Goal: Task Accomplishment & Management: Complete application form

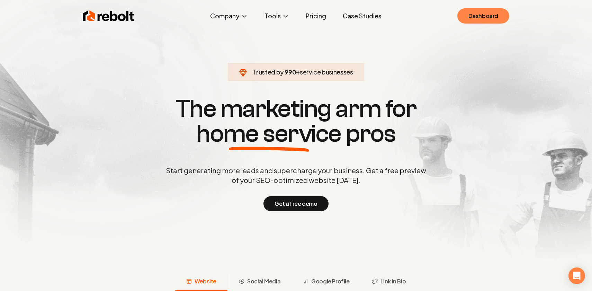
click at [478, 13] on link "Dashboard" at bounding box center [483, 15] width 52 height 15
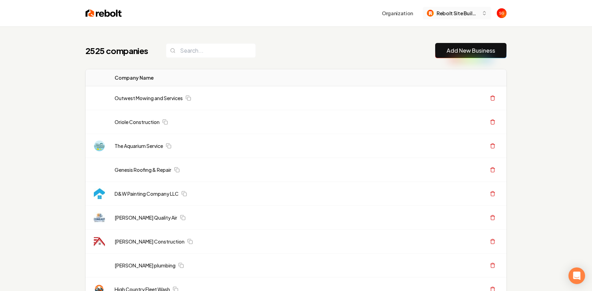
click at [460, 13] on span "Rebolt Site Builder" at bounding box center [457, 13] width 42 height 7
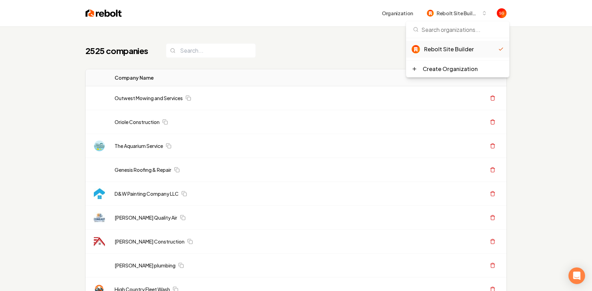
click at [367, 48] on div "2525 companies Add New Business" at bounding box center [295, 50] width 421 height 15
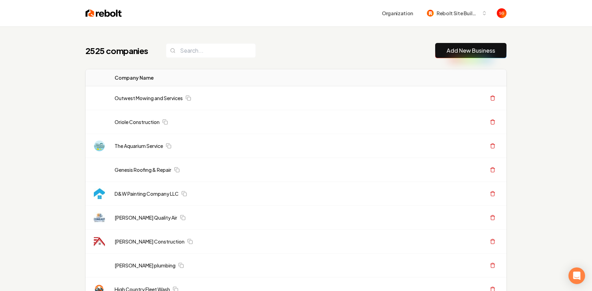
click at [445, 51] on button "Add New Business" at bounding box center [470, 50] width 71 height 15
click at [454, 51] on link "Add New Business" at bounding box center [470, 50] width 48 height 8
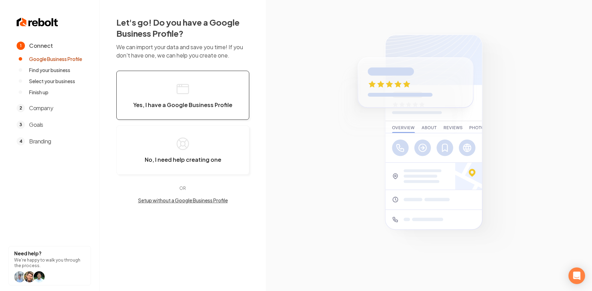
click at [205, 90] on button "Yes, I have a Google Business Profile" at bounding box center [182, 95] width 133 height 49
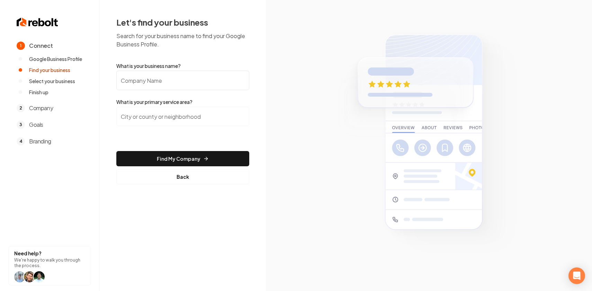
click at [191, 83] on input "What is your business name?" at bounding box center [182, 80] width 133 height 19
paste input "Red River Plumbing & Mechanical LLC"
type input "Red River Plumbing & Mechanical LLC"
click at [177, 116] on input "search" at bounding box center [182, 116] width 133 height 19
paste input "Searcy, AR"
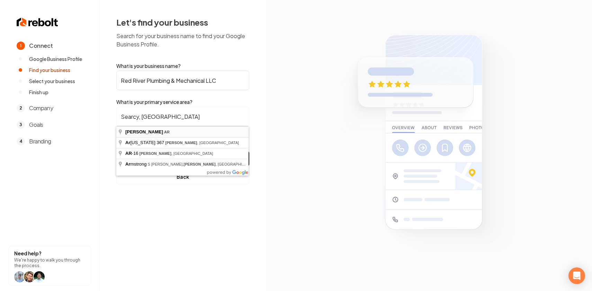
type input "Searcy, AR"
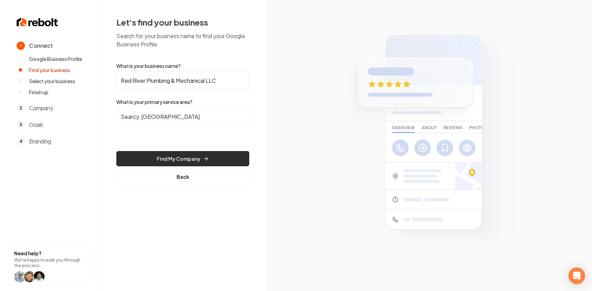
click at [194, 156] on button "Find My Company" at bounding box center [182, 158] width 133 height 15
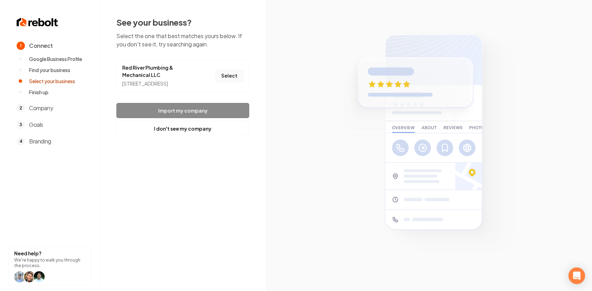
click at [225, 80] on button "Select" at bounding box center [229, 76] width 28 height 12
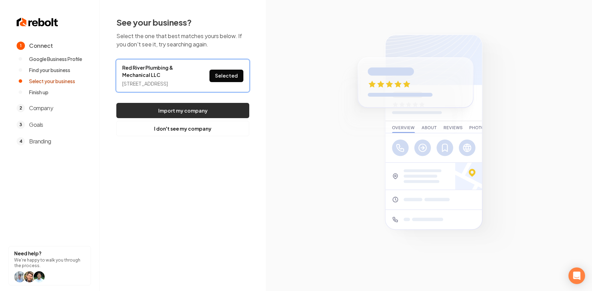
click at [231, 118] on button "Import my company" at bounding box center [182, 110] width 133 height 15
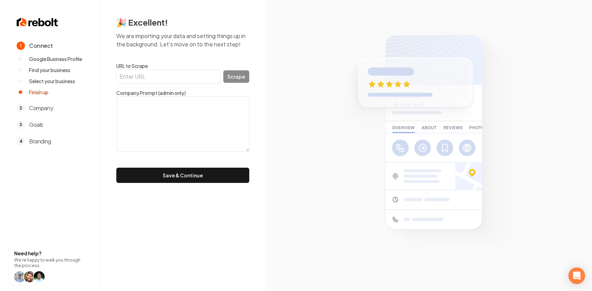
click at [172, 79] on input "URL to Scrape" at bounding box center [168, 76] width 104 height 15
paste input "https://redriverplumbingmechanical.com/"
type input "https://redriverplumbingmechanical.com/"
click at [170, 115] on textarea at bounding box center [182, 123] width 133 height 55
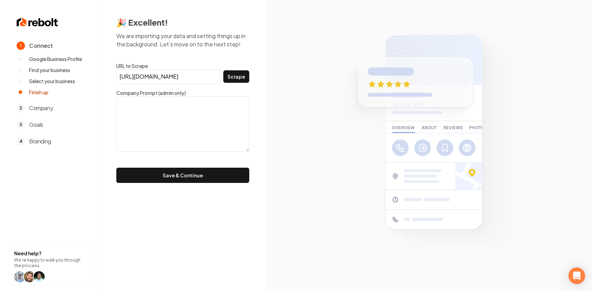
scroll to position [0, 0]
click at [232, 78] on button "Scrape" at bounding box center [236, 76] width 26 height 12
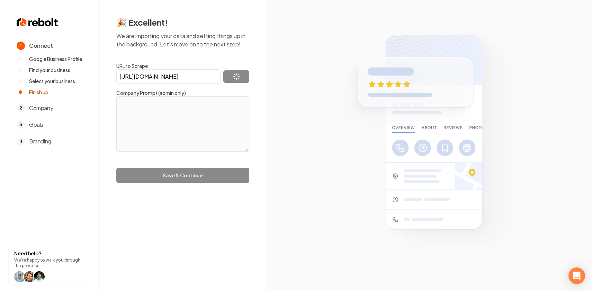
type textarea "Red River Plumbing and Mechanical offers a blend of experience and quality in p…"
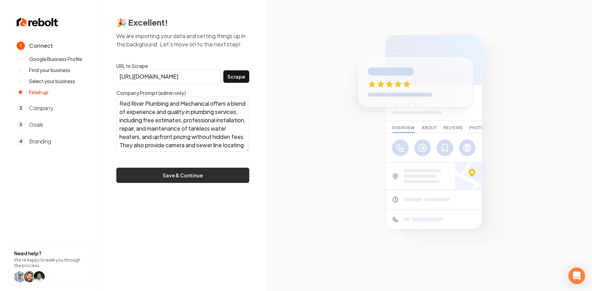
click at [191, 179] on button "Save & Continue" at bounding box center [182, 174] width 133 height 15
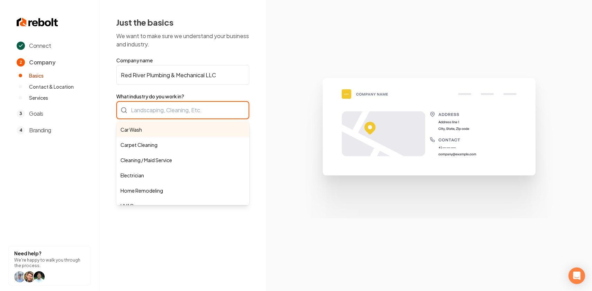
click at [186, 116] on div "Car Wash Carpet Cleaning Cleaning / Maid Service Electrician Home Remodeling HV…" at bounding box center [182, 110] width 133 height 18
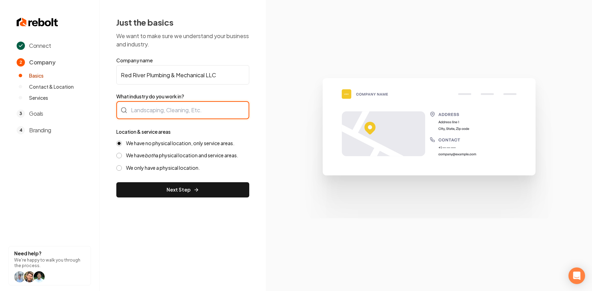
paste input "Plumber"
type input "Plumber"
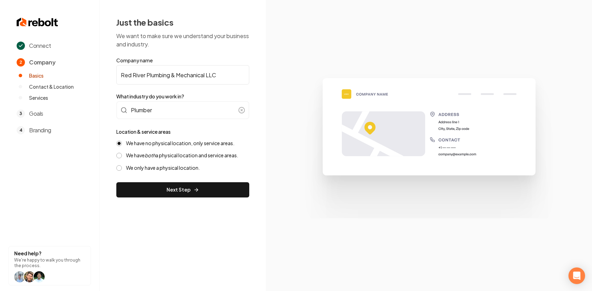
click at [165, 158] on label "We have both a physical location and service areas." at bounding box center [182, 155] width 112 height 7
click at [122, 158] on button "We have both a physical location and service areas." at bounding box center [119, 156] width 6 height 6
type button "HYBRID"
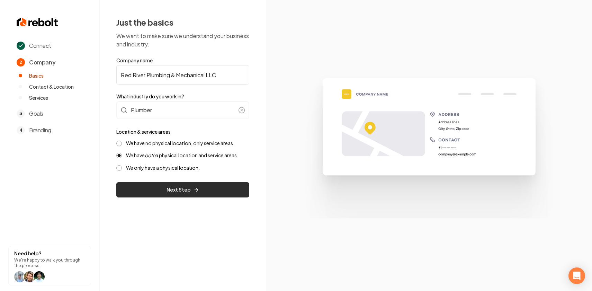
click at [185, 193] on button "Next Step" at bounding box center [182, 189] width 133 height 15
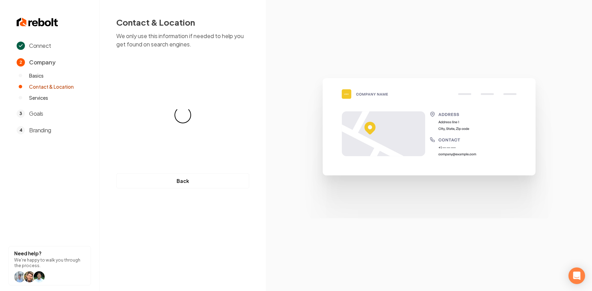
select select "**"
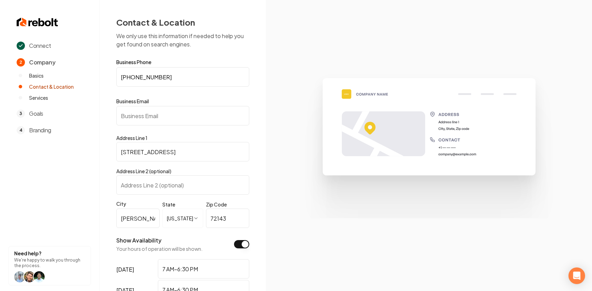
click at [142, 119] on input "Business Email" at bounding box center [182, 115] width 133 height 19
paste input "rrplumbingmechanical@gmail.com"
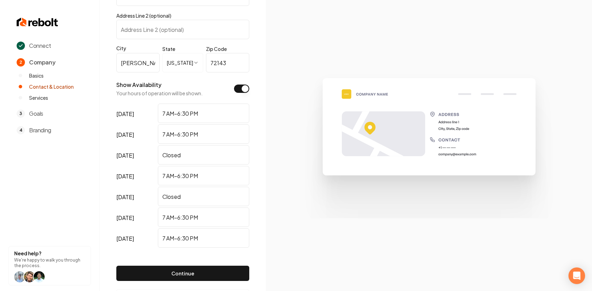
scroll to position [185, 0]
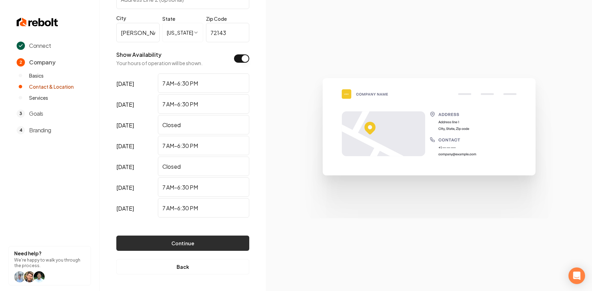
type input "rrplumbingmechanical@gmail.com"
click at [183, 243] on button "Continue" at bounding box center [182, 242] width 133 height 15
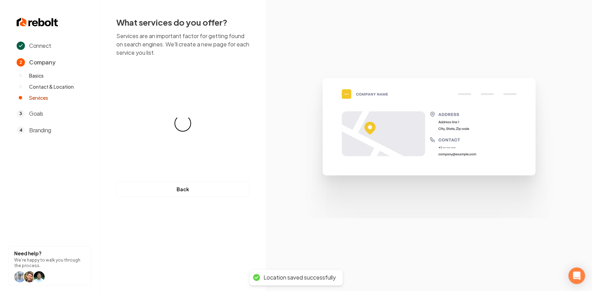
scroll to position [0, 0]
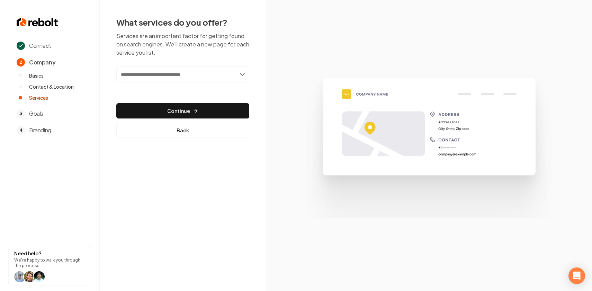
click at [215, 78] on input "text" at bounding box center [182, 74] width 133 height 16
type input "********"
click at [218, 76] on input "********" at bounding box center [182, 74] width 133 height 16
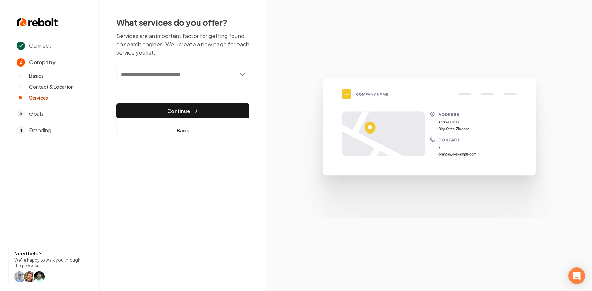
paste input "**********"
drag, startPoint x: 170, startPoint y: 75, endPoint x: 264, endPoint y: 74, distance: 94.1
click at [264, 74] on div "**********" at bounding box center [183, 77] width 166 height 154
click at [188, 76] on input "**********" at bounding box center [182, 74] width 133 height 16
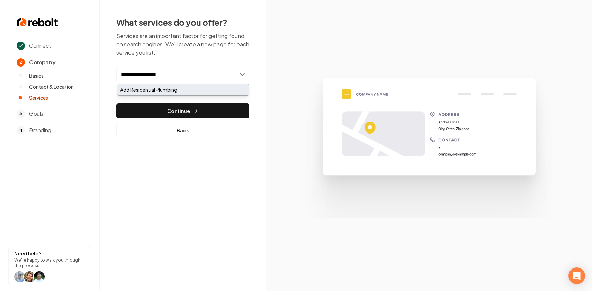
type input "**********"
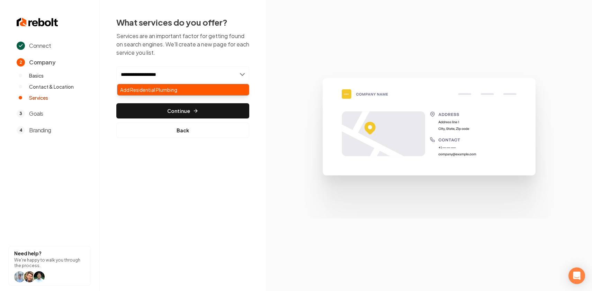
click at [185, 89] on div "Add Residential Plumbing" at bounding box center [182, 89] width 131 height 11
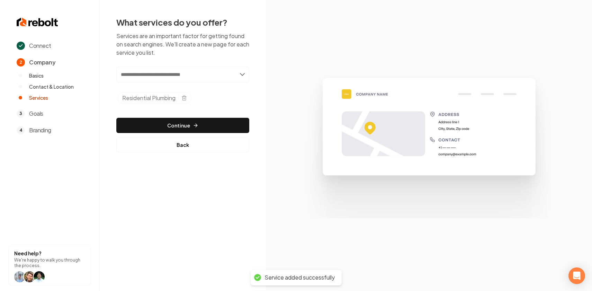
paste input "**********"
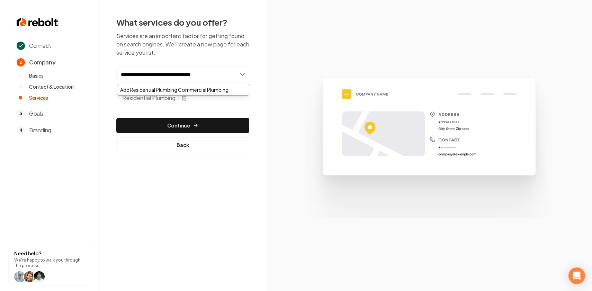
drag, startPoint x: 171, startPoint y: 75, endPoint x: 73, endPoint y: 75, distance: 97.2
click at [73, 75] on div "**********" at bounding box center [296, 145] width 592 height 291
type input "**********"
click at [138, 88] on div "Add Commercial Plumbing" at bounding box center [182, 89] width 131 height 11
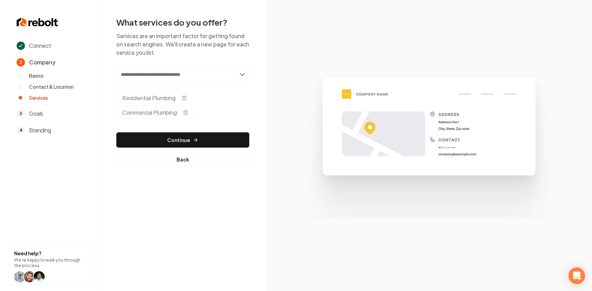
click at [244, 75] on input "text" at bounding box center [182, 74] width 133 height 16
click at [241, 74] on input "text" at bounding box center [182, 74] width 133 height 16
click at [222, 74] on input "text" at bounding box center [182, 74] width 133 height 16
click at [243, 75] on input "text" at bounding box center [182, 74] width 133 height 16
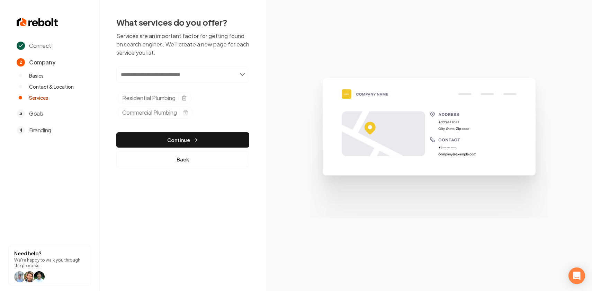
click at [243, 75] on input "text" at bounding box center [182, 74] width 133 height 16
click at [183, 73] on input "text" at bounding box center [182, 74] width 133 height 16
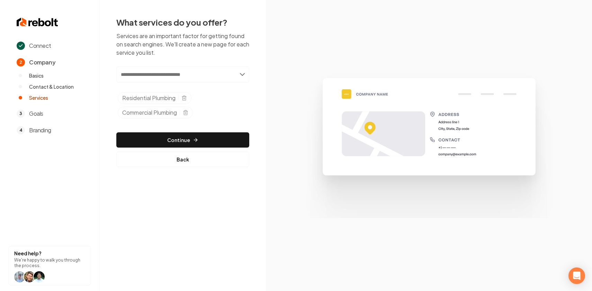
click at [184, 79] on input "text" at bounding box center [182, 74] width 133 height 16
click at [236, 73] on input "text" at bounding box center [182, 74] width 133 height 16
click at [245, 75] on input "text" at bounding box center [182, 74] width 133 height 16
click at [237, 75] on input "text" at bounding box center [182, 74] width 133 height 16
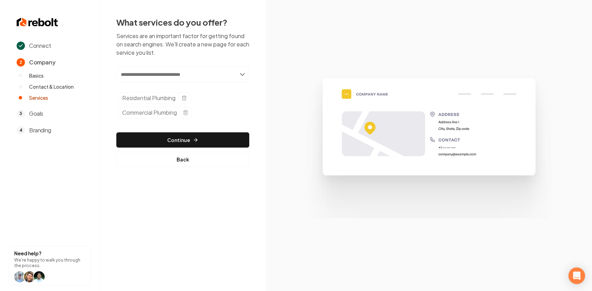
click at [241, 74] on input "text" at bounding box center [182, 74] width 133 height 16
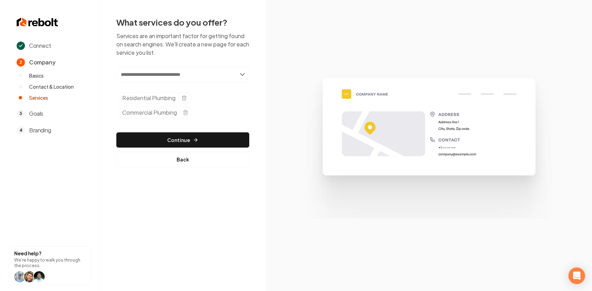
click at [243, 74] on input "text" at bounding box center [182, 74] width 133 height 16
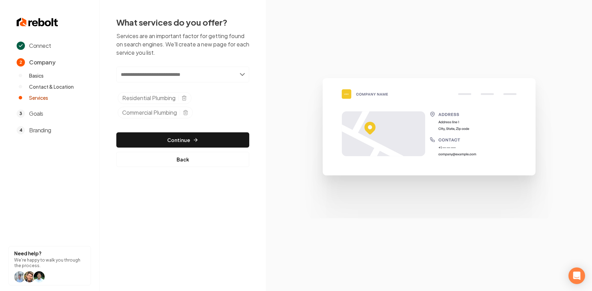
click at [243, 74] on input "text" at bounding box center [182, 74] width 133 height 16
click at [187, 77] on input "text" at bounding box center [182, 74] width 133 height 16
click at [244, 74] on input "**" at bounding box center [182, 74] width 133 height 16
type input "*"
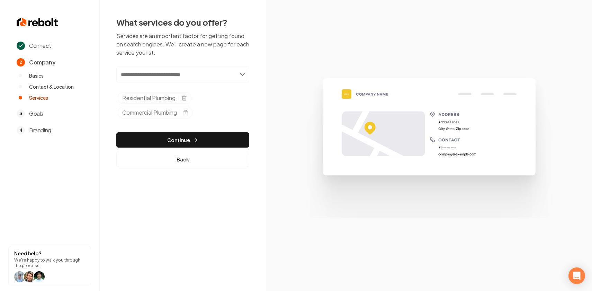
click at [243, 73] on input "text" at bounding box center [182, 74] width 133 height 16
click at [192, 143] on button "Continue" at bounding box center [182, 139] width 133 height 15
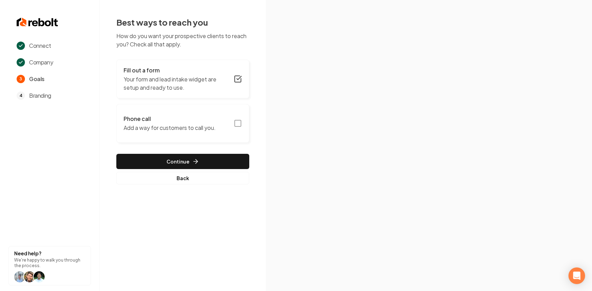
click at [237, 123] on icon "button" at bounding box center [238, 123] width 8 height 8
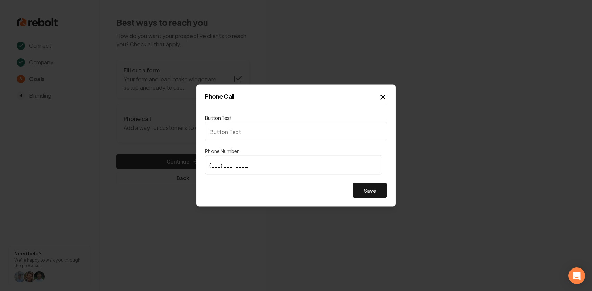
type input "Call us"
type input "(501) 658-5198"
click at [359, 187] on button "Save" at bounding box center [370, 190] width 34 height 15
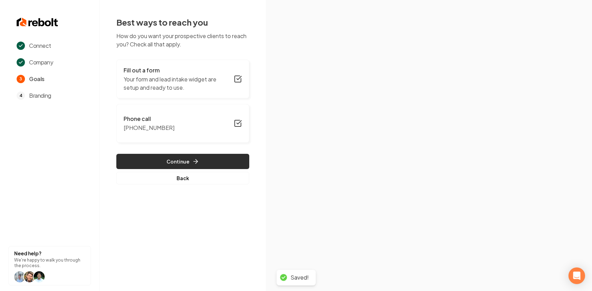
click at [203, 162] on button "Continue" at bounding box center [182, 161] width 133 height 15
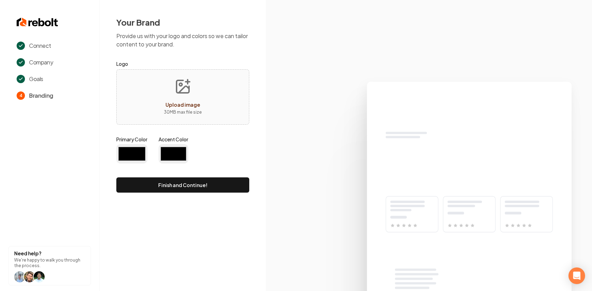
type input "#194d33"
type input "#70be00"
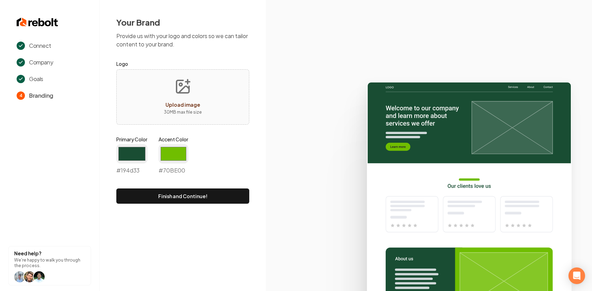
click at [171, 100] on button "Upload image 30 MB max file size" at bounding box center [182, 97] width 49 height 48
type input "**********"
click at [138, 151] on input "#194d33" at bounding box center [131, 153] width 31 height 19
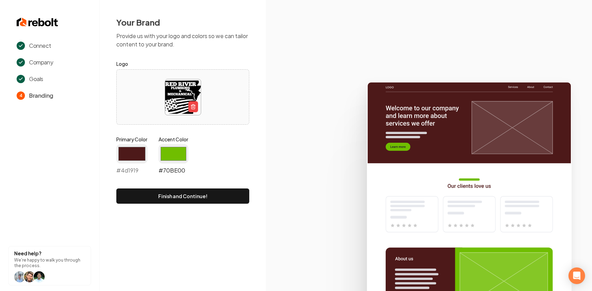
type input "#4d1919"
click at [178, 152] on input "#70be00" at bounding box center [173, 153] width 30 height 19
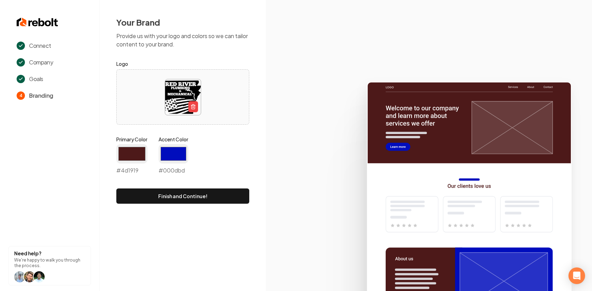
type input "#000dbd"
click at [208, 142] on div "Primary Color #4d1919 #4d1919 Accent Color #000dbd #000dbd" at bounding box center [182, 157] width 133 height 42
click at [132, 156] on input "#4d1919" at bounding box center [131, 153] width 31 height 19
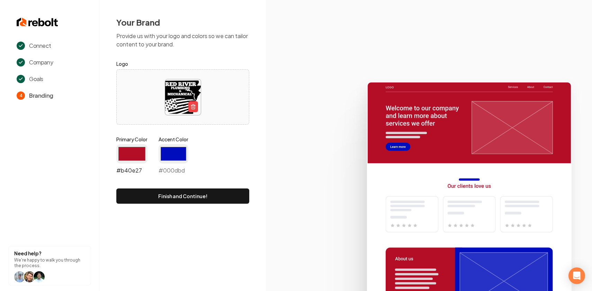
type input "#b40e27"
click at [216, 155] on div "Primary Color #b40e27 #b40e27 Accent Color #000dbd #000dbd" at bounding box center [182, 157] width 133 height 42
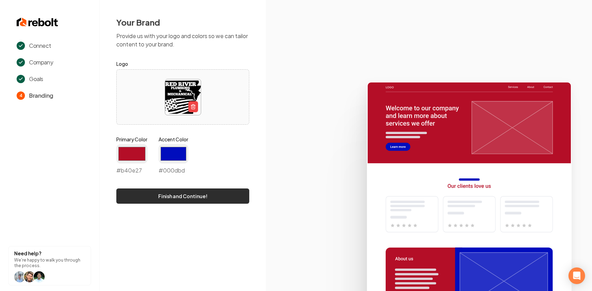
click at [199, 197] on button "Finish and Continue!" at bounding box center [182, 195] width 133 height 15
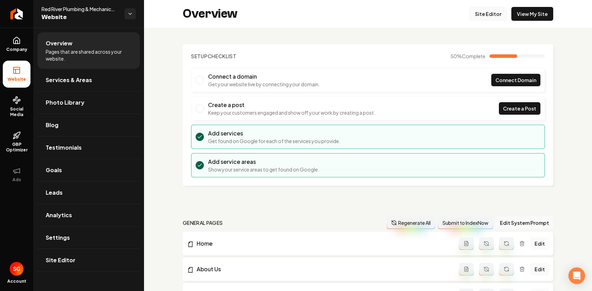
click at [494, 15] on link "Site Editor" at bounding box center [488, 14] width 38 height 14
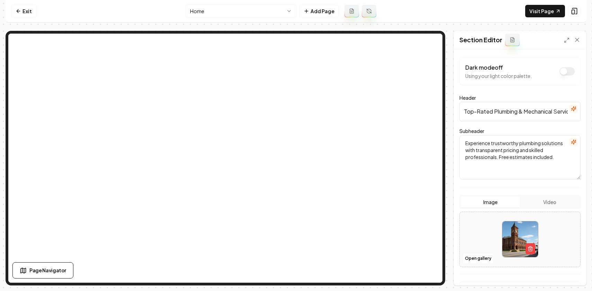
scroll to position [67, 0]
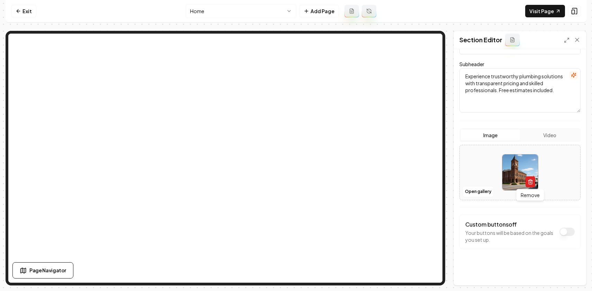
click at [530, 183] on icon "button" at bounding box center [530, 182] width 6 height 6
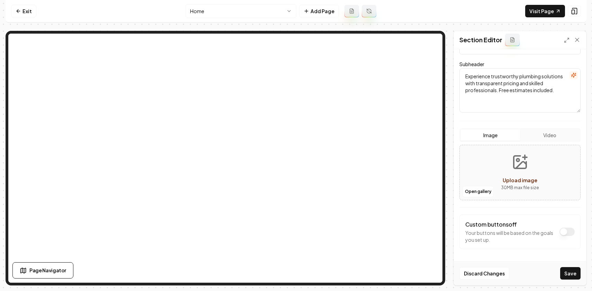
click at [521, 177] on span "Upload image" at bounding box center [519, 180] width 35 height 6
click at [487, 192] on button "Open gallery" at bounding box center [477, 191] width 31 height 11
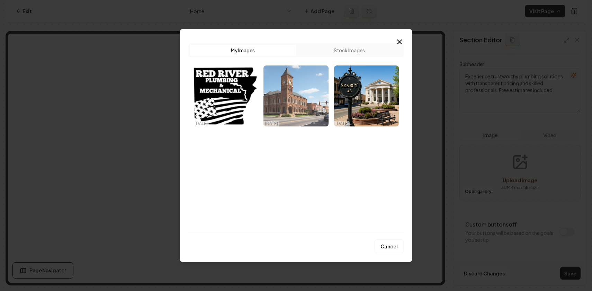
click at [283, 74] on img "Select image image_68dd4a9b5c7cd75eb8b323be.jpeg" at bounding box center [295, 95] width 65 height 61
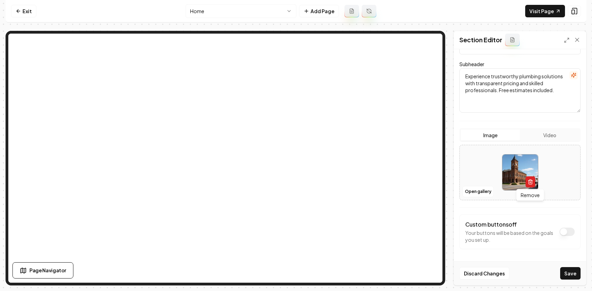
click at [531, 182] on icon "button" at bounding box center [530, 182] width 6 height 6
click at [525, 179] on span "Upload image" at bounding box center [519, 180] width 35 height 6
click at [471, 190] on button "Open gallery" at bounding box center [477, 191] width 31 height 11
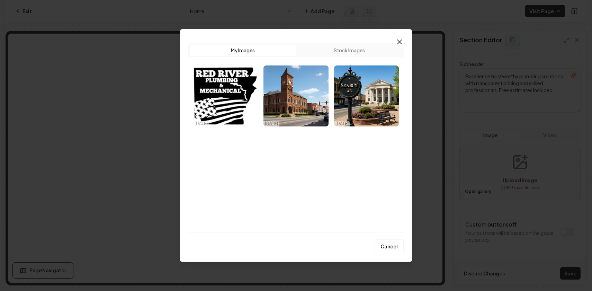
click at [400, 43] on icon "button" at bounding box center [399, 42] width 8 height 8
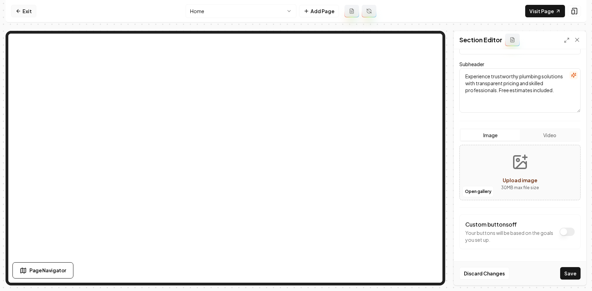
click at [28, 10] on link "Exit" at bounding box center [23, 11] width 25 height 12
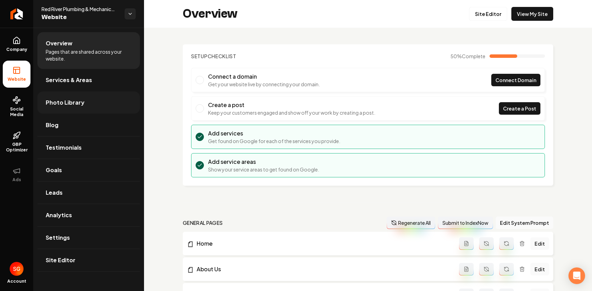
click at [82, 104] on link "Photo Library" at bounding box center [88, 102] width 102 height 22
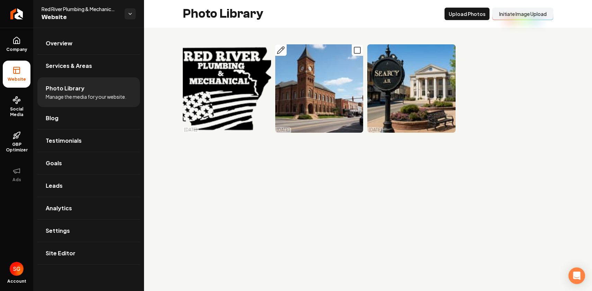
click at [358, 48] on icon "Main content area" at bounding box center [357, 50] width 8 height 8
click at [449, 50] on icon "Main content area" at bounding box center [449, 50] width 8 height 8
click at [416, 16] on button "Delet e Selected" at bounding box center [418, 14] width 48 height 12
click at [265, 50] on icon "Main content area" at bounding box center [265, 50] width 8 height 8
click at [419, 16] on button "Delet e Selected" at bounding box center [418, 14] width 48 height 12
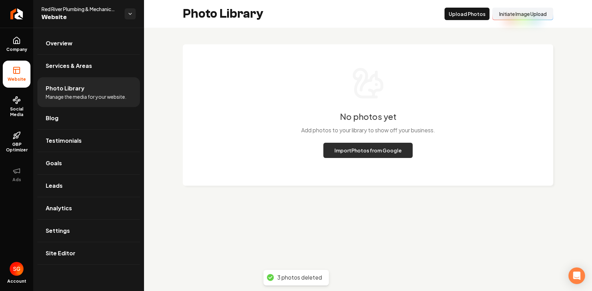
click at [363, 153] on button "Import Photos from Google" at bounding box center [367, 150] width 89 height 15
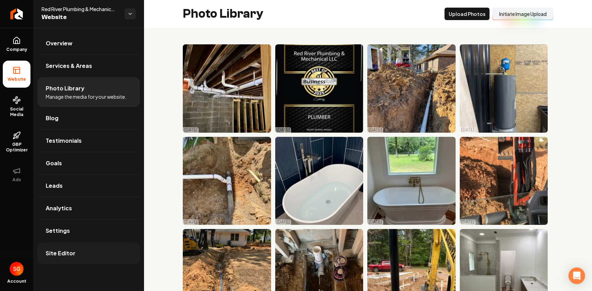
click at [89, 256] on link "Site Editor" at bounding box center [88, 253] width 102 height 22
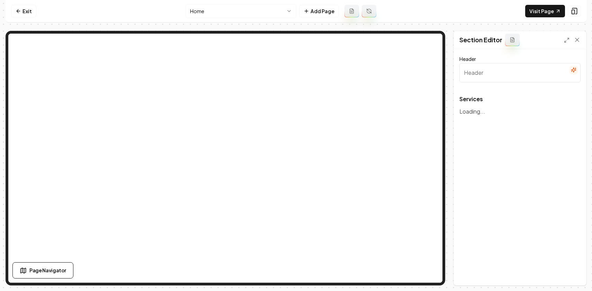
type input "Our Plumbing Services"
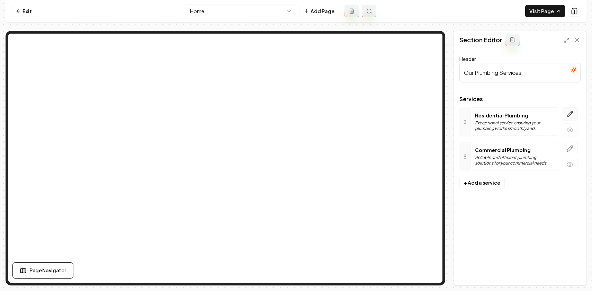
click at [569, 112] on icon "button" at bounding box center [570, 114] width 6 height 6
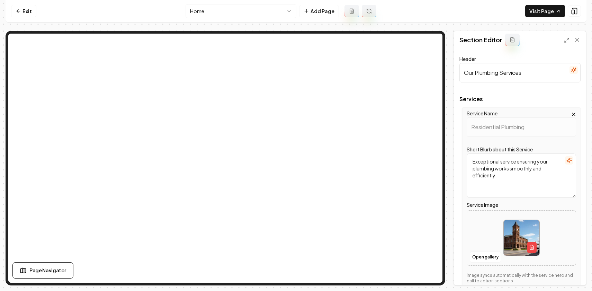
scroll to position [19, 0]
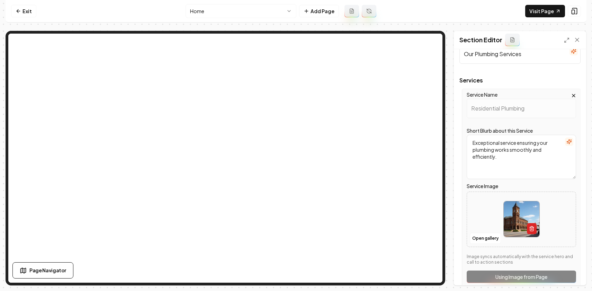
click at [532, 229] on icon "button" at bounding box center [532, 229] width 6 height 6
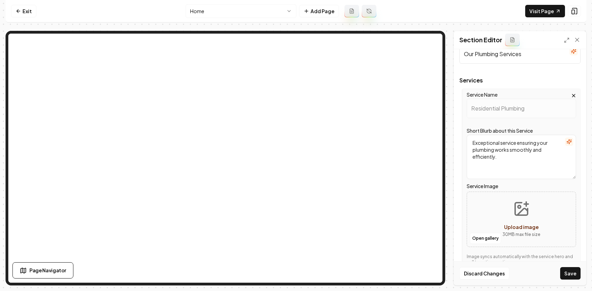
click at [526, 220] on button "Upload image 30 MB max file size" at bounding box center [520, 219] width 49 height 48
click at [488, 238] on button "Open gallery" at bounding box center [484, 237] width 31 height 11
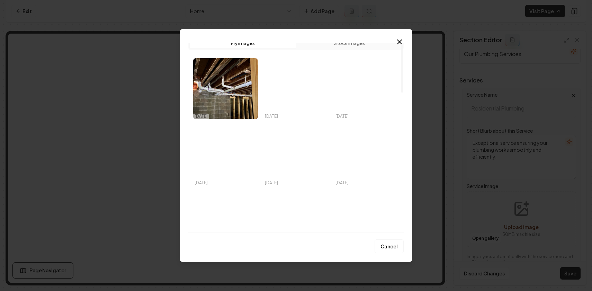
scroll to position [5, 0]
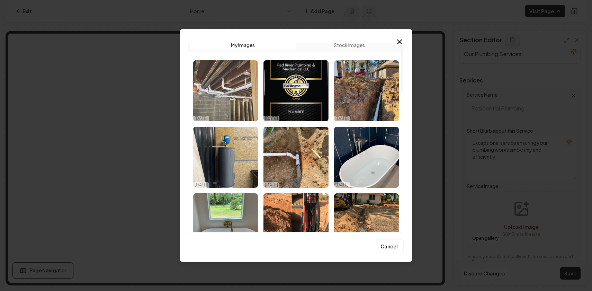
click at [237, 107] on img "Select image image_68dd4ccb5c7cd75eb8bec3ab.jpeg" at bounding box center [225, 90] width 65 height 61
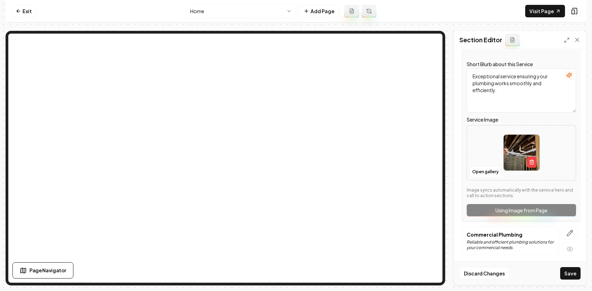
scroll to position [88, 0]
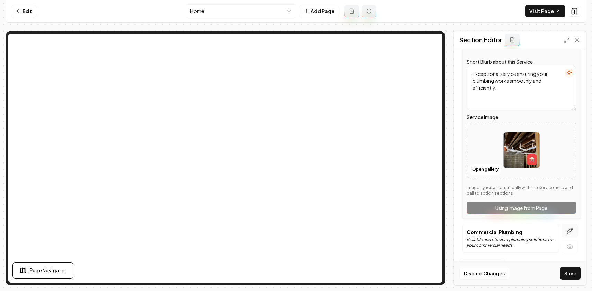
click at [569, 231] on icon "button" at bounding box center [570, 231] width 6 height 6
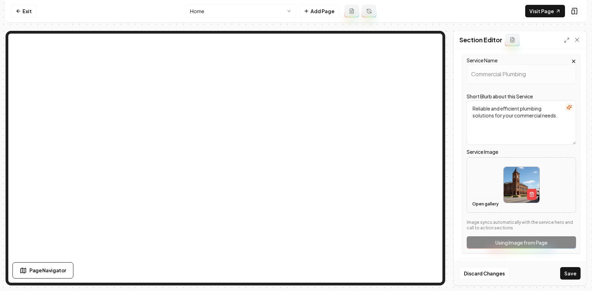
click at [476, 201] on button "Open gallery" at bounding box center [484, 203] width 31 height 11
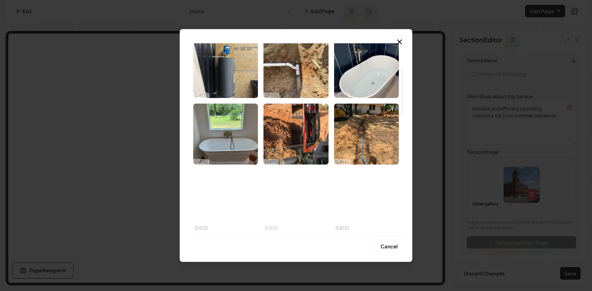
scroll to position [94, 0]
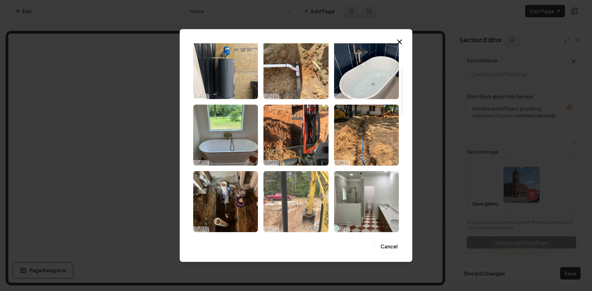
click at [296, 206] on img "Select image image_68dd4cc25c7cd75eb8be8321.jpeg" at bounding box center [295, 201] width 65 height 61
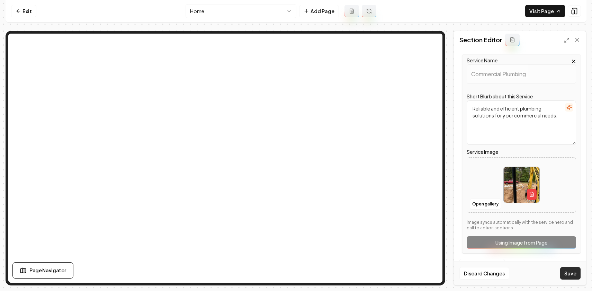
click at [568, 274] on button "Save" at bounding box center [570, 273] width 20 height 12
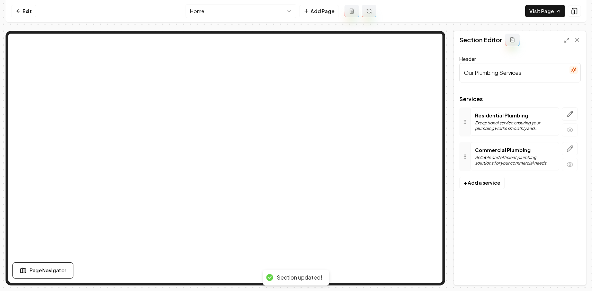
scroll to position [0, 0]
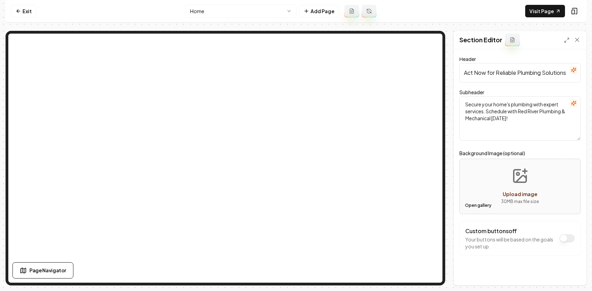
click at [468, 206] on button "Open gallery" at bounding box center [477, 205] width 31 height 11
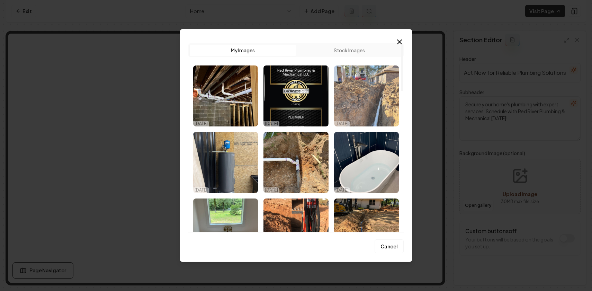
click at [361, 109] on img "Select image image_68dd4cc35c7cd75eb8be8ea2.jpeg" at bounding box center [366, 95] width 65 height 61
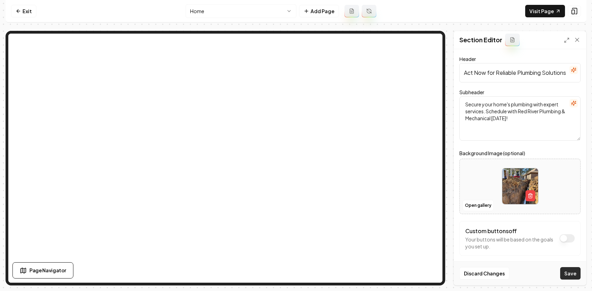
click at [571, 274] on button "Save" at bounding box center [570, 273] width 20 height 12
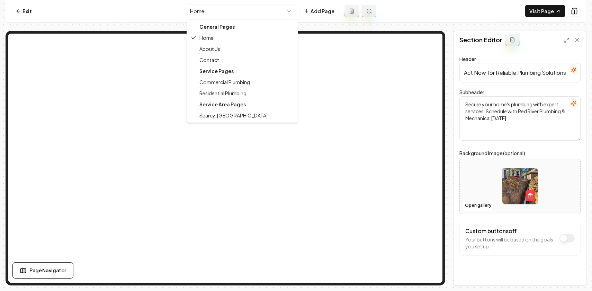
click at [223, 10] on html "Computer Required This feature is only available on a computer. Please switch t…" at bounding box center [296, 145] width 592 height 291
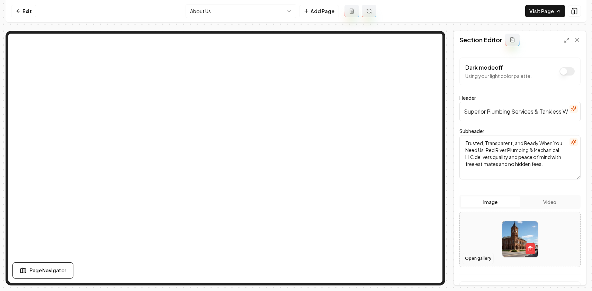
click at [480, 258] on button "Open gallery" at bounding box center [477, 258] width 31 height 11
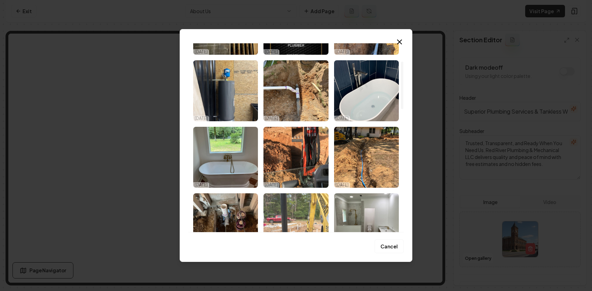
scroll to position [162, 0]
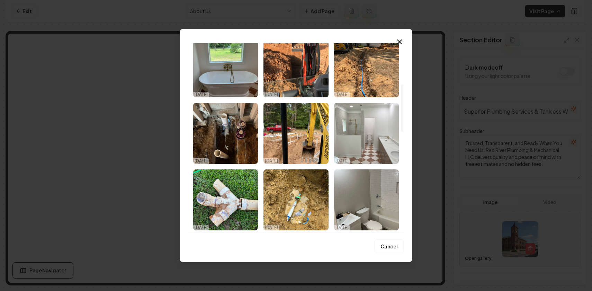
click at [364, 150] on img "Select image image_68dd4cc15c7cd75eb8be8102.jpeg" at bounding box center [366, 133] width 65 height 61
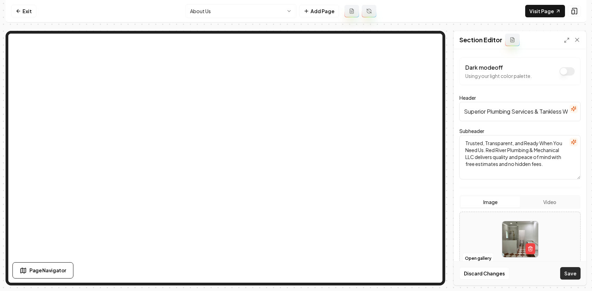
click at [570, 269] on button "Save" at bounding box center [570, 273] width 20 height 12
click at [288, 7] on html "Computer Required This feature is only available on a computer. Please switch t…" at bounding box center [296, 145] width 592 height 291
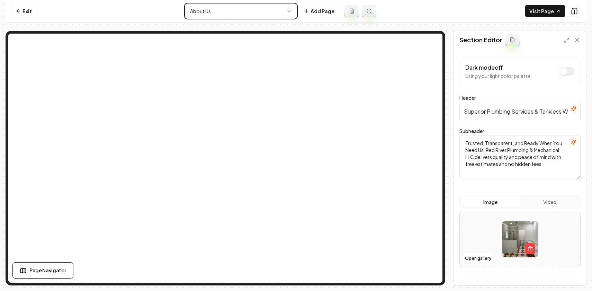
click at [216, 0] on html "Computer Required This feature is only available on a computer. Please switch t…" at bounding box center [296, 145] width 592 height 291
click at [216, 9] on html "Computer Required This feature is only available on a computer. Please switch t…" at bounding box center [296, 145] width 592 height 291
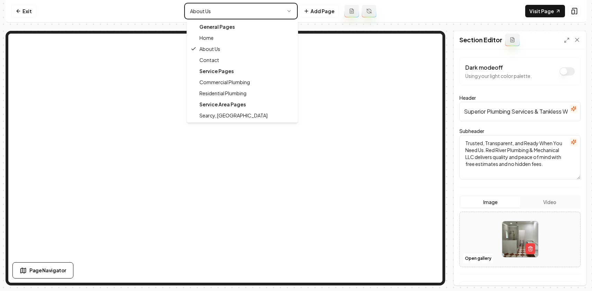
click at [224, 15] on html "Computer Required This feature is only available on a computer. Please switch t…" at bounding box center [296, 145] width 592 height 291
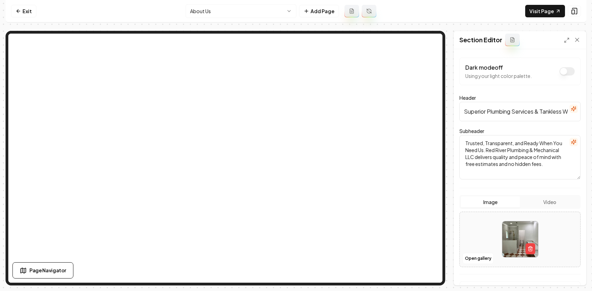
click at [219, 14] on html "Computer Required This feature is only available on a computer. Please switch t…" at bounding box center [296, 145] width 592 height 291
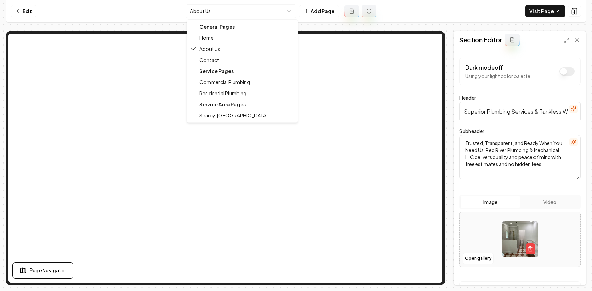
click at [220, 104] on div "Service Area Pages" at bounding box center [242, 104] width 108 height 11
click at [215, 13] on html "Computer Required This feature is only available on a computer. Please switch t…" at bounding box center [296, 145] width 592 height 291
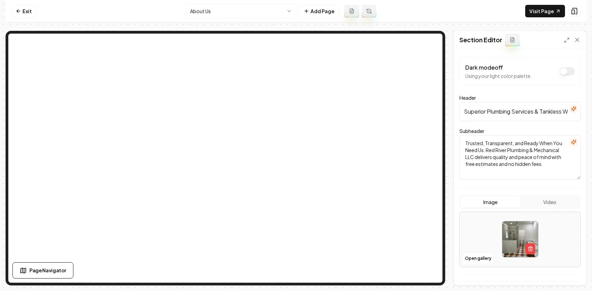
click at [215, 13] on html "Computer Required This feature is only available on a computer. Please switch t…" at bounding box center [296, 145] width 592 height 291
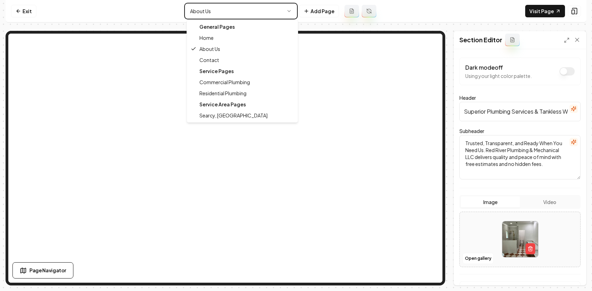
click at [173, 22] on html "Computer Required This feature is only available on a computer. Please switch t…" at bounding box center [296, 145] width 592 height 291
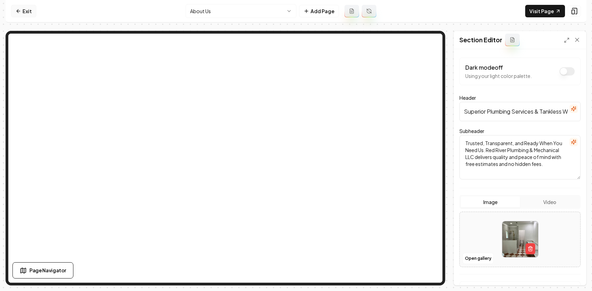
click at [24, 12] on link "Exit" at bounding box center [23, 11] width 25 height 12
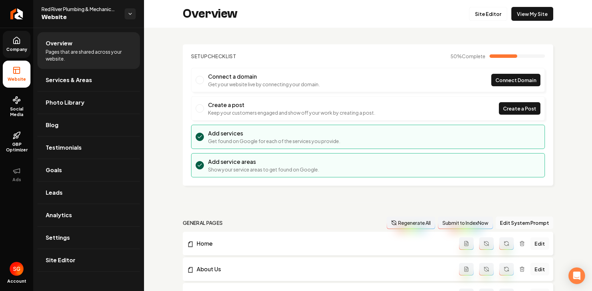
click at [17, 44] on icon at bounding box center [16, 40] width 8 height 8
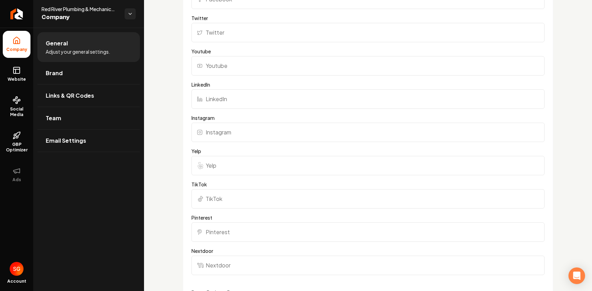
scroll to position [536, 0]
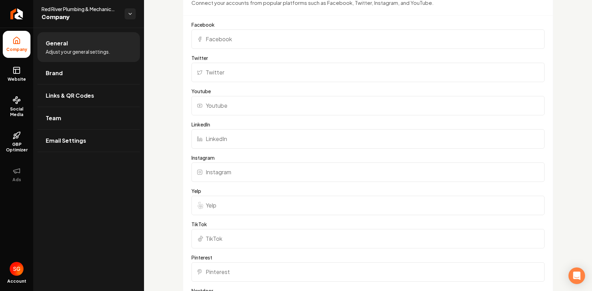
click at [224, 36] on input "Facebook" at bounding box center [367, 38] width 353 height 19
paste input "https://www.facebook.com/RedriverplumbingAR"
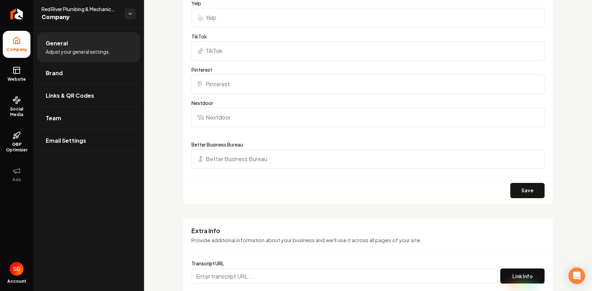
scroll to position [725, 0]
type input "https://www.facebook.com/RedriverplumbingAR"
click at [520, 189] on button "Save" at bounding box center [527, 189] width 34 height 15
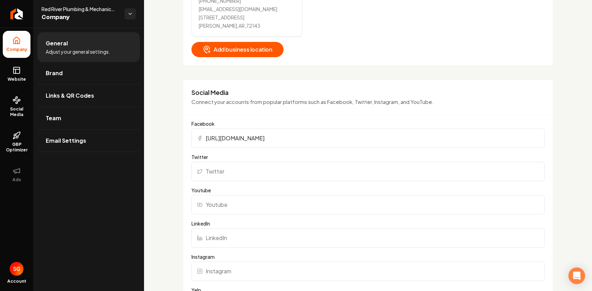
scroll to position [432, 0]
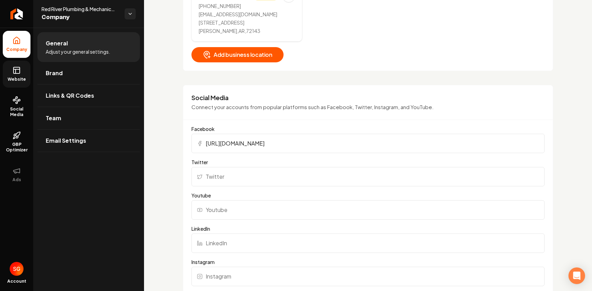
click at [19, 71] on rect at bounding box center [16, 70] width 6 height 6
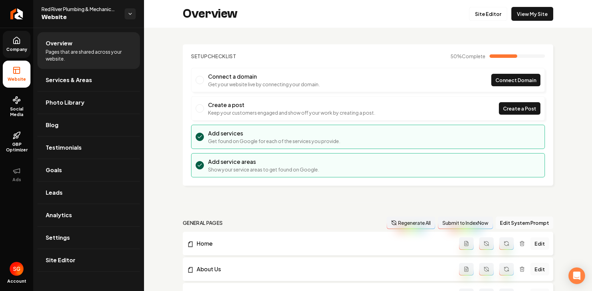
scroll to position [126, 0]
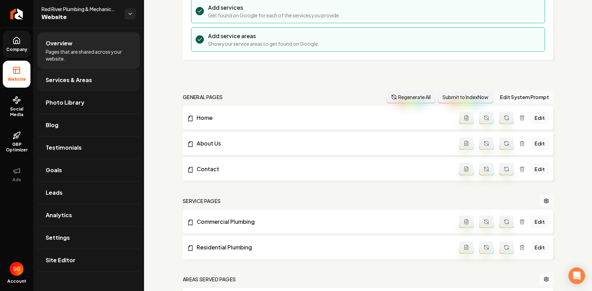
click at [67, 79] on span "Services & Areas" at bounding box center [69, 80] width 46 height 8
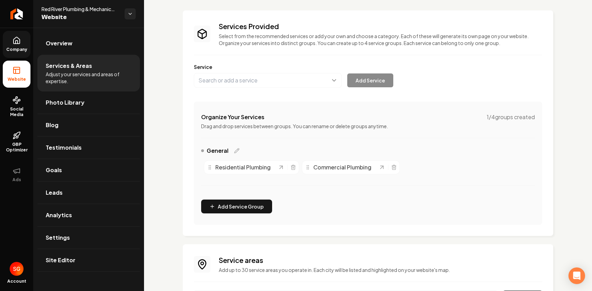
scroll to position [108, 0]
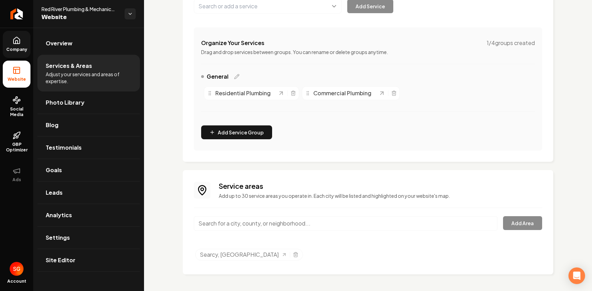
click at [393, 221] on input "Main content area" at bounding box center [345, 223] width 303 height 15
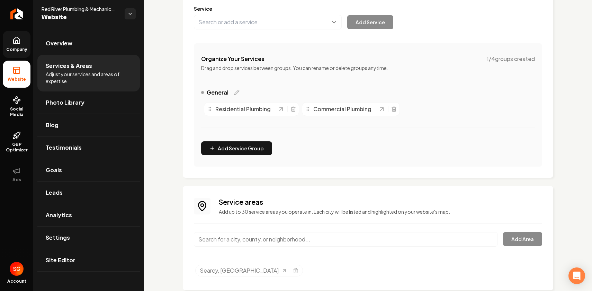
scroll to position [0, 0]
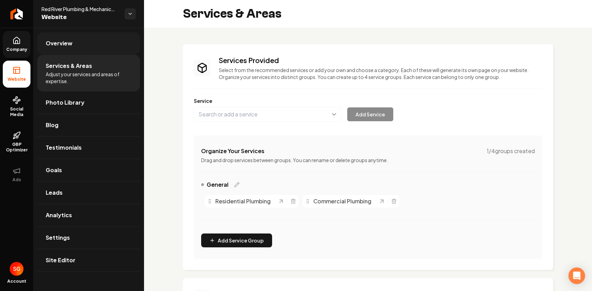
click at [74, 44] on link "Overview" at bounding box center [88, 43] width 102 height 22
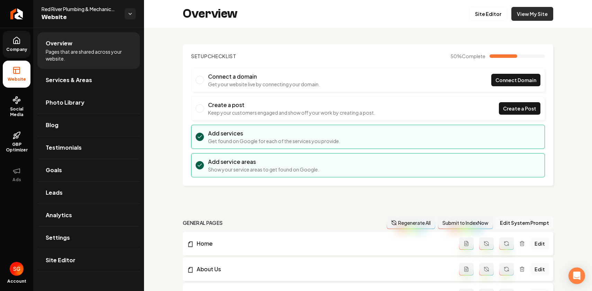
click at [533, 17] on link "View My Site" at bounding box center [532, 14] width 42 height 14
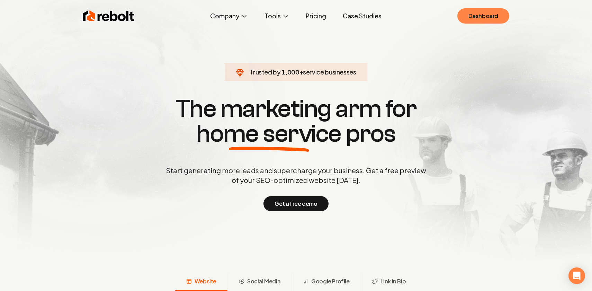
click at [481, 20] on link "Dashboard" at bounding box center [483, 15] width 52 height 15
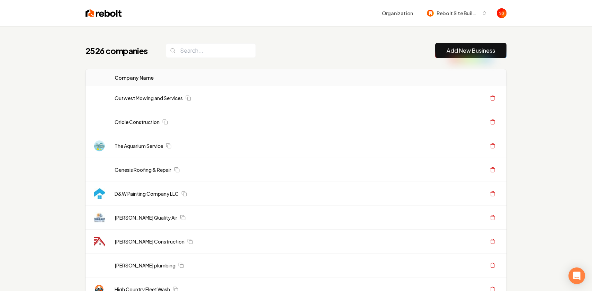
click at [451, 48] on link "Add New Business" at bounding box center [470, 50] width 48 height 8
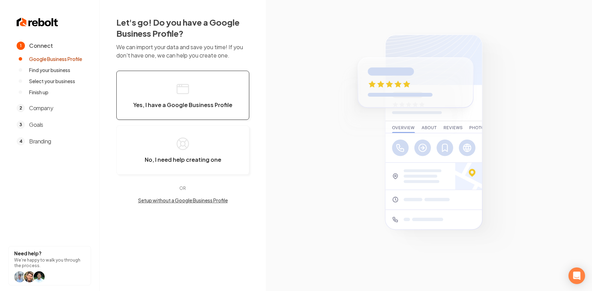
click at [192, 110] on button "Yes, I have a Google Business Profile" at bounding box center [182, 95] width 133 height 49
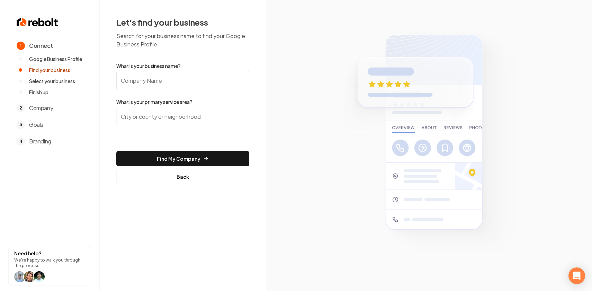
click at [181, 82] on input "What is your business name?" at bounding box center [182, 80] width 133 height 19
click at [170, 118] on input "search" at bounding box center [182, 116] width 133 height 19
click at [191, 84] on input "What is your business name?" at bounding box center [182, 80] width 133 height 19
paste input "Brentwood Roofing and Construction"
type input "Brentwood Roofing and Construction"
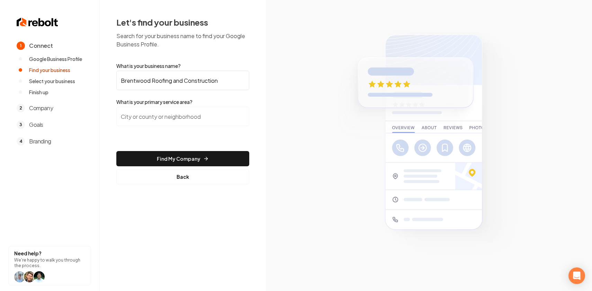
click at [203, 118] on input "search" at bounding box center [182, 116] width 133 height 19
paste input "Roofing contractor"
type input "Roofing contractor"
click at [149, 119] on input "Roofing contractor" at bounding box center [182, 116] width 133 height 19
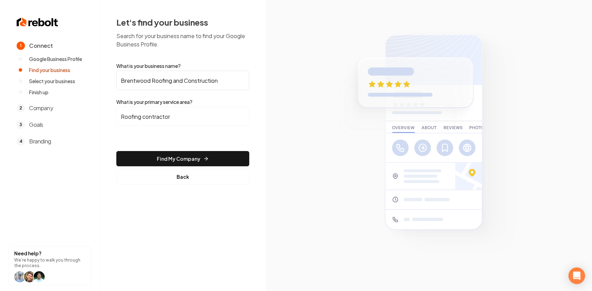
click at [149, 119] on input "Roofing contractor" at bounding box center [182, 116] width 133 height 19
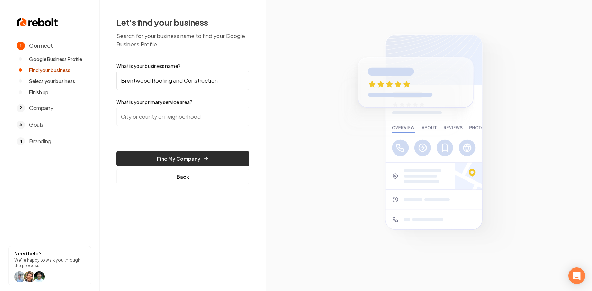
click at [214, 160] on button "Find My Company" at bounding box center [182, 158] width 133 height 15
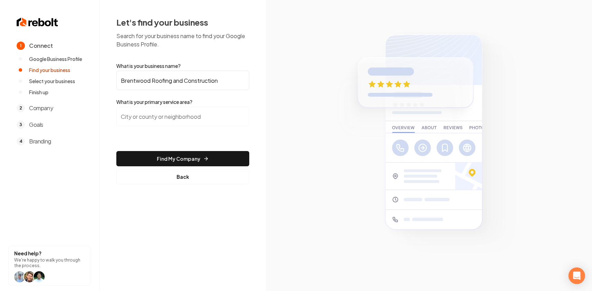
click at [131, 110] on input "search" at bounding box center [182, 116] width 133 height 19
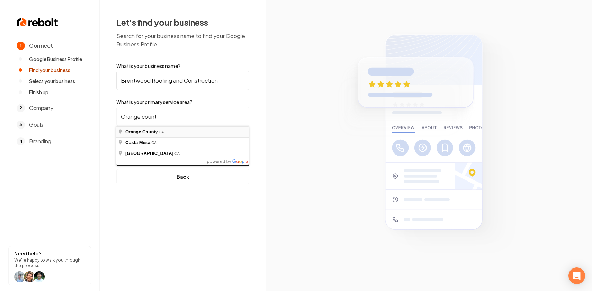
type input "[GEOGRAPHIC_DATA], [GEOGRAPHIC_DATA]"
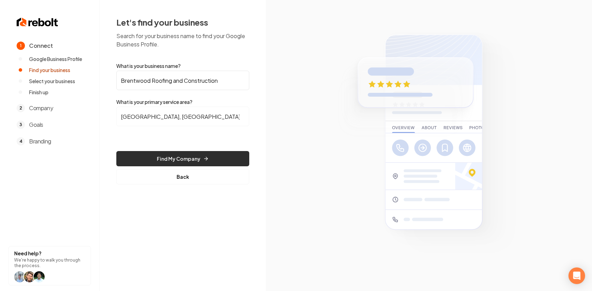
click at [159, 156] on button "Find My Company" at bounding box center [182, 158] width 133 height 15
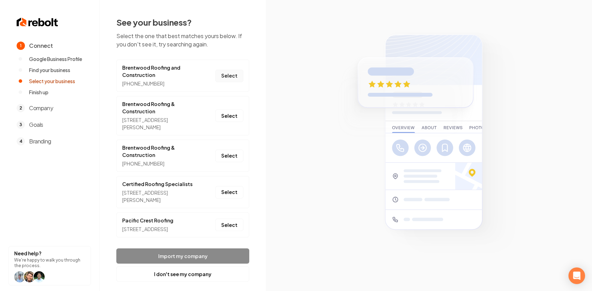
click at [234, 75] on button "Select" at bounding box center [229, 76] width 28 height 12
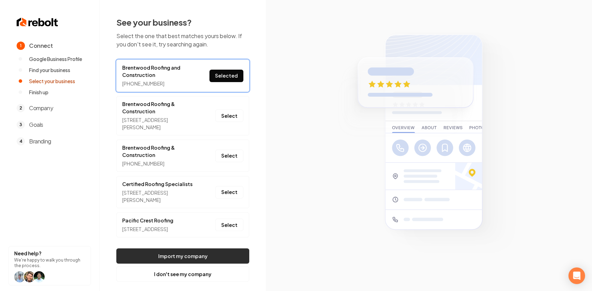
click at [215, 263] on button "Import my company" at bounding box center [182, 255] width 133 height 15
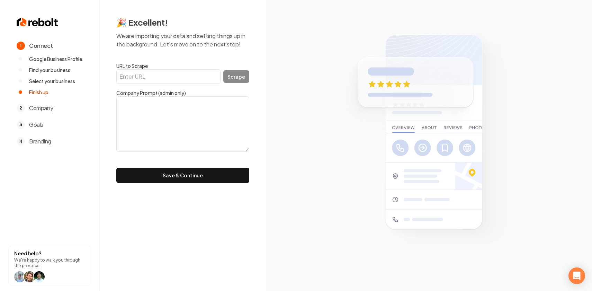
click at [38, 48] on span "Connect" at bounding box center [41, 46] width 24 height 8
click at [41, 91] on span "Finish up" at bounding box center [38, 92] width 19 height 7
click at [42, 83] on span "Select your business" at bounding box center [52, 80] width 46 height 7
click at [42, 75] on ul "Google Business Profile Find your business Select your business Finish up" at bounding box center [54, 75] width 74 height 40
click at [42, 68] on span "Find your business" at bounding box center [49, 69] width 41 height 7
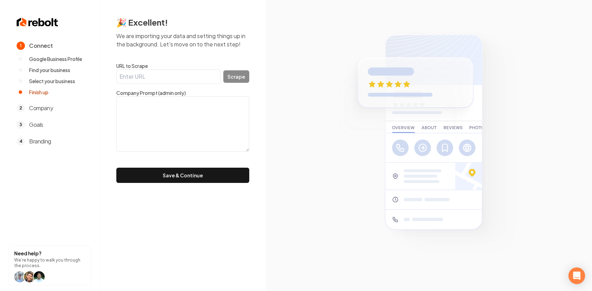
click at [42, 61] on span "Google Business Profile" at bounding box center [55, 58] width 53 height 7
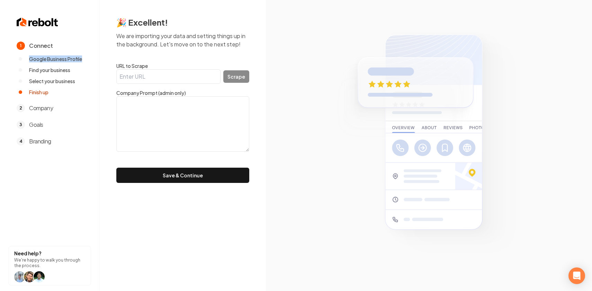
click at [42, 61] on span "Google Business Profile" at bounding box center [55, 58] width 53 height 7
click at [39, 48] on span "Connect" at bounding box center [41, 46] width 24 height 8
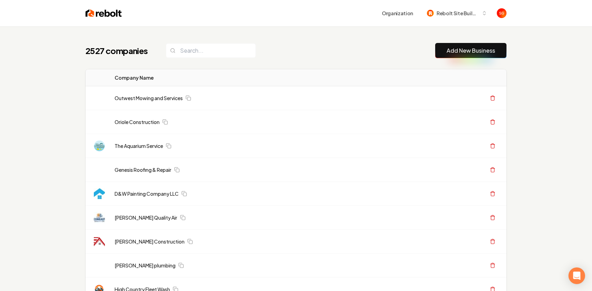
click at [447, 51] on link "Add New Business" at bounding box center [470, 50] width 48 height 8
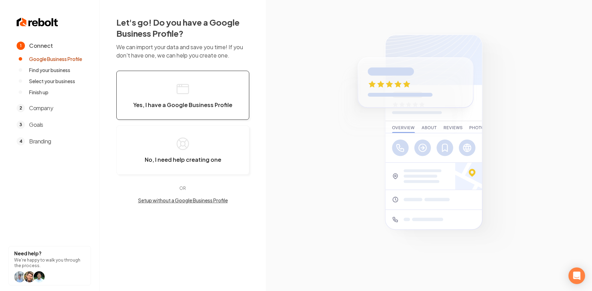
click at [161, 89] on button "Yes, I have a Google Business Profile" at bounding box center [182, 95] width 133 height 49
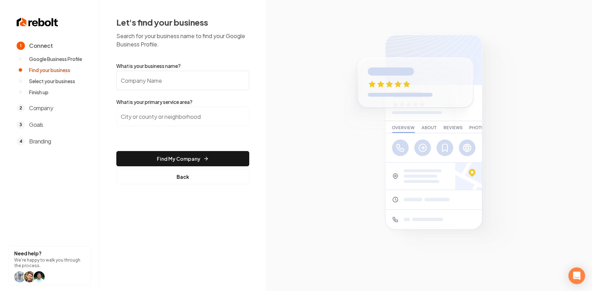
click at [161, 89] on input "What is your business name?" at bounding box center [182, 80] width 133 height 19
paste input "Brentwood Roofing and Construction"
type input "Brentwood Roofing and Construction"
click at [181, 119] on input "search" at bounding box center [182, 116] width 133 height 19
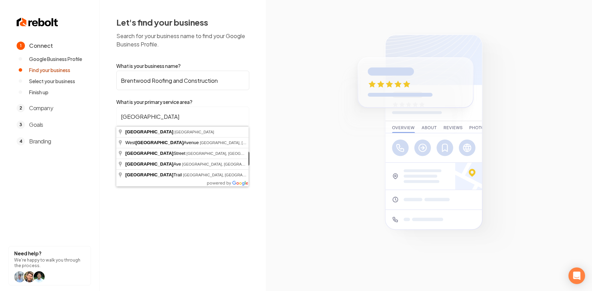
type input "[GEOGRAPHIC_DATA], [GEOGRAPHIC_DATA]"
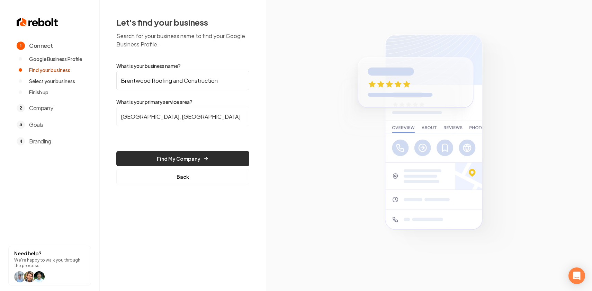
click at [159, 158] on button "Find My Company" at bounding box center [182, 158] width 133 height 15
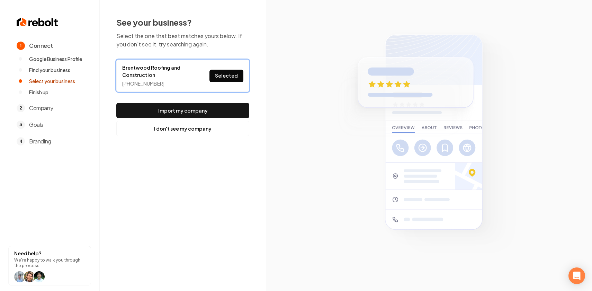
click at [225, 76] on button "Selected" at bounding box center [226, 76] width 34 height 12
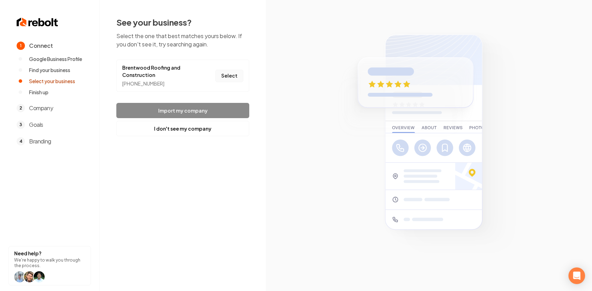
click at [225, 76] on button "Select" at bounding box center [229, 76] width 28 height 12
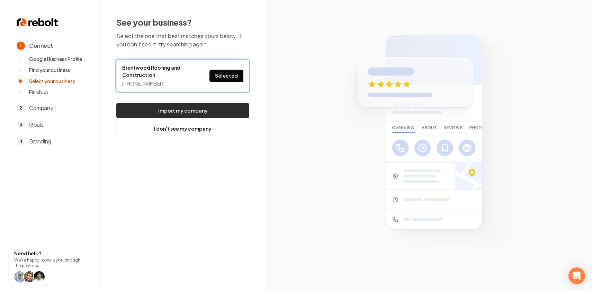
click at [198, 114] on button "Import my company" at bounding box center [182, 110] width 133 height 15
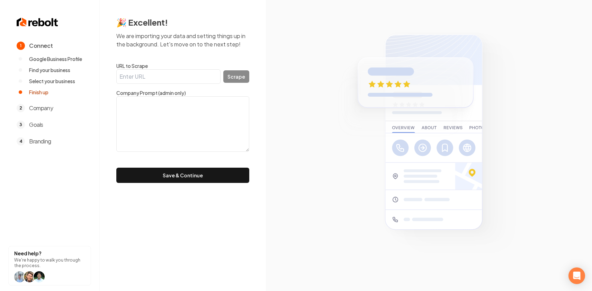
click at [129, 74] on input "URL to Scrape" at bounding box center [168, 76] width 104 height 15
paste input "[URL][DOMAIN_NAME]"
type input "[URL][DOMAIN_NAME]"
click at [235, 78] on button "Scrape" at bounding box center [236, 76] width 26 height 12
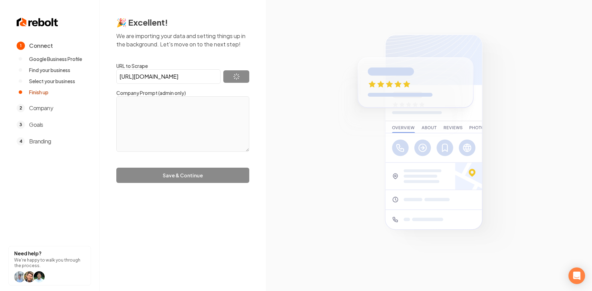
type textarea "At Brentwood Roofing, we are more than just a roofing company; we are your trus…"
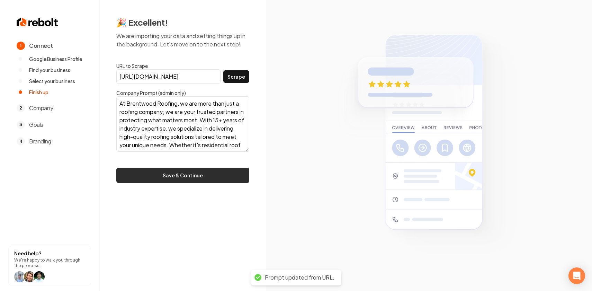
click at [200, 179] on button "Save & Continue" at bounding box center [182, 174] width 133 height 15
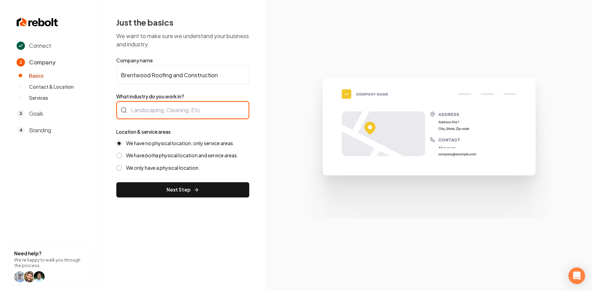
click at [199, 117] on div at bounding box center [182, 110] width 133 height 18
type input "Roofing"
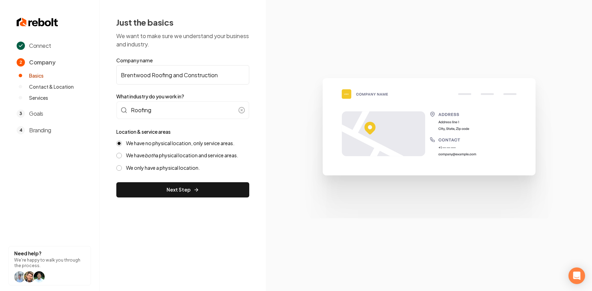
click at [185, 156] on label "We have both a physical location and service areas." at bounding box center [182, 155] width 112 height 7
click at [122, 156] on button "We have both a physical location and service areas." at bounding box center [119, 156] width 6 height 6
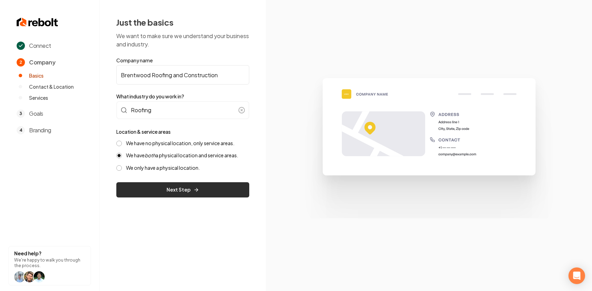
click at [186, 186] on button "Next Step" at bounding box center [182, 189] width 133 height 15
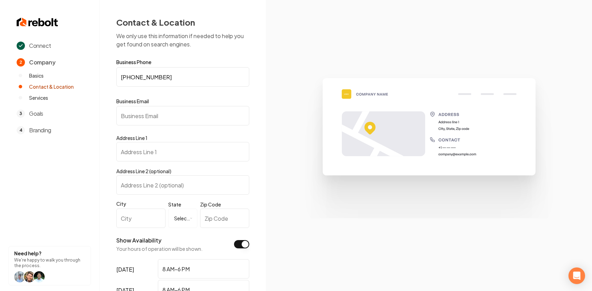
click at [164, 116] on input "Business Email" at bounding box center [182, 115] width 133 height 19
paste input "[EMAIL_ADDRESS][DOMAIN_NAME]"
type input "[EMAIL_ADDRESS][DOMAIN_NAME]"
click at [194, 154] on input "Address Line 1" at bounding box center [182, 151] width 133 height 19
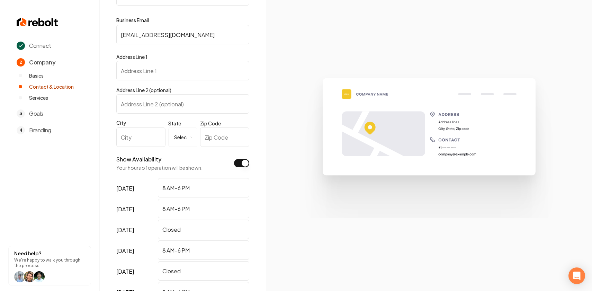
scroll to position [81, 0]
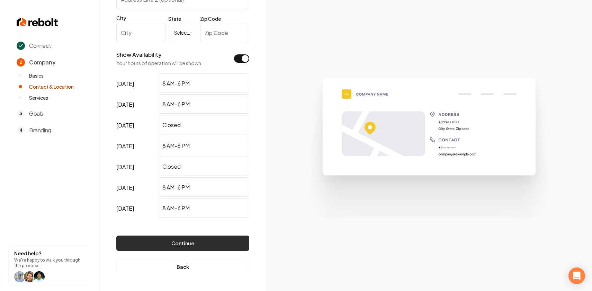
click at [183, 240] on button "Continue" at bounding box center [182, 242] width 133 height 15
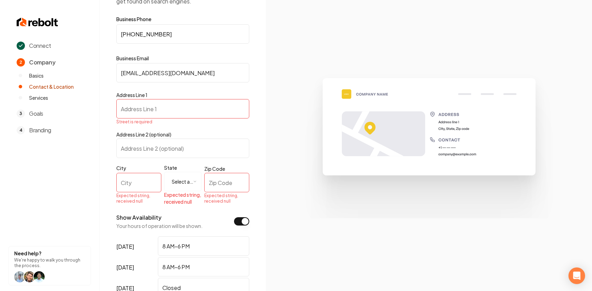
scroll to position [0, 0]
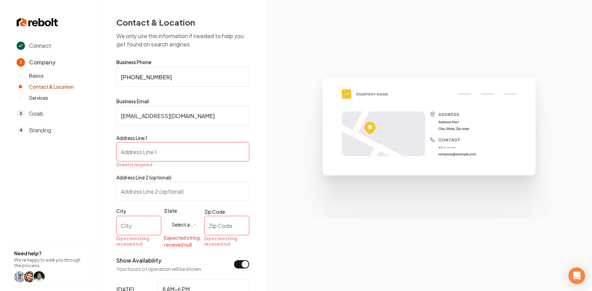
click at [42, 76] on span "Basics" at bounding box center [36, 75] width 15 height 7
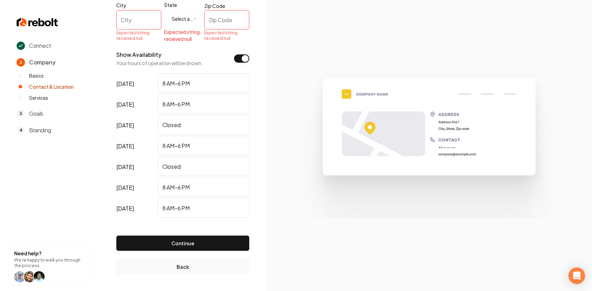
click at [182, 271] on button "Back" at bounding box center [182, 266] width 133 height 15
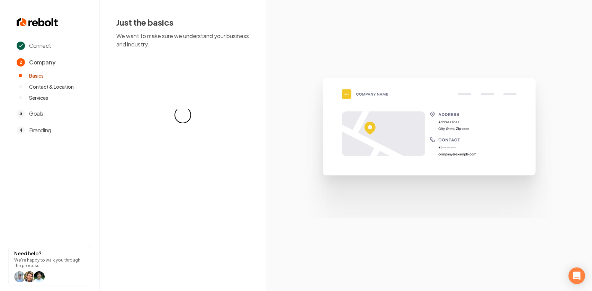
scroll to position [0, 0]
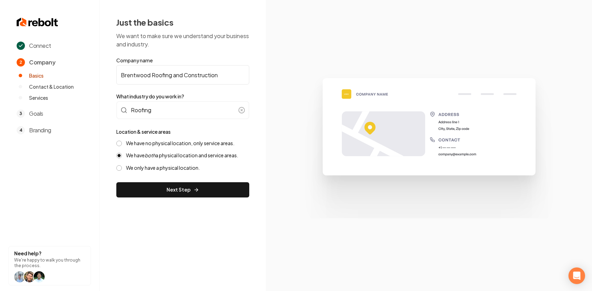
click at [166, 145] on label "We have no physical location, only service areas." at bounding box center [180, 143] width 108 height 7
click at [122, 145] on button "We have no physical location, only service areas." at bounding box center [119, 143] width 6 height 6
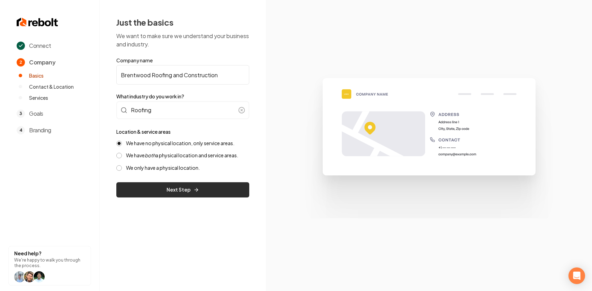
click at [164, 193] on button "Next Step" at bounding box center [182, 189] width 133 height 15
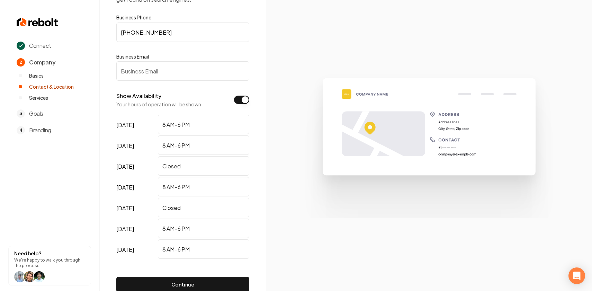
scroll to position [55, 0]
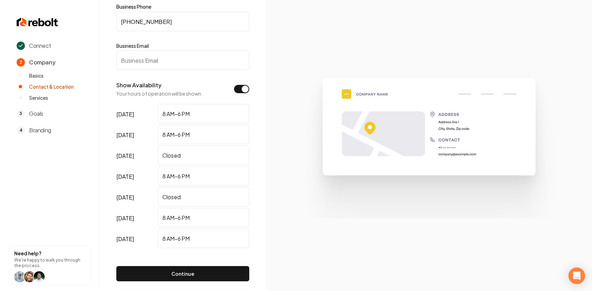
click at [151, 69] on input "Business Email" at bounding box center [182, 60] width 133 height 19
paste input "[EMAIL_ADDRESS][DOMAIN_NAME]"
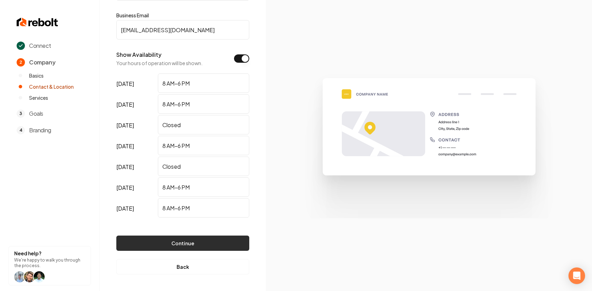
type input "[EMAIL_ADDRESS][DOMAIN_NAME]"
click at [184, 240] on button "Continue" at bounding box center [182, 242] width 133 height 15
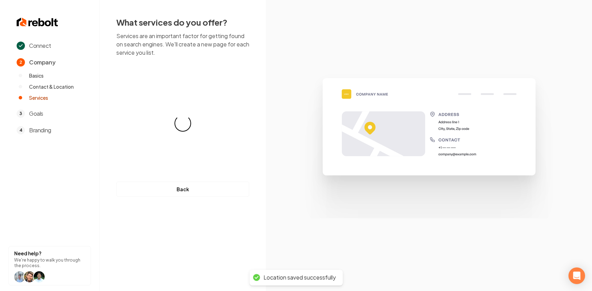
scroll to position [0, 0]
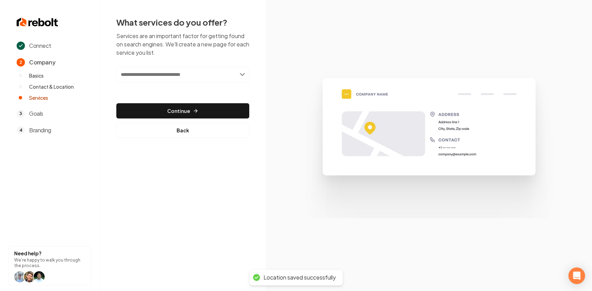
click at [178, 75] on input "text" at bounding box center [182, 74] width 133 height 16
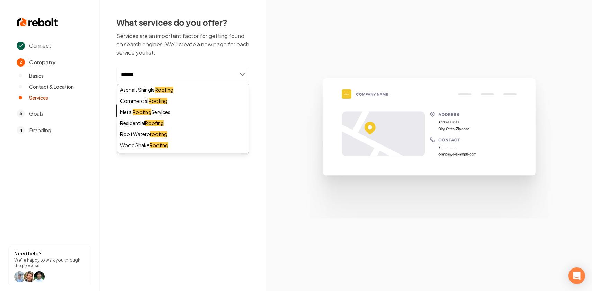
click at [178, 70] on input "*******" at bounding box center [182, 74] width 133 height 16
paste input "**********"
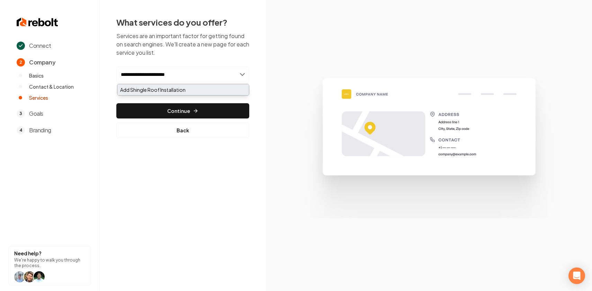
type input "**********"
click at [194, 91] on div "Add Shingle Roof Installation" at bounding box center [182, 89] width 131 height 11
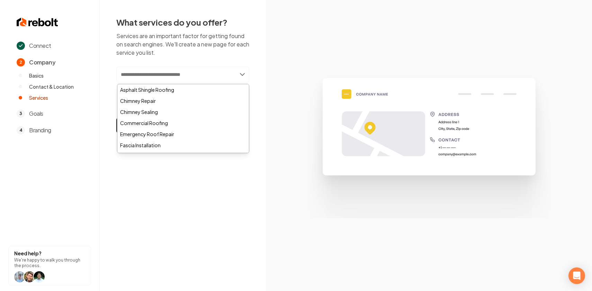
paste input "**********"
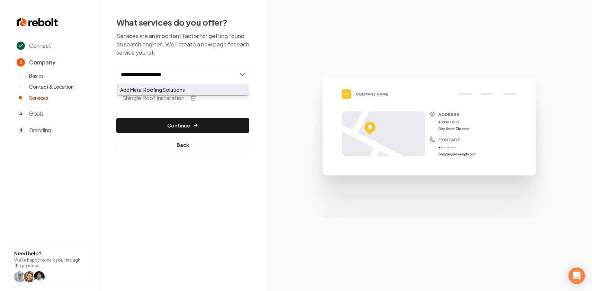
type input "**********"
click at [186, 89] on div "Add Metal Roofing Solutions" at bounding box center [182, 89] width 131 height 11
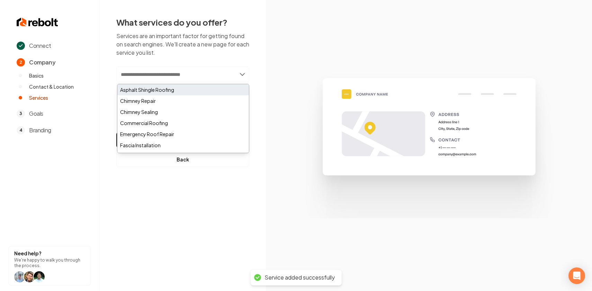
paste input "*******"
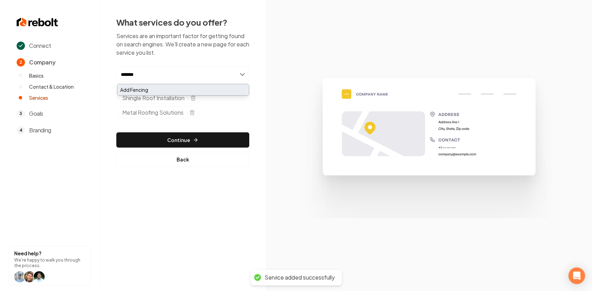
type input "*******"
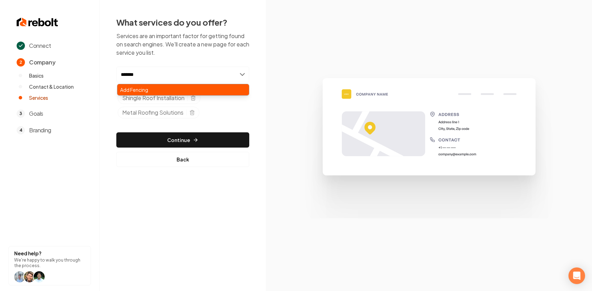
click at [195, 89] on div "Add Fencing" at bounding box center [182, 89] width 131 height 11
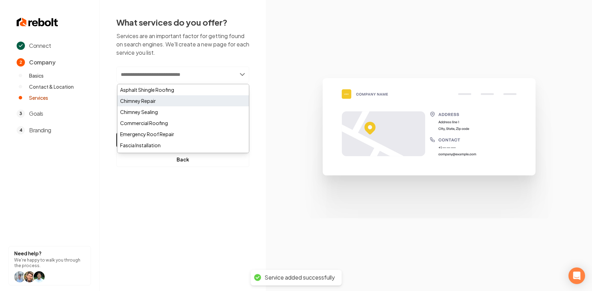
paste input "********"
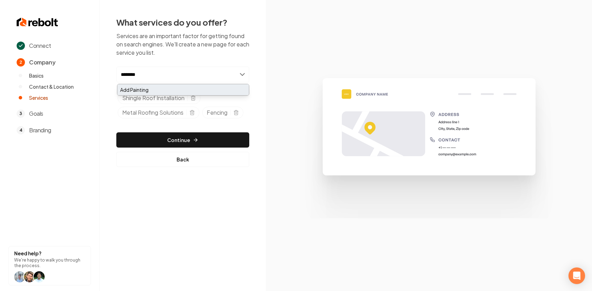
type input "********"
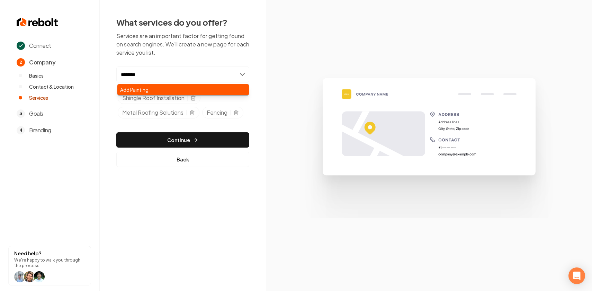
click at [151, 91] on div "Add Painting" at bounding box center [182, 89] width 131 height 11
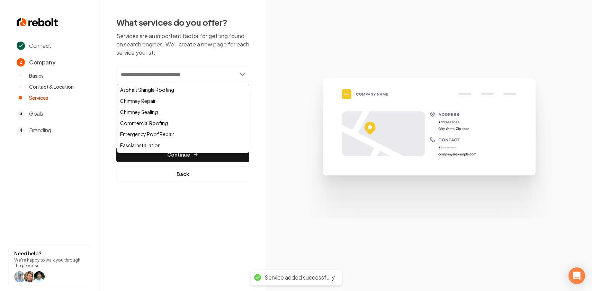
paste input "**********"
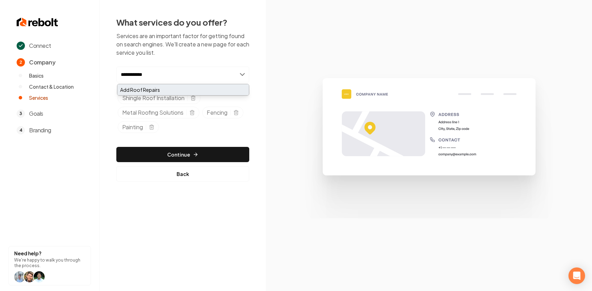
type input "**********"
click at [185, 88] on div "Add Roof Repairs" at bounding box center [182, 89] width 131 height 11
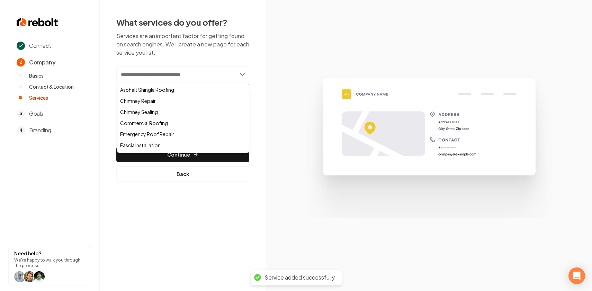
paste input "**********"
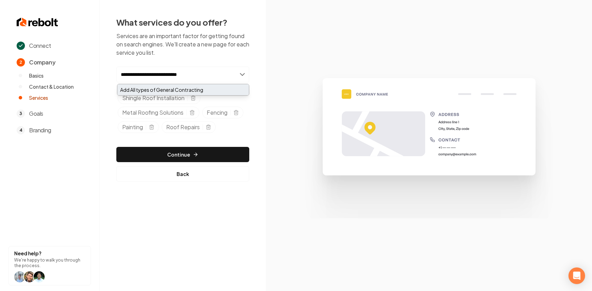
type input "**********"
click at [188, 89] on div "Add All types of General Contracting" at bounding box center [182, 89] width 131 height 11
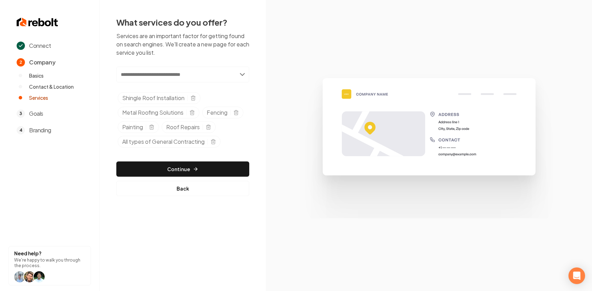
click at [190, 40] on p "Services are an important factor for getting found on search engines. We'll cre…" at bounding box center [182, 44] width 133 height 25
click at [192, 172] on button "Continue" at bounding box center [182, 168] width 133 height 15
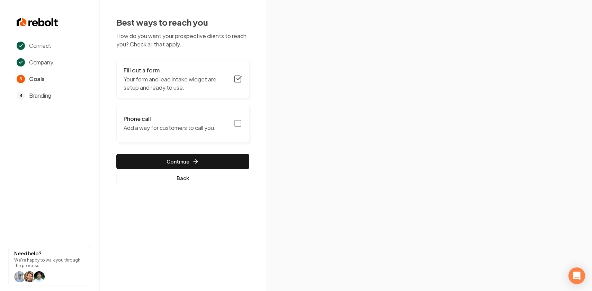
click at [239, 122] on icon "button" at bounding box center [238, 123] width 8 height 8
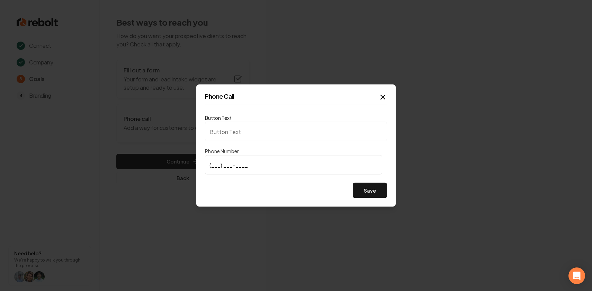
type input "Call us"
type input "[PHONE_NUMBER]"
click at [373, 194] on button "Save" at bounding box center [370, 190] width 34 height 15
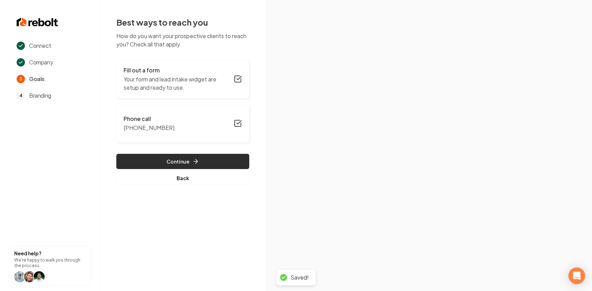
click at [229, 162] on button "Continue" at bounding box center [182, 161] width 133 height 15
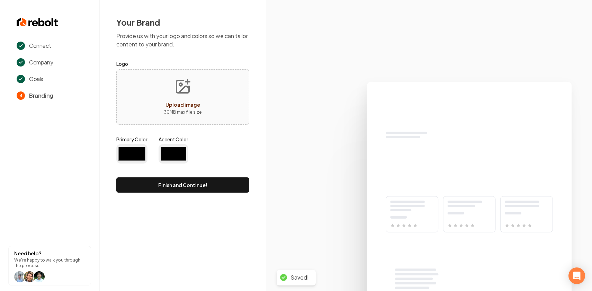
type input "#194d33"
type input "#70be00"
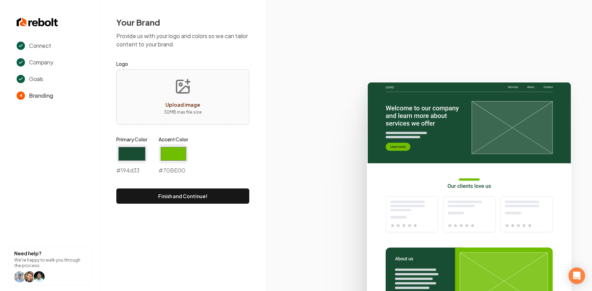
click at [160, 106] on button "Upload image 30 MB max file size" at bounding box center [182, 97] width 49 height 48
type input "**********"
click at [138, 157] on input "#194d33" at bounding box center [131, 153] width 31 height 19
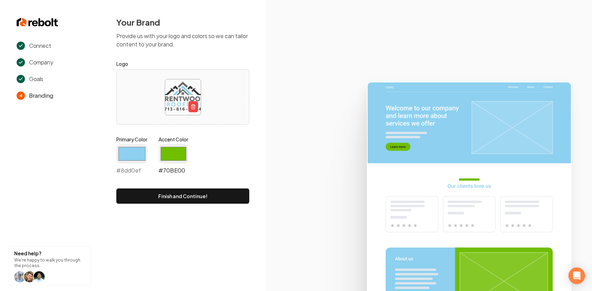
type input "#8dd0ef"
click at [165, 151] on input "#70be00" at bounding box center [173, 153] width 30 height 19
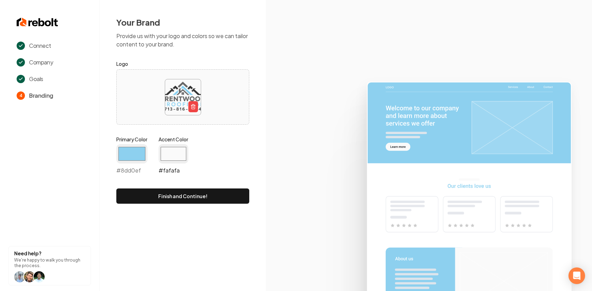
click at [172, 158] on input "#fafafa" at bounding box center [173, 153] width 30 height 19
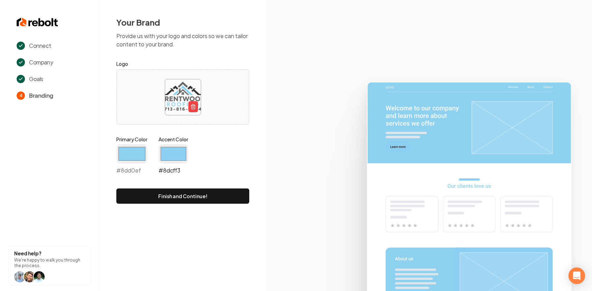
click at [177, 153] on input "#8dcff3" at bounding box center [173, 153] width 30 height 19
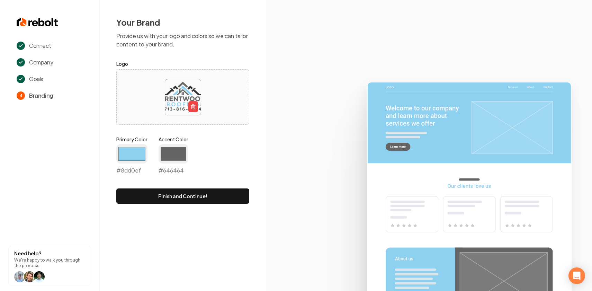
type input "#646464"
click at [224, 51] on div "Your Brand Provide us with your logo and colors so we can tailor content to you…" at bounding box center [182, 110] width 133 height 187
click at [192, 195] on button "Finish and Continue!" at bounding box center [182, 195] width 133 height 15
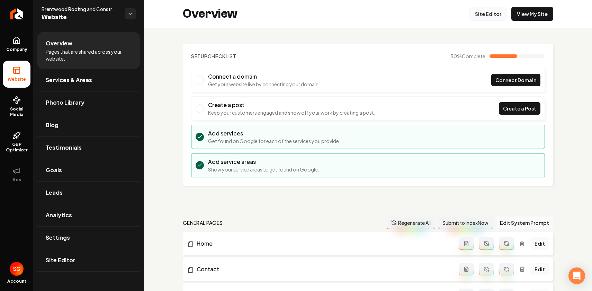
click at [488, 16] on link "Site Editor" at bounding box center [488, 14] width 38 height 14
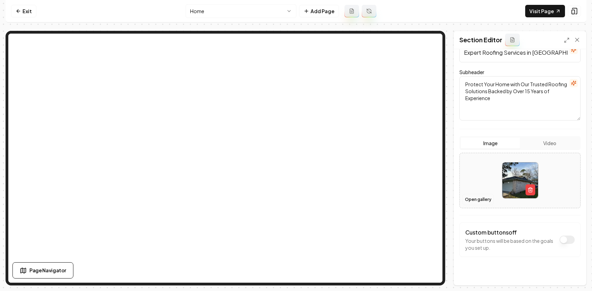
scroll to position [63, 0]
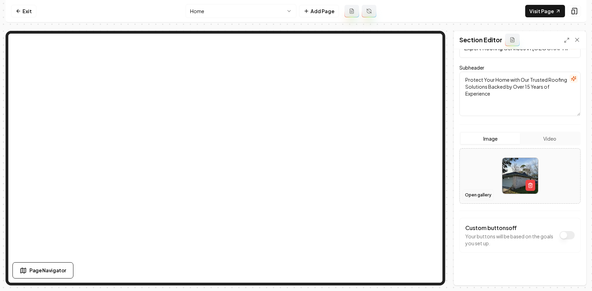
click at [486, 194] on button "Open gallery" at bounding box center [477, 194] width 31 height 11
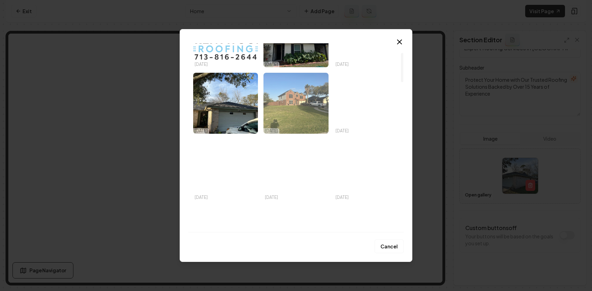
scroll to position [61, 0]
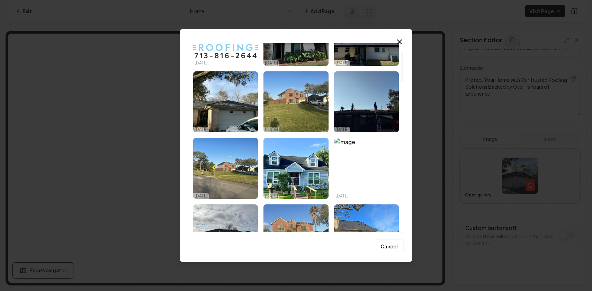
click at [366, 61] on img "Select image image_68dd53de5c7cd75eb8ebebb8.jpeg" at bounding box center [366, 35] width 65 height 61
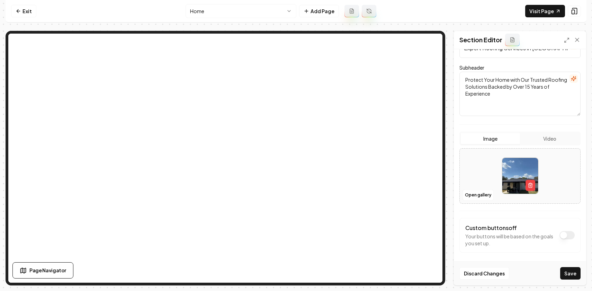
scroll to position [67, 0]
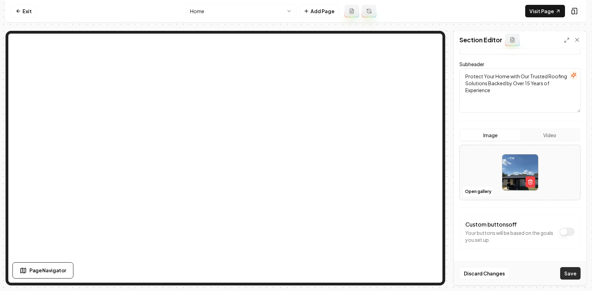
click at [569, 271] on button "Save" at bounding box center [570, 273] width 20 height 12
click at [512, 185] on img at bounding box center [520, 172] width 36 height 36
click at [479, 191] on button "Open gallery" at bounding box center [477, 191] width 31 height 11
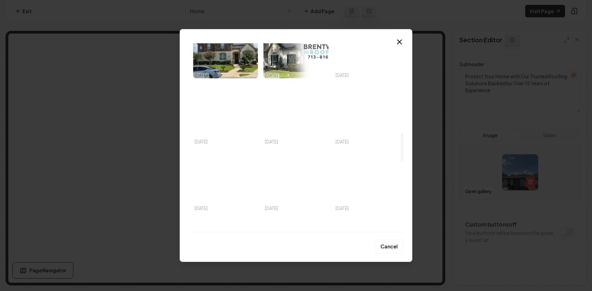
scroll to position [581, 0]
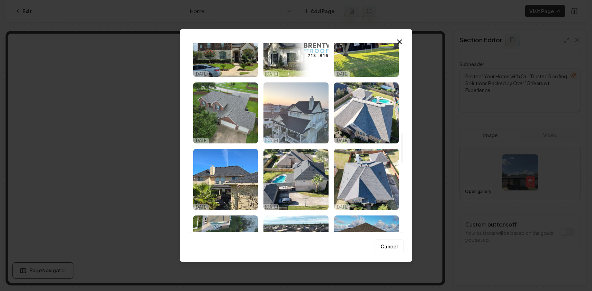
click at [305, 116] on img "Select image image_68dd53d85c7cd75eb8ebcd87.jpeg" at bounding box center [295, 112] width 65 height 61
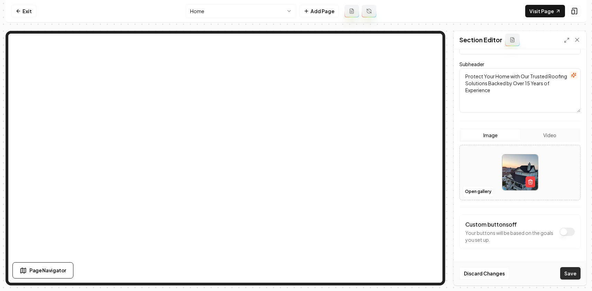
click at [572, 272] on button "Save" at bounding box center [570, 273] width 20 height 12
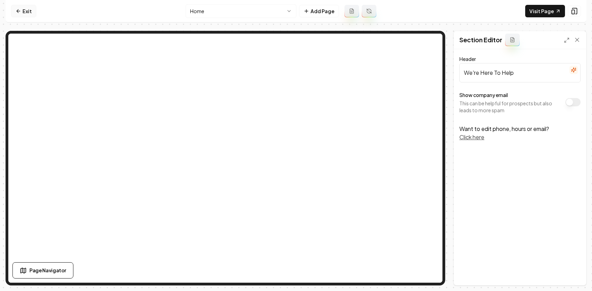
click at [21, 12] on link "Exit" at bounding box center [23, 11] width 25 height 12
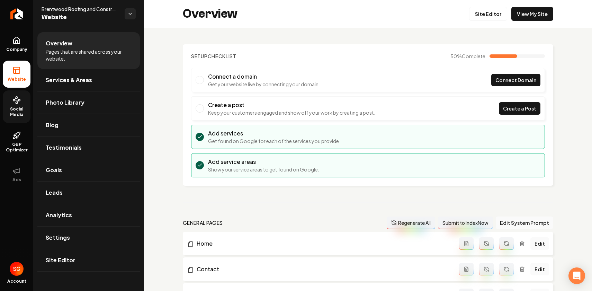
click at [22, 112] on span "Social Media" at bounding box center [17, 111] width 28 height 11
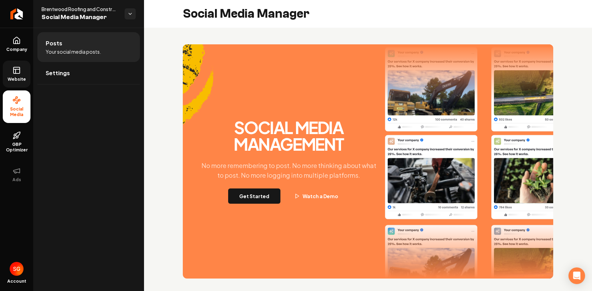
click at [11, 72] on link "Website" at bounding box center [17, 74] width 28 height 27
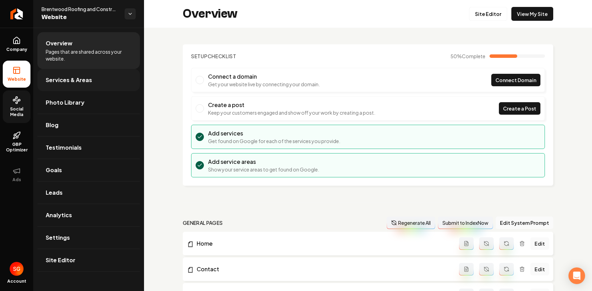
click at [81, 87] on link "Services & Areas" at bounding box center [88, 80] width 102 height 22
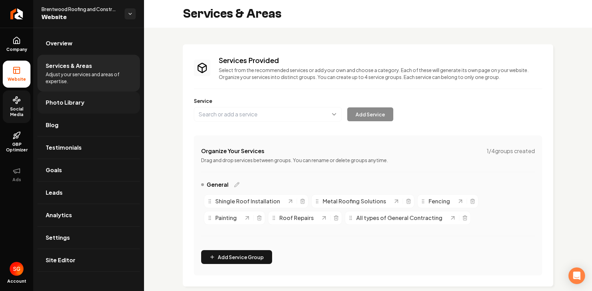
click at [80, 102] on span "Photo Library" at bounding box center [65, 102] width 39 height 8
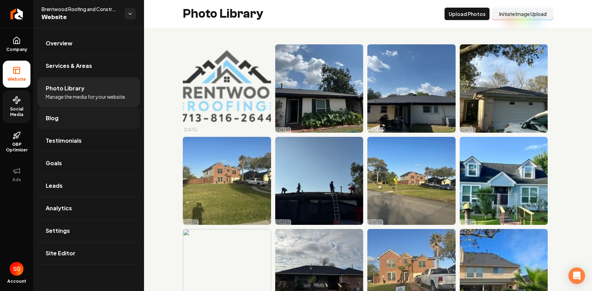
click at [78, 117] on link "Blog" at bounding box center [88, 118] width 102 height 22
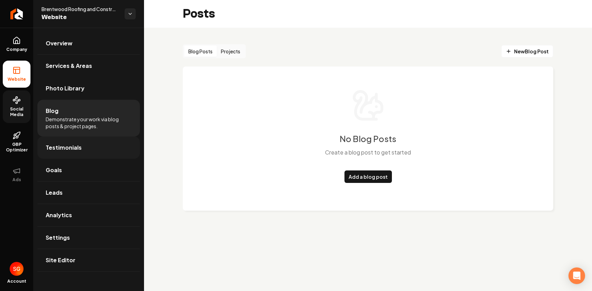
click at [71, 148] on span "Testimonials" at bounding box center [64, 147] width 36 height 8
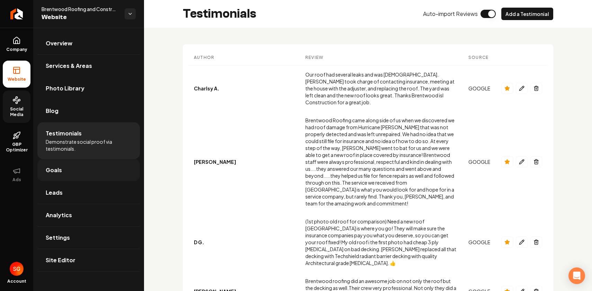
click at [71, 165] on link "Goals" at bounding box center [88, 170] width 102 height 22
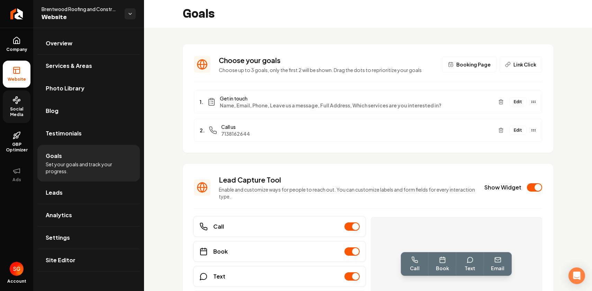
scroll to position [59, 0]
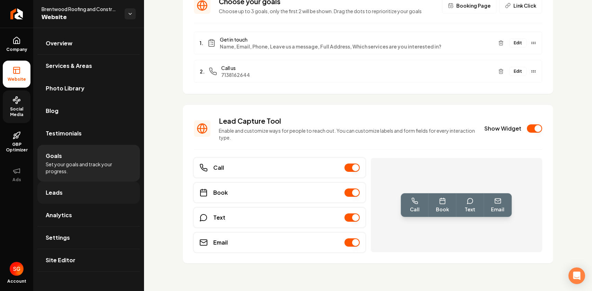
click at [95, 194] on link "Leads" at bounding box center [88, 192] width 102 height 22
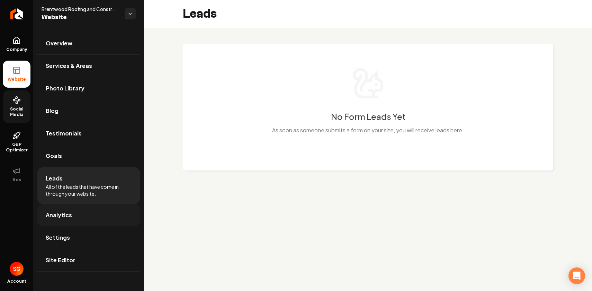
click at [87, 215] on link "Analytics" at bounding box center [88, 215] width 102 height 22
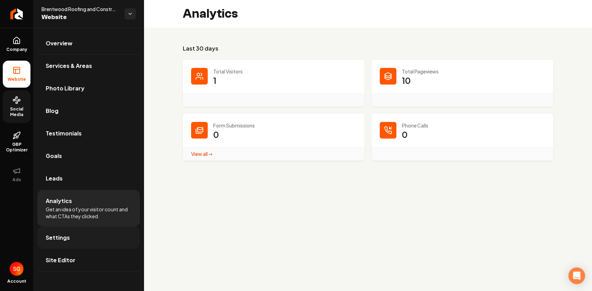
click at [81, 239] on link "Settings" at bounding box center [88, 237] width 102 height 22
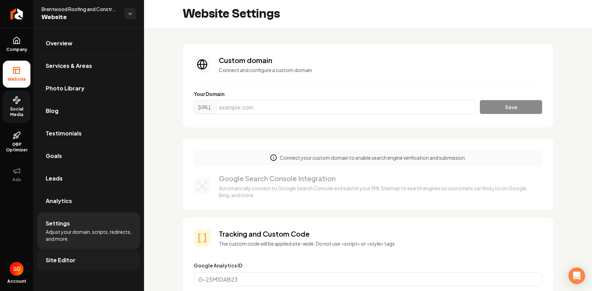
click at [76, 256] on link "Site Editor" at bounding box center [88, 260] width 102 height 22
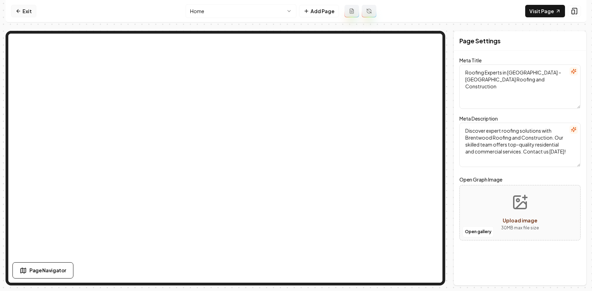
click at [27, 12] on link "Exit" at bounding box center [23, 11] width 25 height 12
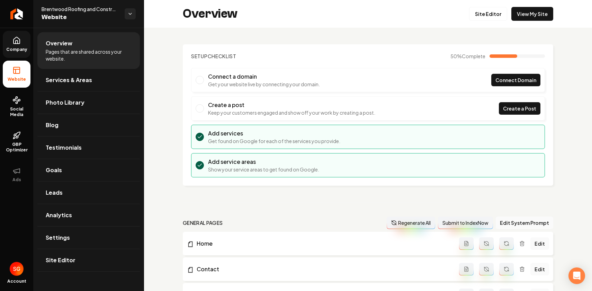
click at [21, 51] on span "Company" at bounding box center [16, 50] width 27 height 6
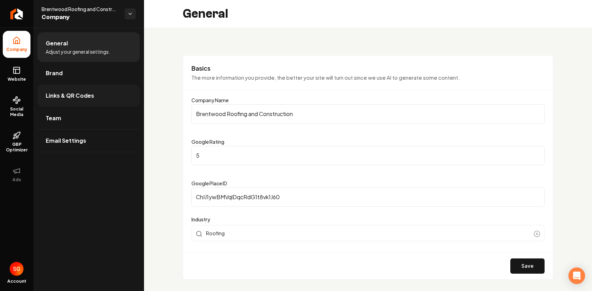
click at [77, 90] on link "Links & QR Codes" at bounding box center [88, 95] width 102 height 22
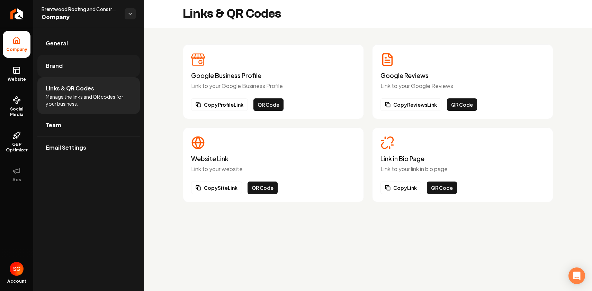
click at [80, 63] on link "Brand" at bounding box center [88, 66] width 102 height 22
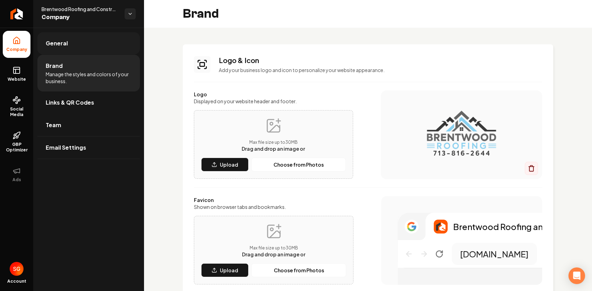
click at [80, 45] on link "General" at bounding box center [88, 43] width 102 height 22
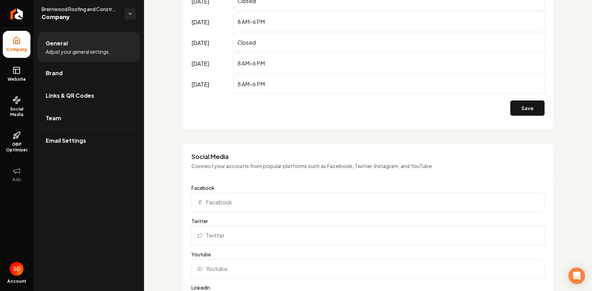
scroll to position [613, 0]
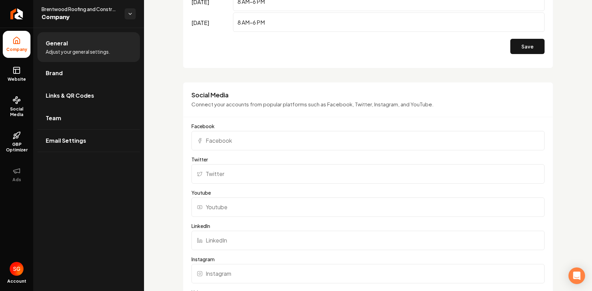
click at [240, 142] on input "Facebook" at bounding box center [367, 140] width 353 height 19
paste input "[URL][DOMAIN_NAME]"
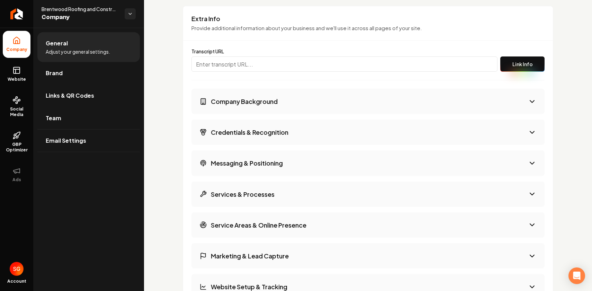
scroll to position [976, 0]
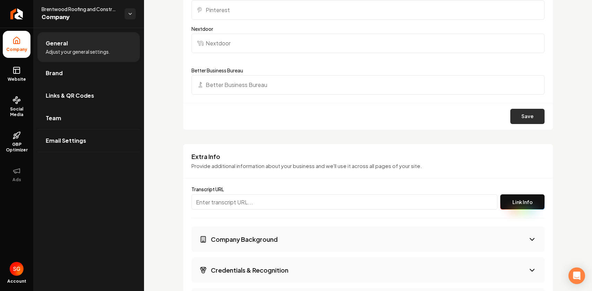
type input "[URL][DOMAIN_NAME]"
click at [514, 120] on button "Save" at bounding box center [527, 116] width 34 height 15
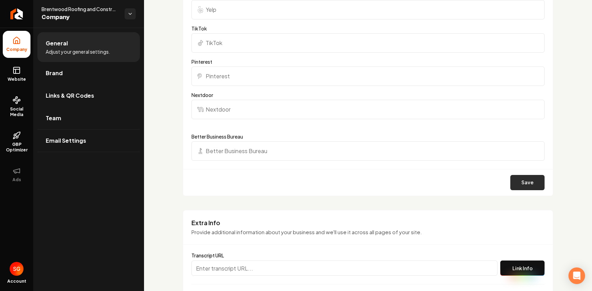
scroll to position [909, 0]
click at [528, 180] on button "Save" at bounding box center [527, 182] width 34 height 15
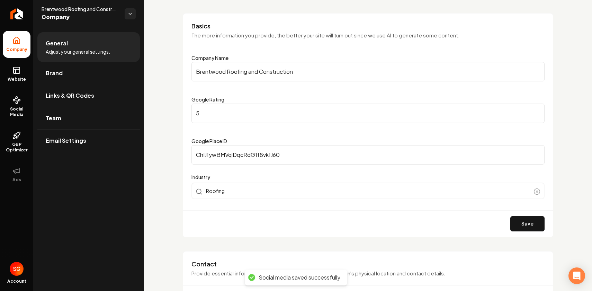
scroll to position [0, 0]
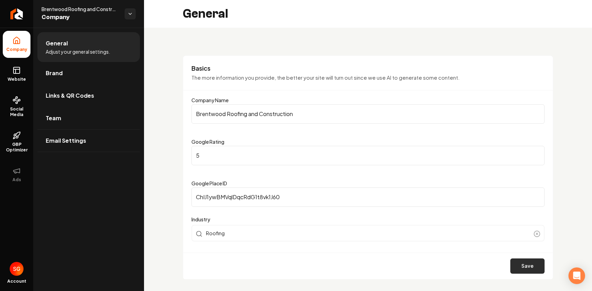
click at [522, 273] on div "Save" at bounding box center [368, 265] width 370 height 27
click at [522, 268] on button "Save" at bounding box center [527, 265] width 34 height 15
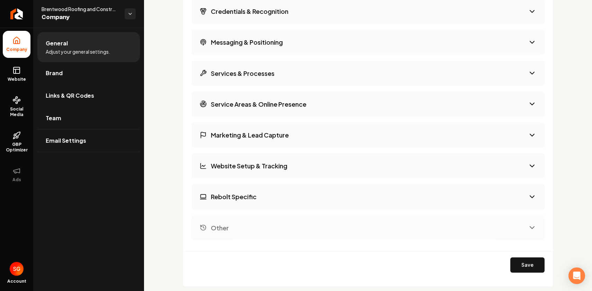
scroll to position [1258, 0]
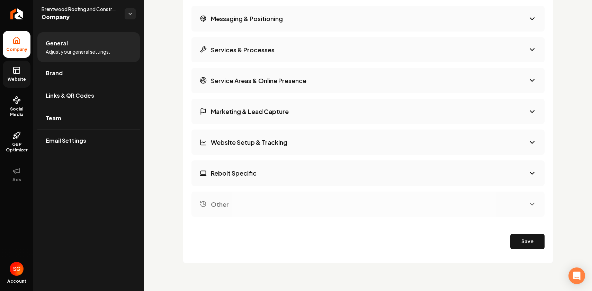
click at [16, 69] on icon at bounding box center [16, 69] width 6 height 0
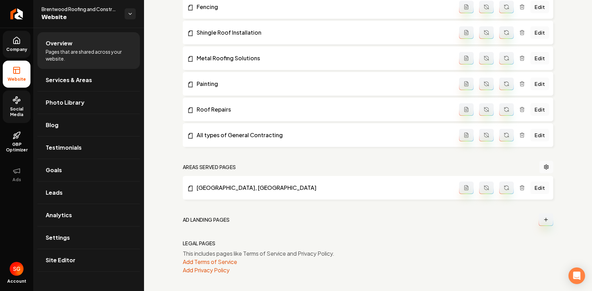
click at [18, 113] on span "Social Media" at bounding box center [17, 111] width 28 height 11
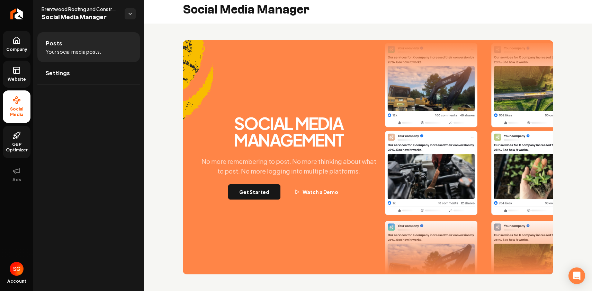
click at [17, 135] on icon at bounding box center [16, 135] width 8 height 8
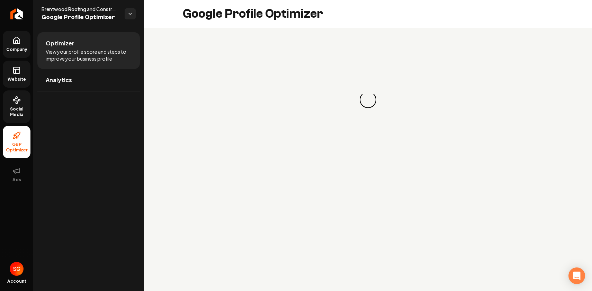
click at [14, 43] on icon at bounding box center [16, 40] width 8 height 8
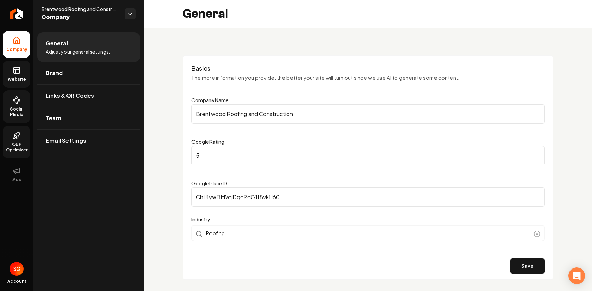
click at [20, 77] on span "Website" at bounding box center [17, 79] width 24 height 6
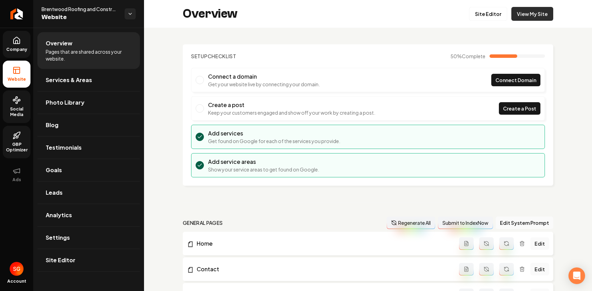
click at [538, 18] on link "View My Site" at bounding box center [532, 14] width 42 height 14
click at [489, 17] on link "Site Editor" at bounding box center [488, 14] width 38 height 14
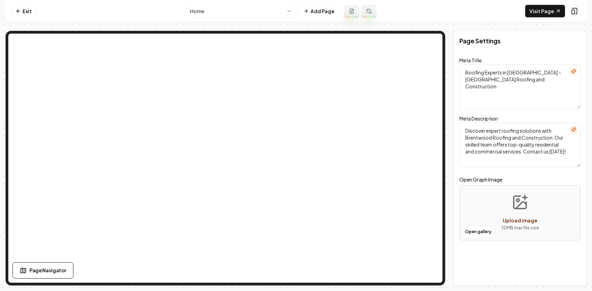
click at [220, 13] on html "Computer Required This feature is only available on a computer. Please switch t…" at bounding box center [296, 145] width 592 height 291
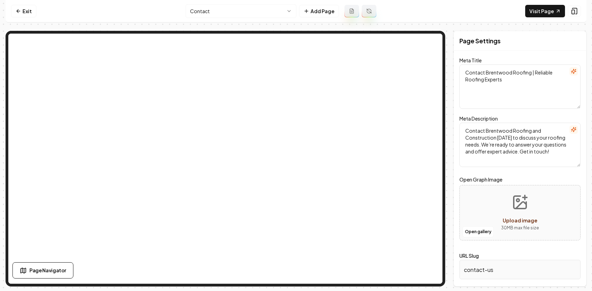
click at [230, 17] on html "Computer Required This feature is only available on a computer. Please switch t…" at bounding box center [296, 145] width 592 height 291
click at [282, 9] on html "Computer Required This feature is only available on a computer. Please switch t…" at bounding box center [296, 145] width 592 height 291
click at [249, 24] on div "Exit Shingle Roof Installation Add Page Visit Page Page Navigator Page Settings…" at bounding box center [296, 142] width 581 height 285
click at [249, 16] on html "Computer Required This feature is only available on a computer. Please switch t…" at bounding box center [296, 145] width 592 height 291
click at [248, 17] on html "Computer Required This feature is only available on a computer. Please switch t…" at bounding box center [296, 145] width 592 height 291
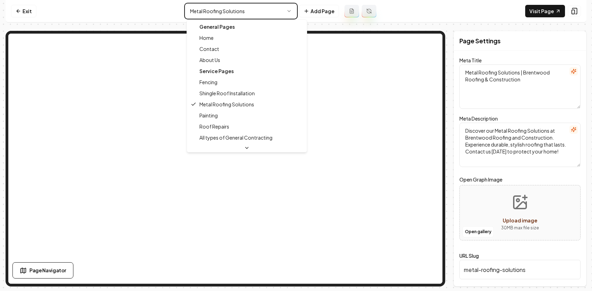
click at [240, 13] on html "Computer Required This feature is only available on a computer. Please switch t…" at bounding box center [296, 145] width 592 height 291
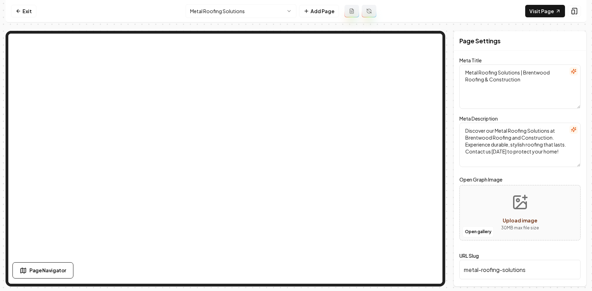
click at [240, 13] on html "Computer Required This feature is only available on a computer. Please switch t…" at bounding box center [296, 145] width 592 height 291
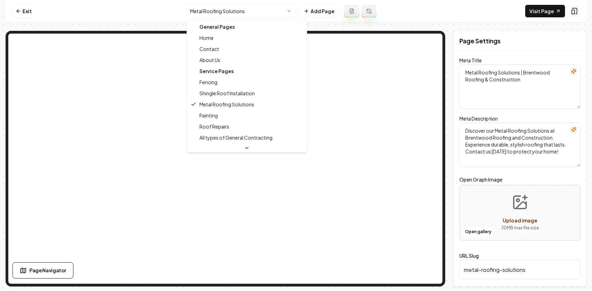
click at [236, 28] on div "General Pages" at bounding box center [246, 26] width 117 height 11
click at [302, 21] on html "Computer Required This feature is only available on a computer. Please switch t…" at bounding box center [296, 145] width 592 height 291
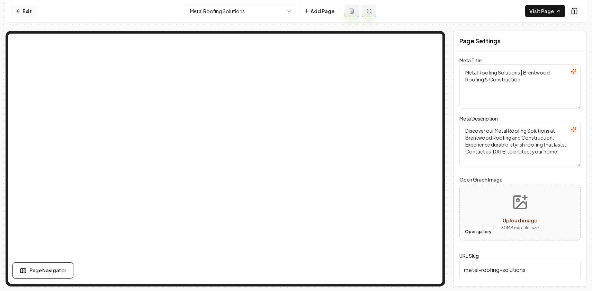
click at [27, 10] on link "Exit" at bounding box center [23, 11] width 25 height 12
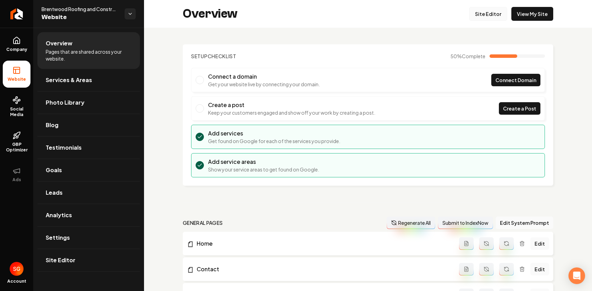
click at [480, 12] on link "Site Editor" at bounding box center [488, 14] width 38 height 14
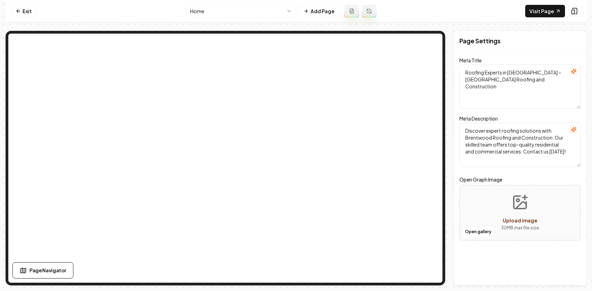
click at [275, 15] on html "Computer Required This feature is only available on a computer. Please switch t…" at bounding box center [296, 145] width 592 height 291
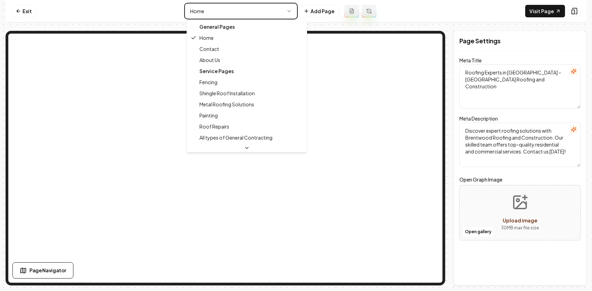
click at [179, 15] on html "Computer Required This feature is only available on a computer. Please switch t…" at bounding box center [296, 145] width 592 height 291
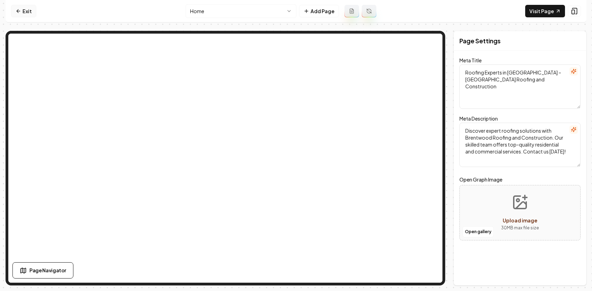
click at [25, 15] on link "Exit" at bounding box center [23, 11] width 25 height 12
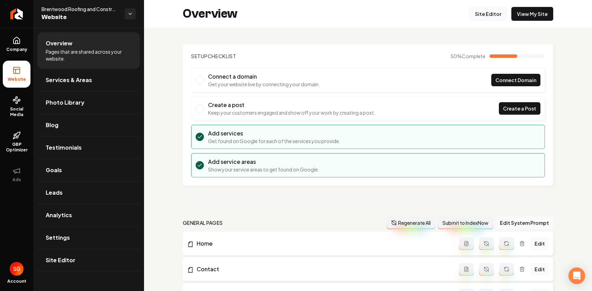
click at [493, 12] on link "Site Editor" at bounding box center [488, 14] width 38 height 14
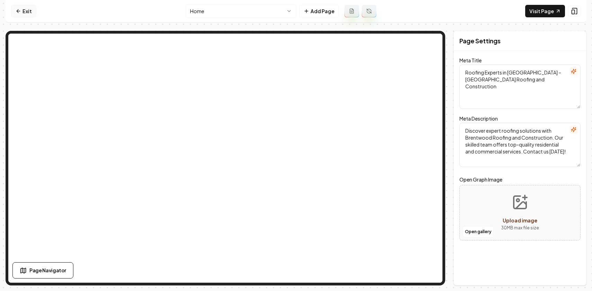
click at [20, 12] on icon at bounding box center [19, 11] width 6 height 6
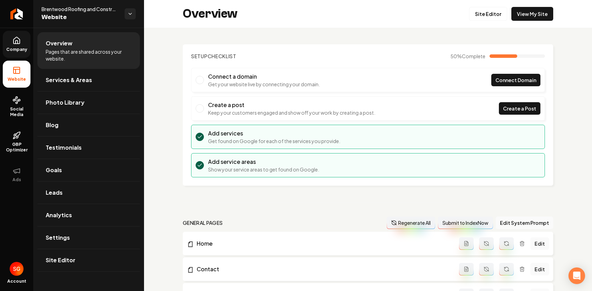
click at [22, 45] on link "Company" at bounding box center [17, 44] width 28 height 27
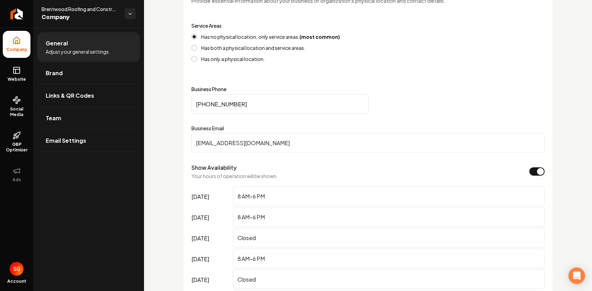
scroll to position [316, 0]
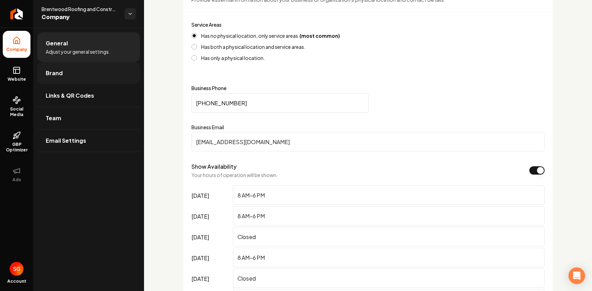
click at [71, 78] on link "Brand" at bounding box center [88, 73] width 102 height 22
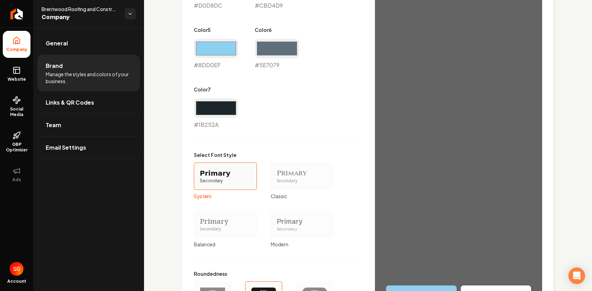
scroll to position [568, 0]
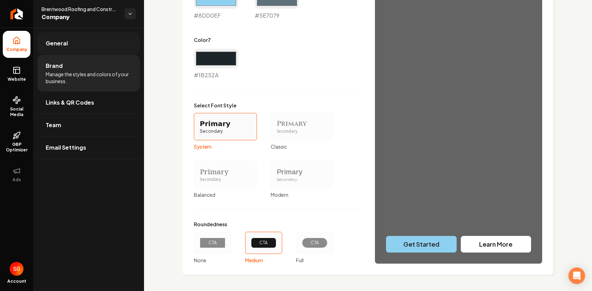
click at [100, 42] on link "General" at bounding box center [88, 43] width 102 height 22
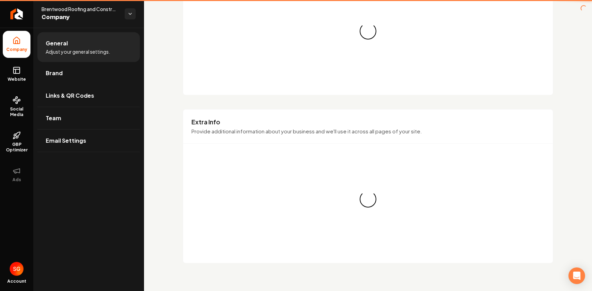
type input "(713) 816-2644"
type input "brentgirouard@gmail.com"
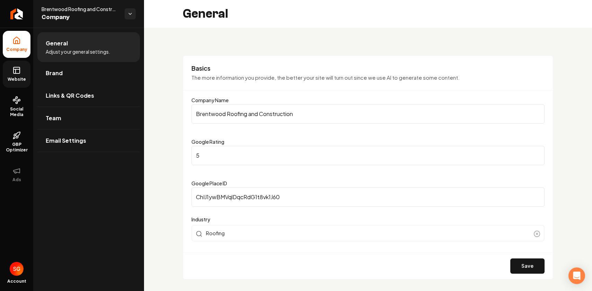
click at [15, 66] on link "Website" at bounding box center [17, 74] width 28 height 27
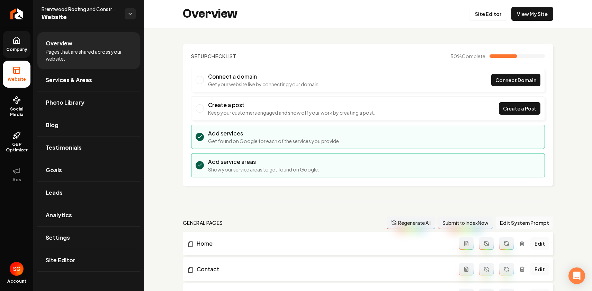
click at [17, 49] on span "Company" at bounding box center [16, 50] width 27 height 6
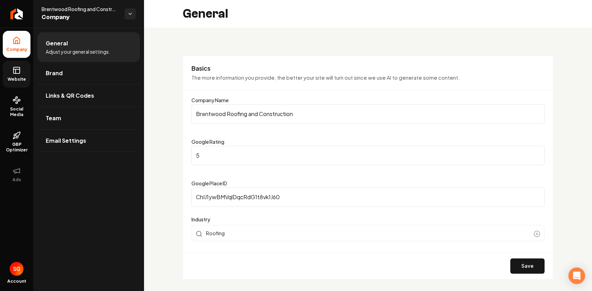
click at [13, 72] on rect at bounding box center [16, 70] width 6 height 6
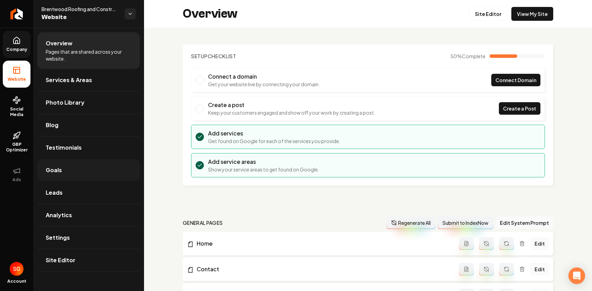
click at [75, 172] on link "Goals" at bounding box center [88, 170] width 102 height 22
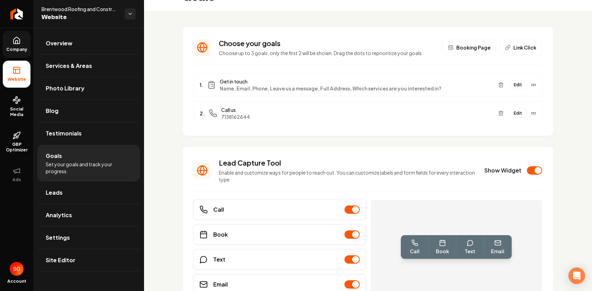
scroll to position [22, 0]
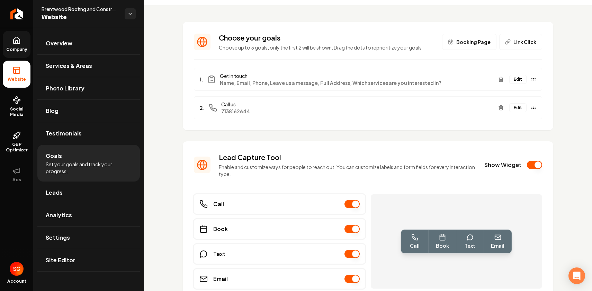
click at [536, 164] on button "Show Widget" at bounding box center [534, 165] width 15 height 8
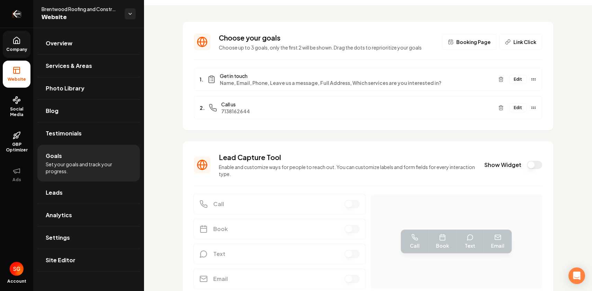
click at [20, 9] on icon "Return to dashboard" at bounding box center [16, 13] width 11 height 11
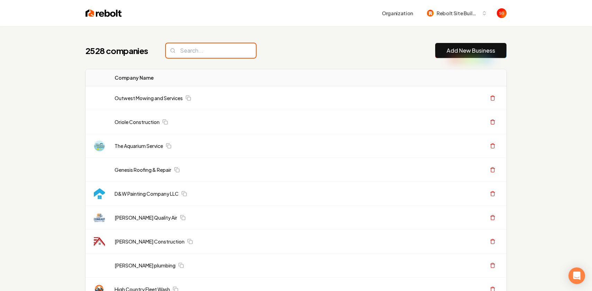
click at [178, 46] on input "search" at bounding box center [211, 50] width 90 height 15
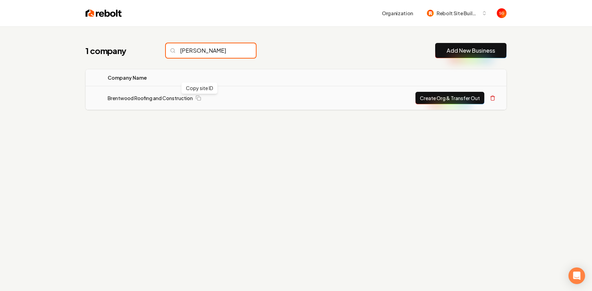
type input "brent"
click at [161, 106] on td "Brentwood Roofing and Construction" at bounding box center [207, 98] width 210 height 24
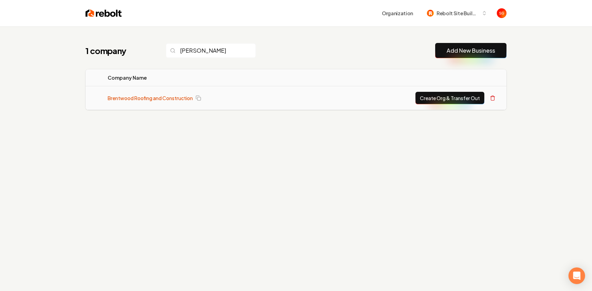
click at [163, 98] on link "Brentwood Roofing and Construction" at bounding box center [150, 97] width 85 height 7
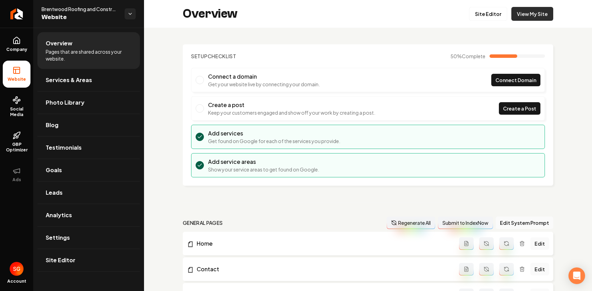
click at [542, 11] on link "View My Site" at bounding box center [532, 14] width 42 height 14
click at [19, 18] on icon "Return to dashboard" at bounding box center [16, 13] width 11 height 11
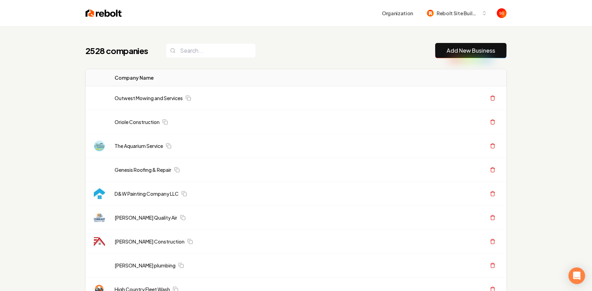
click at [459, 51] on link "Add New Business" at bounding box center [470, 50] width 48 height 8
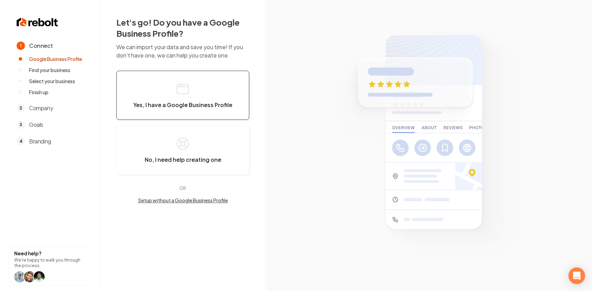
click at [204, 94] on button "Yes, I have a Google Business Profile" at bounding box center [182, 95] width 133 height 49
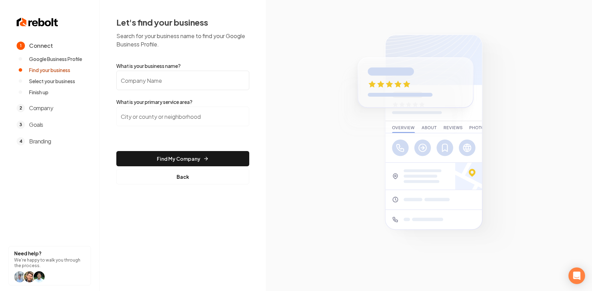
click at [189, 77] on input "What is your business name?" at bounding box center [182, 80] width 133 height 19
paste input "https://www.texan-roofing.com/"
type input "https://www.texan-roofing.com/"
click at [189, 77] on input "What is your business name?" at bounding box center [182, 80] width 133 height 19
paste input "https://www.texan-roofing.com/"
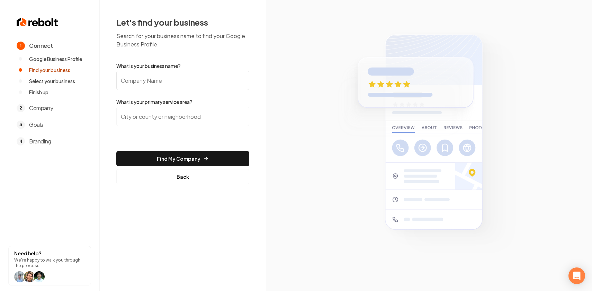
type input "https://www.texan-roofing.com/"
paste input "https://www.dalicools.com/"
click at [164, 79] on input "https://www.dalicools.com/" at bounding box center [182, 80] width 133 height 19
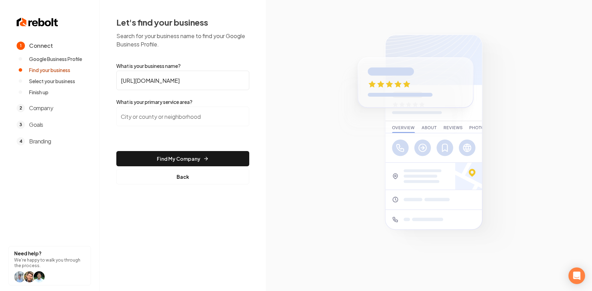
paste input "Dali Heating & Air Conditioning"
type input "Dali Heating & Air Conditioning"
click at [164, 119] on input "search" at bounding box center [182, 116] width 133 height 19
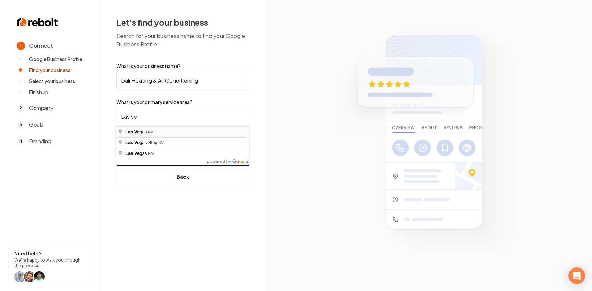
type input "Las Vegas, NV"
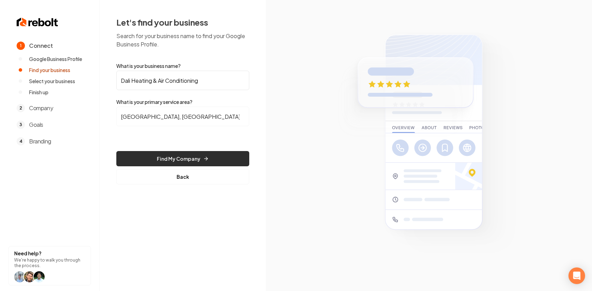
click at [181, 158] on button "Find My Company" at bounding box center [182, 158] width 133 height 15
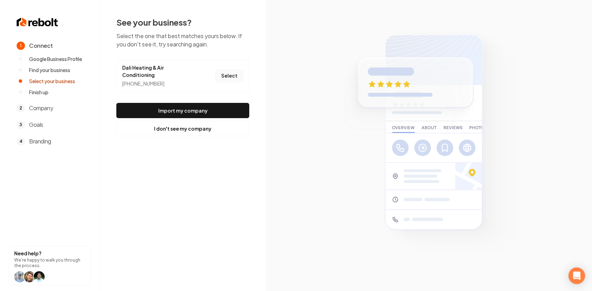
click at [227, 73] on button "Select" at bounding box center [229, 76] width 28 height 12
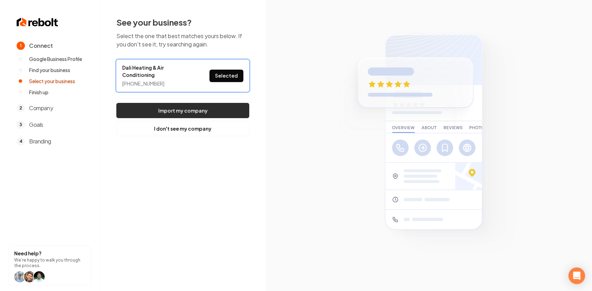
click at [222, 103] on button "Import my company" at bounding box center [182, 110] width 133 height 15
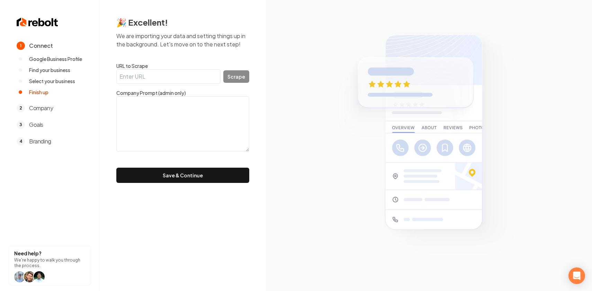
click at [200, 80] on input "URL to Scrape" at bounding box center [168, 76] width 104 height 15
paste input "https://www.dalicools.com/"
type input "https://www.dalicools.com/"
click at [244, 75] on button "Scrape" at bounding box center [236, 76] width 26 height 12
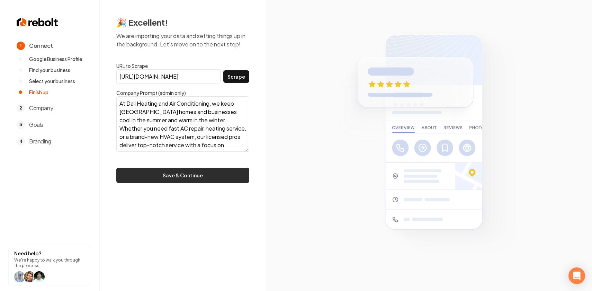
click at [193, 175] on button "Save & Continue" at bounding box center [182, 174] width 133 height 15
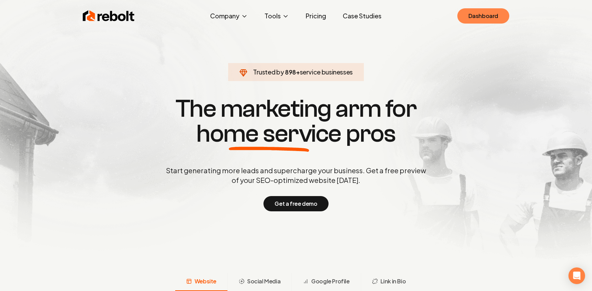
click at [476, 17] on link "Dashboard" at bounding box center [483, 15] width 52 height 15
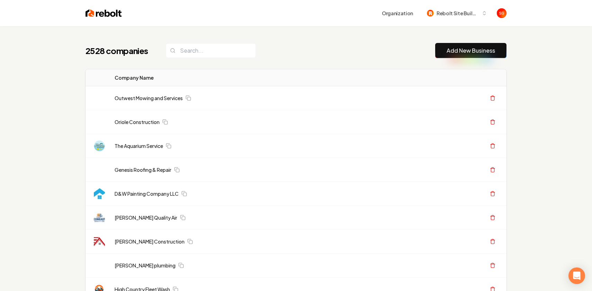
click at [457, 53] on link "Add New Business" at bounding box center [470, 50] width 48 height 8
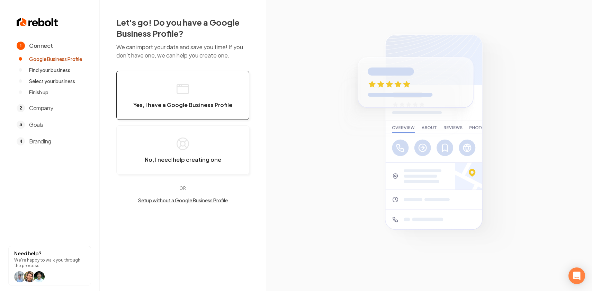
click at [182, 96] on button "Yes, I have a Google Business Profile" at bounding box center [182, 95] width 133 height 49
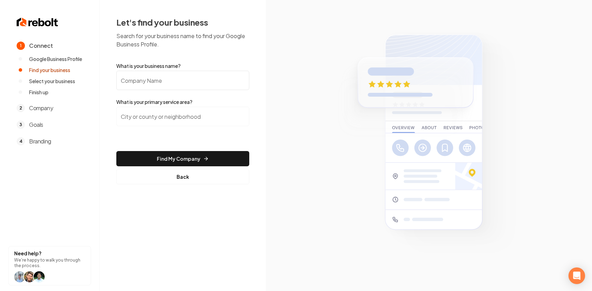
click at [176, 82] on input "What is your business name?" at bounding box center [182, 80] width 133 height 19
paste input "Texan Roofing and Exteriors"
type input "Texan Roofing and Exteriors"
click at [177, 114] on input "search" at bounding box center [182, 116] width 133 height 19
paste input "DeSoto, Texas"
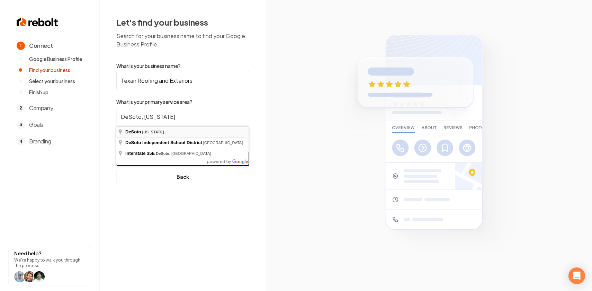
type input "DeSoto, Texas"
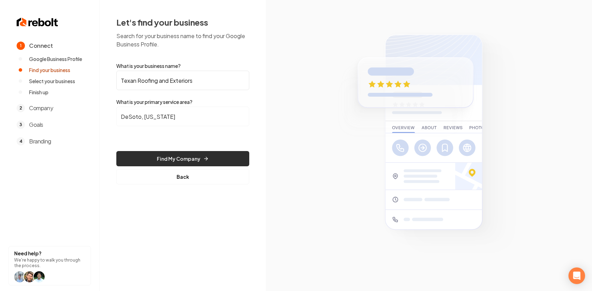
click at [174, 156] on button "Find My Company" at bounding box center [182, 158] width 133 height 15
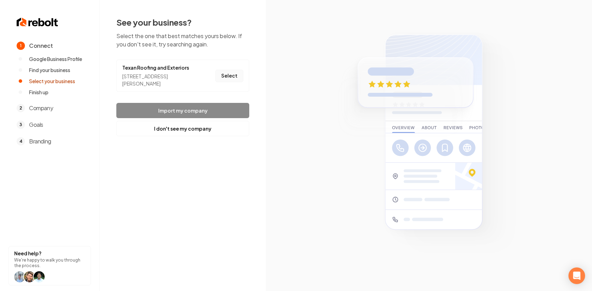
click at [227, 76] on button "Select" at bounding box center [229, 76] width 28 height 12
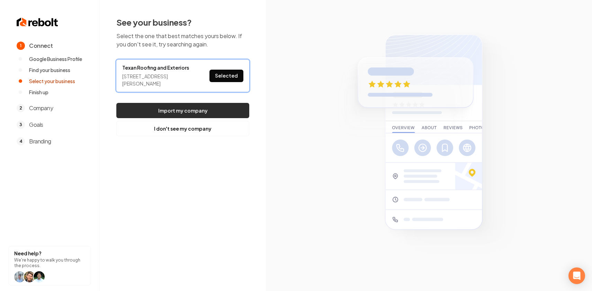
click at [195, 108] on button "Import my company" at bounding box center [182, 110] width 133 height 15
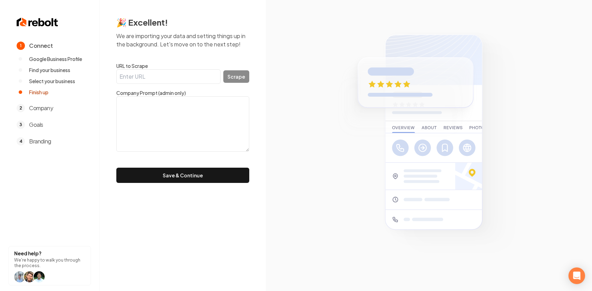
click at [150, 79] on input "URL to Scrape" at bounding box center [168, 76] width 104 height 15
paste input "https://www.google.com/search?kgmid=/g/11md12k2fl"
type input "https://www.google.com/search?kgmid=/g/11md12k2fl"
click at [208, 74] on input "https://www.google.com/search?kgmid=/g/11md12k2fl" at bounding box center [168, 76] width 104 height 15
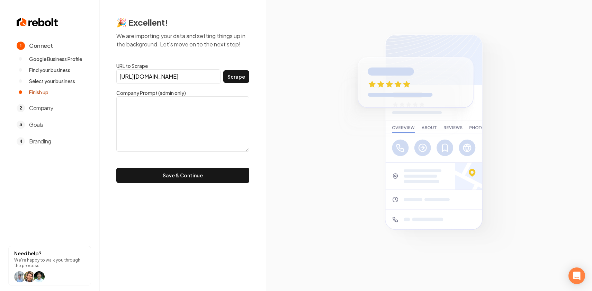
click at [208, 74] on input "https://www.google.com/search?kgmid=/g/11md12k2fl" at bounding box center [168, 76] width 104 height 15
paste input "https://texan-roofing.com/"
type input "https://texan-roofing.com/"
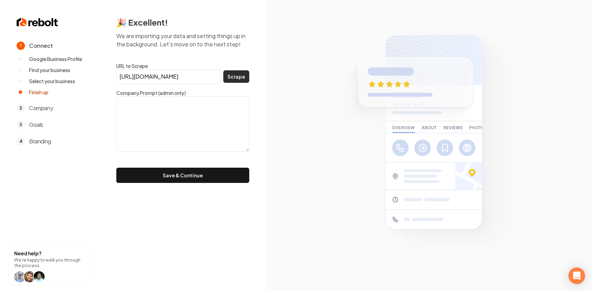
click at [232, 75] on button "Scrape" at bounding box center [236, 76] width 26 height 12
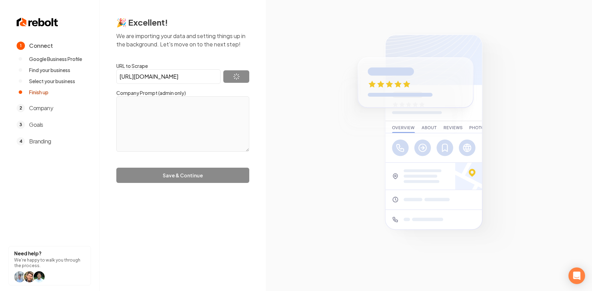
type textarea "At Texan Roofing, we specialize in providing top-quality commercial and residen…"
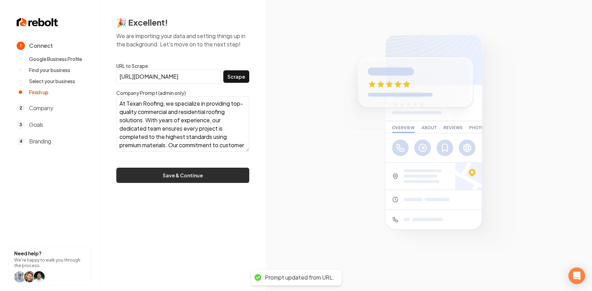
click at [218, 176] on button "Save & Continue" at bounding box center [182, 174] width 133 height 15
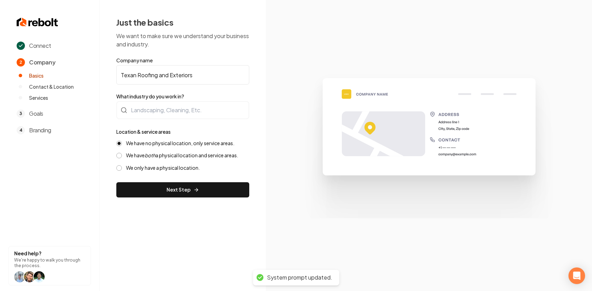
click at [204, 74] on input "Texan Roofing and Exteriors" at bounding box center [182, 74] width 133 height 19
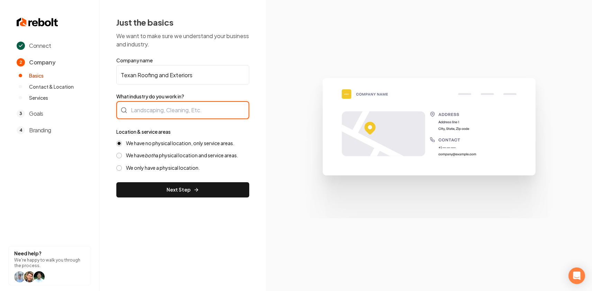
click at [190, 113] on div at bounding box center [182, 110] width 133 height 18
type input "z"
type input "Roofing"
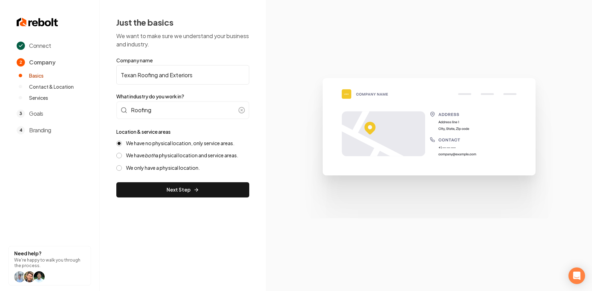
click at [161, 153] on label "We have both a physical location and service areas." at bounding box center [182, 155] width 112 height 7
click at [122, 153] on button "We have both a physical location and service areas." at bounding box center [119, 156] width 6 height 6
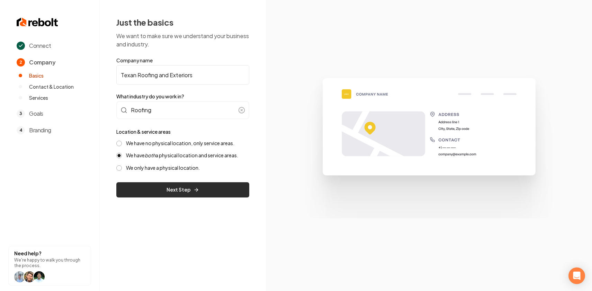
click at [174, 188] on button "Next Step" at bounding box center [182, 189] width 133 height 15
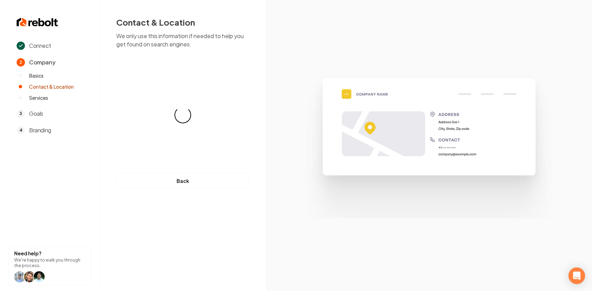
select select "**"
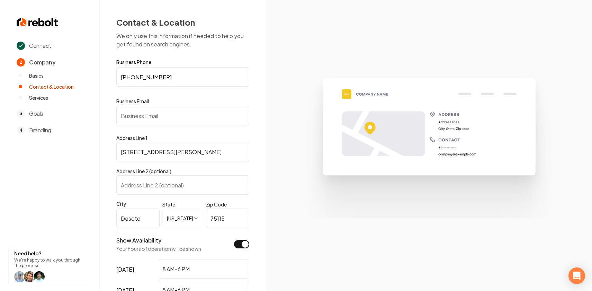
click at [166, 118] on input "Business Email" at bounding box center [182, 115] width 133 height 19
paste input "info@texan-roofing.com"
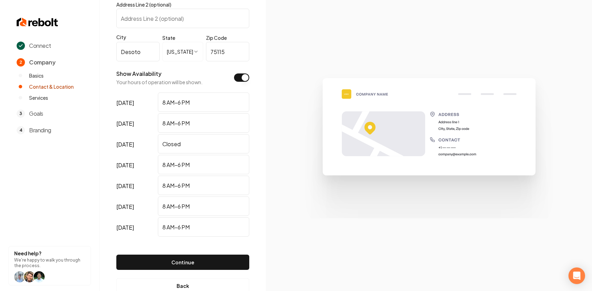
scroll to position [185, 0]
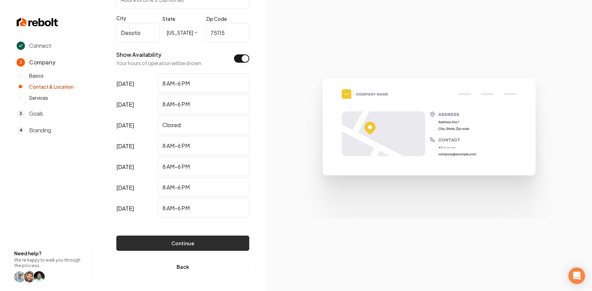
type input "info@texan-roofing.com"
click at [179, 241] on button "Continue" at bounding box center [182, 242] width 133 height 15
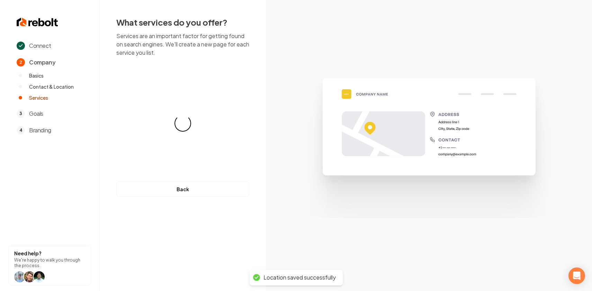
scroll to position [0, 0]
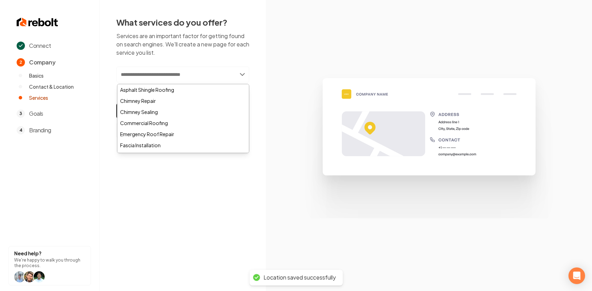
click at [190, 80] on input "text" at bounding box center [182, 74] width 133 height 16
click at [218, 53] on p "Services are an important factor for getting found on search engines. We'll cre…" at bounding box center [182, 44] width 133 height 25
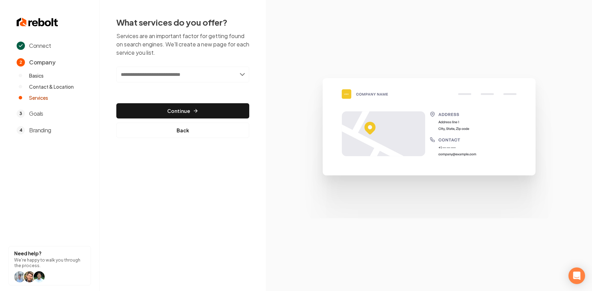
click at [199, 76] on input "text" at bounding box center [182, 74] width 133 height 16
click at [231, 54] on p "Services are an important factor for getting found on search engines. We'll cre…" at bounding box center [182, 44] width 133 height 25
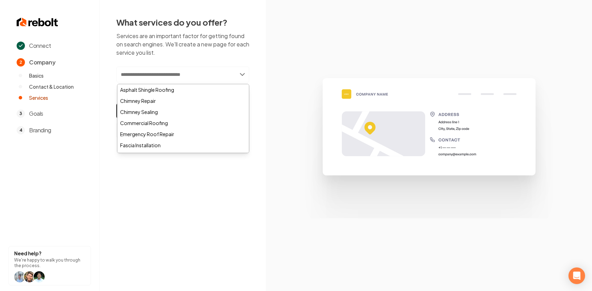
click at [199, 82] on input "text" at bounding box center [182, 74] width 133 height 16
paste input "**********"
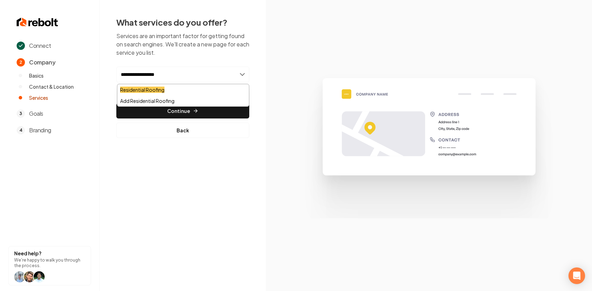
type input "**********"
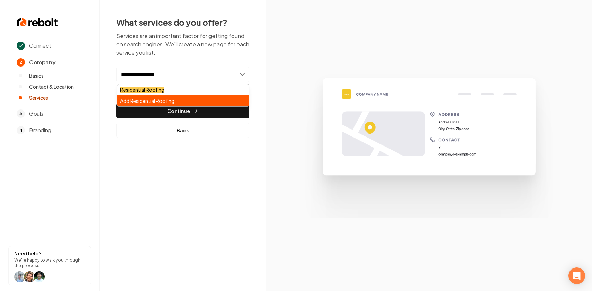
click at [182, 100] on div "Add Residential Roofing" at bounding box center [182, 100] width 131 height 11
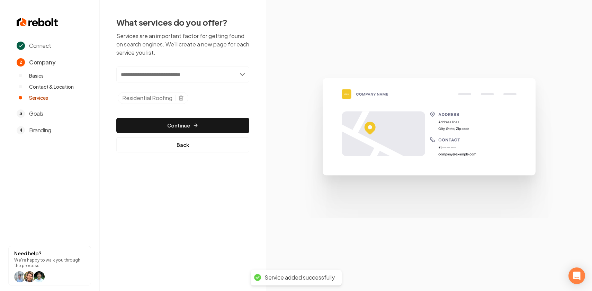
paste input "**********"
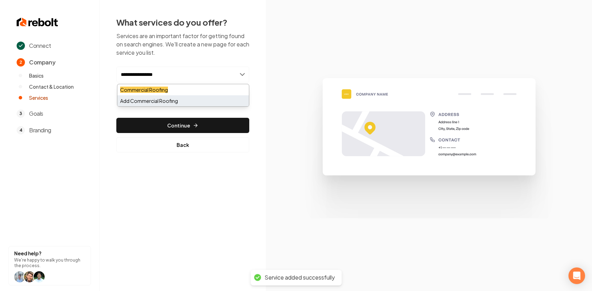
type input "**********"
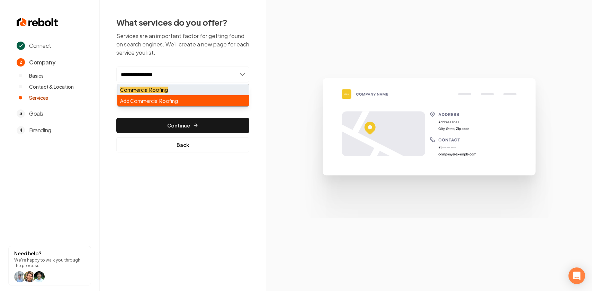
drag, startPoint x: 170, startPoint y: 98, endPoint x: 170, endPoint y: 91, distance: 6.6
click at [170, 91] on div "Commercial Roofing Add Commercial Roofing" at bounding box center [183, 95] width 132 height 23
click at [169, 97] on div "Add Commercial Roofing" at bounding box center [182, 100] width 131 height 11
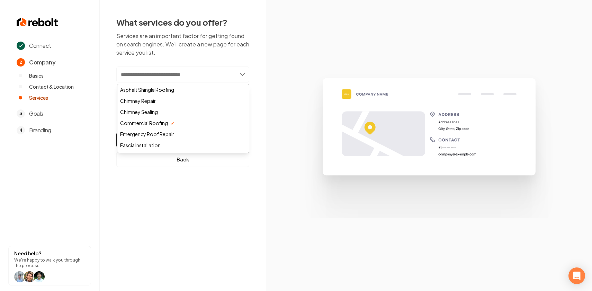
paste input "**********"
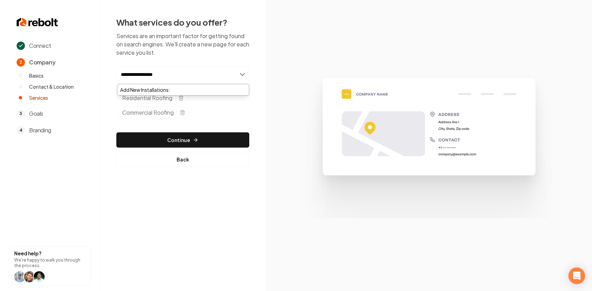
type input "**********"
click at [156, 94] on div "Add New Installations:" at bounding box center [182, 89] width 131 height 11
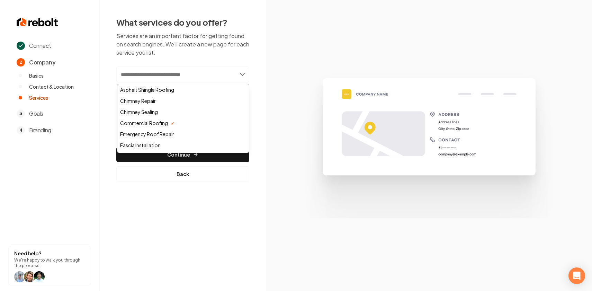
paste input "**********"
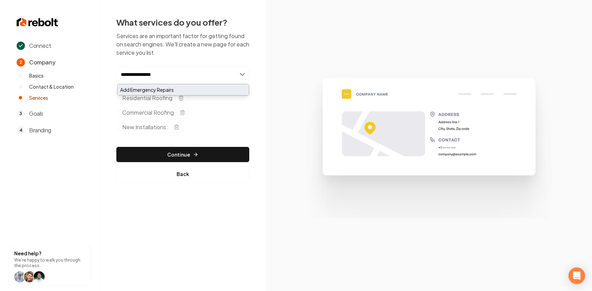
type input "**********"
click at [157, 90] on div "Add Emergency Repairs" at bounding box center [182, 89] width 131 height 11
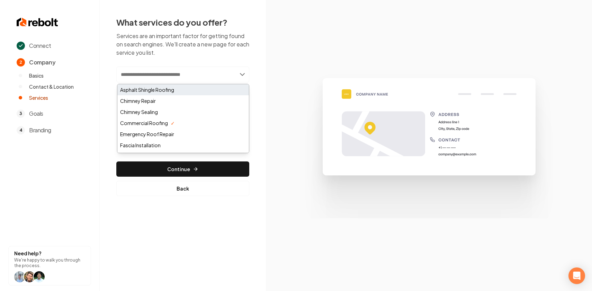
paste input "**********"
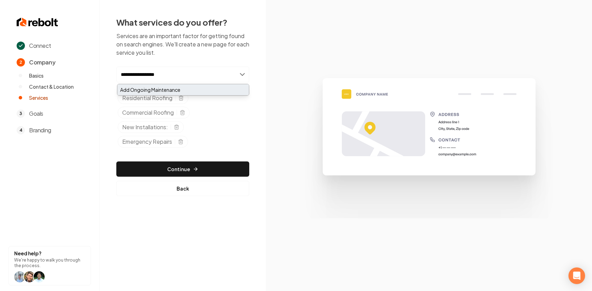
type input "**********"
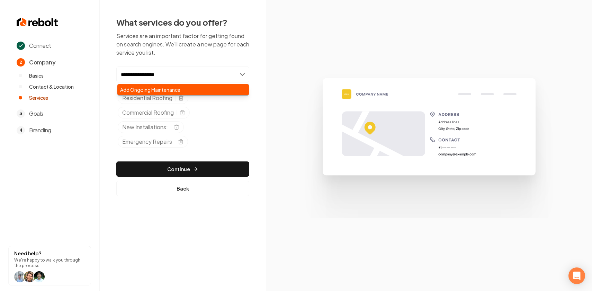
click at [176, 86] on div "Add Ongoing Maintenance" at bounding box center [182, 89] width 131 height 11
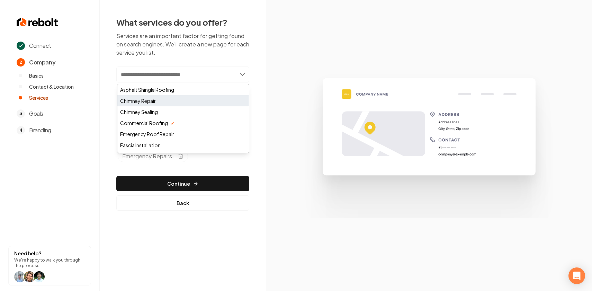
paste input "**********"
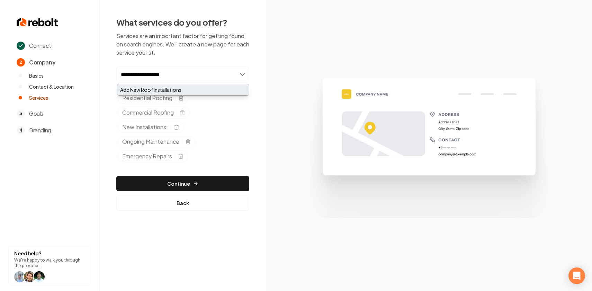
type input "**********"
click at [197, 89] on div "Add New Roof Installations" at bounding box center [182, 89] width 131 height 11
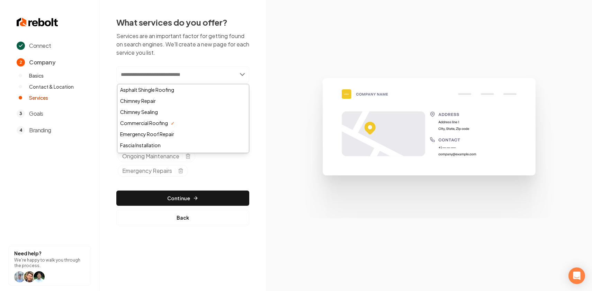
paste input "**********"
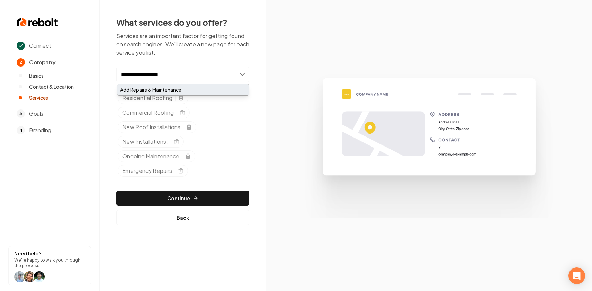
type input "**********"
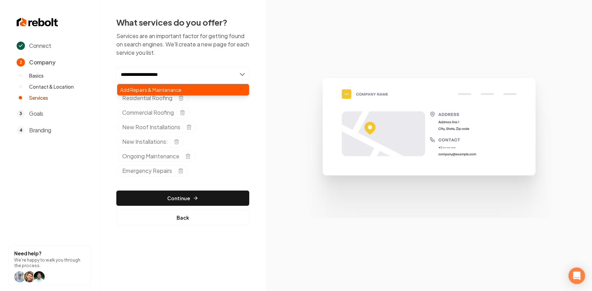
click at [163, 90] on div "Add Repairs & Maintenance" at bounding box center [182, 89] width 131 height 11
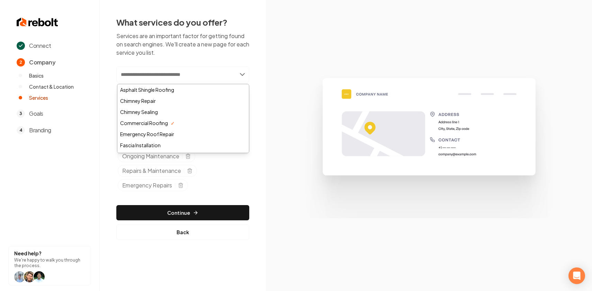
paste input "**********"
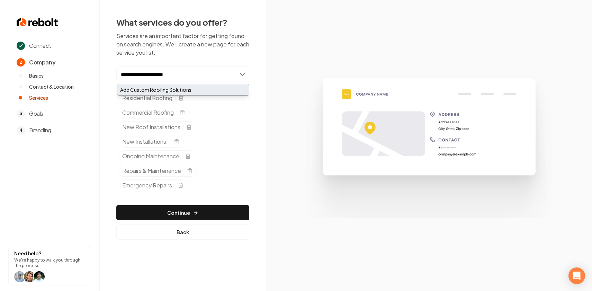
type input "**********"
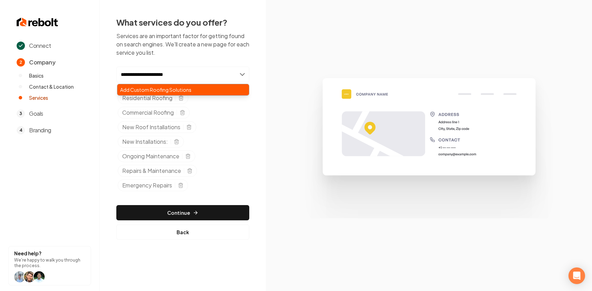
click at [179, 91] on div "Add Custom Roofing Solutions" at bounding box center [182, 89] width 131 height 11
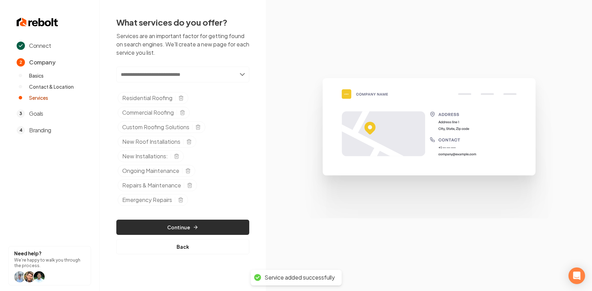
click at [192, 223] on button "Continue" at bounding box center [182, 226] width 133 height 15
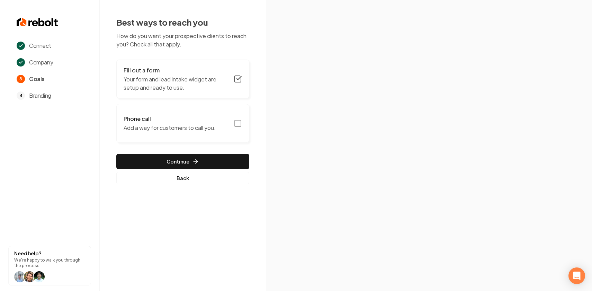
click at [235, 121] on rect "button" at bounding box center [238, 123] width 6 height 6
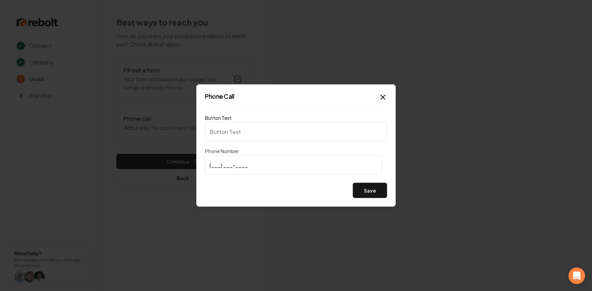
type input "Call us"
type input "(469) 722-1586"
click at [377, 191] on button "Save" at bounding box center [370, 190] width 34 height 15
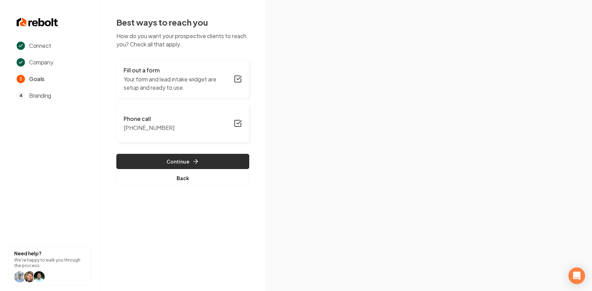
click at [198, 161] on icon "button" at bounding box center [195, 161] width 7 height 7
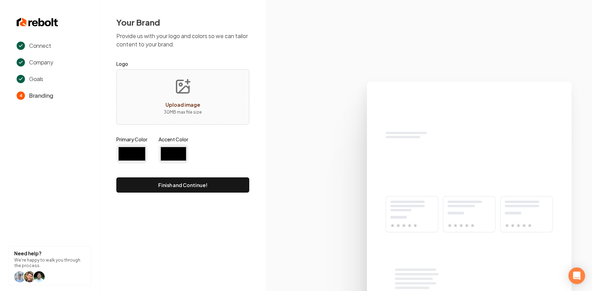
type input "#194d33"
type input "#70be00"
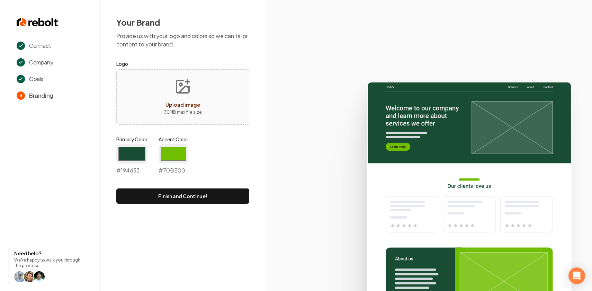
click at [199, 104] on button "Upload image 30 MB max file size" at bounding box center [182, 97] width 49 height 48
click at [165, 109] on p "30 MB max file size" at bounding box center [183, 112] width 38 height 7
type input "**********"
click at [133, 154] on input "#194d33" at bounding box center [131, 153] width 31 height 19
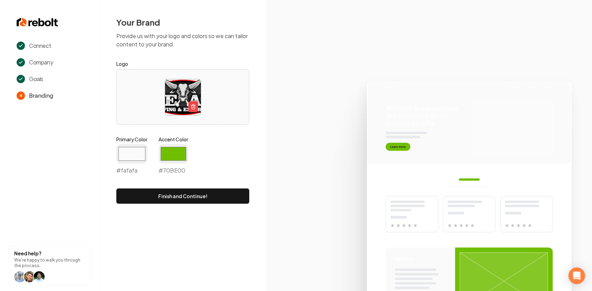
click at [203, 155] on div "Primary Color #fafafa #fafafa Accent Color #70be00 #70BE00" at bounding box center [182, 157] width 133 height 42
click at [115, 156] on div "Your Brand Provide us with your logo and colors so we can tailor content to you…" at bounding box center [183, 110] width 166 height 220
click at [127, 155] on input "#fafafa" at bounding box center [131, 153] width 31 height 19
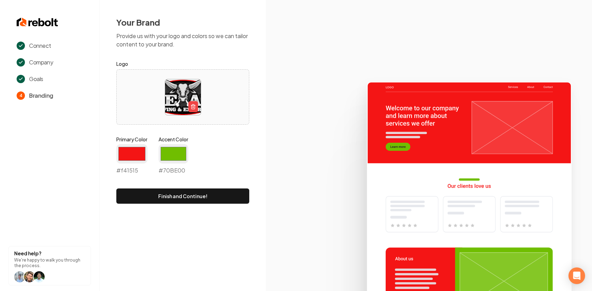
type input "#f41515"
click at [213, 145] on div "Primary Color #f41515 #f41515 Accent Color #70be00 #70BE00" at bounding box center [182, 157] width 133 height 42
click at [171, 157] on input "#70be00" at bounding box center [173, 153] width 30 height 19
click at [198, 89] on img at bounding box center [183, 97] width 36 height 36
click at [164, 158] on input "#70be00" at bounding box center [173, 153] width 30 height 19
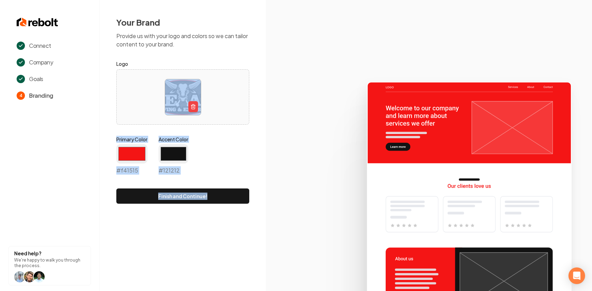
drag, startPoint x: 158, startPoint y: 209, endPoint x: 203, endPoint y: 116, distance: 102.6
click at [203, 116] on div "Your Brand Provide us with your logo and colors so we can tailor content to you…" at bounding box center [183, 110] width 166 height 220
click at [171, 152] on input "#121212" at bounding box center [173, 153] width 30 height 19
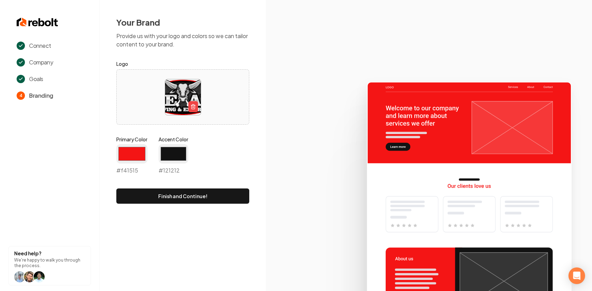
click at [189, 144] on div "Primary Color #f41515 #f41515 Accent Color #121212 #121212" at bounding box center [182, 157] width 133 height 42
click at [176, 156] on input "#121212" at bounding box center [173, 153] width 30 height 19
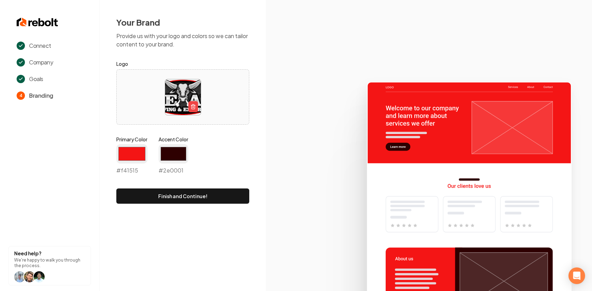
type input "#2e0001"
click at [194, 90] on img at bounding box center [183, 97] width 36 height 36
click at [181, 147] on input "#2e0001" at bounding box center [173, 153] width 30 height 19
click at [225, 152] on div "Primary Color #f41515 #f41515 Accent Color #2e0001 #2e0001" at bounding box center [182, 157] width 133 height 42
click at [174, 165] on div "#2e0001 #2e0001" at bounding box center [173, 159] width 30 height 30
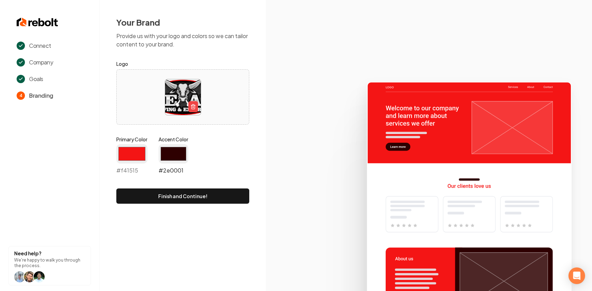
click at [173, 152] on input "#2e0001" at bounding box center [173, 153] width 30 height 19
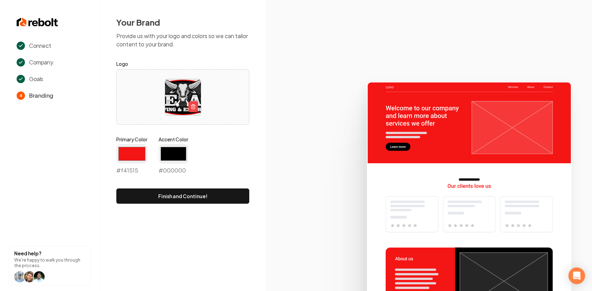
type input "#000000"
click at [281, 147] on icon at bounding box center [429, 183] width 326 height 215
click at [179, 197] on button "Finish and Continue!" at bounding box center [182, 195] width 133 height 15
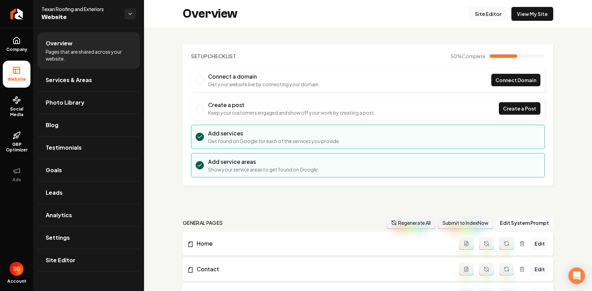
click at [502, 14] on link "Site Editor" at bounding box center [488, 14] width 38 height 14
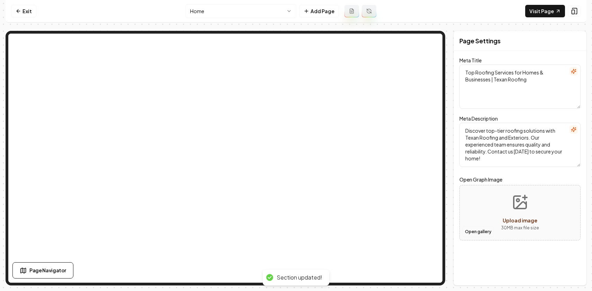
click at [485, 232] on button "Open gallery" at bounding box center [477, 231] width 31 height 11
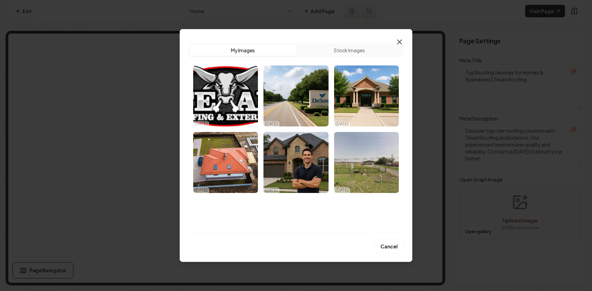
click at [399, 39] on icon "button" at bounding box center [399, 42] width 8 height 8
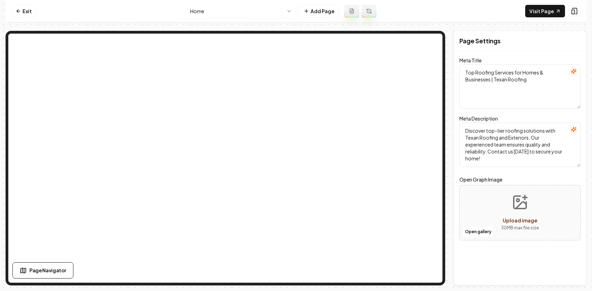
click at [289, 12] on html "Computer Required This feature is only available on a computer. Please switch t…" at bounding box center [296, 145] width 592 height 291
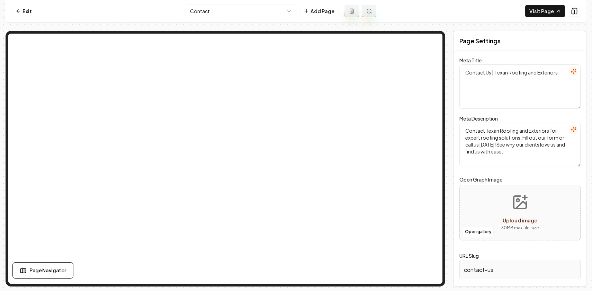
click at [290, 11] on html "Computer Required This feature is only available on a computer. Please switch t…" at bounding box center [296, 145] width 592 height 291
click at [295, 11] on html "Computer Required This feature is only available on a computer. Please switch t…" at bounding box center [296, 145] width 592 height 291
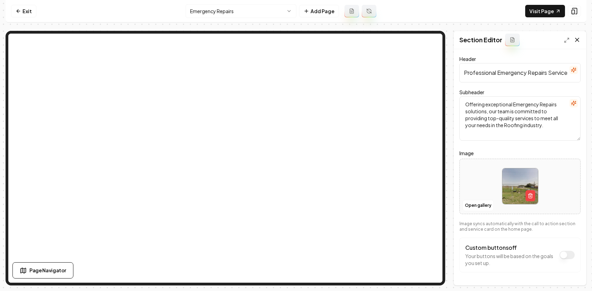
click at [577, 42] on icon at bounding box center [576, 39] width 7 height 7
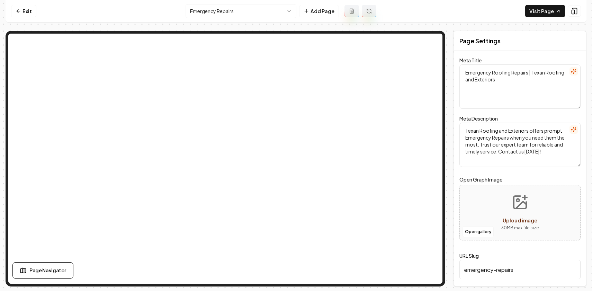
click at [253, 10] on html "Computer Required This feature is only available on a computer. Please switch t…" at bounding box center [296, 145] width 592 height 291
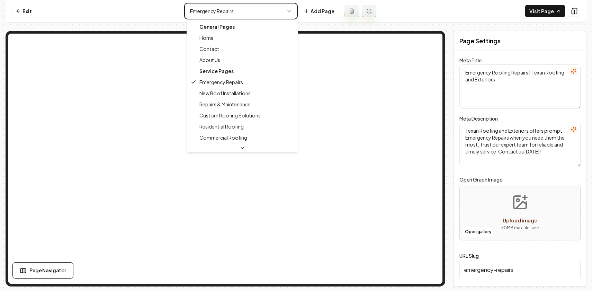
type textarea "Top Roofing Services for Homes & Businesses | Texan Roofing"
type textarea "Discover top-tier roofing solutions with Texan Roofing and Exteriors. Our exper…"
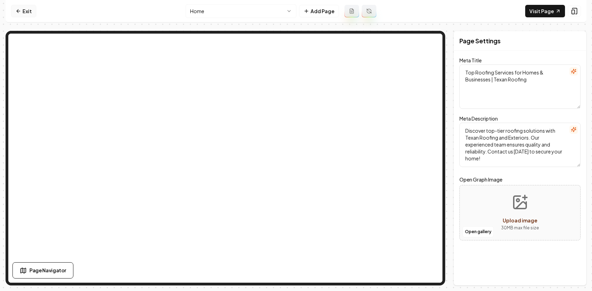
click at [25, 12] on link "Exit" at bounding box center [23, 11] width 25 height 12
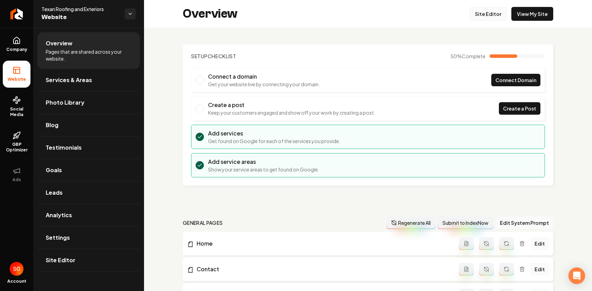
click at [496, 12] on link "Site Editor" at bounding box center [488, 14] width 38 height 14
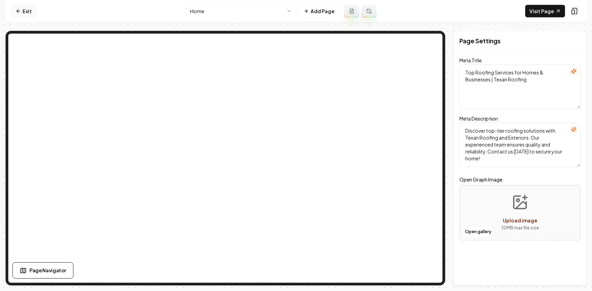
click at [27, 9] on link "Exit" at bounding box center [23, 11] width 25 height 12
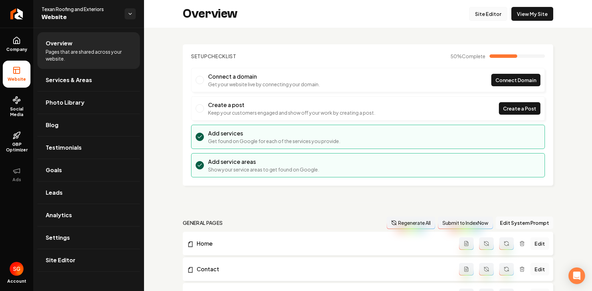
click at [492, 13] on link "Site Editor" at bounding box center [488, 14] width 38 height 14
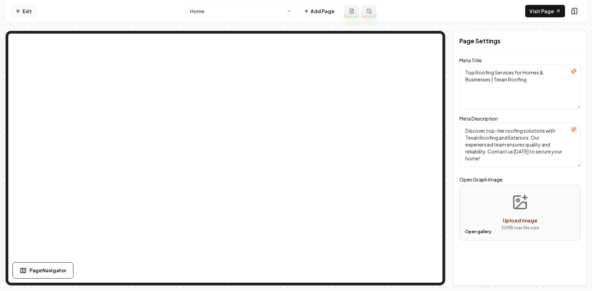
click at [27, 10] on link "Exit" at bounding box center [23, 11] width 25 height 12
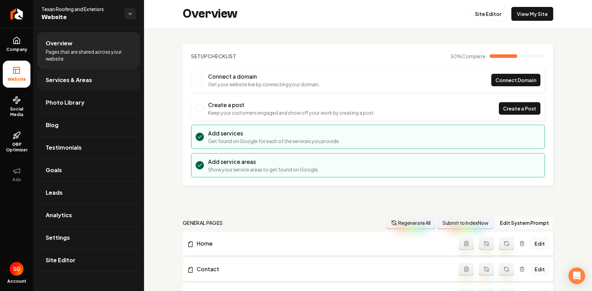
click at [55, 78] on span "Services & Areas" at bounding box center [69, 80] width 46 height 8
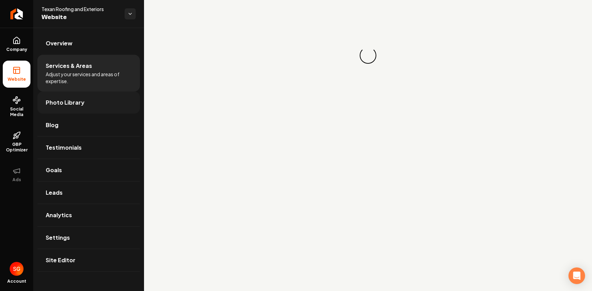
click at [54, 103] on span "Photo Library" at bounding box center [65, 102] width 39 height 8
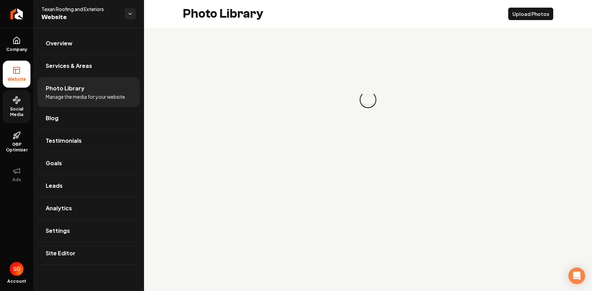
click at [15, 109] on span "Social Media" at bounding box center [17, 111] width 28 height 11
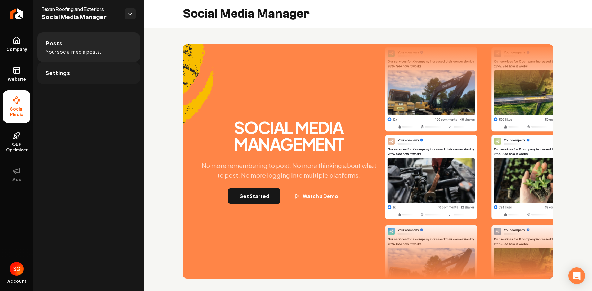
click at [58, 76] on span "Settings" at bounding box center [58, 73] width 24 height 8
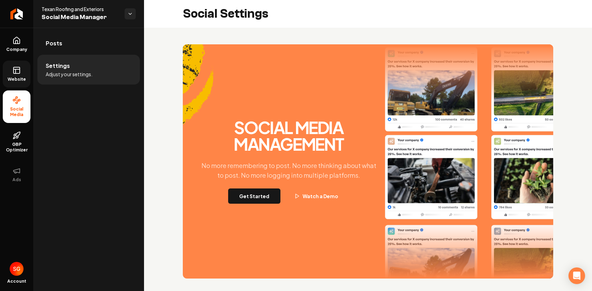
click at [15, 82] on span "Website" at bounding box center [17, 79] width 24 height 6
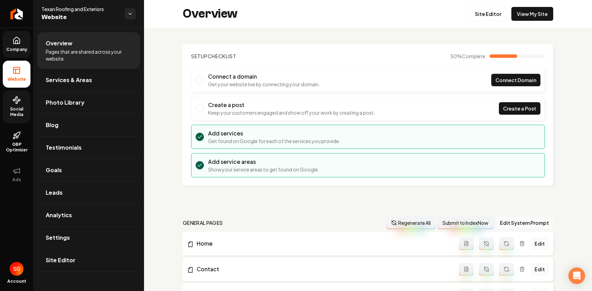
click at [15, 44] on icon at bounding box center [16, 40] width 8 height 8
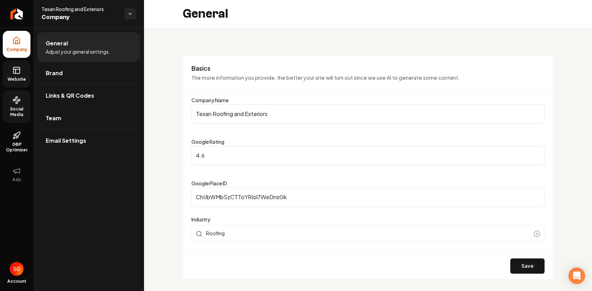
click at [70, 51] on span "Adjust your general settings." at bounding box center [78, 51] width 64 height 7
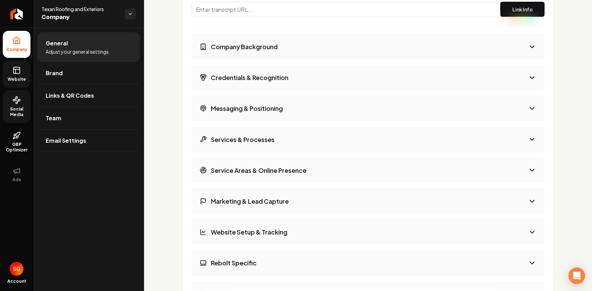
scroll to position [1080, 0]
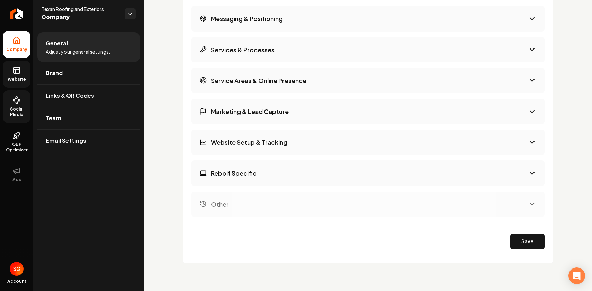
click at [347, 173] on button "Rebolt Specific" at bounding box center [367, 172] width 353 height 25
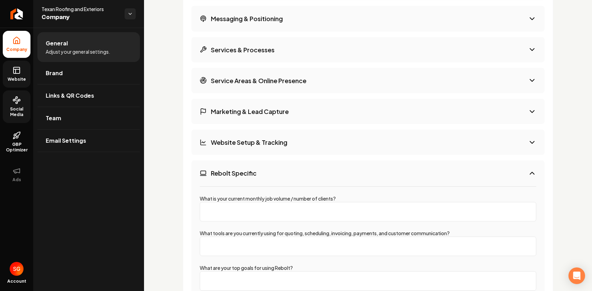
click at [386, 177] on button "Rebolt Specific" at bounding box center [367, 172] width 353 height 25
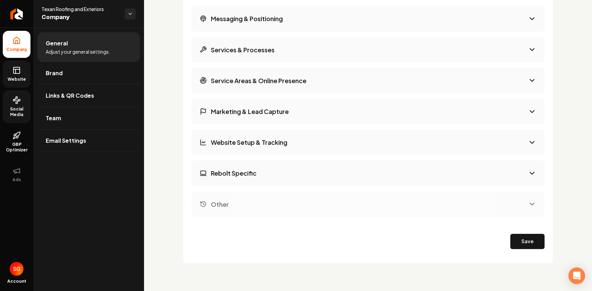
click at [462, 150] on button "Website Setup & Tracking" at bounding box center [367, 141] width 353 height 25
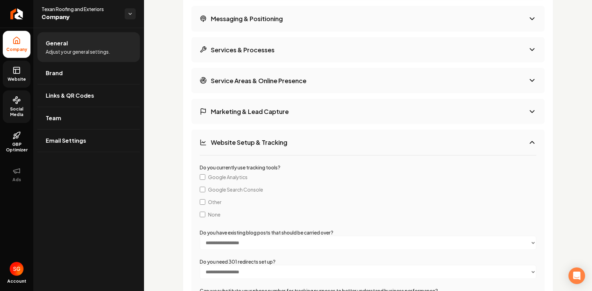
click at [462, 150] on button "Website Setup & Tracking" at bounding box center [367, 141] width 353 height 25
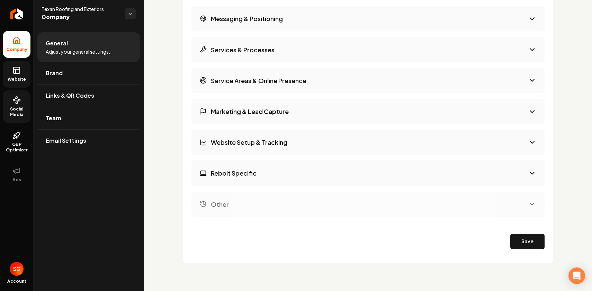
click at [461, 118] on button "Marketing & Lead Capture" at bounding box center [367, 111] width 353 height 25
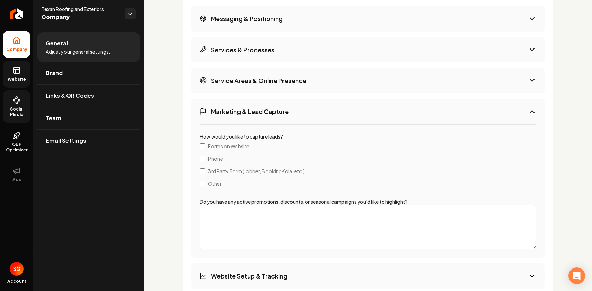
click at [461, 118] on button "Marketing & Lead Capture" at bounding box center [367, 111] width 353 height 25
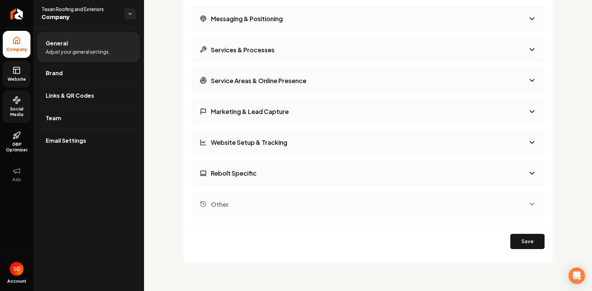
click at [460, 87] on button "Service Areas & Online Presence" at bounding box center [367, 80] width 353 height 25
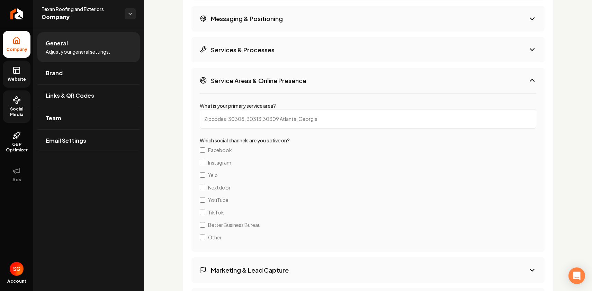
click at [460, 87] on button "Service Areas & Online Presence" at bounding box center [367, 80] width 353 height 25
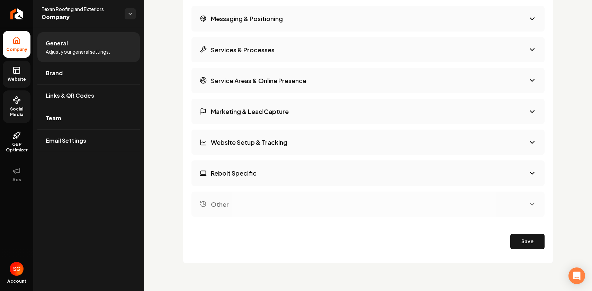
click at [454, 53] on button "Services & Processes" at bounding box center [367, 49] width 353 height 25
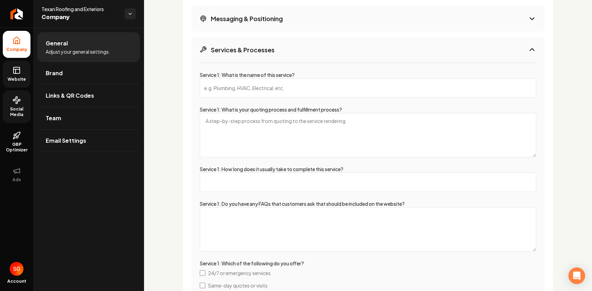
click at [454, 53] on button "Services & Processes" at bounding box center [367, 49] width 353 height 25
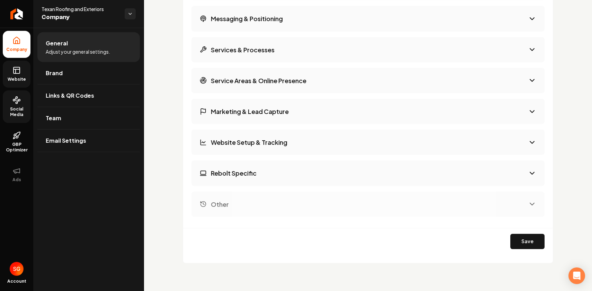
click at [449, 27] on button "Messaging & Positioning" at bounding box center [367, 18] width 353 height 25
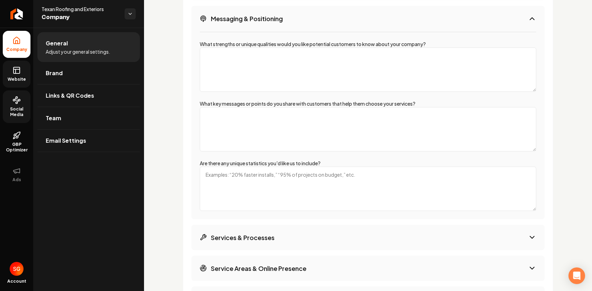
click at [449, 27] on button "Messaging & Positioning" at bounding box center [367, 18] width 353 height 25
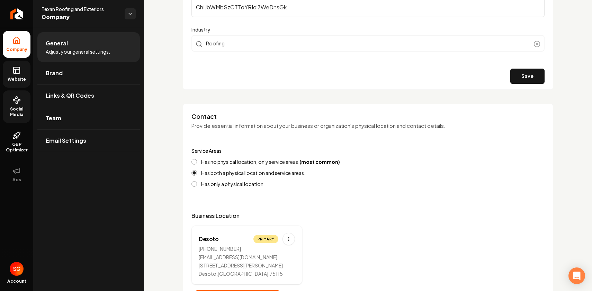
scroll to position [0, 0]
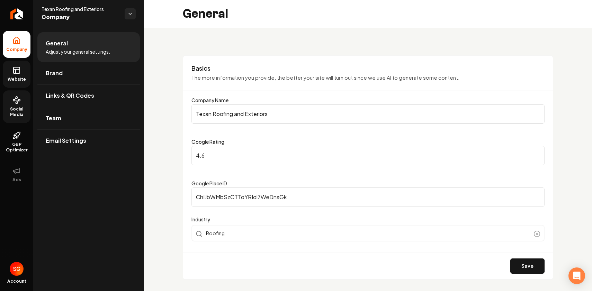
click at [22, 72] on link "Website" at bounding box center [17, 74] width 28 height 27
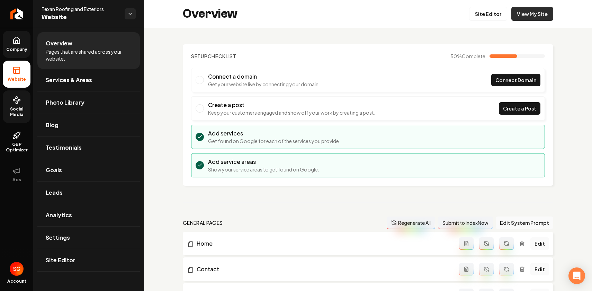
click at [531, 15] on link "View My Site" at bounding box center [532, 14] width 42 height 14
click at [485, 11] on link "Site Editor" at bounding box center [488, 14] width 38 height 14
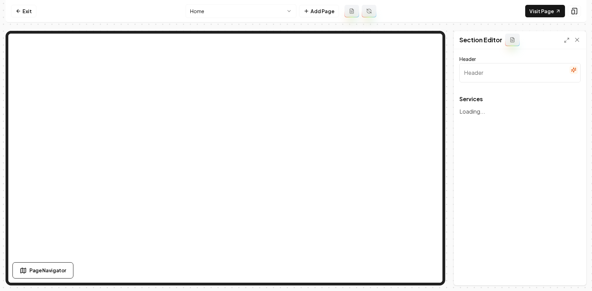
type input "Our Trusted Roofing Services"
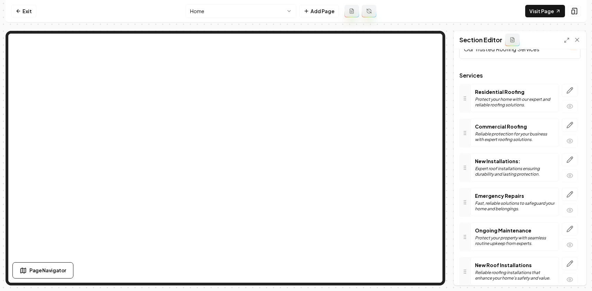
scroll to position [24, 0]
click at [569, 231] on icon "button" at bounding box center [569, 228] width 7 height 7
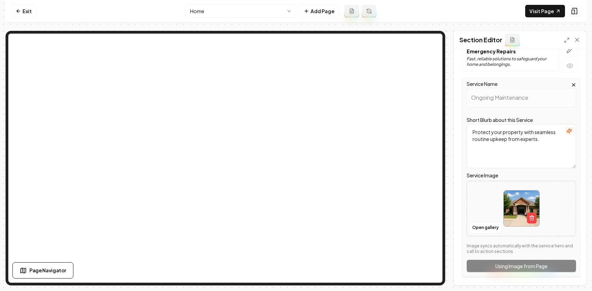
scroll to position [175, 0]
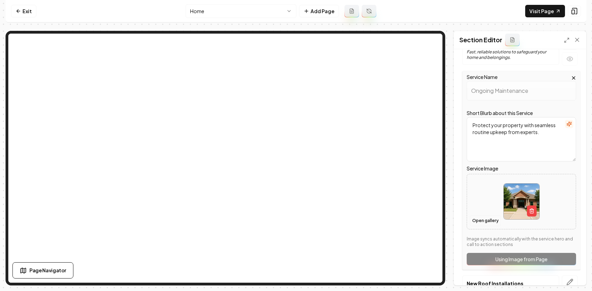
click at [490, 221] on button "Open gallery" at bounding box center [484, 220] width 31 height 11
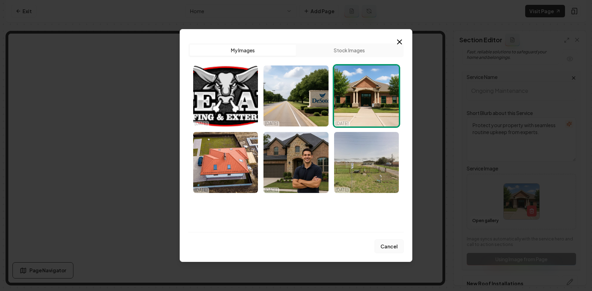
click at [386, 244] on button "Cancel" at bounding box center [388, 246] width 29 height 14
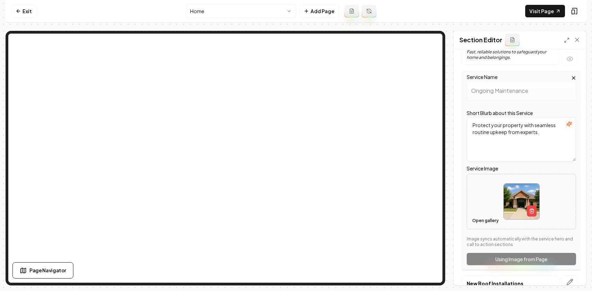
click at [483, 219] on button "Open gallery" at bounding box center [484, 220] width 31 height 11
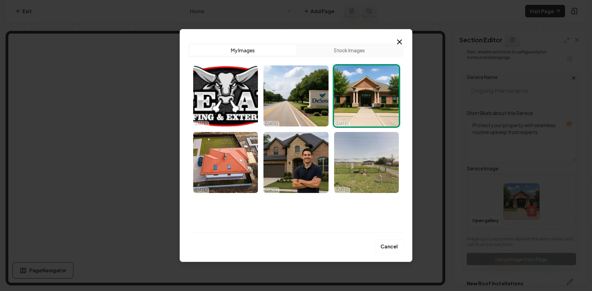
click at [351, 45] on button "Stock Images" at bounding box center [349, 50] width 106 height 11
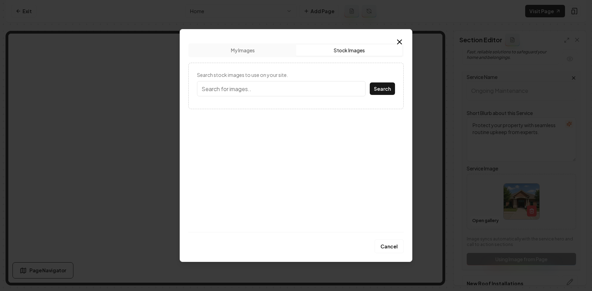
click at [319, 85] on input "Search stock images to use on your site." at bounding box center [281, 88] width 168 height 15
type input "roofing"
click at [370, 82] on button "Search" at bounding box center [382, 88] width 25 height 12
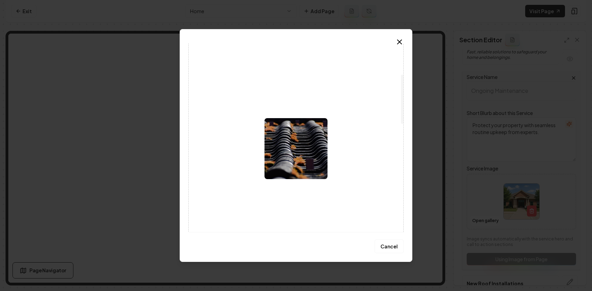
scroll to position [119, 0]
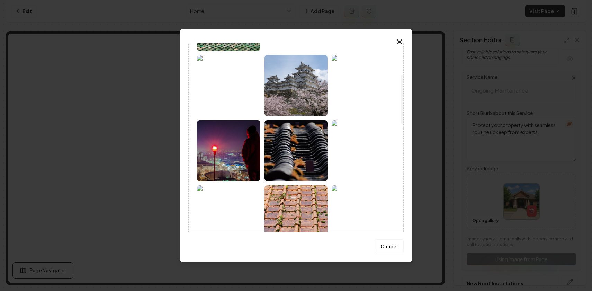
click at [353, 108] on img at bounding box center [362, 85] width 63 height 61
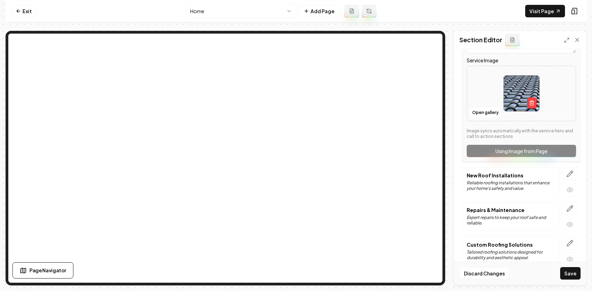
scroll to position [295, 0]
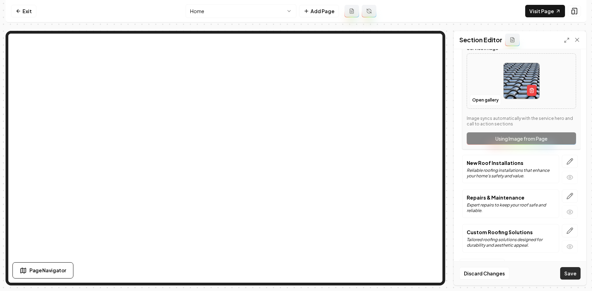
click at [568, 267] on button "Save" at bounding box center [570, 273] width 20 height 12
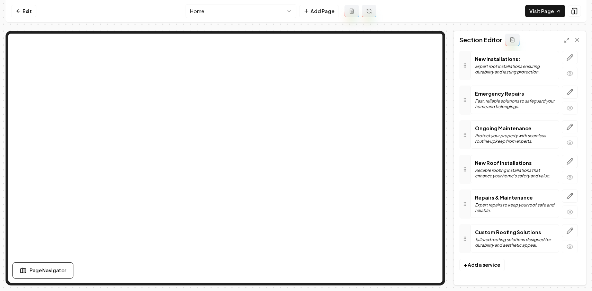
scroll to position [0, 0]
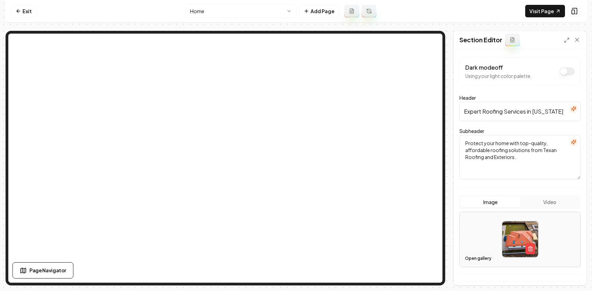
click at [489, 259] on button "Open gallery" at bounding box center [477, 258] width 31 height 11
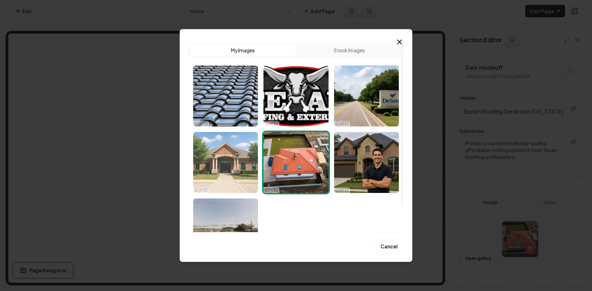
click at [237, 156] on img "Select image image_68dd5a665c7cd75eb8105011.jpeg" at bounding box center [225, 162] width 65 height 61
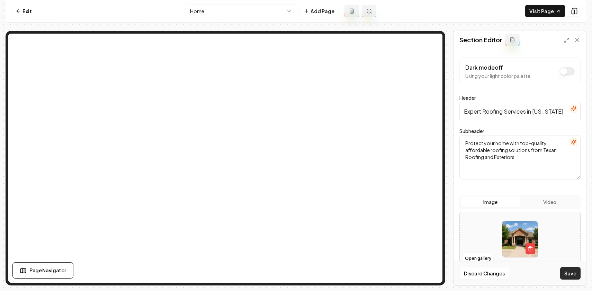
click at [567, 273] on button "Save" at bounding box center [570, 273] width 20 height 12
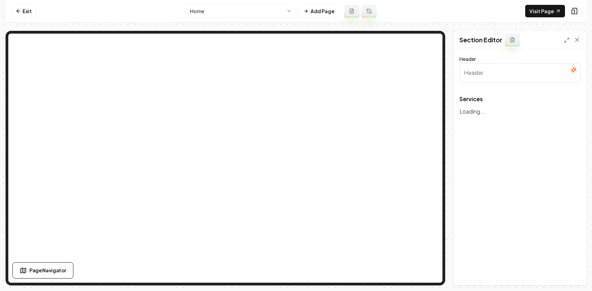
type input "Our Trusted Roofing Services"
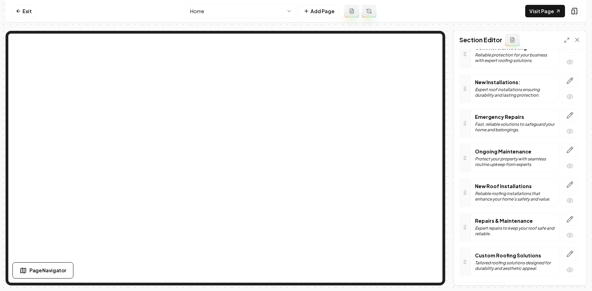
scroll to position [101, 0]
click at [568, 186] on icon "button" at bounding box center [569, 185] width 7 height 7
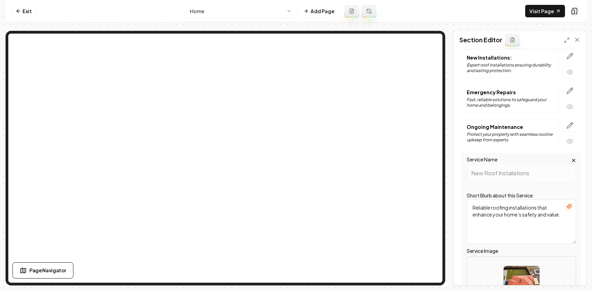
scroll to position [203, 0]
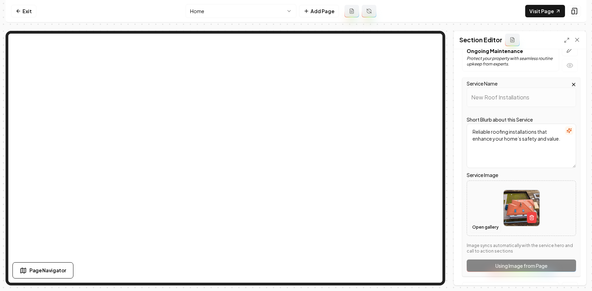
click at [492, 227] on button "Open gallery" at bounding box center [484, 226] width 31 height 11
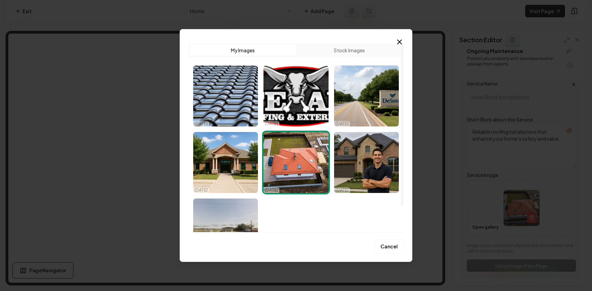
click at [331, 49] on button "Stock Images" at bounding box center [349, 50] width 106 height 11
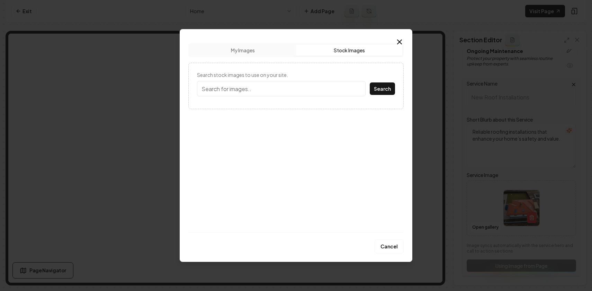
click at [263, 52] on button "My Images" at bounding box center [243, 50] width 106 height 11
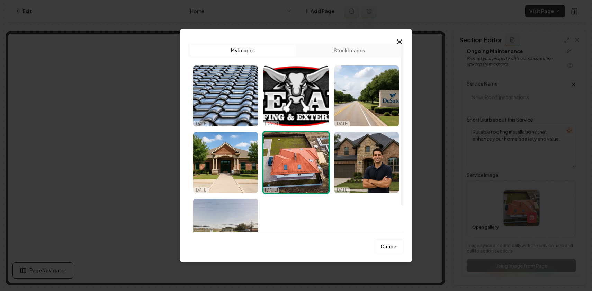
click at [316, 53] on button "Stock Images" at bounding box center [349, 50] width 106 height 11
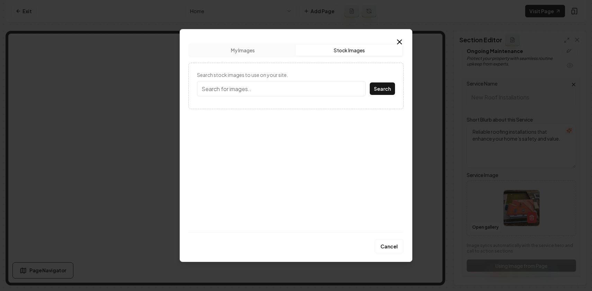
click at [273, 78] on label "Search stock images to use on your site." at bounding box center [296, 74] width 198 height 7
click at [273, 81] on input "Search stock images to use on your site." at bounding box center [281, 88] width 168 height 15
click at [269, 90] on input "Search stock images to use on your site." at bounding box center [281, 88] width 168 height 15
click at [370, 82] on button "Search" at bounding box center [382, 88] width 25 height 12
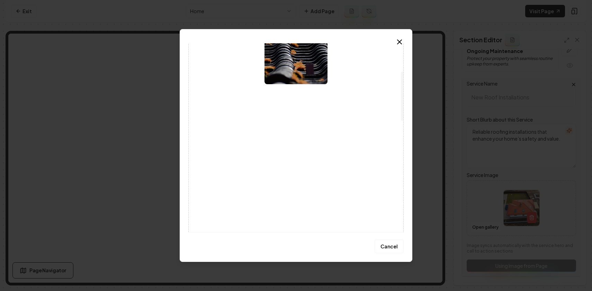
scroll to position [0, 0]
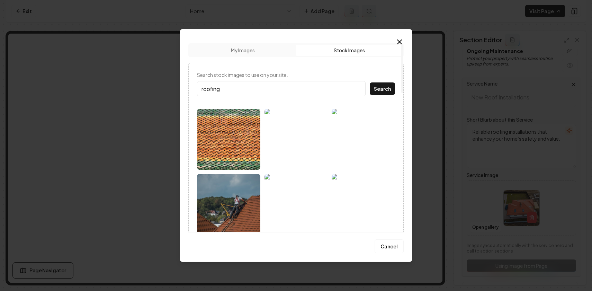
click at [236, 89] on input "roofing" at bounding box center [281, 88] width 168 height 15
click at [370, 82] on button "Search" at bounding box center [382, 88] width 25 height 12
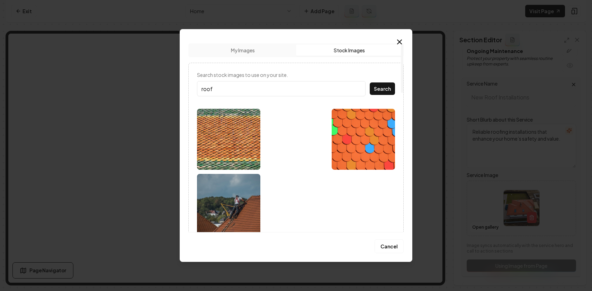
click at [370, 82] on button "Search" at bounding box center [382, 88] width 25 height 12
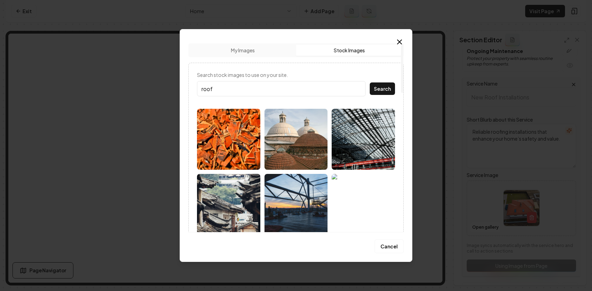
click at [226, 88] on input "roof" at bounding box center [281, 88] width 168 height 15
click at [370, 82] on button "Search" at bounding box center [382, 88] width 25 height 12
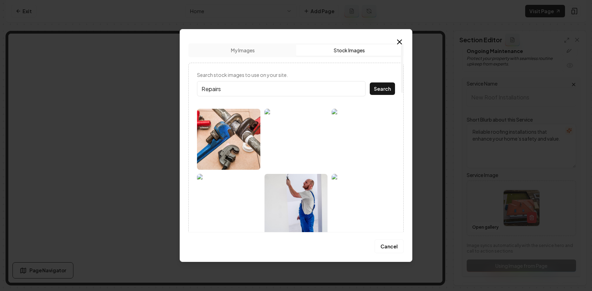
click at [205, 87] on input "Repairs" at bounding box center [281, 88] width 168 height 15
type input "Roofing"
click at [370, 82] on button "Search" at bounding box center [382, 88] width 25 height 12
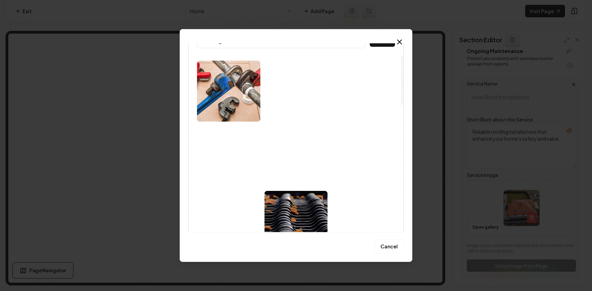
scroll to position [47, 0]
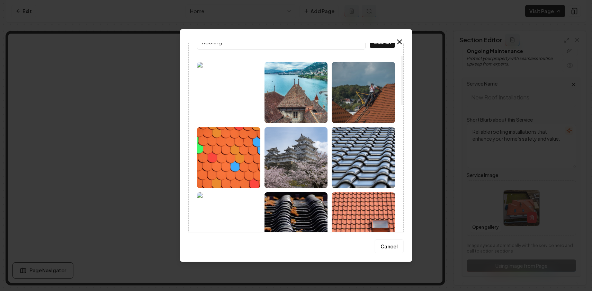
click at [362, 106] on img at bounding box center [362, 92] width 63 height 61
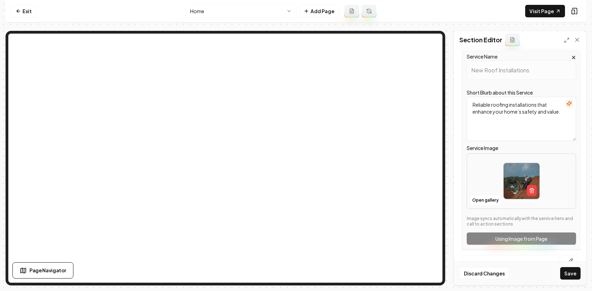
scroll to position [235, 0]
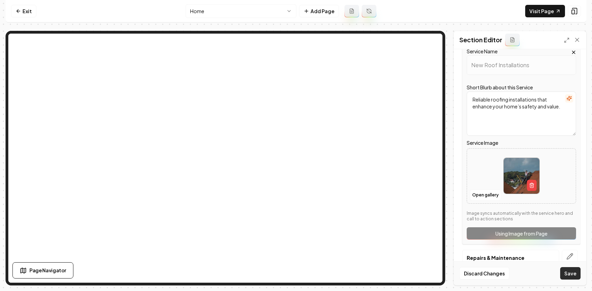
click at [565, 270] on button "Save" at bounding box center [570, 273] width 20 height 12
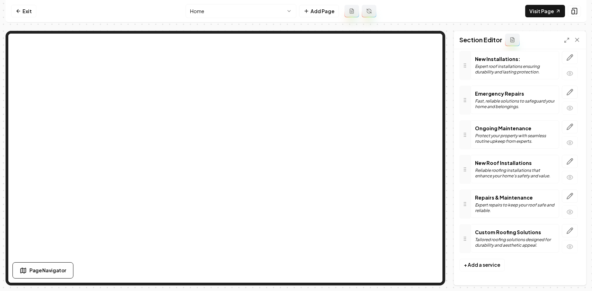
scroll to position [126, 0]
click at [572, 195] on icon "button" at bounding box center [569, 195] width 7 height 7
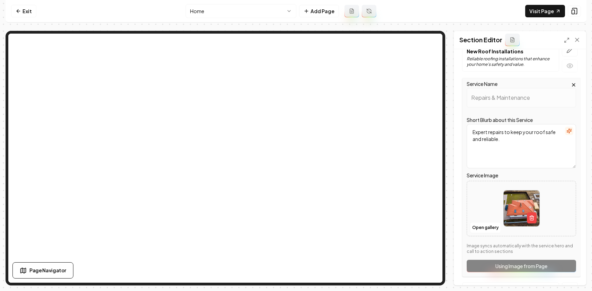
scroll to position [241, 0]
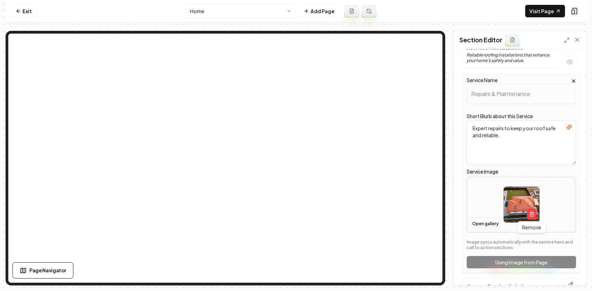
click at [492, 225] on button "Open gallery" at bounding box center [484, 223] width 31 height 11
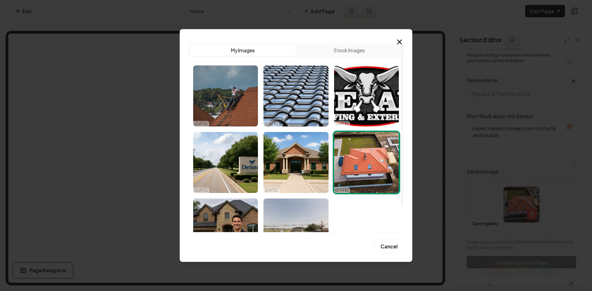
click at [343, 49] on button "Stock Images" at bounding box center [349, 50] width 106 height 11
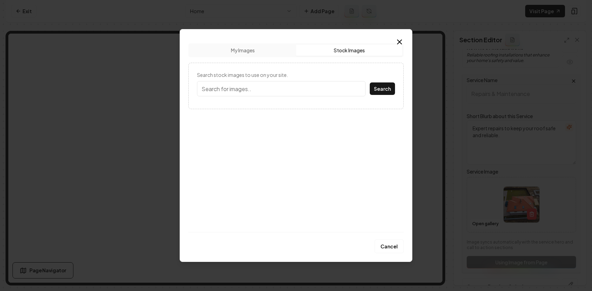
click at [257, 91] on input "Search stock images to use on your site." at bounding box center [281, 88] width 168 height 15
type input "r"
click at [218, 91] on input "contracters" at bounding box center [281, 88] width 168 height 15
type input "contractors"
click at [372, 93] on button "Search" at bounding box center [382, 88] width 25 height 12
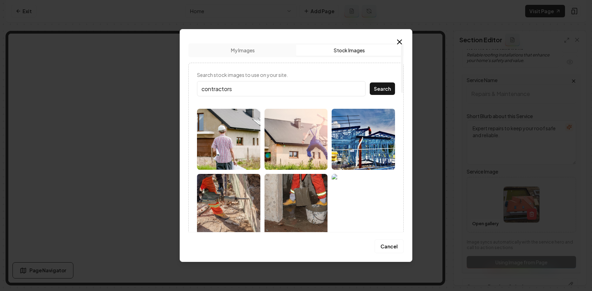
click at [278, 157] on img at bounding box center [295, 139] width 63 height 61
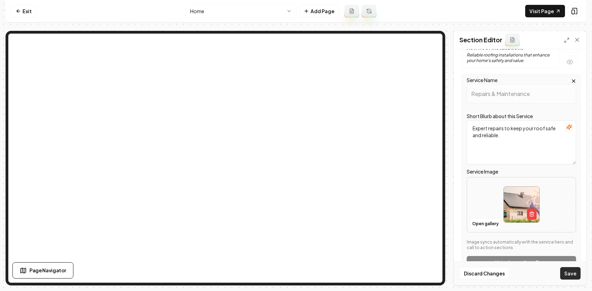
click at [567, 274] on button "Save" at bounding box center [570, 273] width 20 height 12
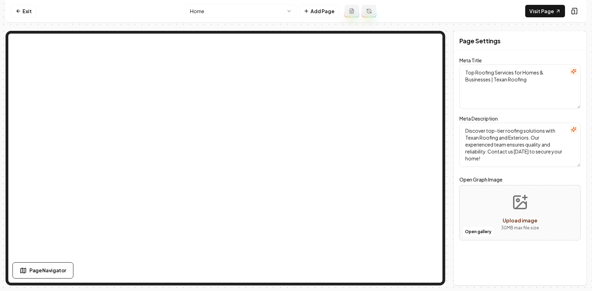
scroll to position [0, 0]
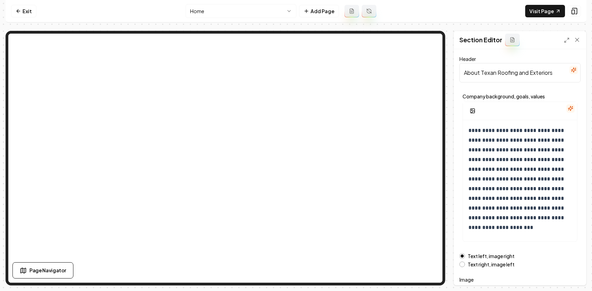
click at [273, 12] on html "**********" at bounding box center [296, 145] width 592 height 291
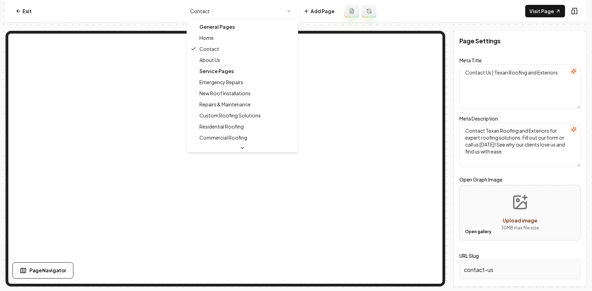
click at [259, 11] on html "Computer Required This feature is only available on a computer. Please switch t…" at bounding box center [296, 145] width 592 height 291
type textarea "About Texan Roofing and Exteriors: Experienced, Trusted Experts"
type textarea "Discover Texan Roofing and Exteriors—your trusted partner in providing lasting …"
type input "about-us"
click at [238, 12] on html "Computer Required This feature is only available on a computer. Please switch t…" at bounding box center [296, 145] width 592 height 291
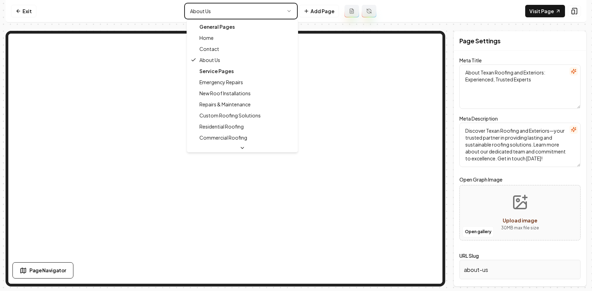
type textarea "Emergency Roofing Repairs | Texan Roofing and Exteriors"
type textarea "Texan Roofing and Exteriors offers prompt Emergency Repairs when you need them …"
type input "emergency-repairs"
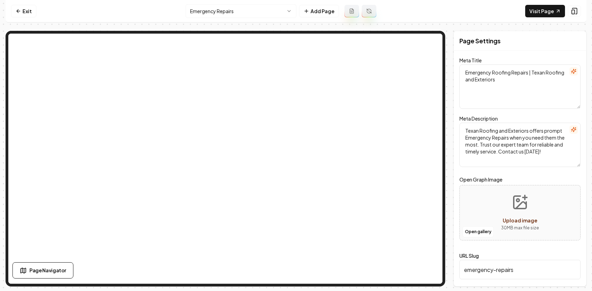
click at [243, 17] on html "Computer Required This feature is only available on a computer. Please switch t…" at bounding box center [296, 145] width 592 height 291
click at [236, 13] on html "Computer Required This feature is only available on a computer. Please switch t…" at bounding box center [296, 145] width 592 height 291
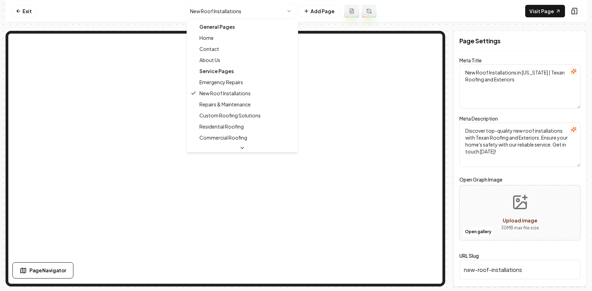
click at [224, 29] on div "General Pages" at bounding box center [242, 26] width 108 height 11
click at [29, 12] on html "Computer Required This feature is only available on a computer. Please switch t…" at bounding box center [296, 145] width 592 height 291
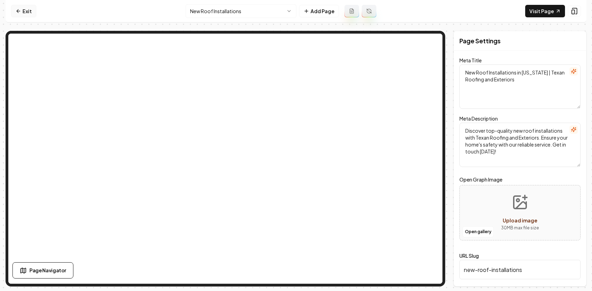
click at [28, 12] on link "Exit" at bounding box center [23, 11] width 25 height 12
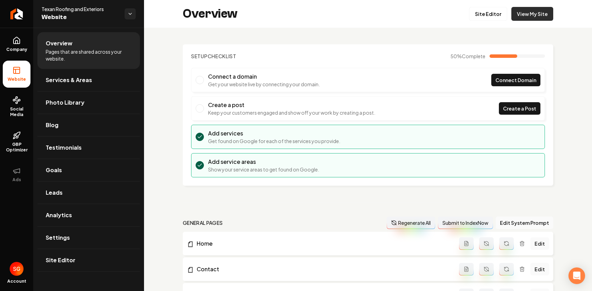
click at [530, 14] on link "View My Site" at bounding box center [532, 14] width 42 height 14
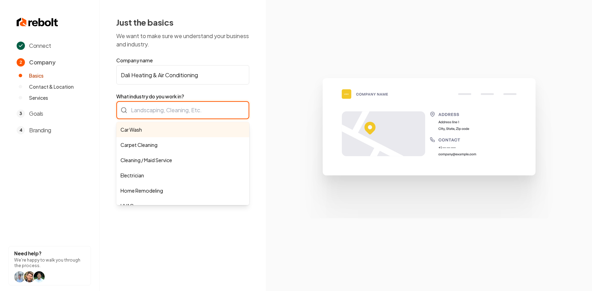
click at [184, 116] on div "Car Wash Carpet Cleaning Cleaning / Maid Service Electrician Home Remodeling HV…" at bounding box center [182, 110] width 133 height 18
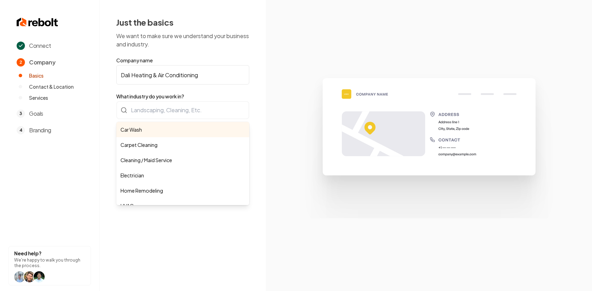
click at [159, 77] on form "Company name Dali Heating & Air Conditioning What industry do you work in? Car …" at bounding box center [182, 127] width 133 height 140
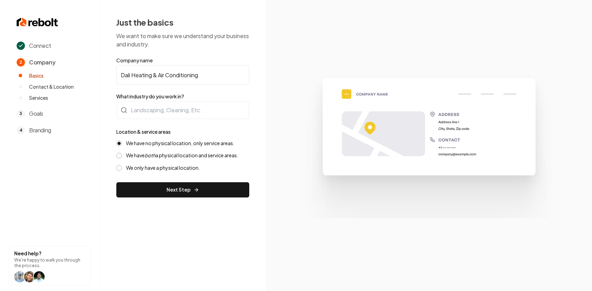
drag, startPoint x: 132, startPoint y: 76, endPoint x: 217, endPoint y: 77, distance: 84.8
click at [217, 77] on input "Dali Heating & Air Conditioning" at bounding box center [182, 74] width 133 height 19
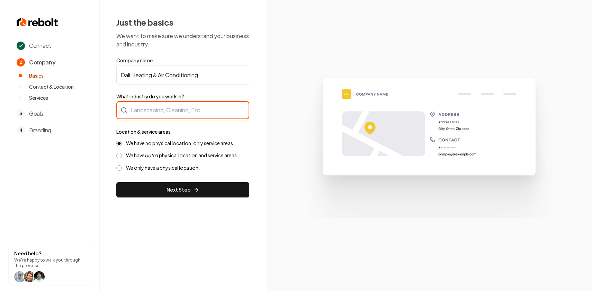
click at [191, 106] on div at bounding box center [182, 110] width 133 height 18
paste input "Heating & Air Conditioning"
type input "Heating & Air Conditioning"
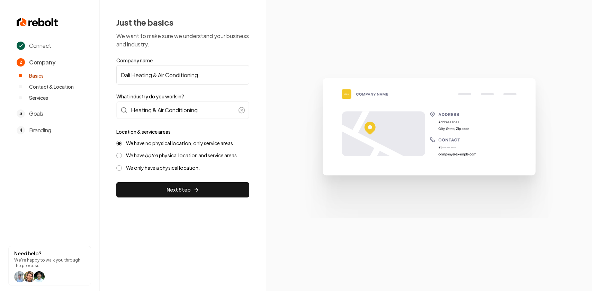
click at [163, 155] on label "We have both a physical location and service areas." at bounding box center [182, 155] width 112 height 7
click at [122, 155] on button "We have both a physical location and service areas." at bounding box center [119, 156] width 6 height 6
click at [162, 142] on label "We have no physical location, only service areas." at bounding box center [180, 143] width 108 height 7
click at [122, 142] on button "We have no physical location, only service areas." at bounding box center [119, 143] width 6 height 6
click at [175, 189] on button "Next Step" at bounding box center [182, 189] width 133 height 15
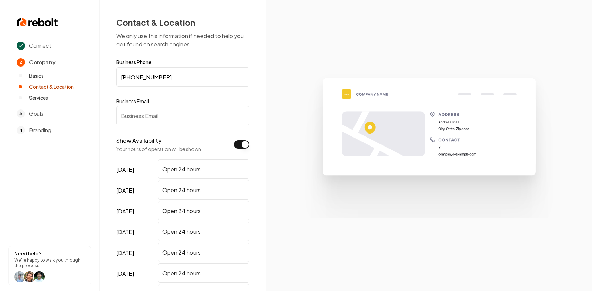
click at [163, 117] on input "Business Email" at bounding box center [182, 115] width 133 height 19
paste input "support@dalihvac.com"
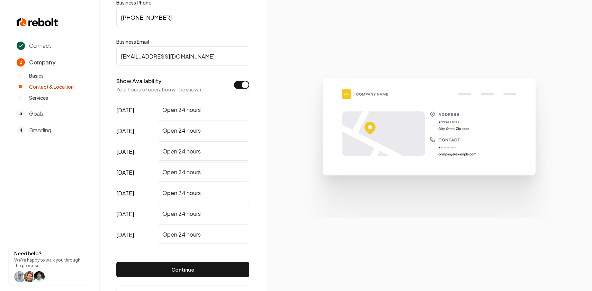
scroll to position [86, 0]
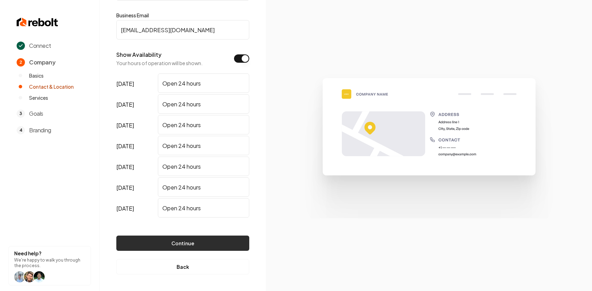
type input "support@dalihvac.com"
click at [178, 237] on button "Continue" at bounding box center [182, 242] width 133 height 15
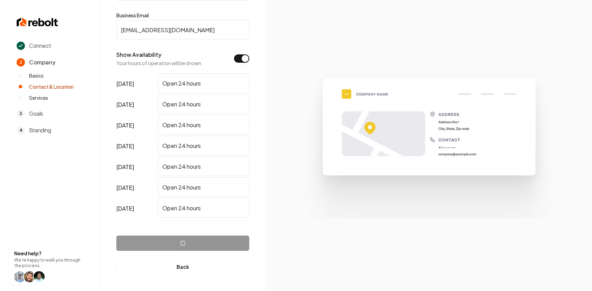
scroll to position [0, 0]
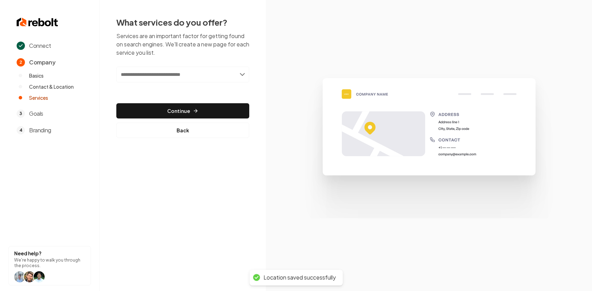
click at [174, 74] on input "text" at bounding box center [182, 74] width 133 height 16
click at [237, 75] on input "text" at bounding box center [182, 74] width 133 height 16
paste input "**********"
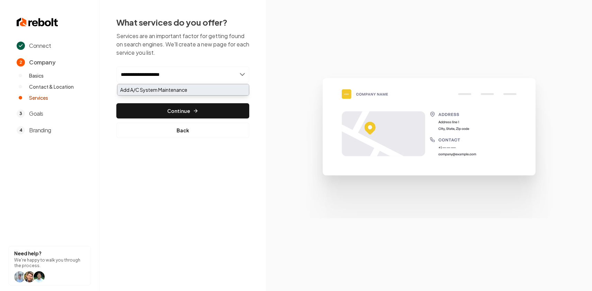
type input "**********"
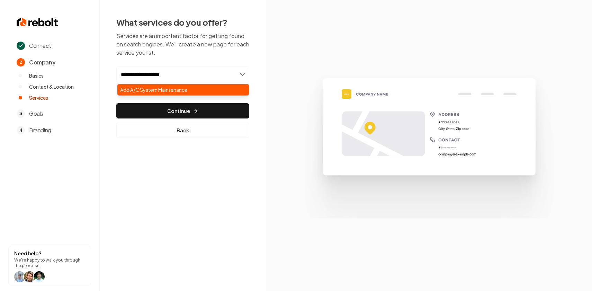
click at [197, 85] on div "Add A/C System Maintenance" at bounding box center [182, 89] width 131 height 11
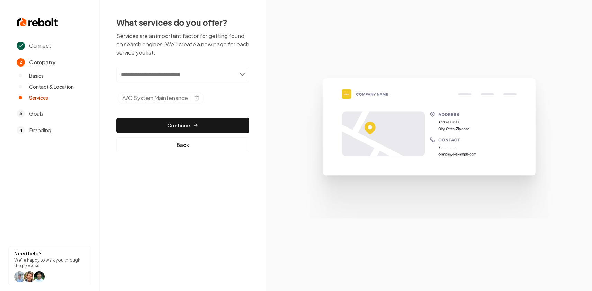
paste input "**********"
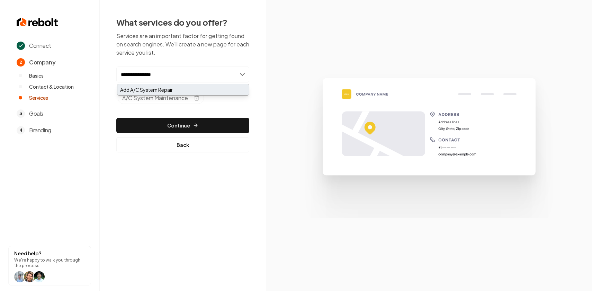
type input "**********"
click at [221, 90] on div "Add A/C System Repair" at bounding box center [182, 89] width 131 height 11
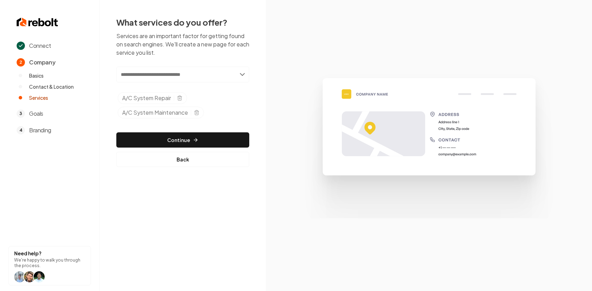
paste input "**********"
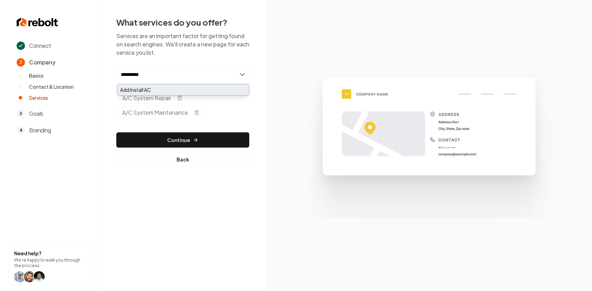
type input "**********"
click at [195, 91] on div "Add Install AC" at bounding box center [182, 89] width 131 height 11
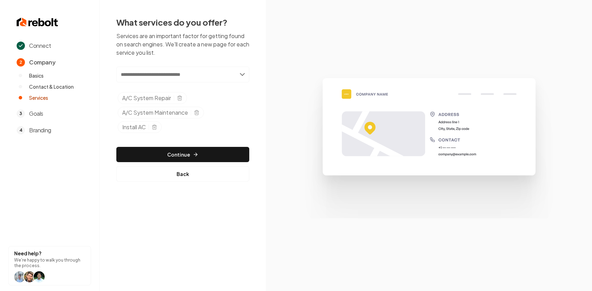
click at [165, 75] on input "text" at bounding box center [182, 74] width 133 height 16
paste input "**********"
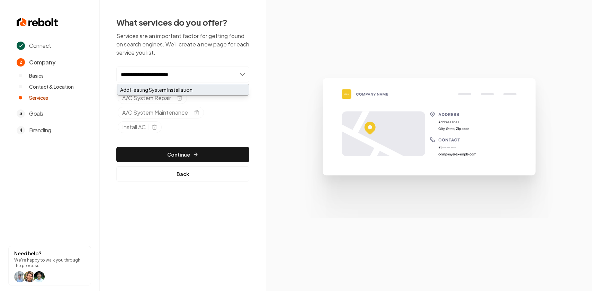
type input "**********"
click at [166, 88] on div "Add Heating System Installation" at bounding box center [182, 89] width 131 height 11
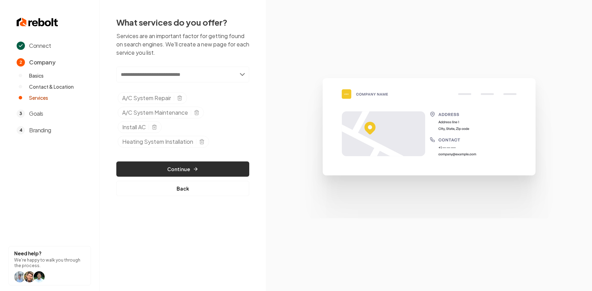
click at [202, 168] on button "Continue" at bounding box center [182, 168] width 133 height 15
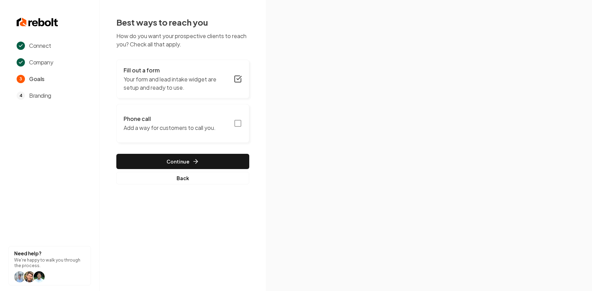
click at [236, 127] on button "Phone call Add a way for customers to call you." at bounding box center [182, 123] width 133 height 39
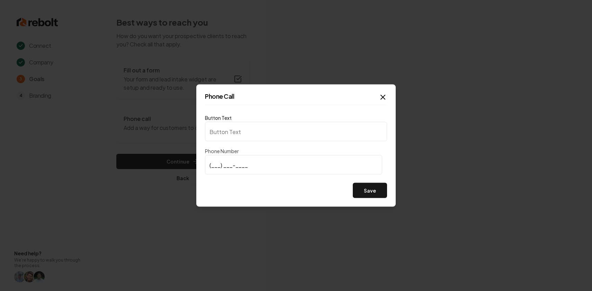
type input "Call us"
type input "[PHONE_NUMBER]"
click at [392, 193] on div "Phone Call Button Text Call us Phone Number (725) 294-6010 Save Close" at bounding box center [295, 145] width 199 height 122
click at [376, 191] on button "Save" at bounding box center [370, 190] width 34 height 15
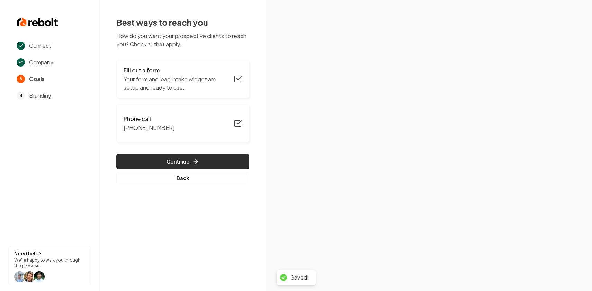
click at [220, 157] on button "Continue" at bounding box center [182, 161] width 133 height 15
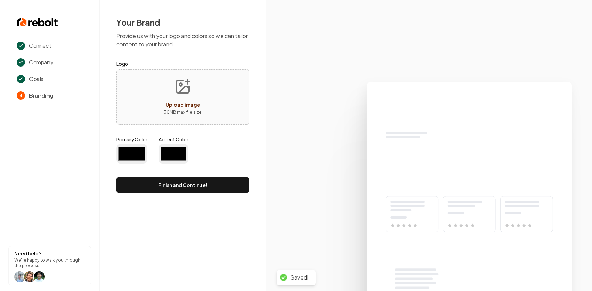
type input "#194d33"
type input "#70be00"
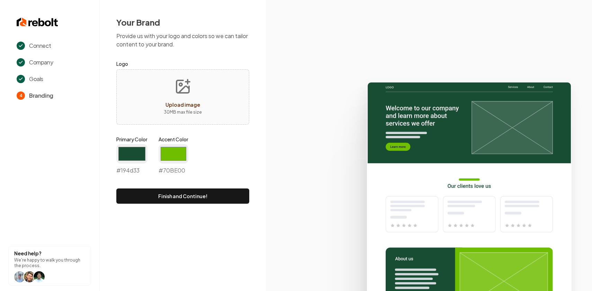
click at [181, 109] on p "30 MB max file size" at bounding box center [183, 112] width 38 height 7
click at [186, 102] on span "Upload image" at bounding box center [182, 104] width 35 height 6
click at [166, 118] on button "Upload image 30 MB max file size" at bounding box center [182, 97] width 49 height 48
type input "**********"
click at [136, 153] on input "#194d33" at bounding box center [131, 153] width 31 height 19
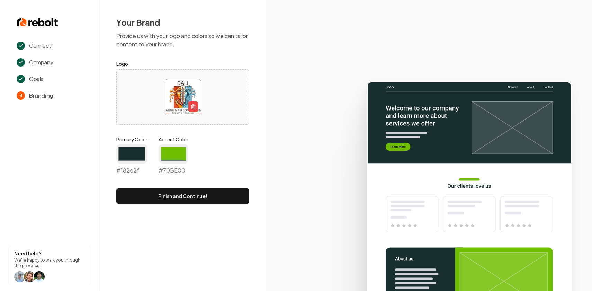
click at [203, 171] on div "Primary Color #182e2f #182e2f Accent Color #70be00 #70BE00" at bounding box center [182, 157] width 133 height 42
click at [133, 154] on input "#182e2f" at bounding box center [131, 153] width 31 height 19
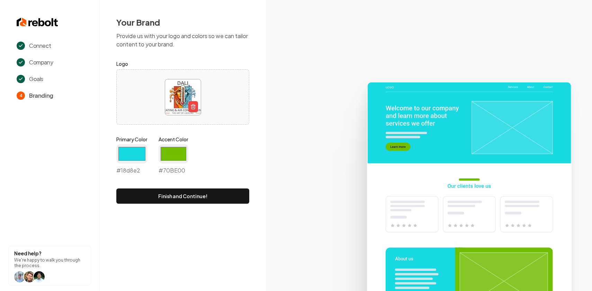
type input "#18d8e2"
click at [206, 152] on div "Primary Color #18d8e2 #18d8e2 Accent Color #70be00 #70BE00" at bounding box center [182, 157] width 133 height 42
click at [175, 152] on input "#70be00" at bounding box center [173, 153] width 30 height 19
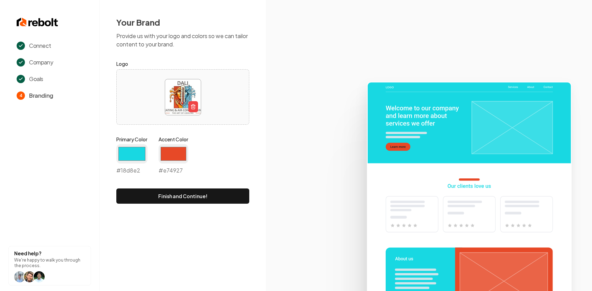
type input "#e74927"
click at [260, 131] on div "Your Brand Provide us with your logo and colors so we can tailor content to you…" at bounding box center [183, 110] width 166 height 220
click at [126, 163] on input "#18d8e2" at bounding box center [131, 153] width 31 height 19
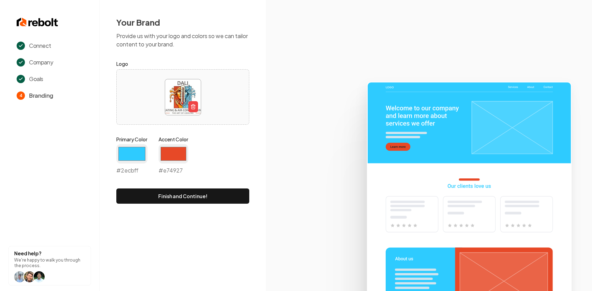
type input "#2ecbff"
click at [210, 150] on div "Primary Color #2ecbff #2ecbff Accent Color #e74927 #e74927" at bounding box center [182, 157] width 133 height 42
click at [192, 200] on button "Finish and Continue!" at bounding box center [182, 195] width 133 height 15
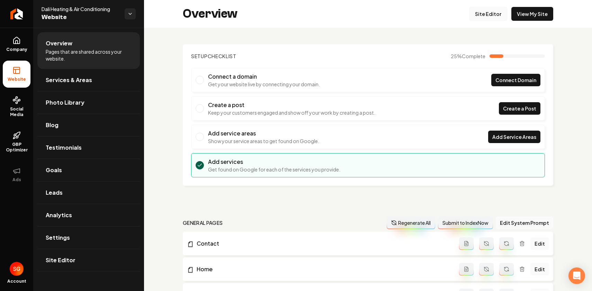
click at [491, 12] on link "Site Editor" at bounding box center [488, 14] width 38 height 14
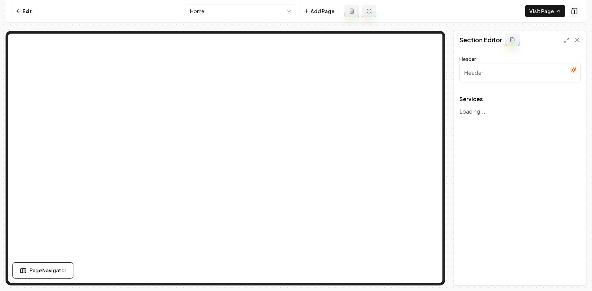
type input "Our Expert HVAC Services"
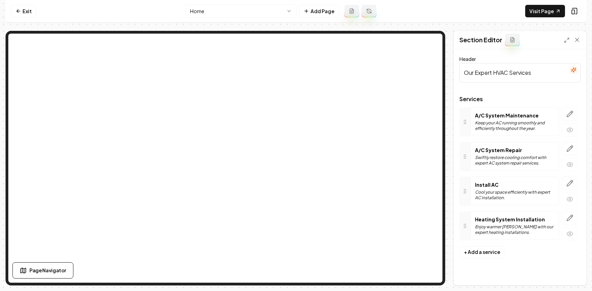
click at [274, 14] on html "Computer Required This feature is only available on a computer. Please switch t…" at bounding box center [296, 145] width 592 height 291
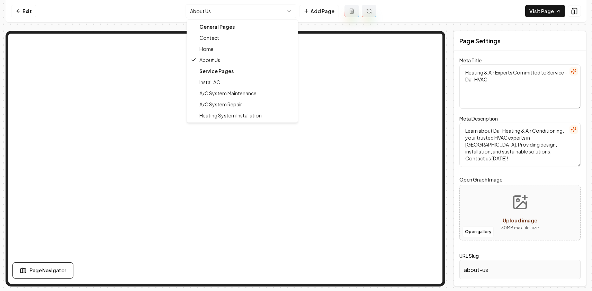
click at [251, 11] on html "Computer Required This feature is only available on a computer. Please switch t…" at bounding box center [296, 145] width 592 height 291
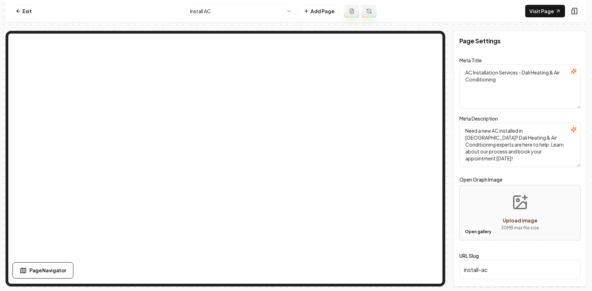
click at [250, 16] on html "Computer Required This feature is only available on a computer. Please switch t…" at bounding box center [296, 145] width 592 height 291
click at [260, 13] on html "Computer Required This feature is only available on a computer. Please switch t…" at bounding box center [296, 145] width 592 height 291
click at [264, 12] on html "Computer Required This feature is only available on a computer. Please switch t…" at bounding box center [296, 145] width 592 height 291
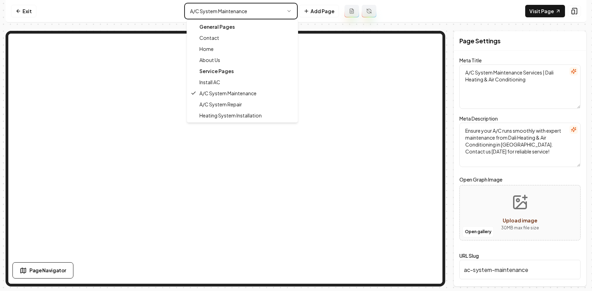
type textarea "AC Installation Services - Dali Heating & Air Conditioning"
type textarea "Need a new AC installed in Las Vegas? Dali Heating & Air Conditioning experts a…"
type input "install-ac"
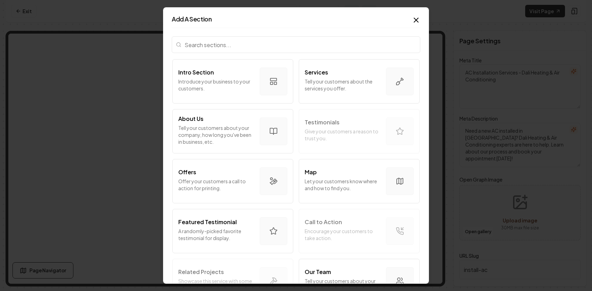
click at [421, 20] on div "Add A Section Intro Section Introduce your business to your customers. Services…" at bounding box center [296, 145] width 266 height 276
click at [417, 26] on div "Add A Section" at bounding box center [296, 22] width 248 height 12
click at [416, 21] on icon "button" at bounding box center [416, 20] width 8 height 8
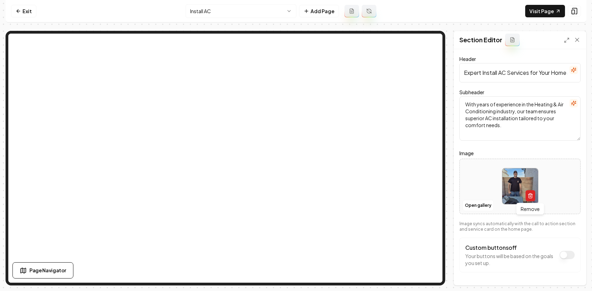
click at [531, 196] on icon "button" at bounding box center [530, 196] width 6 height 6
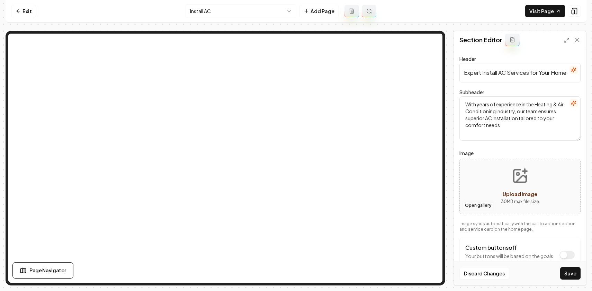
click at [481, 208] on button "Open gallery" at bounding box center [477, 205] width 31 height 11
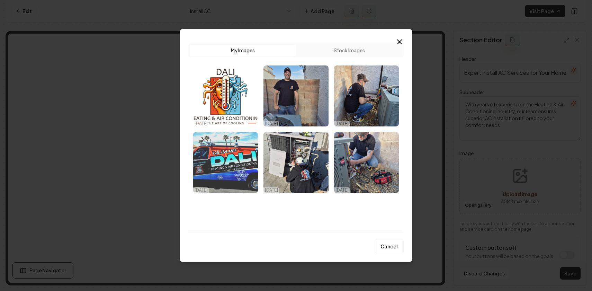
click at [219, 159] on img "Select image image_68dd65205c7cd75eb8596786.jpeg" at bounding box center [225, 162] width 65 height 61
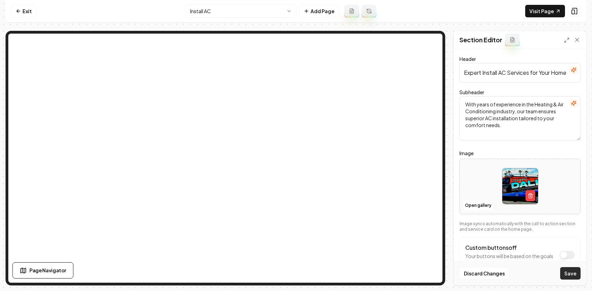
click at [565, 272] on button "Save" at bounding box center [570, 273] width 20 height 12
click at [246, 12] on html "Computer Required This feature is only available on a computer. Please switch t…" at bounding box center [296, 145] width 592 height 291
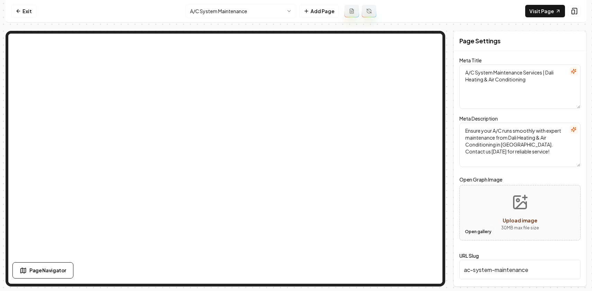
click at [476, 233] on button "Open gallery" at bounding box center [477, 231] width 31 height 11
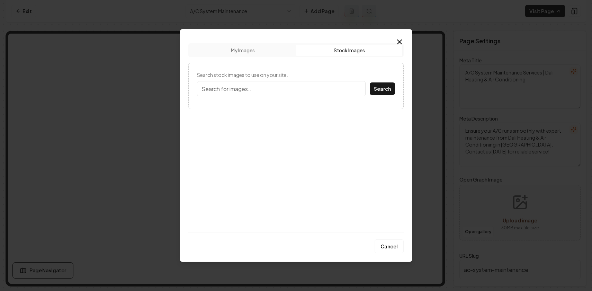
click at [338, 53] on button "Stock Images" at bounding box center [349, 50] width 106 height 11
click at [281, 88] on input "Search stock images to use on your site." at bounding box center [281, 88] width 168 height 15
type input "ac"
click at [384, 91] on button "Search" at bounding box center [382, 88] width 25 height 12
click at [402, 41] on icon "button" at bounding box center [399, 42] width 8 height 8
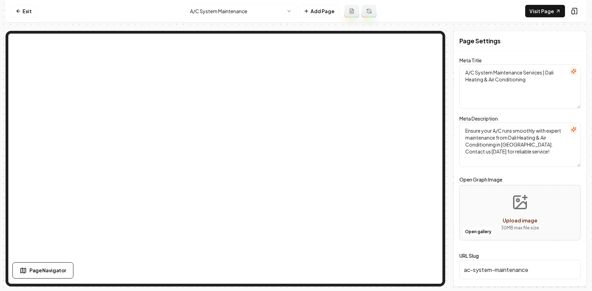
click at [248, 12] on html "Computer Required This feature is only available on a computer. Please switch t…" at bounding box center [296, 145] width 592 height 291
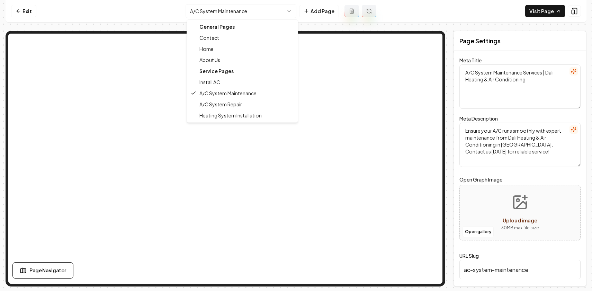
click at [228, 28] on div "General Pages" at bounding box center [242, 26] width 108 height 11
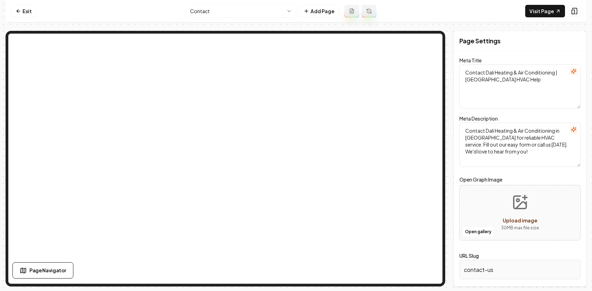
click at [218, 14] on html "Computer Required This feature is only available on a computer. Please switch t…" at bounding box center [296, 145] width 592 height 291
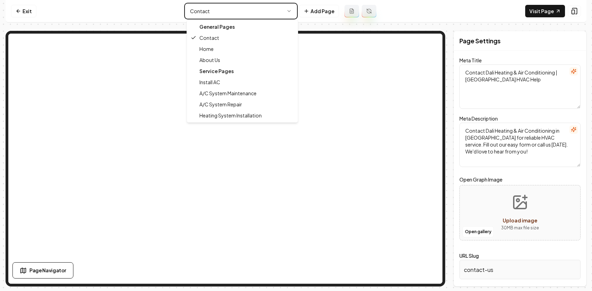
click at [72, 13] on html "Computer Required This feature is only available on a computer. Please switch t…" at bounding box center [296, 145] width 592 height 291
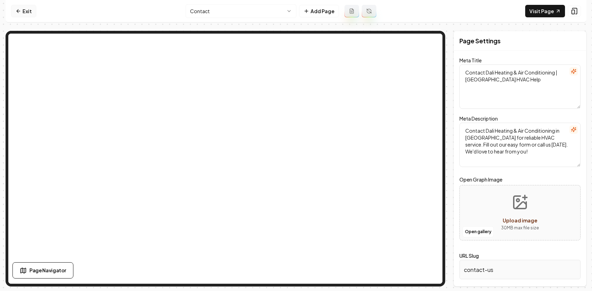
click at [19, 10] on icon at bounding box center [19, 11] width 6 height 6
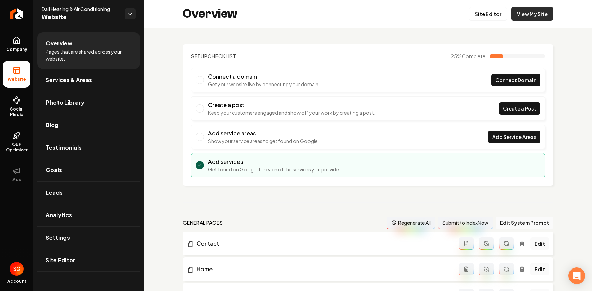
click at [531, 14] on link "View My Site" at bounding box center [532, 14] width 42 height 14
click at [493, 10] on link "Site Editor" at bounding box center [488, 14] width 38 height 14
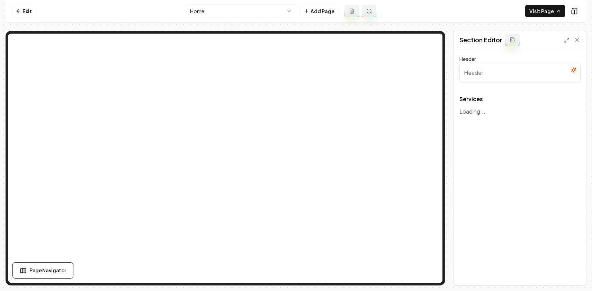
type input "Our Expert HVAC Services"
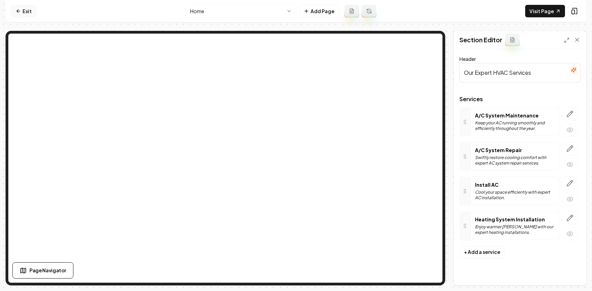
click at [21, 11] on icon at bounding box center [19, 11] width 6 height 6
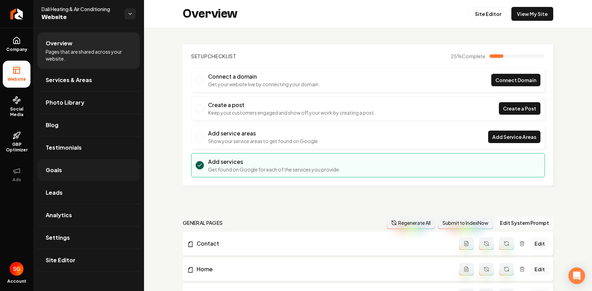
click at [80, 175] on link "Goals" at bounding box center [88, 170] width 102 height 22
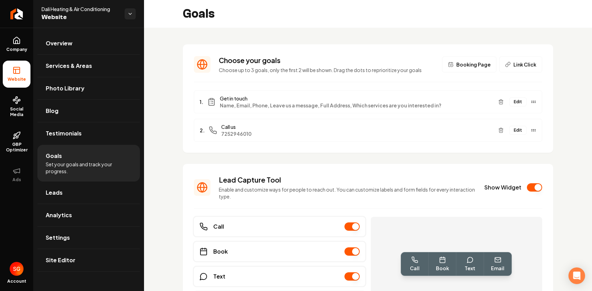
scroll to position [59, 0]
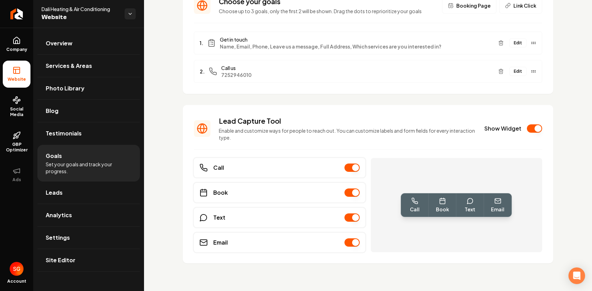
click at [533, 126] on button "Show Widget" at bounding box center [534, 128] width 15 height 8
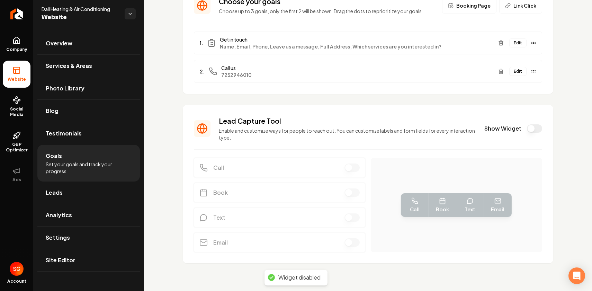
scroll to position [0, 0]
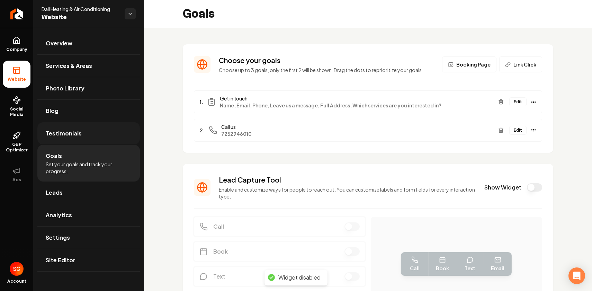
click at [88, 138] on link "Testimonials" at bounding box center [88, 133] width 102 height 22
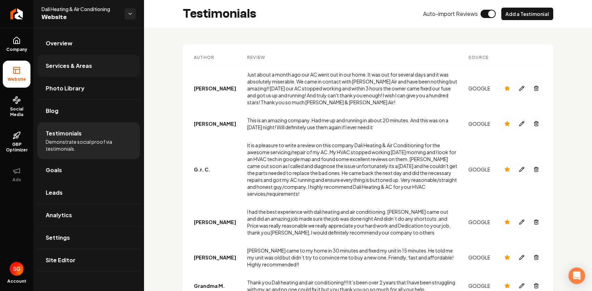
click at [71, 66] on span "Services & Areas" at bounding box center [69, 66] width 46 height 8
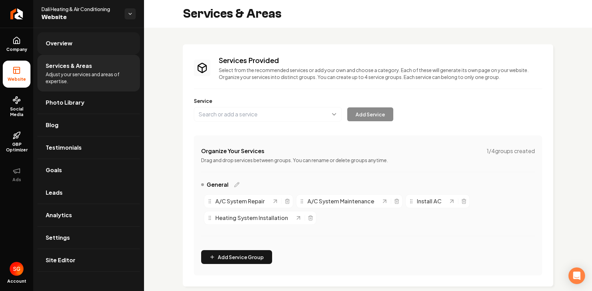
click at [71, 48] on link "Overview" at bounding box center [88, 43] width 102 height 22
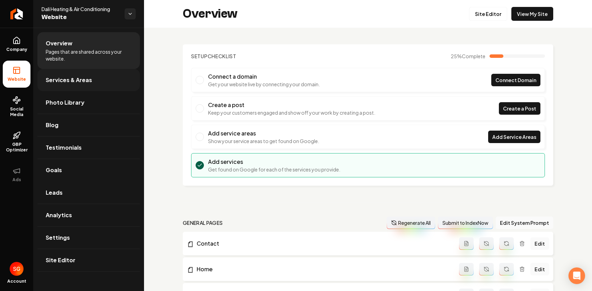
click at [61, 81] on span "Services & Areas" at bounding box center [69, 80] width 46 height 8
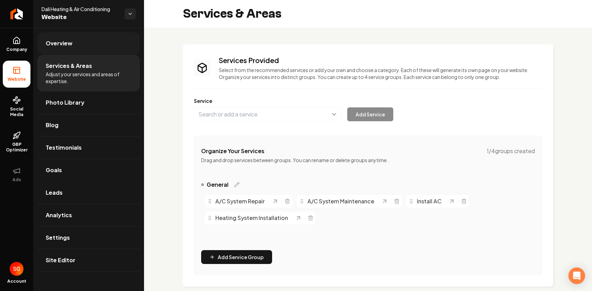
click at [67, 52] on link "Overview" at bounding box center [88, 43] width 102 height 22
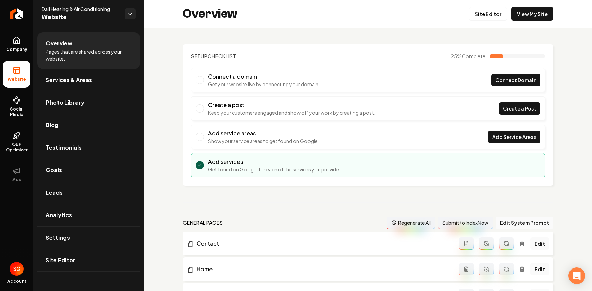
click at [66, 66] on li "Overview Pages that are shared across your website." at bounding box center [88, 50] width 102 height 37
click at [65, 93] on link "Photo Library" at bounding box center [88, 102] width 102 height 22
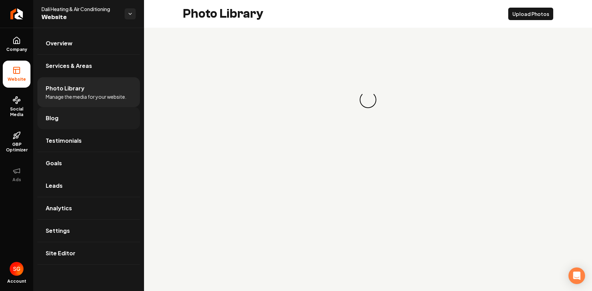
click at [64, 115] on link "Blog" at bounding box center [88, 118] width 102 height 22
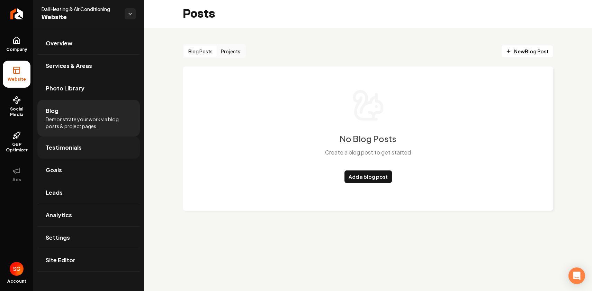
click at [62, 146] on span "Testimonials" at bounding box center [64, 147] width 36 height 8
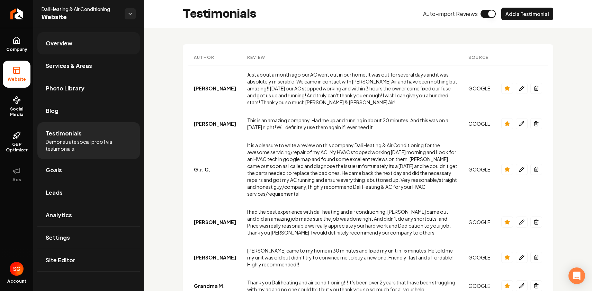
click at [55, 47] on span "Overview" at bounding box center [59, 43] width 27 height 8
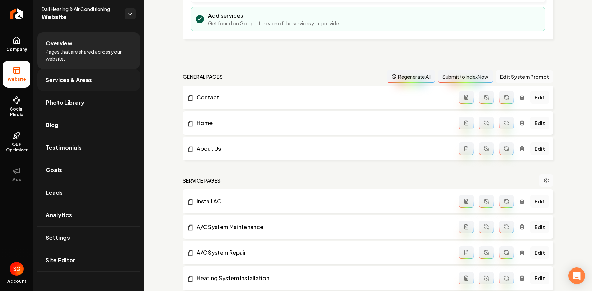
click at [80, 83] on span "Services & Areas" at bounding box center [69, 80] width 46 height 8
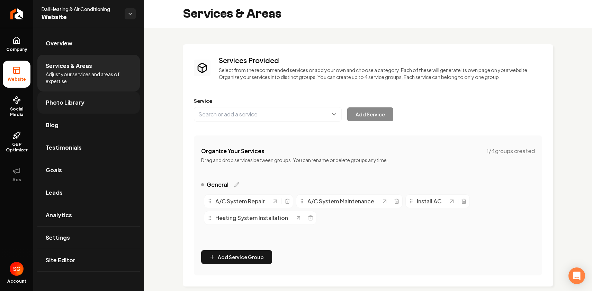
click at [102, 104] on link "Photo Library" at bounding box center [88, 102] width 102 height 22
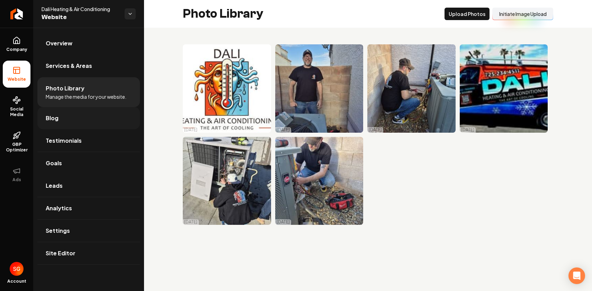
click at [81, 118] on link "Blog" at bounding box center [88, 118] width 102 height 22
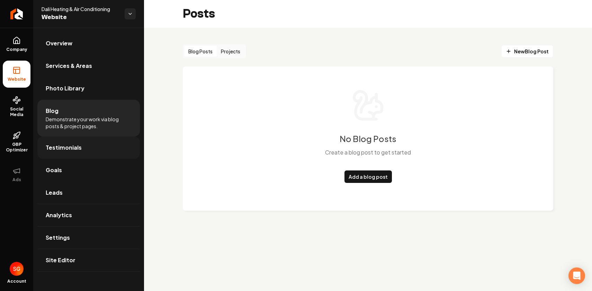
click at [75, 145] on span "Testimonials" at bounding box center [64, 147] width 36 height 8
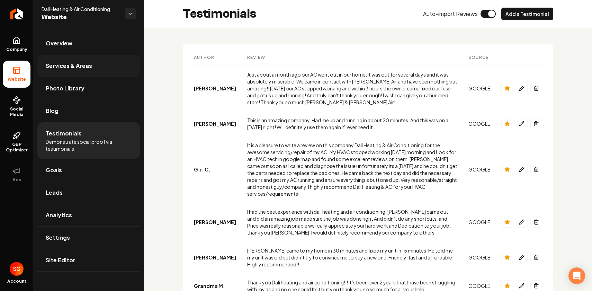
click at [60, 56] on link "Services & Areas" at bounding box center [88, 66] width 102 height 22
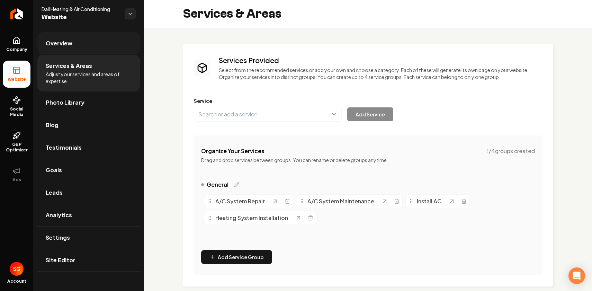
click at [60, 52] on link "Overview" at bounding box center [88, 43] width 102 height 22
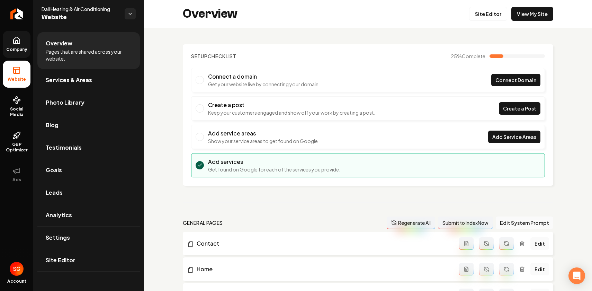
click at [16, 45] on link "Company" at bounding box center [17, 44] width 28 height 27
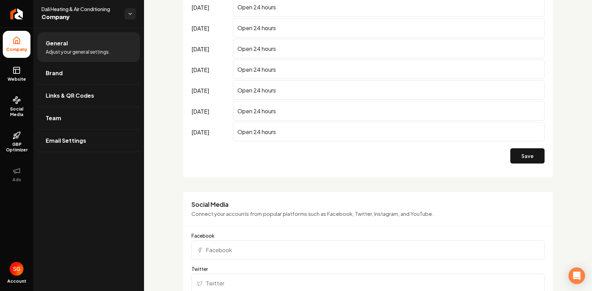
scroll to position [504, 0]
click at [230, 247] on input "Facebook" at bounding box center [367, 248] width 353 height 19
paste input "https://www.facebook.com/profile.php?id=61571004937581"
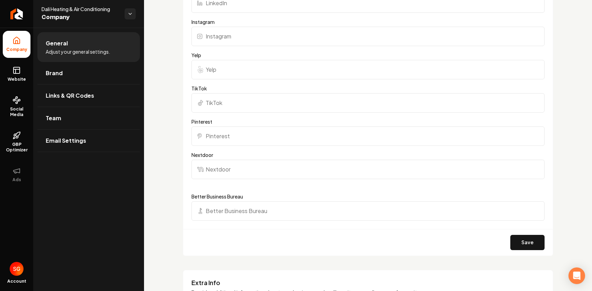
scroll to position [849, 0]
type input "https://www.facebook.com/profile.php?id=61571004937581"
click at [519, 246] on button "Save" at bounding box center [527, 242] width 34 height 15
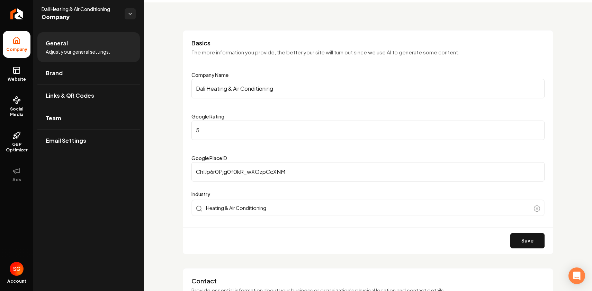
scroll to position [0, 0]
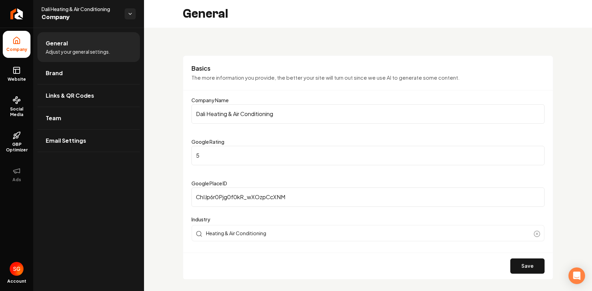
click at [24, 44] on li "Company" at bounding box center [17, 44] width 28 height 27
click at [22, 17] on link "Return to dashboard" at bounding box center [16, 14] width 33 height 28
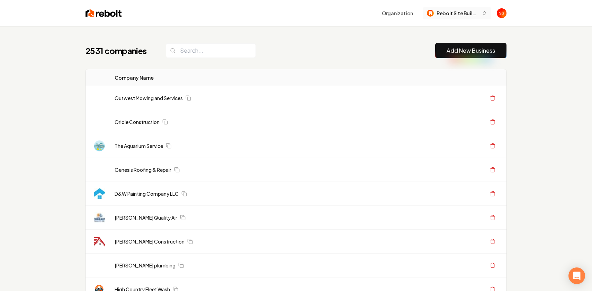
click at [447, 13] on span "Rebolt Site Builder" at bounding box center [457, 13] width 42 height 7
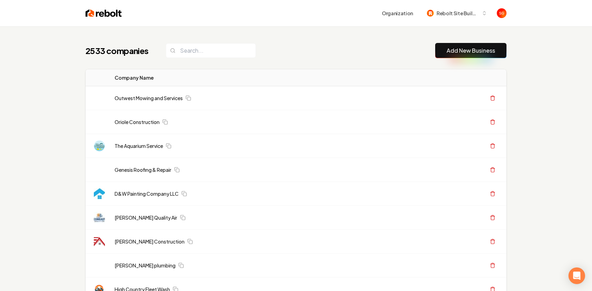
click at [484, 53] on link "Add New Business" at bounding box center [470, 50] width 48 height 8
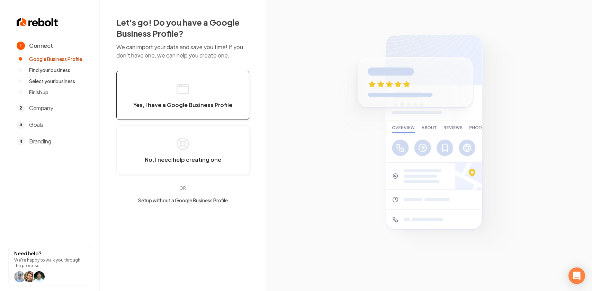
click at [177, 81] on button "Yes, I have a Google Business Profile" at bounding box center [182, 95] width 133 height 49
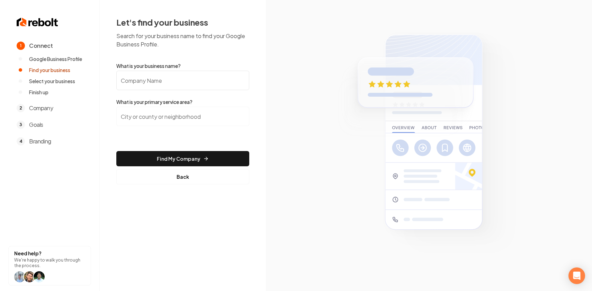
click at [178, 78] on input "What is your business name?" at bounding box center [182, 80] width 133 height 19
paste input "Jerrys Plumbing"
click at [134, 83] on input "Jerrys Plumbing" at bounding box center [182, 80] width 133 height 19
type input "Jerry's Plumbing"
click at [155, 117] on input "search" at bounding box center [182, 116] width 133 height 19
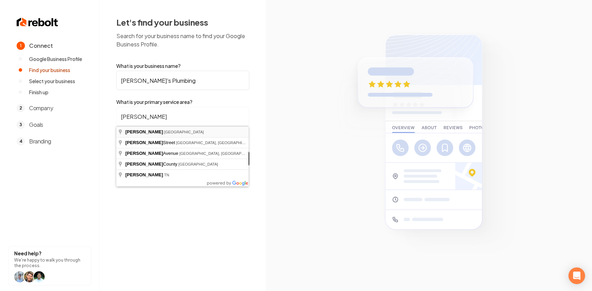
type input "Burleson, TX"
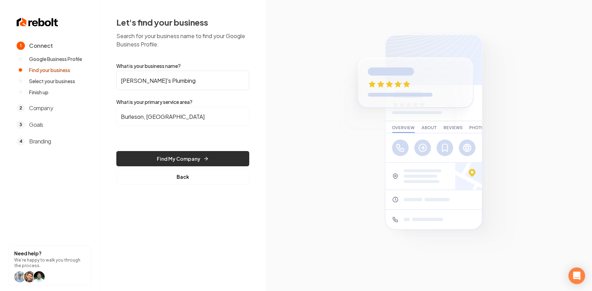
click at [188, 162] on button "Find My Company" at bounding box center [182, 158] width 133 height 15
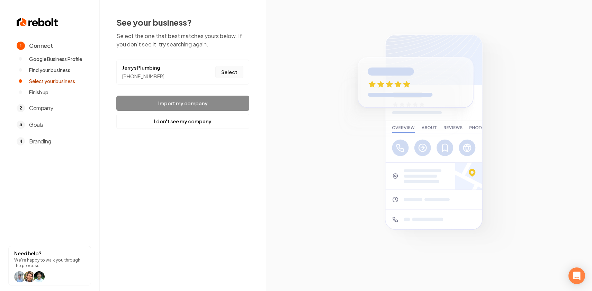
click at [231, 75] on button "Select" at bounding box center [229, 72] width 28 height 12
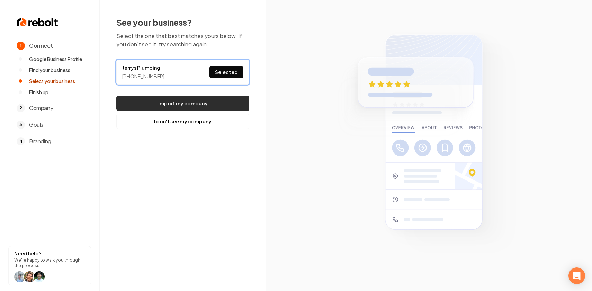
click at [216, 105] on button "Import my company" at bounding box center [182, 102] width 133 height 15
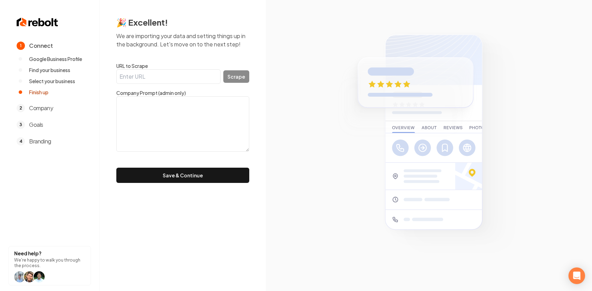
click at [194, 78] on input "URL to Scrape" at bounding box center [168, 76] width 104 height 15
paste input "https://jerrysplumbingheating.com/"
type input "https://jerrysplumbingheating.com/"
click at [231, 75] on button "Scrape" at bounding box center [236, 76] width 26 height 12
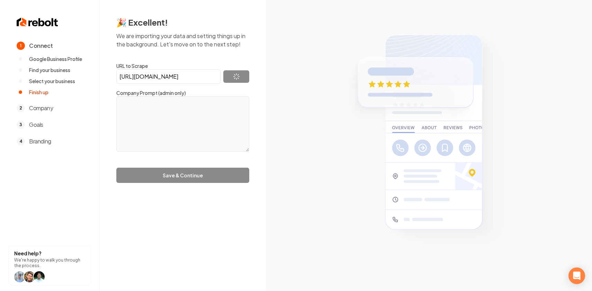
type textarea "Jerry’s Plumbing, Heating, and Welding has been a premier residential and comme…"
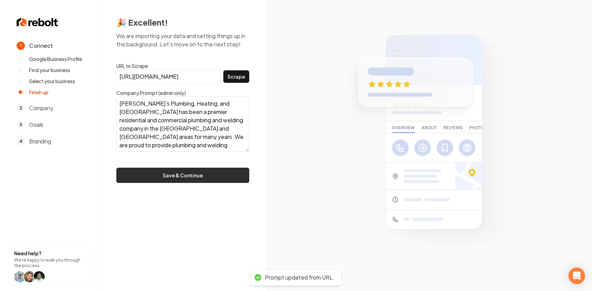
click at [207, 174] on button "Save & Continue" at bounding box center [182, 174] width 133 height 15
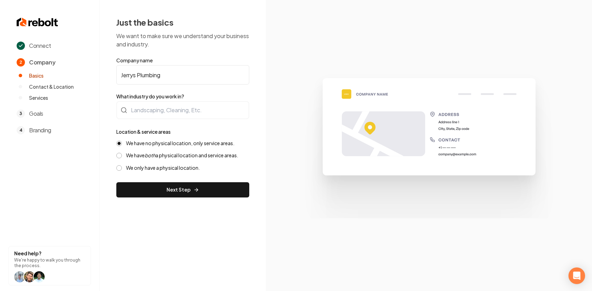
click at [184, 155] on label "We have both a physical location and service areas." at bounding box center [182, 155] width 112 height 7
click at [122, 155] on button "We have both a physical location and service areas." at bounding box center [119, 156] width 6 height 6
click at [185, 145] on label "We have no physical location, only service areas." at bounding box center [180, 143] width 108 height 7
click at [122, 145] on button "We have no physical location, only service areas." at bounding box center [119, 143] width 6 height 6
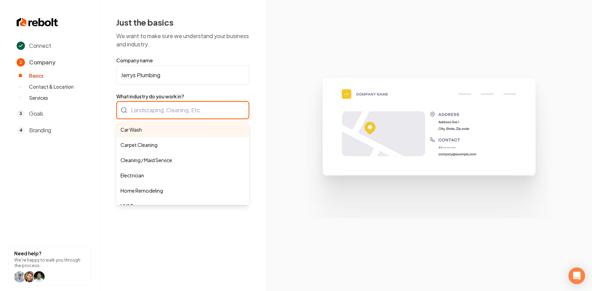
click at [169, 110] on div "Car Wash Carpet Cleaning Cleaning / Maid Service Electrician Home Remodeling HV…" at bounding box center [182, 110] width 133 height 18
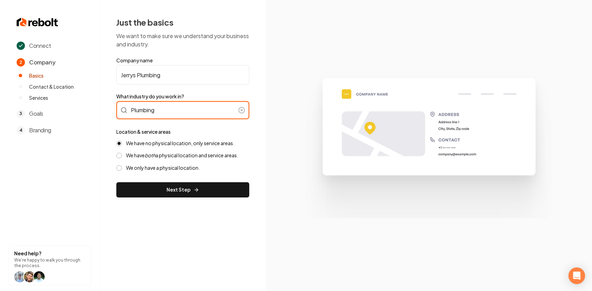
type input "Plumbing"
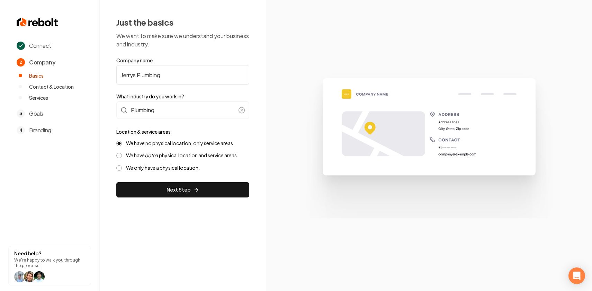
click at [150, 155] on icon "both" at bounding box center [150, 155] width 11 height 6
click at [122, 155] on button "We have both a physical location and service areas." at bounding box center [119, 156] width 6 height 6
click at [151, 146] on label "We have no physical location, only service areas." at bounding box center [180, 143] width 108 height 7
click at [122, 146] on button "We have no physical location, only service areas." at bounding box center [119, 143] width 6 height 6
click at [188, 187] on button "Next Step" at bounding box center [182, 189] width 133 height 15
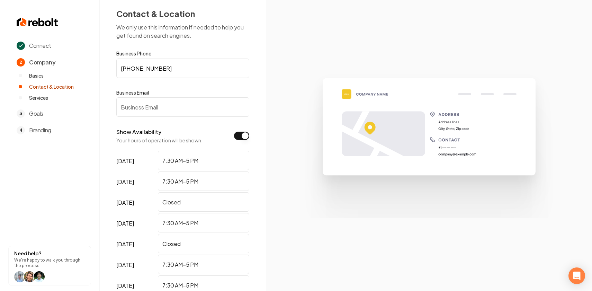
scroll to position [10, 0]
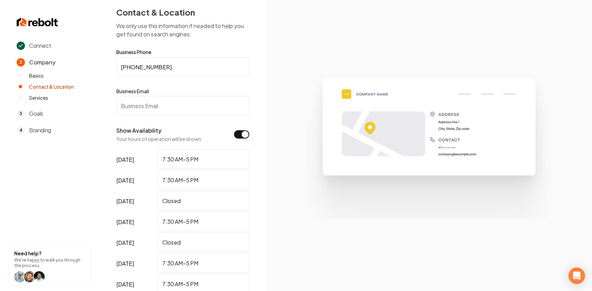
click at [179, 106] on input "Business Email" at bounding box center [182, 105] width 133 height 19
paste input "jph832@yahoo.com"
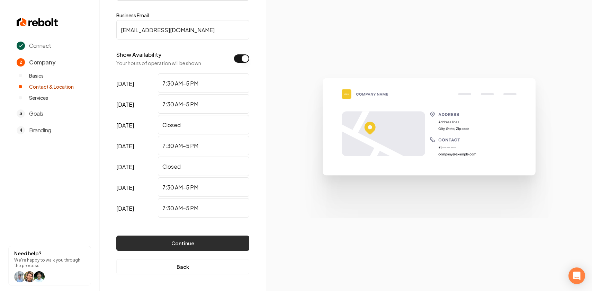
type input "jph832@yahoo.com"
click at [172, 243] on button "Continue" at bounding box center [182, 242] width 133 height 15
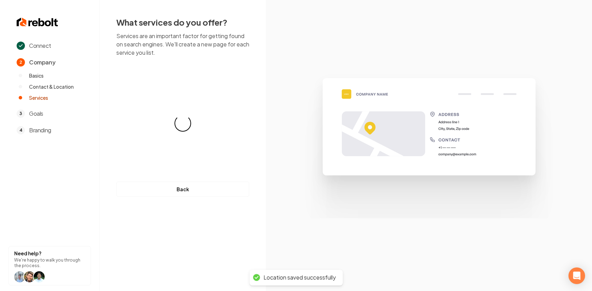
scroll to position [0, 0]
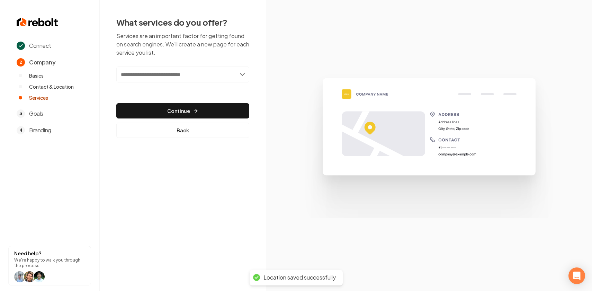
click at [188, 79] on input "text" at bounding box center [182, 74] width 133 height 16
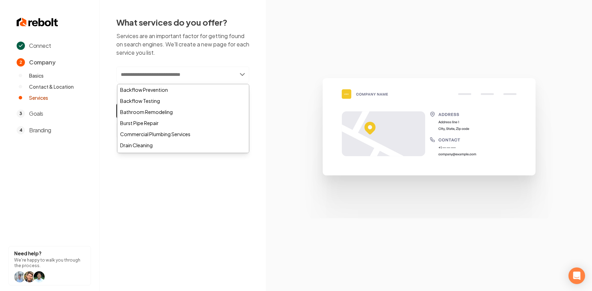
paste input "********"
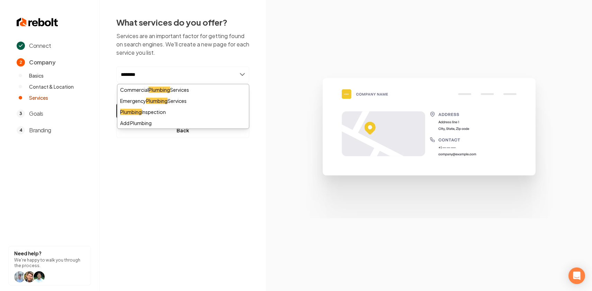
type input "********"
click at [176, 64] on div "What services do you offer? Services are an important factor for getting found …" at bounding box center [182, 77] width 133 height 121
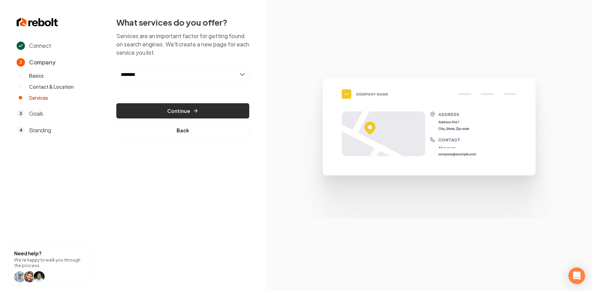
click at [154, 108] on button "Continue" at bounding box center [182, 110] width 133 height 15
click at [178, 74] on input "********" at bounding box center [182, 74] width 133 height 16
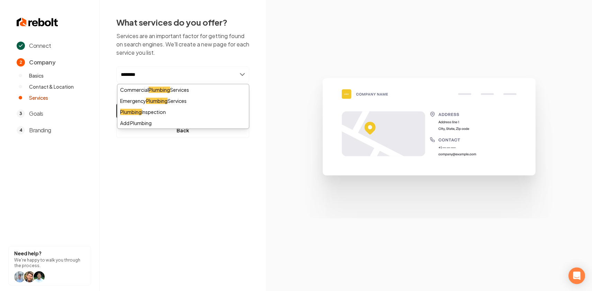
click at [184, 62] on div "What services do you offer? Services are an important factor for getting found …" at bounding box center [182, 77] width 133 height 121
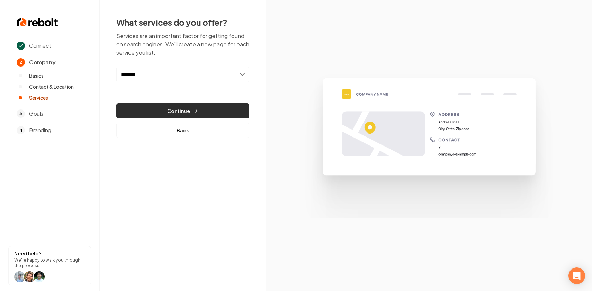
click at [174, 110] on button "Continue" at bounding box center [182, 110] width 133 height 15
click at [200, 108] on button "Continue" at bounding box center [182, 110] width 133 height 15
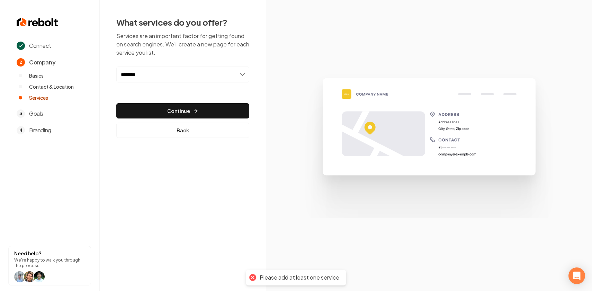
click at [198, 77] on input "********" at bounding box center [182, 74] width 133 height 16
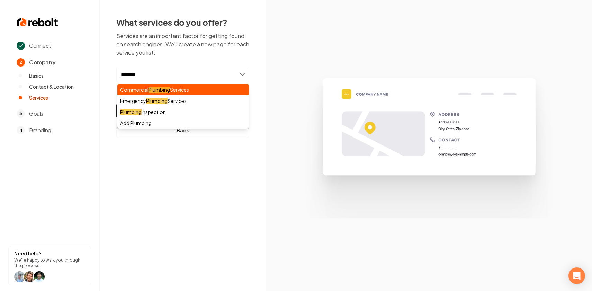
drag, startPoint x: 219, startPoint y: 91, endPoint x: 220, endPoint y: 70, distance: 21.1
click at [220, 70] on div "******** Add new or select from suggestions Commercial Plumbing Services Emerge…" at bounding box center [182, 74] width 133 height 16
type input "**********"
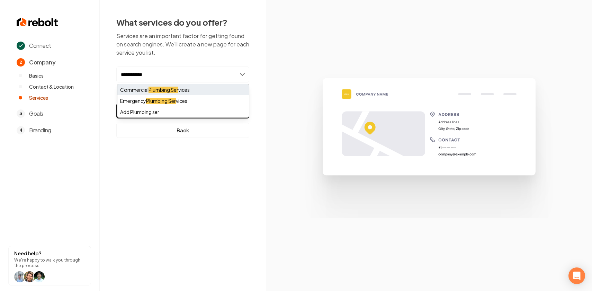
click at [146, 90] on div "Commercial Plumbing Ser vices" at bounding box center [182, 89] width 131 height 11
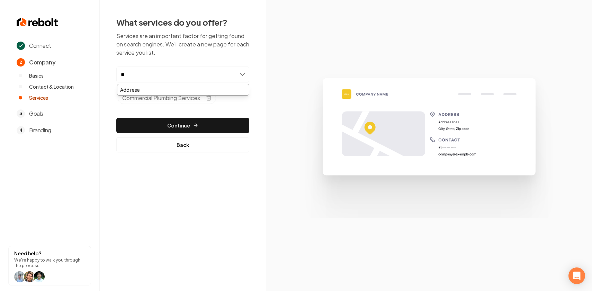
type input "*"
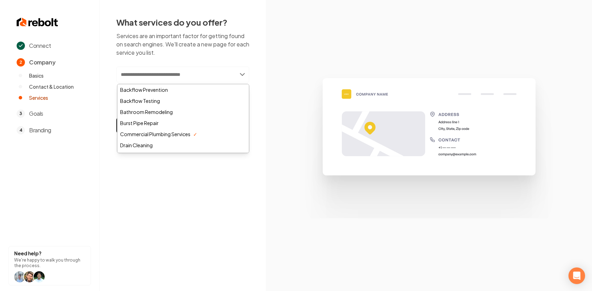
paste input "*******"
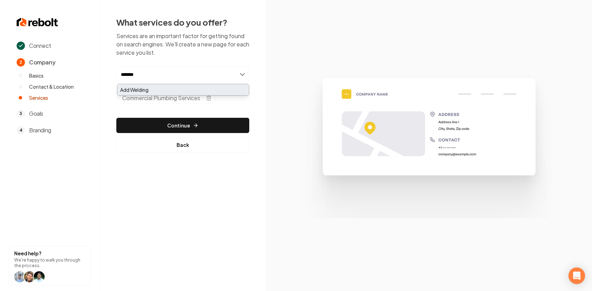
type input "*******"
click at [167, 93] on div "Add Welding" at bounding box center [182, 89] width 131 height 11
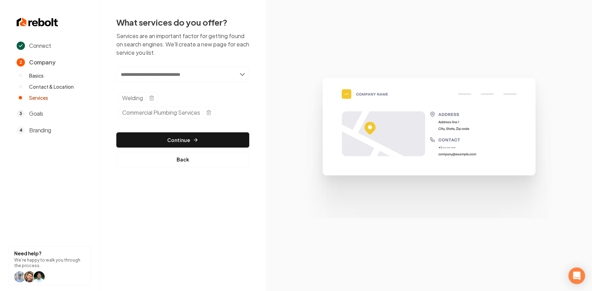
click at [220, 54] on p "Services are an important factor for getting found on search engines. We'll cre…" at bounding box center [182, 44] width 133 height 25
click at [173, 74] on input "text" at bounding box center [182, 74] width 133 height 16
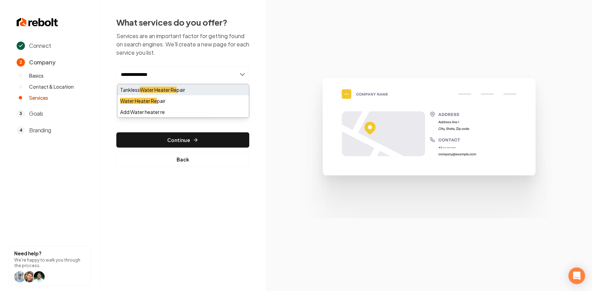
type input "**********"
click at [179, 91] on div "Tankless Water Heater Re pair" at bounding box center [182, 89] width 131 height 11
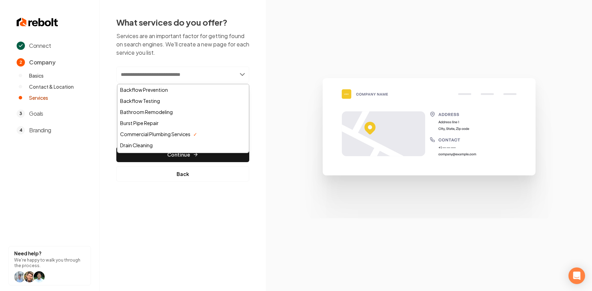
paste input "**********"
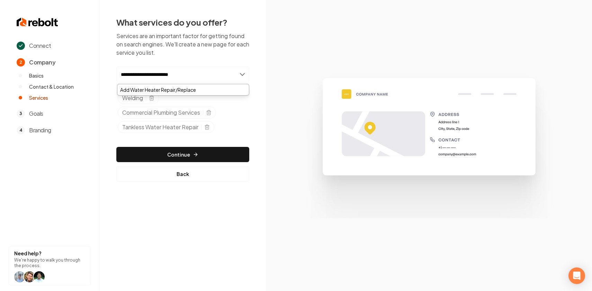
type input "**********"
click at [171, 59] on div "**********" at bounding box center [182, 99] width 133 height 165
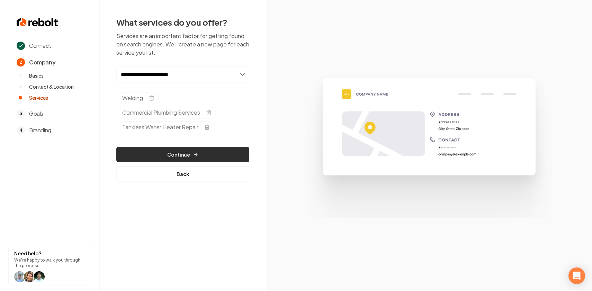
click at [164, 154] on button "Continue" at bounding box center [182, 154] width 133 height 15
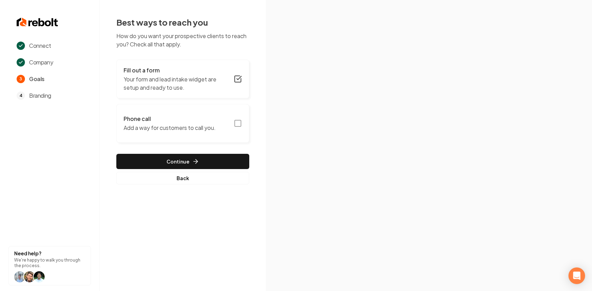
click at [236, 122] on icon "button" at bounding box center [238, 123] width 8 height 8
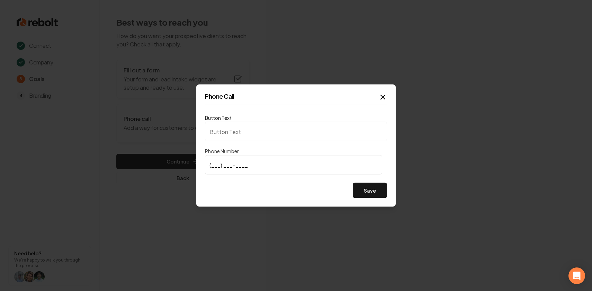
type input "Call us"
type input "(817) 832-4968"
click at [377, 186] on button "Save" at bounding box center [370, 190] width 34 height 15
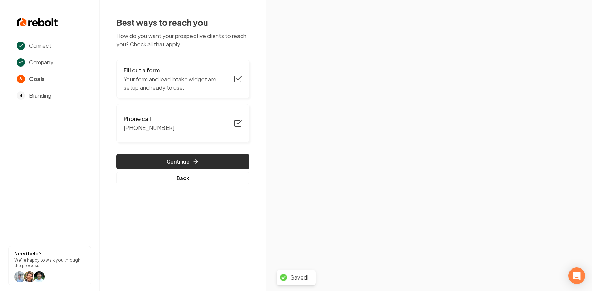
click at [190, 160] on button "Continue" at bounding box center [182, 161] width 133 height 15
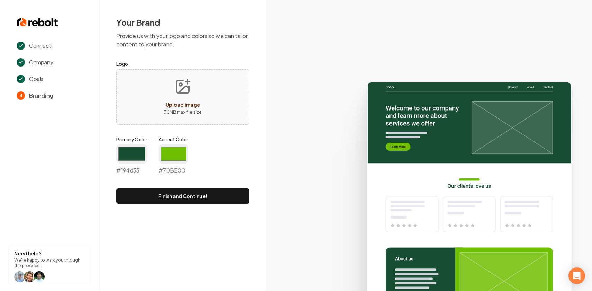
click at [179, 107] on span "Upload image" at bounding box center [182, 104] width 35 height 6
click at [188, 83] on icon "Upload image" at bounding box center [188, 82] width 0 height 4
type input "**********"
click at [133, 152] on input "#194d33" at bounding box center [131, 153] width 31 height 19
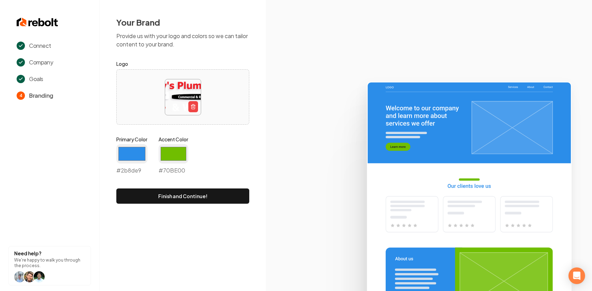
type input "#2b8de9"
click at [210, 166] on div "Primary Color #2b8de9 #2b8de9 Accent Color #70be00 #70BE00" at bounding box center [182, 157] width 133 height 42
click at [172, 148] on input "#70be00" at bounding box center [173, 153] width 30 height 19
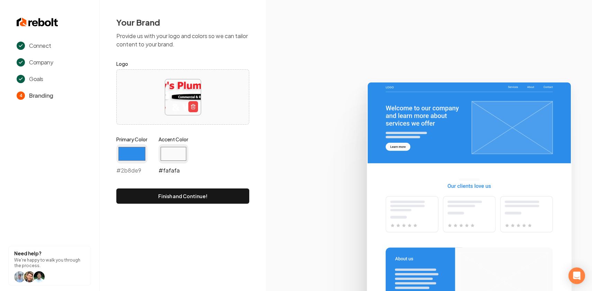
click at [180, 150] on input "#fafafa" at bounding box center [173, 153] width 30 height 19
type input "#ffffff"
click at [224, 139] on div "Primary Color #2b8de9 #2b8de9 Accent Color #ffffff #ffffff" at bounding box center [182, 157] width 133 height 42
click at [127, 158] on input "#2b8de9" at bounding box center [131, 153] width 31 height 19
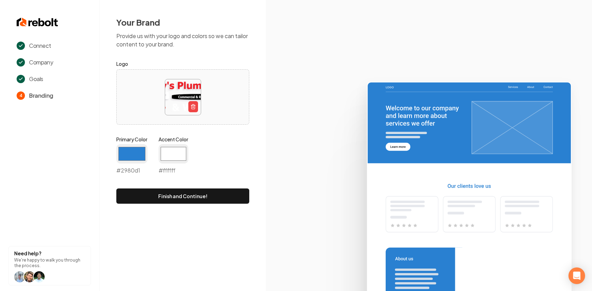
type input "#2980d1"
click at [249, 139] on div "Your Brand Provide us with your logo and colors so we can tailor content to you…" at bounding box center [183, 110] width 166 height 220
click at [198, 200] on button "Finish and Continue!" at bounding box center [182, 195] width 133 height 15
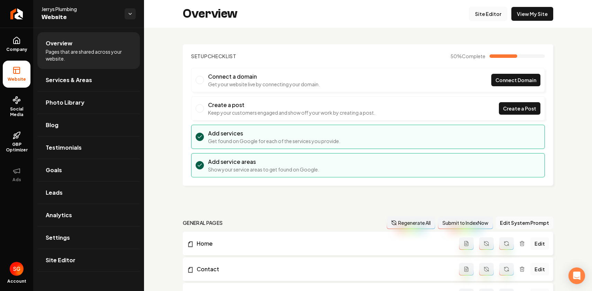
click at [500, 15] on link "Site Editor" at bounding box center [488, 14] width 38 height 14
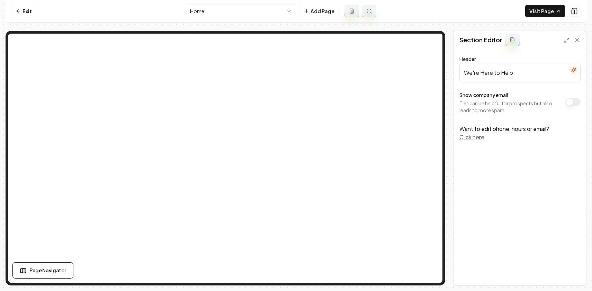
click at [454, 20] on nav "Exit Home Add Page Visit Page" at bounding box center [296, 11] width 581 height 22
click at [578, 41] on icon at bounding box center [576, 39] width 3 height 3
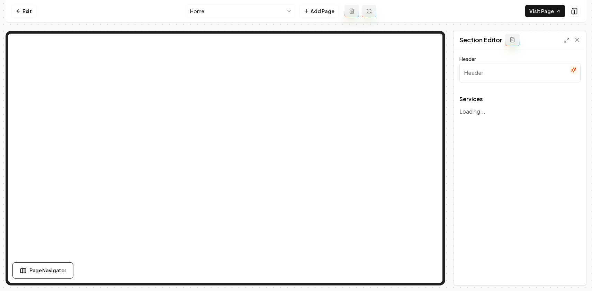
type input "Our Expert Plumbing Services"
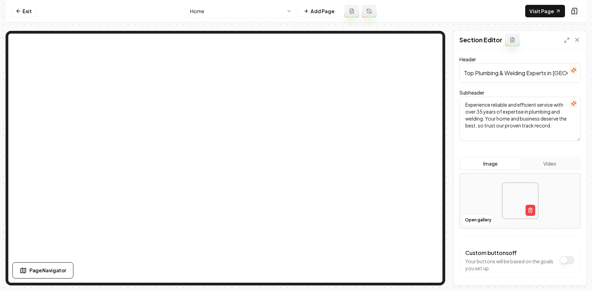
scroll to position [54, 0]
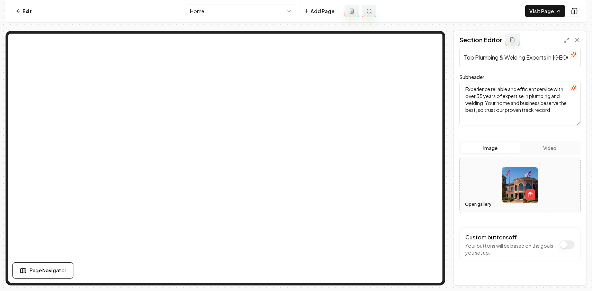
click at [480, 205] on button "Open gallery" at bounding box center [477, 204] width 31 height 11
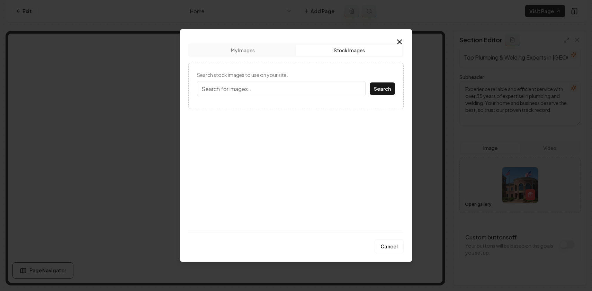
click at [352, 54] on button "Stock Images" at bounding box center [349, 50] width 106 height 11
click at [274, 97] on form "Search stock images to use on your site. Search" at bounding box center [296, 85] width 198 height 29
click at [273, 90] on input "Search stock images to use on your site." at bounding box center [281, 88] width 168 height 15
click at [370, 82] on button "Search" at bounding box center [382, 88] width 25 height 12
type input "plumbing"
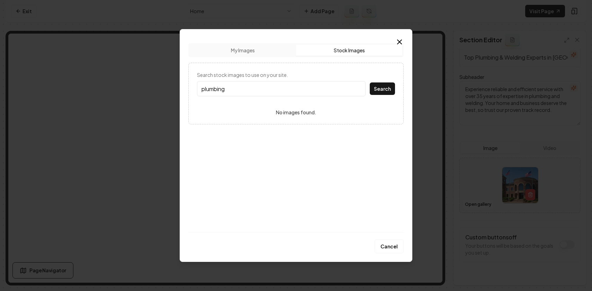
click at [370, 82] on button "Search" at bounding box center [382, 88] width 25 height 12
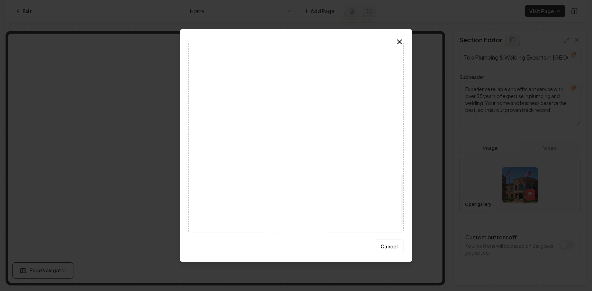
scroll to position [525, 0]
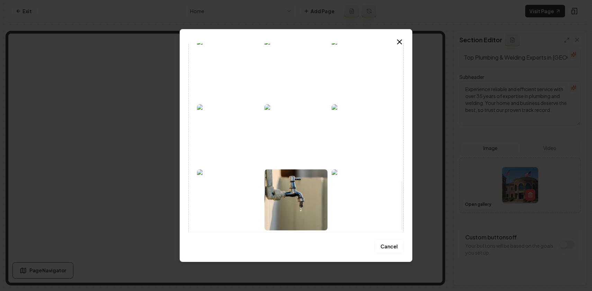
click at [296, 92] on img at bounding box center [295, 69] width 63 height 61
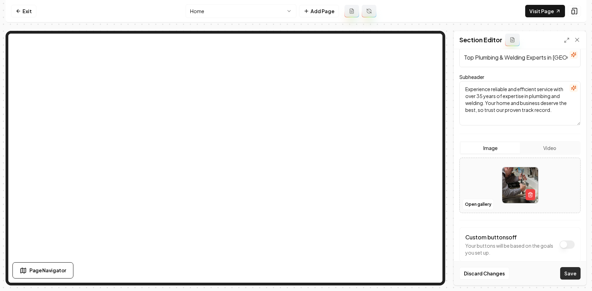
click at [568, 273] on button "Save" at bounding box center [570, 273] width 20 height 12
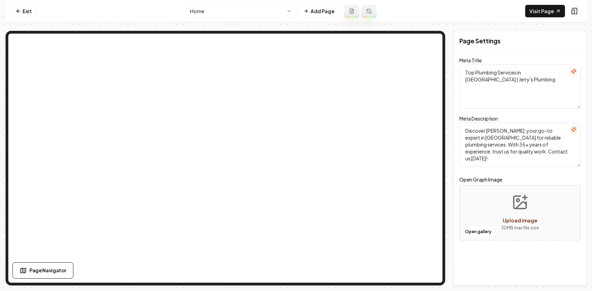
scroll to position [0, 0]
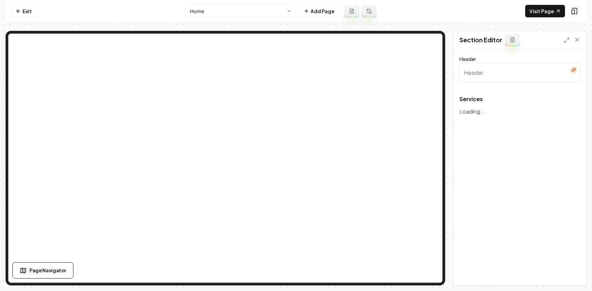
type input "Our Expert Plumbing Services"
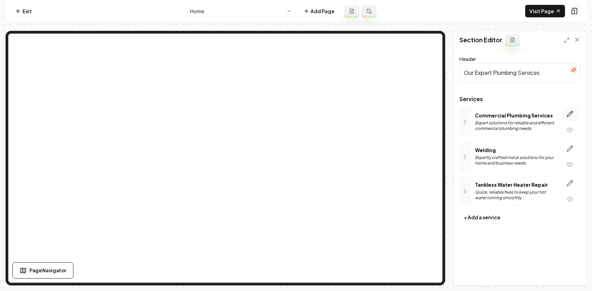
click at [568, 116] on icon "button" at bounding box center [569, 113] width 7 height 7
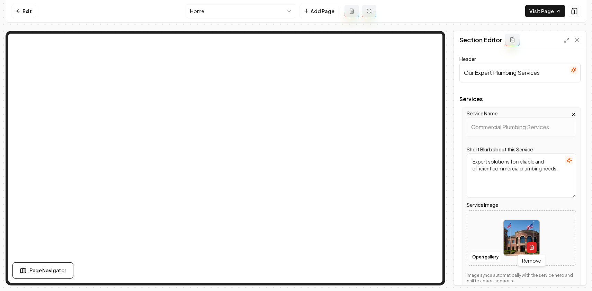
click at [532, 248] on icon "button" at bounding box center [532, 247] width 6 height 6
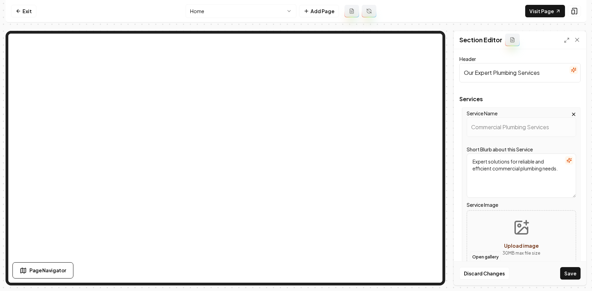
click at [486, 252] on button "Open gallery" at bounding box center [484, 256] width 31 height 11
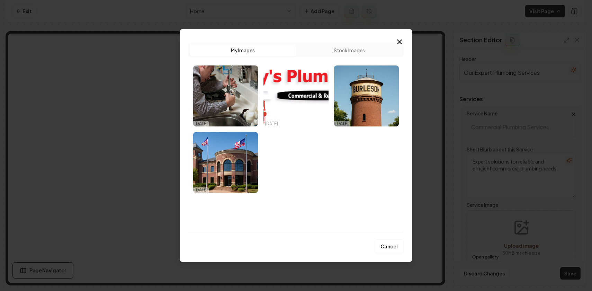
click at [342, 49] on button "Stock Images" at bounding box center [349, 50] width 106 height 11
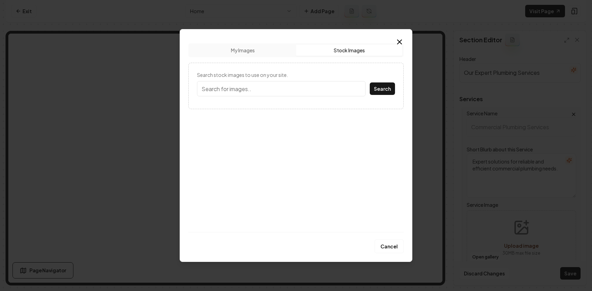
click at [275, 86] on input "Search stock images to use on your site." at bounding box center [281, 88] width 168 height 15
type input "plumbing"
click at [370, 82] on button "Search" at bounding box center [382, 88] width 25 height 12
click at [345, 52] on button "Stock Images" at bounding box center [349, 50] width 106 height 11
click at [282, 86] on input "Search stock images to use on your site." at bounding box center [281, 88] width 168 height 15
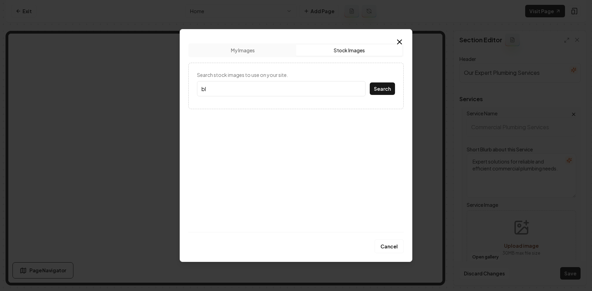
type input "b"
type input "plumbing"
click at [370, 82] on button "Search" at bounding box center [382, 88] width 25 height 12
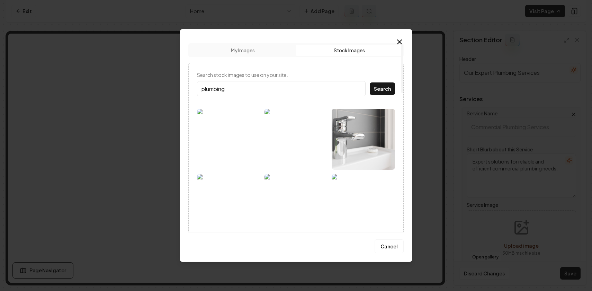
click at [228, 90] on input "plumbing" at bounding box center [281, 88] width 168 height 15
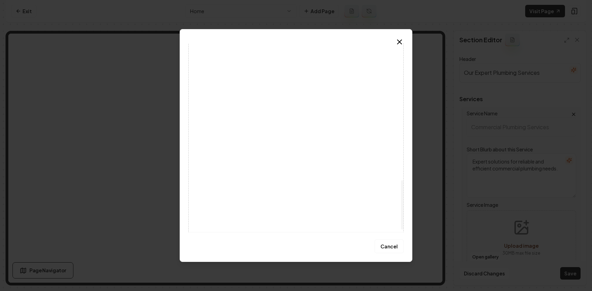
scroll to position [527, 0]
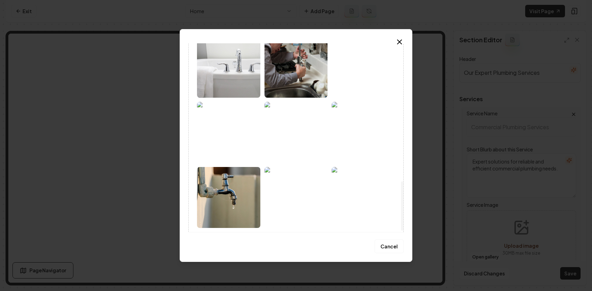
click at [374, 82] on img at bounding box center [362, 67] width 63 height 61
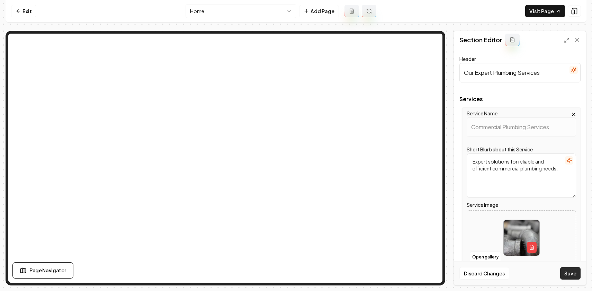
click at [571, 273] on button "Save" at bounding box center [570, 273] width 20 height 12
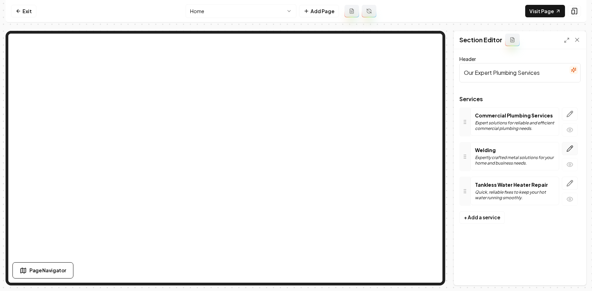
click at [572, 149] on icon "button" at bounding box center [569, 148] width 7 height 7
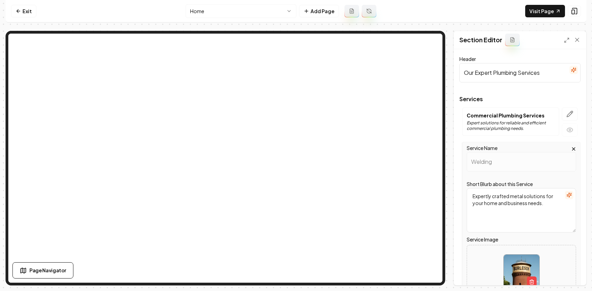
scroll to position [69, 0]
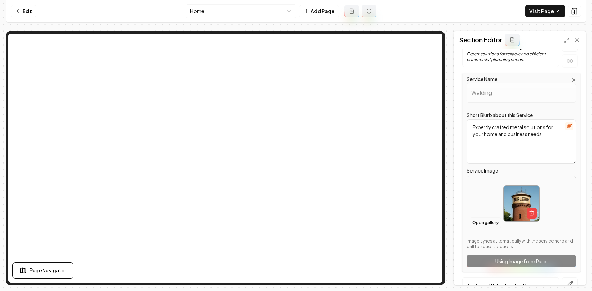
click at [490, 224] on button "Open gallery" at bounding box center [484, 222] width 31 height 11
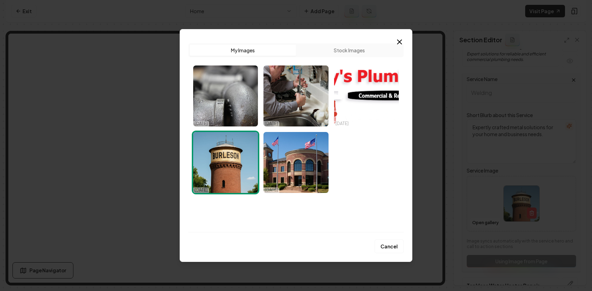
click at [345, 50] on button "Stock Images" at bounding box center [349, 50] width 106 height 11
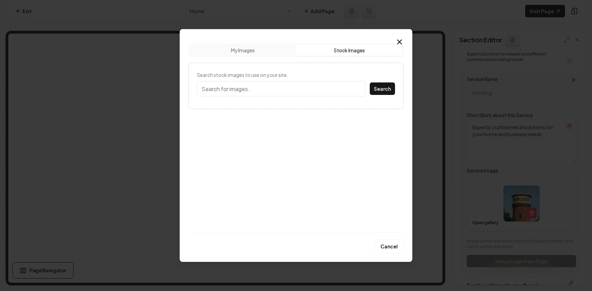
click at [235, 96] on form "Search stock images to use on your site. Search" at bounding box center [296, 85] width 198 height 29
type input "welding"
click at [370, 82] on button "Search" at bounding box center [382, 88] width 25 height 12
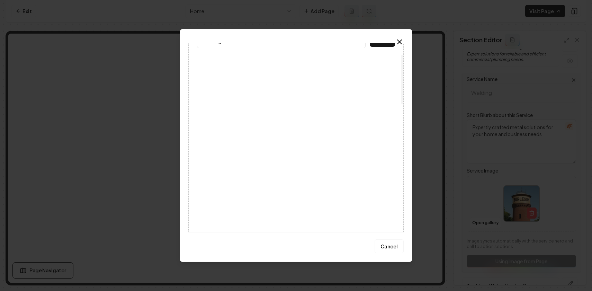
scroll to position [49, 0]
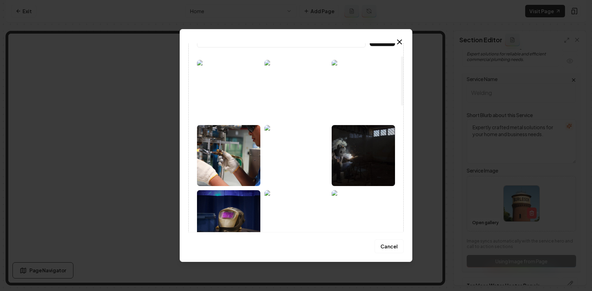
click at [237, 109] on img at bounding box center [228, 90] width 63 height 61
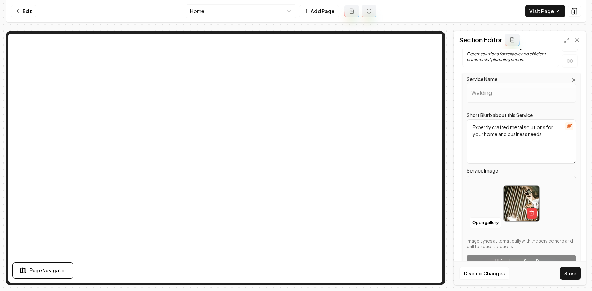
scroll to position [122, 0]
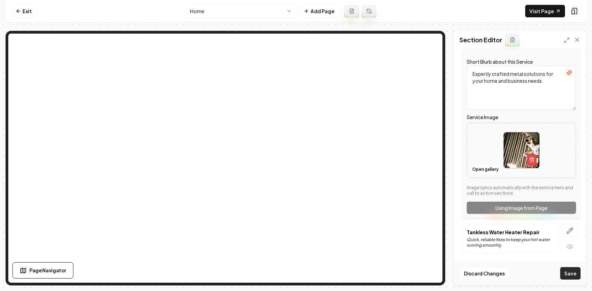
click at [572, 275] on button "Save" at bounding box center [570, 273] width 20 height 12
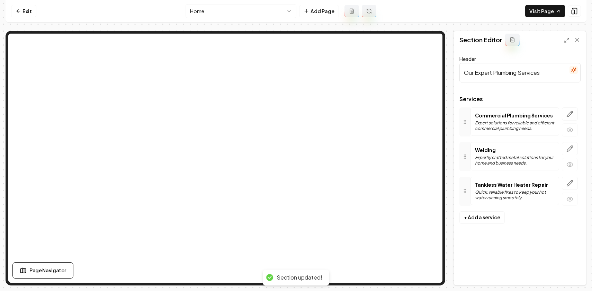
scroll to position [0, 0]
click at [568, 182] on icon "button" at bounding box center [570, 183] width 6 height 6
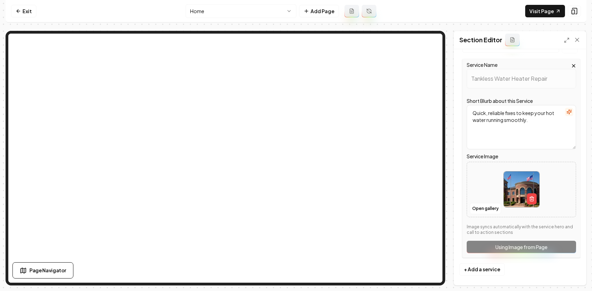
scroll to position [122, 0]
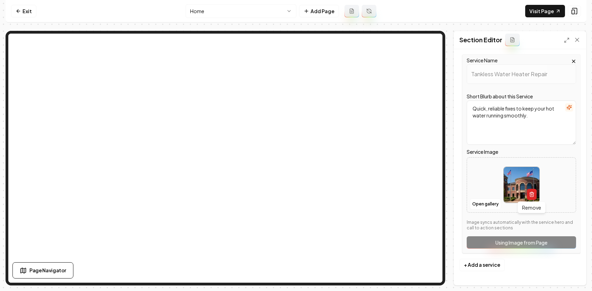
click at [536, 195] on button "button" at bounding box center [532, 194] width 10 height 11
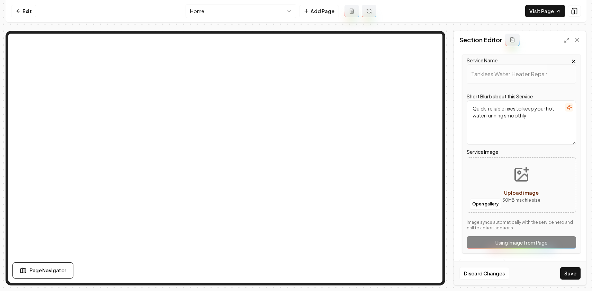
click at [520, 187] on button "Upload image 30 MB max file size" at bounding box center [520, 185] width 49 height 48
click at [487, 207] on button "Open gallery" at bounding box center [484, 203] width 31 height 11
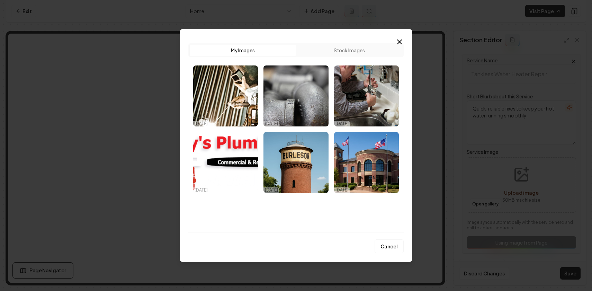
click at [354, 55] on button "Stock Images" at bounding box center [349, 50] width 106 height 11
click at [343, 50] on button "Stock Images" at bounding box center [349, 50] width 106 height 11
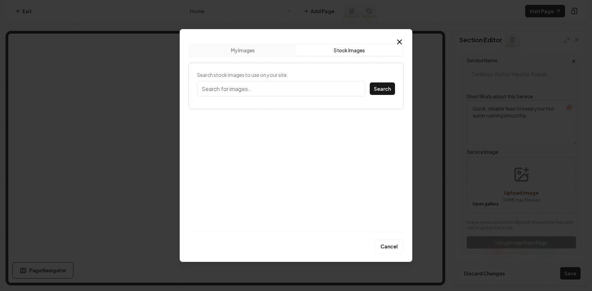
click at [269, 90] on input "Search stock images to use on your site." at bounding box center [281, 88] width 168 height 15
click at [399, 39] on icon "button" at bounding box center [399, 42] width 8 height 8
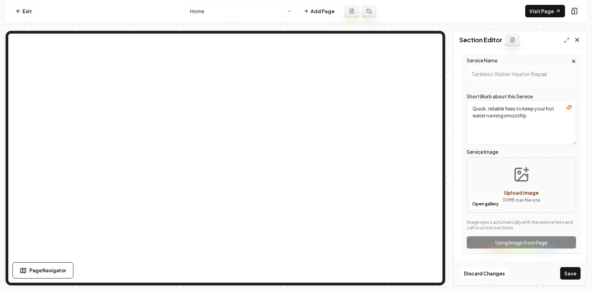
click at [577, 38] on icon at bounding box center [576, 39] width 7 height 7
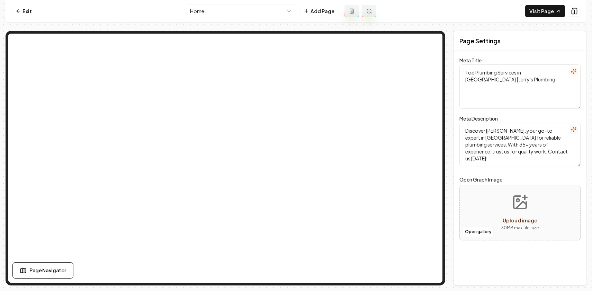
scroll to position [0, 0]
click at [484, 230] on button "Open gallery" at bounding box center [477, 231] width 31 height 11
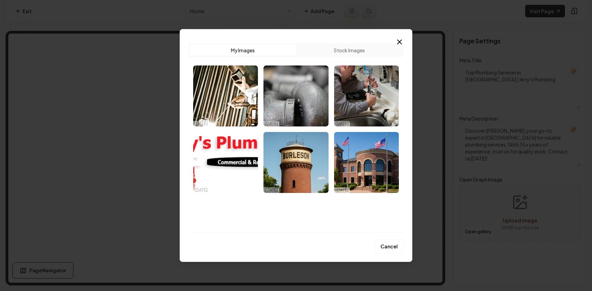
click at [366, 47] on button "Stock Images" at bounding box center [349, 50] width 106 height 11
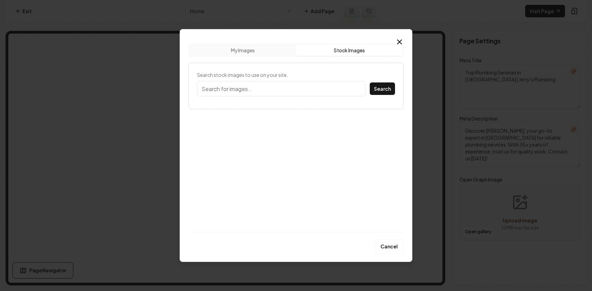
click at [250, 95] on input "Search stock images to use on your site." at bounding box center [281, 88] width 168 height 15
click at [370, 82] on button "Search" at bounding box center [382, 88] width 25 height 12
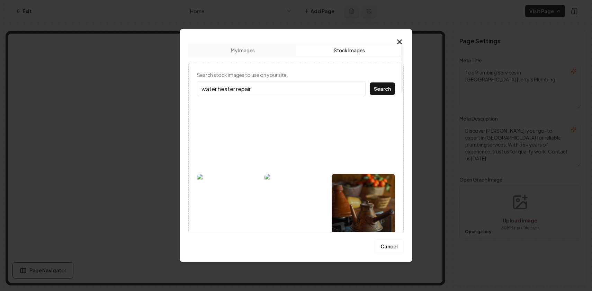
click at [370, 82] on button "Search" at bounding box center [382, 88] width 25 height 12
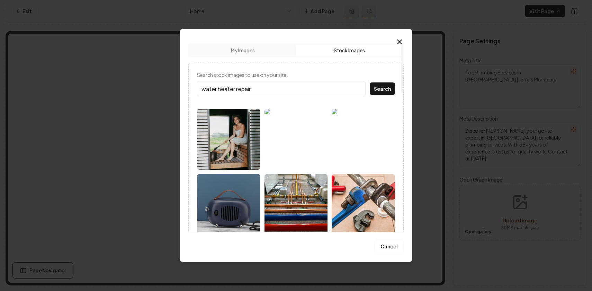
click at [218, 90] on input "water heater repair" at bounding box center [281, 88] width 168 height 15
click at [370, 82] on button "Search" at bounding box center [382, 88] width 25 height 12
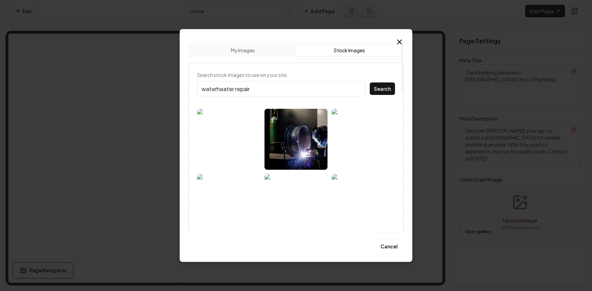
click at [233, 92] on input "waterheater repair" at bounding box center [281, 88] width 168 height 15
type input "water heater"
click at [370, 82] on button "Search" at bounding box center [382, 88] width 25 height 12
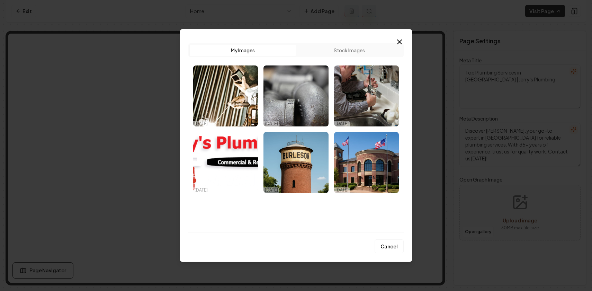
click at [349, 56] on div "Upload My Images Stock Images" at bounding box center [295, 50] width 215 height 14
click at [347, 51] on button "Stock Images" at bounding box center [349, 50] width 106 height 11
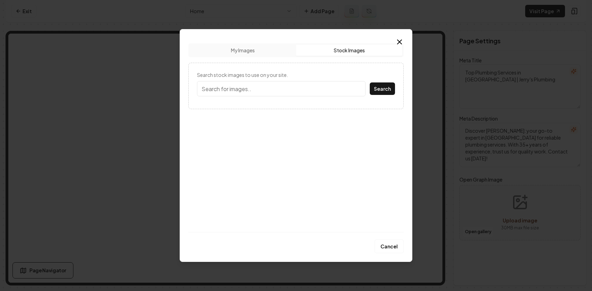
click at [271, 90] on input "Search stock images to use on your site." at bounding box center [281, 88] width 168 height 15
click at [370, 82] on button "Search" at bounding box center [382, 88] width 25 height 12
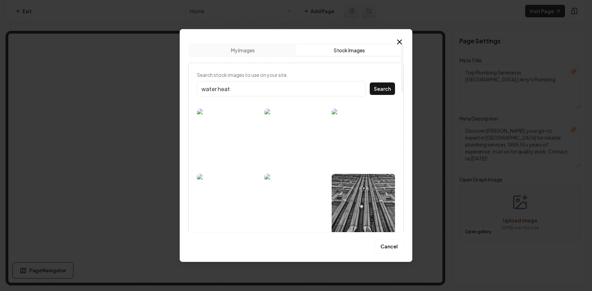
click at [236, 87] on input "water heat" at bounding box center [281, 88] width 168 height 15
click at [370, 82] on button "Search" at bounding box center [382, 88] width 25 height 12
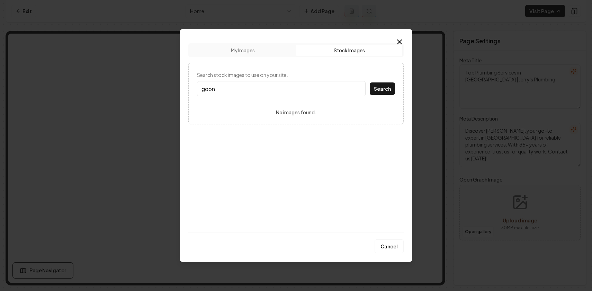
click at [236, 89] on input "goon" at bounding box center [281, 88] width 168 height 15
type input "water"
click at [370, 82] on button "Search" at bounding box center [382, 88] width 25 height 12
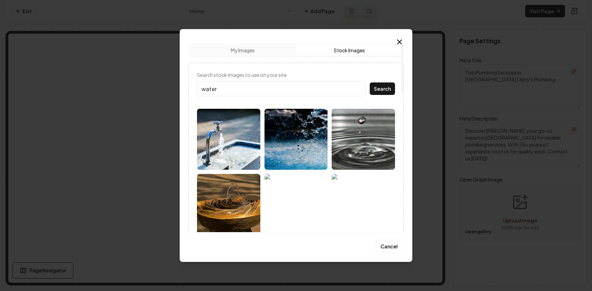
click at [238, 139] on img at bounding box center [228, 139] width 63 height 61
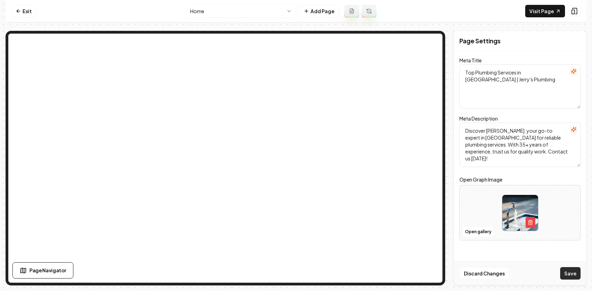
click at [571, 275] on button "Save" at bounding box center [570, 273] width 20 height 12
click at [513, 219] on img at bounding box center [520, 213] width 36 height 36
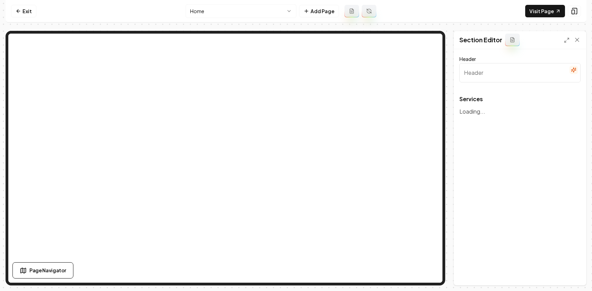
type input "Our Expert Plumbing Services"
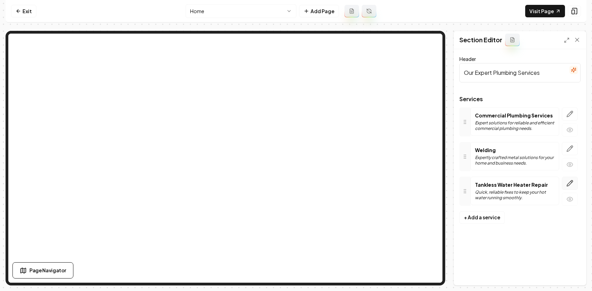
click at [567, 182] on icon "button" at bounding box center [569, 183] width 7 height 7
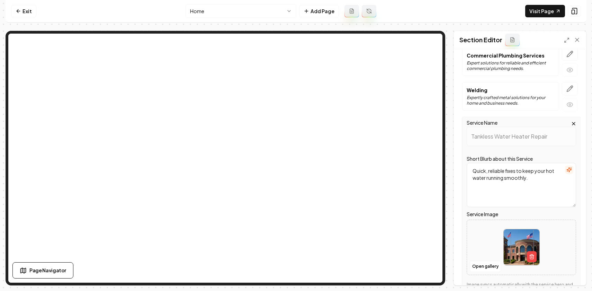
scroll to position [122, 0]
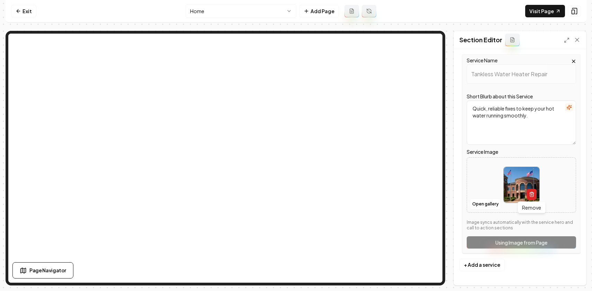
click at [530, 195] on icon "button" at bounding box center [532, 194] width 6 height 6
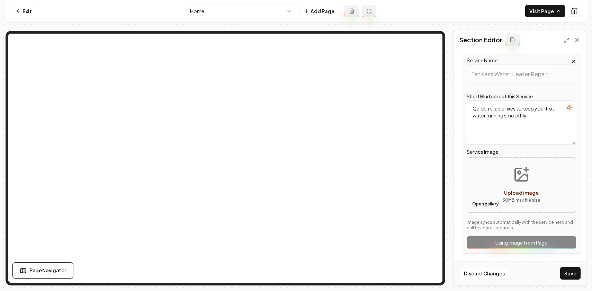
click at [477, 205] on button "Open gallery" at bounding box center [484, 203] width 31 height 11
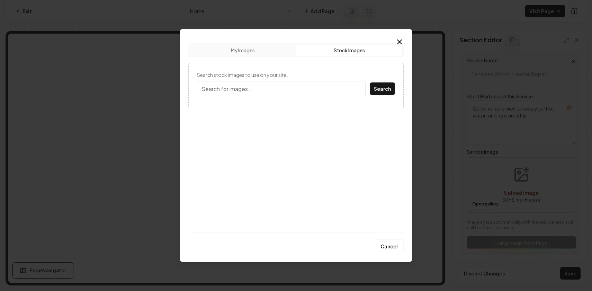
click at [329, 52] on button "Stock Images" at bounding box center [349, 50] width 106 height 11
click at [252, 91] on input "Search stock images to use on your site." at bounding box center [281, 88] width 168 height 15
click at [370, 82] on button "Search" at bounding box center [382, 88] width 25 height 12
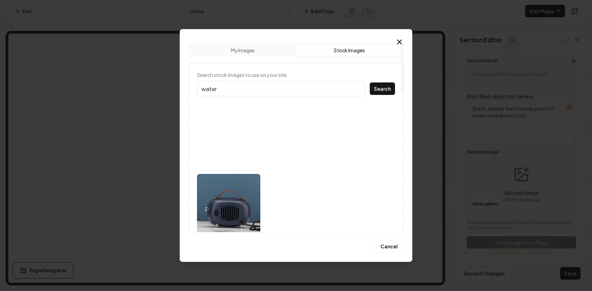
type input "water"
click at [370, 82] on button "Search" at bounding box center [382, 88] width 25 height 12
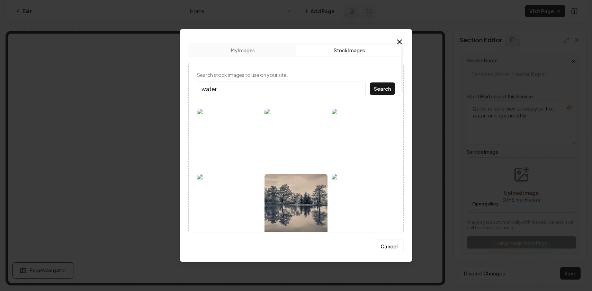
click at [235, 148] on img at bounding box center [228, 139] width 63 height 61
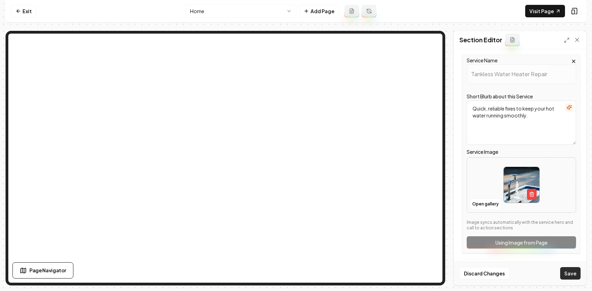
click at [571, 269] on button "Save" at bounding box center [570, 273] width 20 height 12
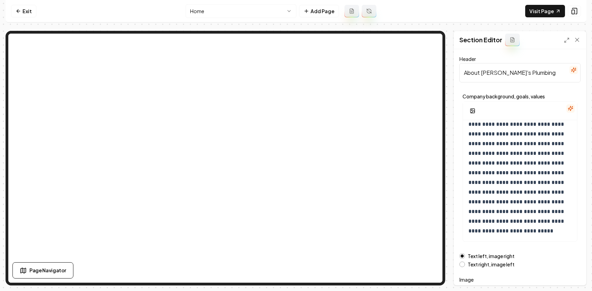
scroll to position [83, 0]
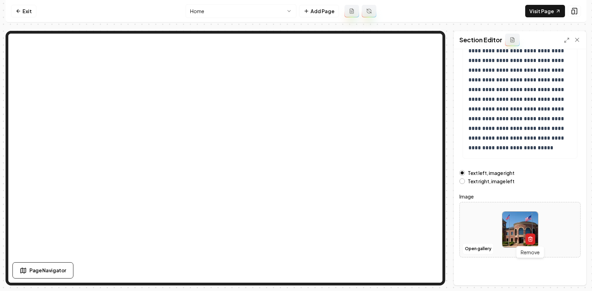
click at [532, 239] on button "button" at bounding box center [530, 238] width 10 height 11
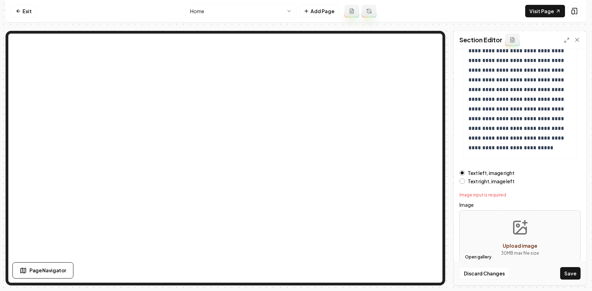
click at [482, 257] on button "Open gallery" at bounding box center [477, 256] width 31 height 11
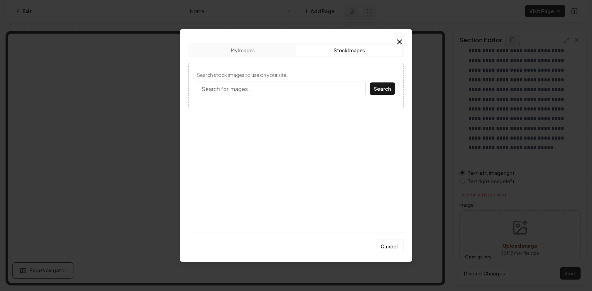
click at [324, 48] on button "Stock Images" at bounding box center [349, 50] width 106 height 11
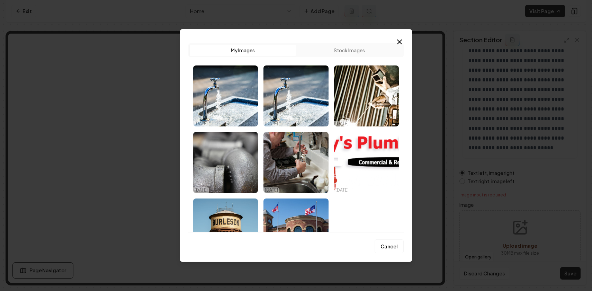
click at [254, 46] on button "My Images" at bounding box center [243, 50] width 106 height 11
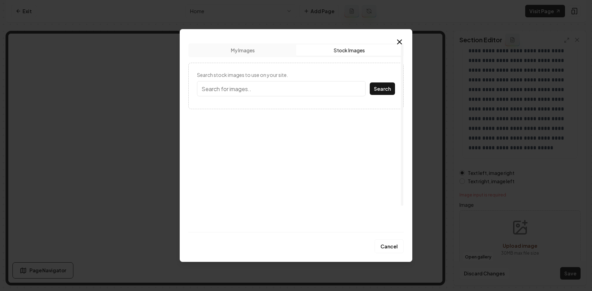
click at [344, 47] on button "Stock Images" at bounding box center [349, 50] width 106 height 11
click at [252, 93] on input "Search stock images to use on your site." at bounding box center [281, 88] width 168 height 15
click at [370, 82] on button "Search" at bounding box center [382, 88] width 25 height 12
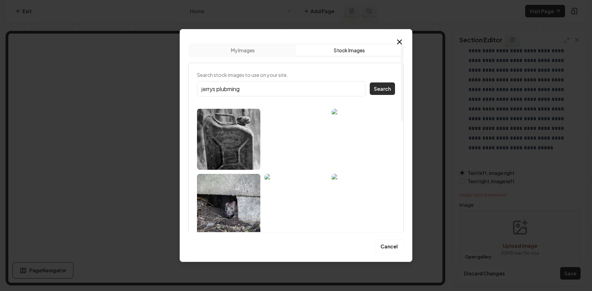
click at [378, 89] on button "Search" at bounding box center [382, 88] width 25 height 12
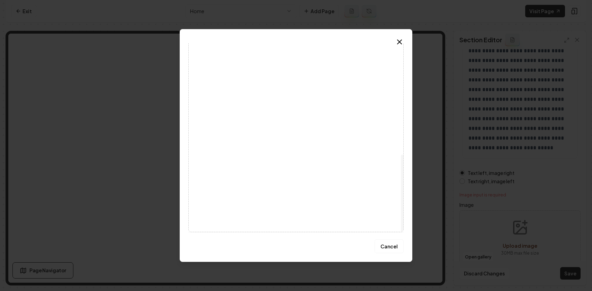
scroll to position [0, 0]
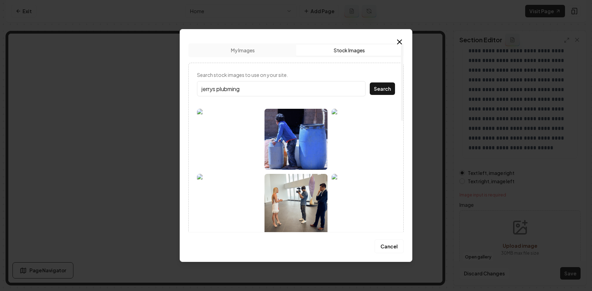
drag, startPoint x: 218, startPoint y: 87, endPoint x: 192, endPoint y: 86, distance: 26.3
click at [192, 86] on div "Search stock images to use on your site. jerrys plubming Search" at bounding box center [295, 283] width 215 height 441
click at [370, 82] on button "Search" at bounding box center [382, 88] width 25 height 12
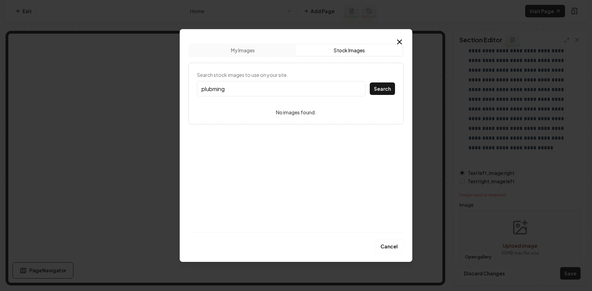
click at [231, 89] on input "plubming" at bounding box center [281, 88] width 168 height 15
type input "plumbing"
click at [370, 82] on button "Search" at bounding box center [382, 88] width 25 height 12
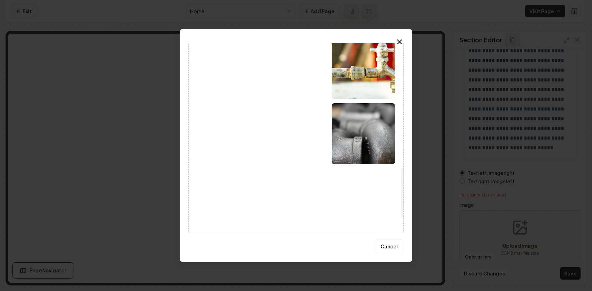
scroll to position [508, 0]
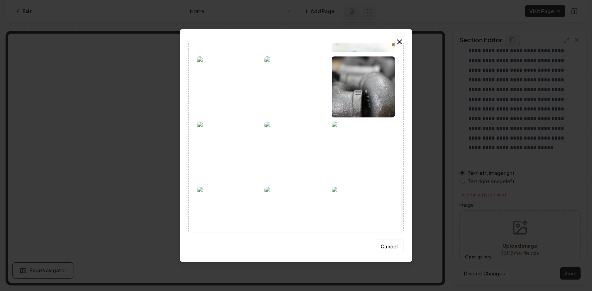
click at [244, 164] on img at bounding box center [228, 151] width 63 height 61
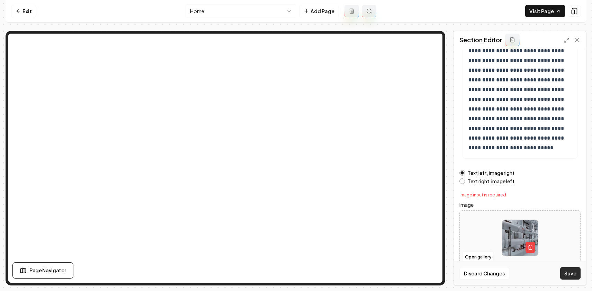
click at [568, 272] on button "Save" at bounding box center [570, 273] width 20 height 12
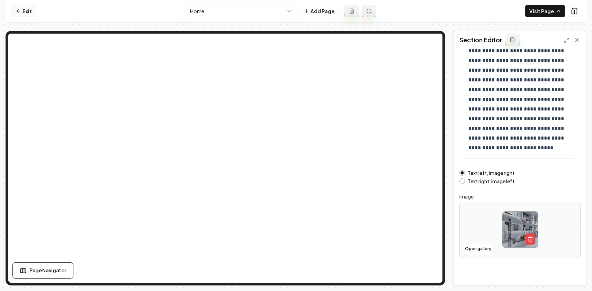
click at [25, 11] on link "Exit" at bounding box center [23, 11] width 25 height 12
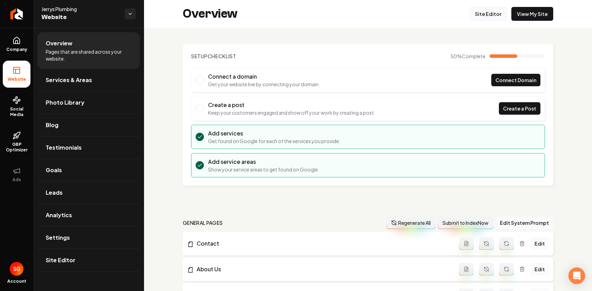
click at [488, 16] on link "Site Editor" at bounding box center [488, 14] width 38 height 14
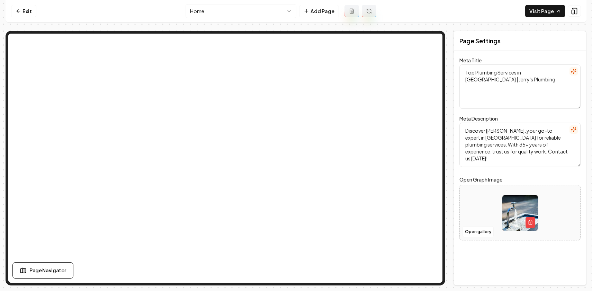
click at [260, 13] on html "Computer Required This feature is only available on a computer. Please switch t…" at bounding box center [296, 145] width 592 height 291
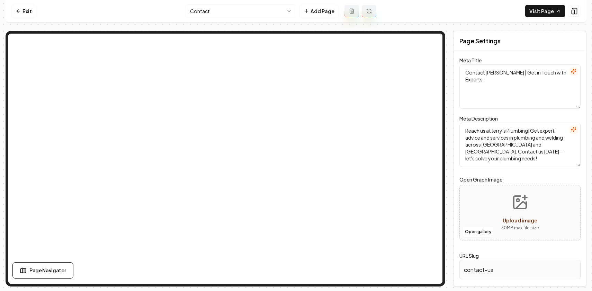
click at [247, 16] on html "Computer Required This feature is only available on a computer. Please switch t…" at bounding box center [296, 145] width 592 height 291
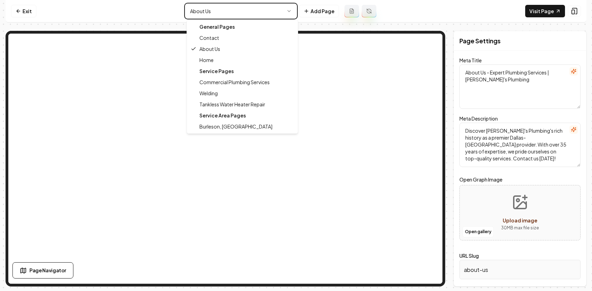
type textarea "Top Plumbing Services in Dallas & Fort Worth | Jerry's Plumbing"
type textarea "Discover Jerrys Plumbing: your go-to expert in Dallas & Fort Worth for reliable…"
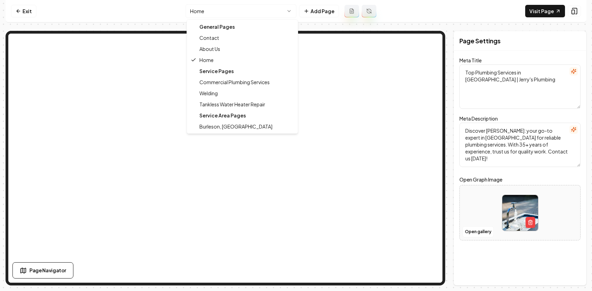
click at [231, 15] on html "Computer Required This feature is only available on a computer. Please switch t…" at bounding box center [296, 145] width 592 height 291
click at [222, 70] on div "Service Pages" at bounding box center [242, 70] width 108 height 11
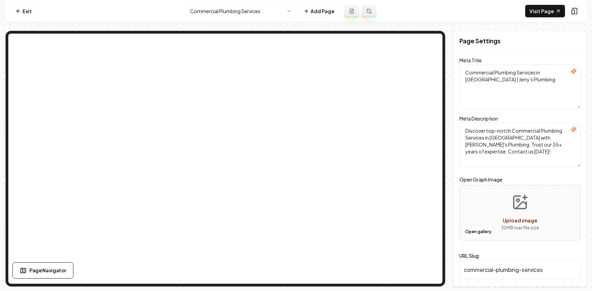
click at [233, 17] on html "Computer Required This feature is only available on a computer. Please switch t…" at bounding box center [296, 145] width 592 height 291
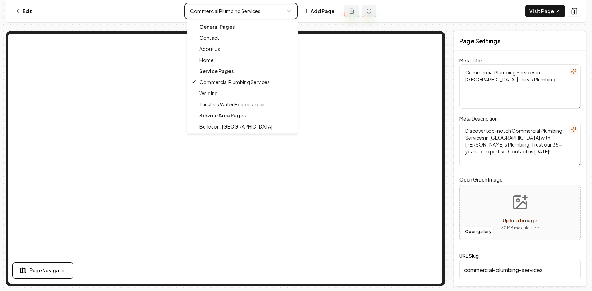
click at [227, 13] on html "Computer Required This feature is only available on a computer. Please switch t…" at bounding box center [296, 145] width 592 height 291
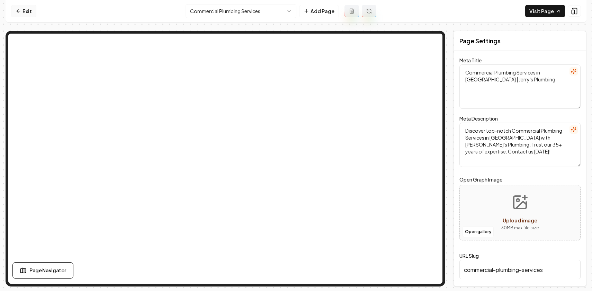
click at [27, 11] on link "Exit" at bounding box center [23, 11] width 25 height 12
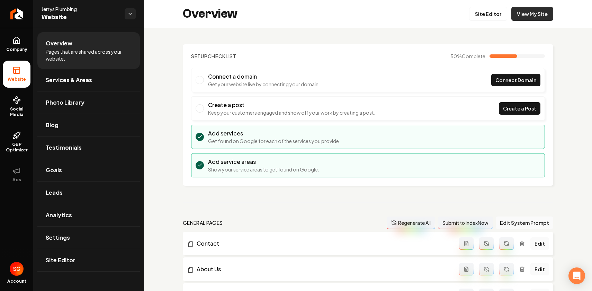
click at [524, 13] on link "View My Site" at bounding box center [532, 14] width 42 height 14
click at [492, 11] on link "Site Editor" at bounding box center [488, 14] width 38 height 14
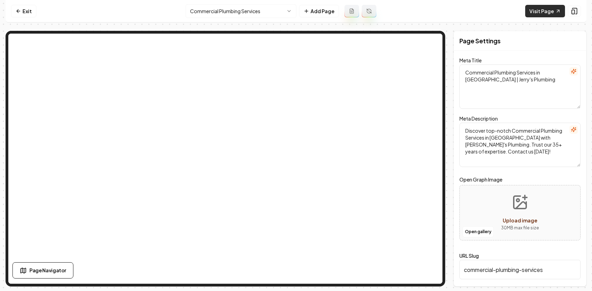
click at [533, 10] on link "Visit Page" at bounding box center [545, 11] width 40 height 12
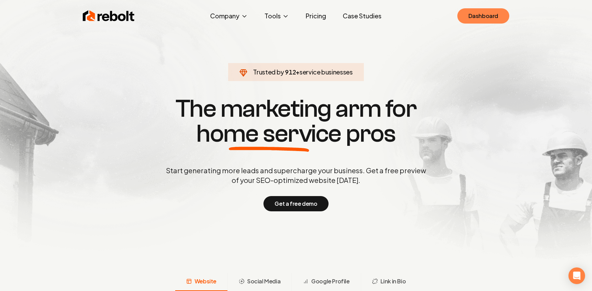
click at [472, 23] on link "Dashboard" at bounding box center [483, 15] width 52 height 15
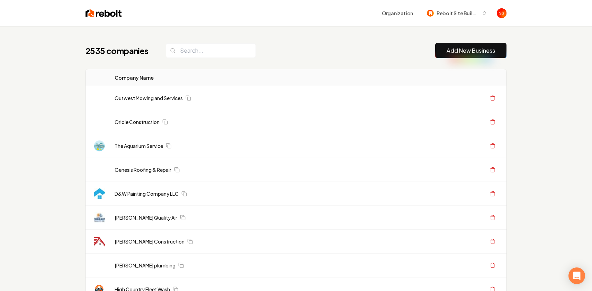
click at [450, 53] on link "Add New Business" at bounding box center [470, 50] width 48 height 8
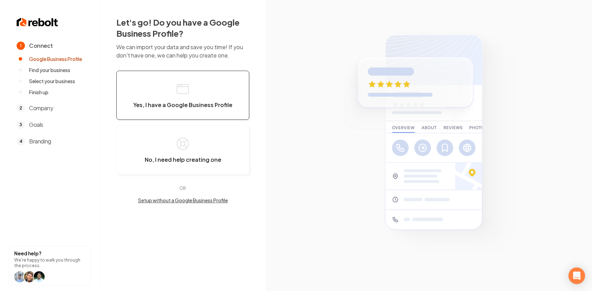
click at [188, 97] on button "Yes, I have a Google Business Profile" at bounding box center [182, 95] width 133 height 49
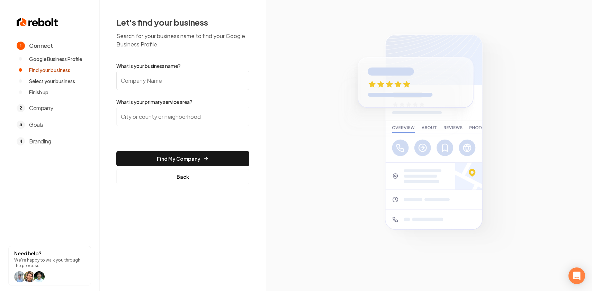
click at [186, 85] on input "What is your business name?" at bounding box center [182, 80] width 133 height 19
paste input "[PERSON_NAME] Plumbing"
type input "[PERSON_NAME] Plumbing"
click at [173, 117] on input "search" at bounding box center [182, 116] width 133 height 19
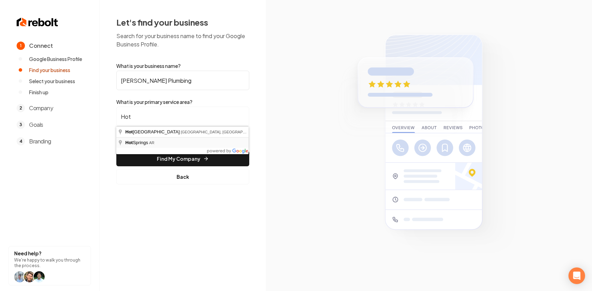
type input "[GEOGRAPHIC_DATA], [GEOGRAPHIC_DATA]"
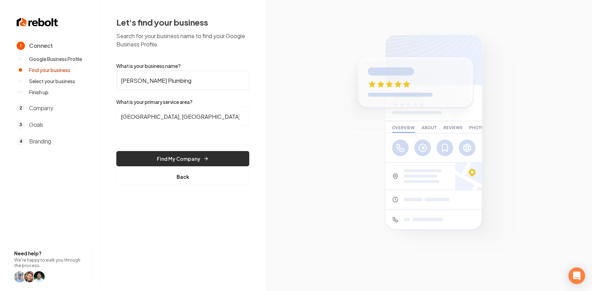
click at [181, 156] on button "Find My Company" at bounding box center [182, 158] width 133 height 15
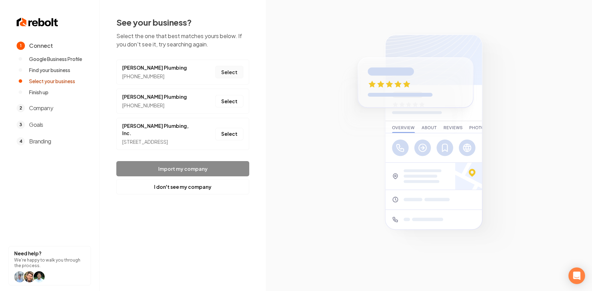
click at [225, 74] on button "Select" at bounding box center [229, 72] width 28 height 12
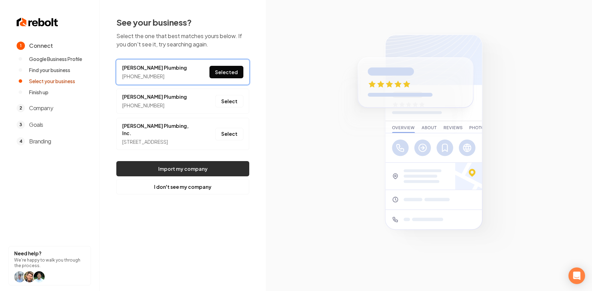
click at [185, 174] on button "Import my company" at bounding box center [182, 168] width 133 height 15
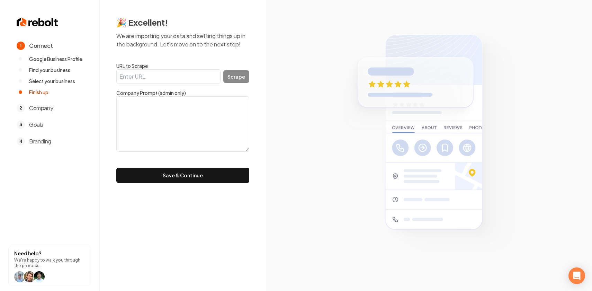
click at [166, 75] on input "URL to Scrape" at bounding box center [168, 76] width 104 height 15
paste input "[URL][DOMAIN_NAME]"
type input "[URL][DOMAIN_NAME]"
click at [239, 73] on button "Scrape" at bounding box center [236, 76] width 26 height 12
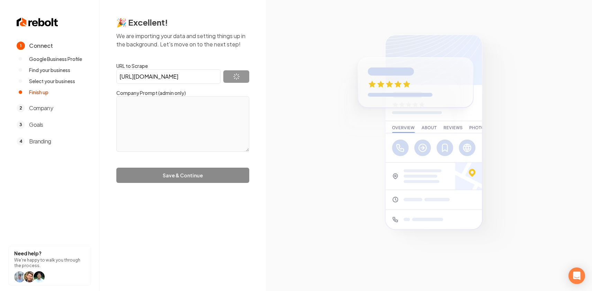
type textarea "[PERSON_NAME] Plumbing is a plumbing company with over 23 years of experience, …"
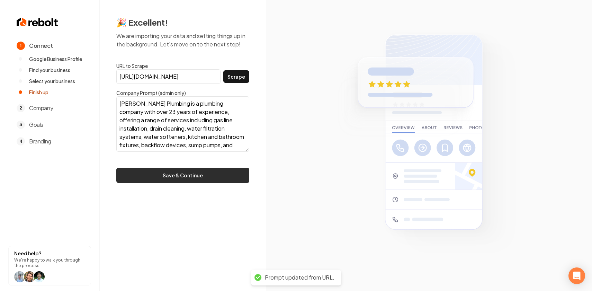
click at [187, 174] on button "Save & Continue" at bounding box center [182, 174] width 133 height 15
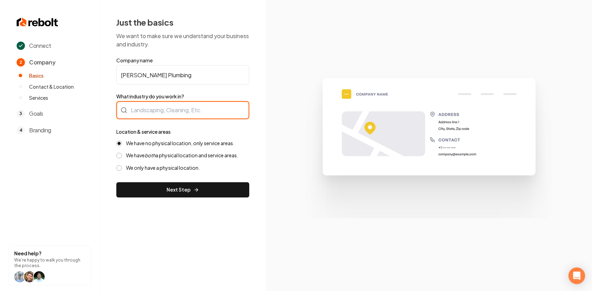
click at [153, 115] on div at bounding box center [182, 110] width 133 height 18
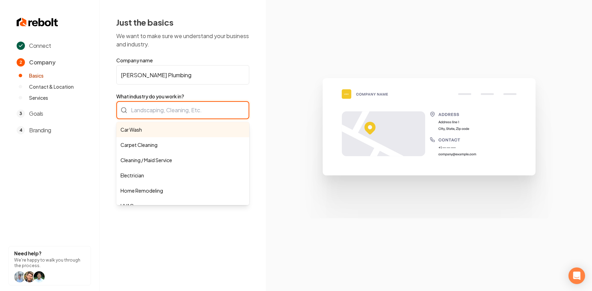
paste input "Plumbing"
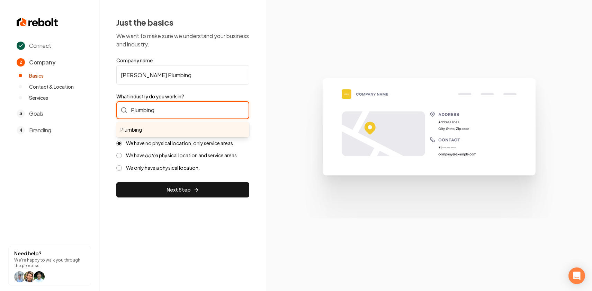
type input "Plumbing"
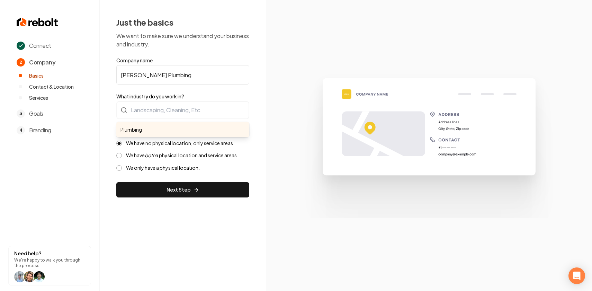
click at [101, 116] on div "Just the basics We want to make sure we understand your business and industry. …" at bounding box center [183, 107] width 166 height 214
click at [136, 154] on label "We have both a physical location and service areas." at bounding box center [182, 155] width 112 height 7
click at [122, 154] on button "We have both a physical location and service areas." at bounding box center [119, 156] width 6 height 6
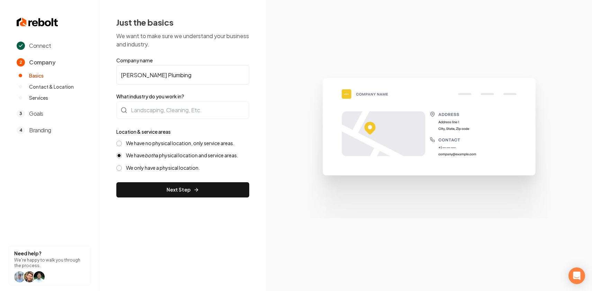
click at [135, 148] on div "We have no physical location, only service areas. We have both a physical locat…" at bounding box center [182, 155] width 133 height 31
click at [138, 143] on label "We have no physical location, only service areas." at bounding box center [180, 143] width 108 height 7
click at [122, 143] on button "We have no physical location, only service areas." at bounding box center [119, 143] width 6 height 6
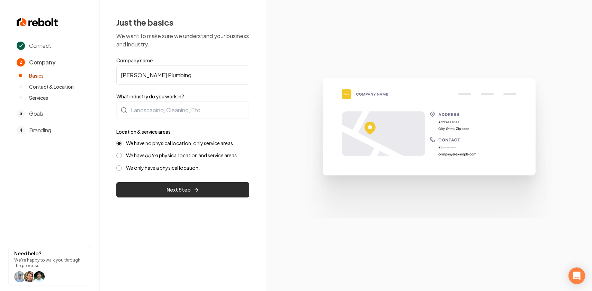
click at [139, 187] on button "Next Step" at bounding box center [182, 189] width 133 height 15
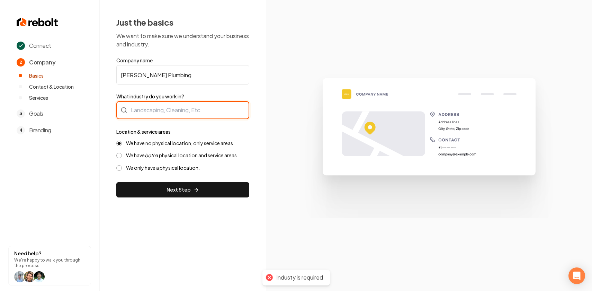
click at [154, 109] on input "What industry do you work in?" at bounding box center [182, 110] width 133 height 18
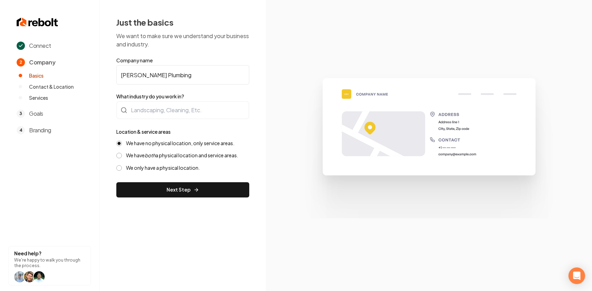
drag, startPoint x: 136, startPoint y: 74, endPoint x: 195, endPoint y: 74, distance: 58.8
click at [195, 74] on input "[PERSON_NAME] Plumbing" at bounding box center [182, 74] width 133 height 19
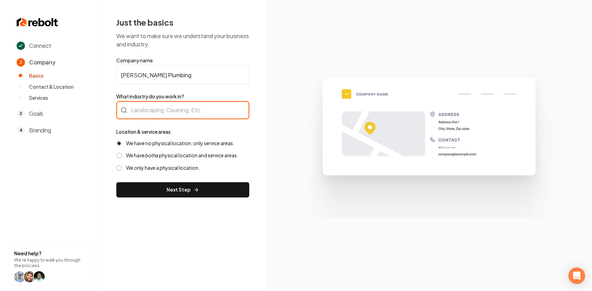
click at [164, 108] on input "What industry do you work in?" at bounding box center [182, 110] width 133 height 18
paste input "Plumbing"
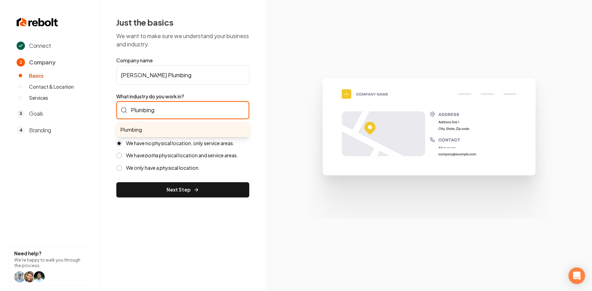
type input "Plumbing"
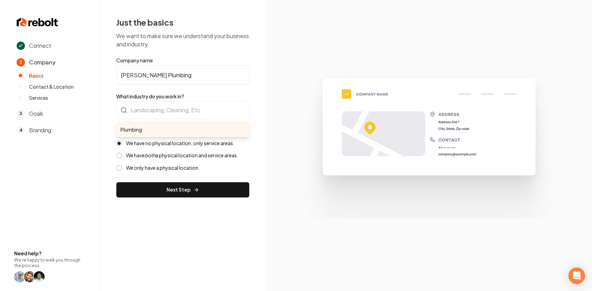
click at [166, 94] on form "Company name [PERSON_NAME] Plumbing What industry do you work in? Plumbing Loca…" at bounding box center [182, 127] width 133 height 140
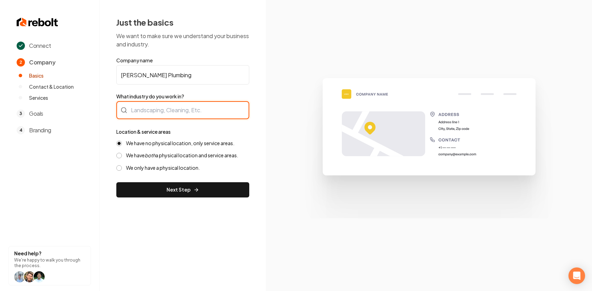
click at [163, 110] on input "What industry do you work in?" at bounding box center [182, 110] width 133 height 18
paste input "Plumbing"
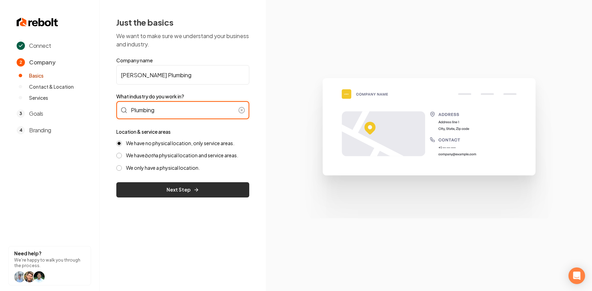
type input "Plumbing"
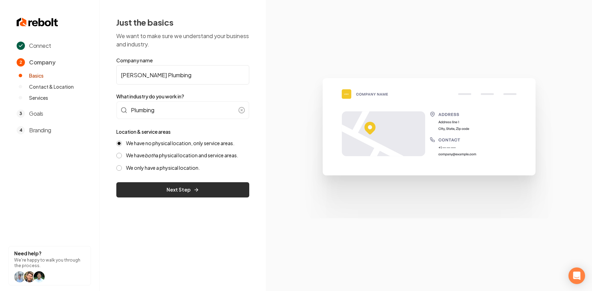
click at [158, 188] on button "Next Step" at bounding box center [182, 189] width 133 height 15
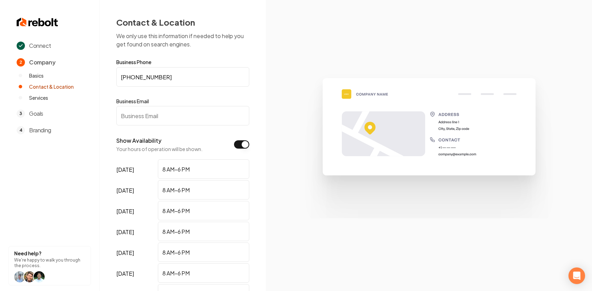
click at [161, 118] on input "Business Email" at bounding box center [182, 115] width 133 height 19
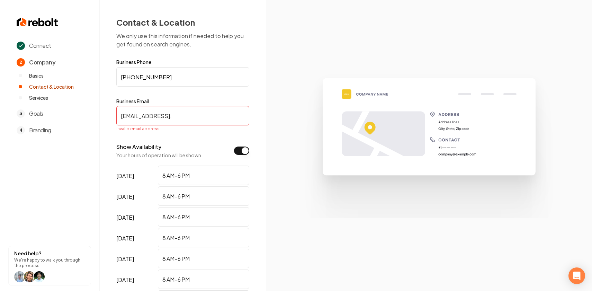
click at [125, 117] on input "[EMAIL_ADDRESS]." at bounding box center [182, 115] width 133 height 19
click at [153, 118] on input "[EMAIL_ADDRESS]." at bounding box center [182, 115] width 133 height 19
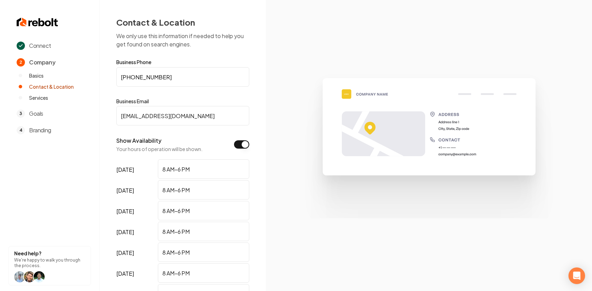
scroll to position [86, 0]
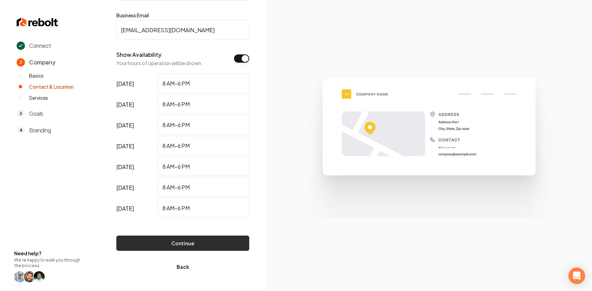
type input "[EMAIL_ADDRESS][DOMAIN_NAME]"
click at [154, 244] on button "Continue" at bounding box center [182, 242] width 133 height 15
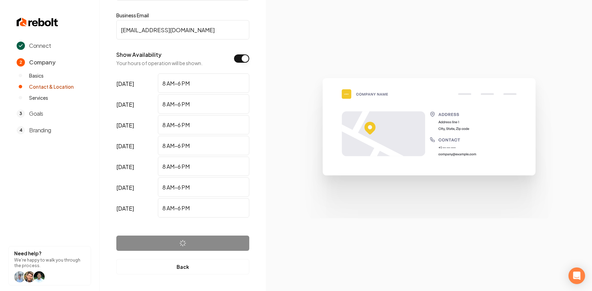
scroll to position [0, 0]
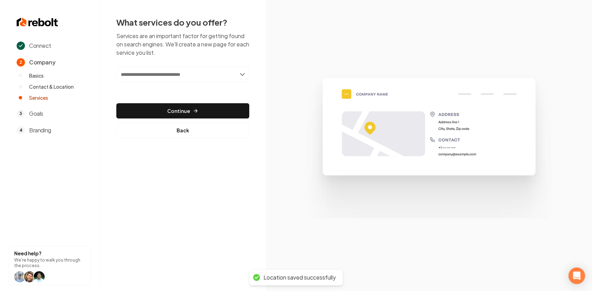
click at [195, 71] on input "text" at bounding box center [182, 74] width 133 height 16
type input "*"
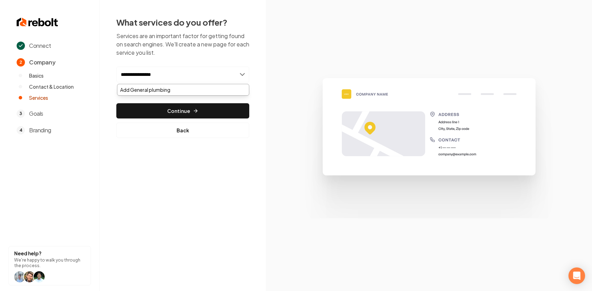
click at [192, 74] on input "**********" at bounding box center [182, 74] width 133 height 16
type input "**********"
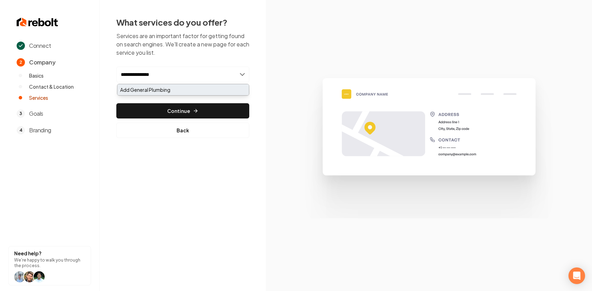
click at [158, 90] on div "Add General Plumbing" at bounding box center [182, 89] width 131 height 11
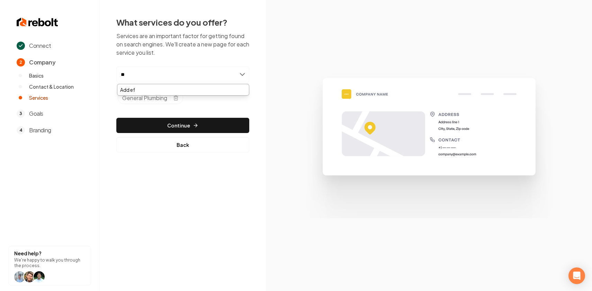
type input "*"
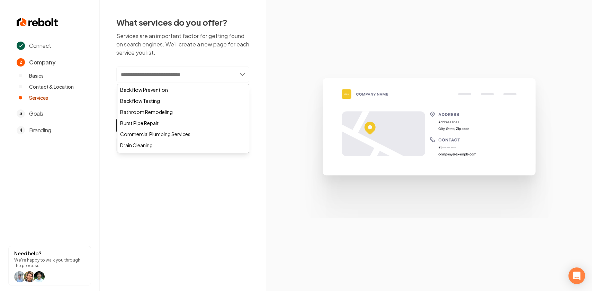
click at [239, 41] on p "Services are an important factor for getting found on search engines. We'll cre…" at bounding box center [182, 44] width 133 height 25
click at [149, 74] on input "text" at bounding box center [182, 74] width 133 height 16
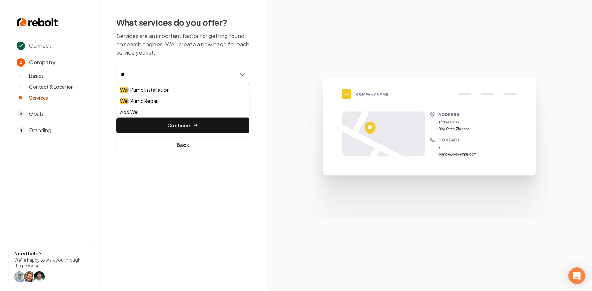
type input "*"
type input "****"
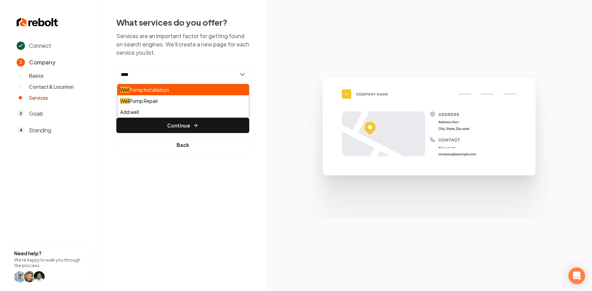
click at [147, 91] on div "Well Pump Installation" at bounding box center [182, 89] width 131 height 11
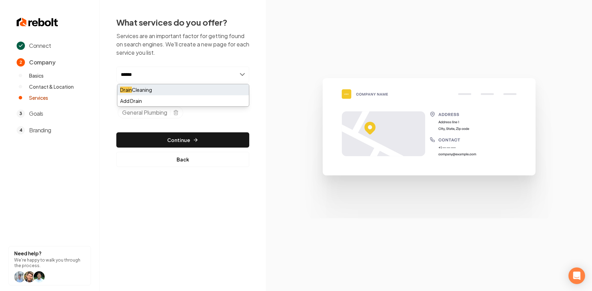
type input "*****"
click at [186, 89] on div "Drain Cleaning" at bounding box center [182, 89] width 131 height 11
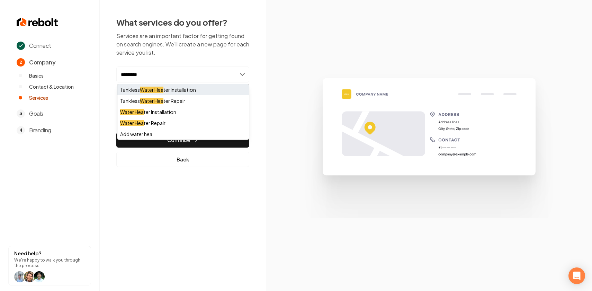
type input "*********"
click at [185, 89] on div "Tankless Water Hea ter Installation" at bounding box center [182, 89] width 131 height 11
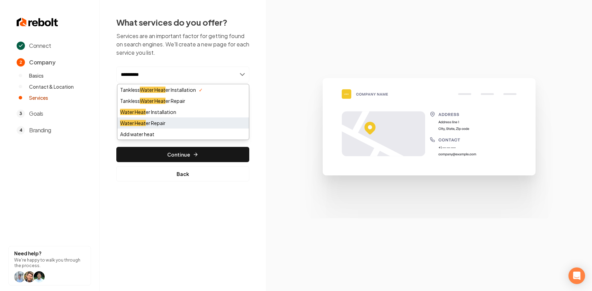
type input "**********"
click at [167, 124] on div "Water Heat er Repair" at bounding box center [182, 122] width 131 height 11
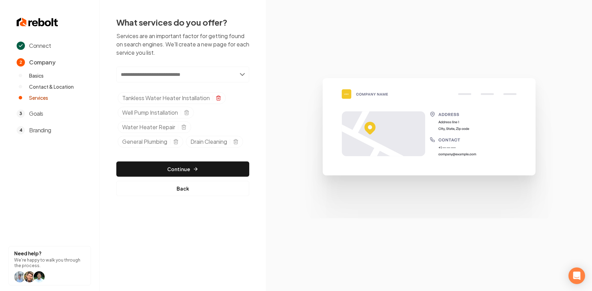
click at [217, 98] on icon "Selected tags" at bounding box center [219, 98] width 6 height 6
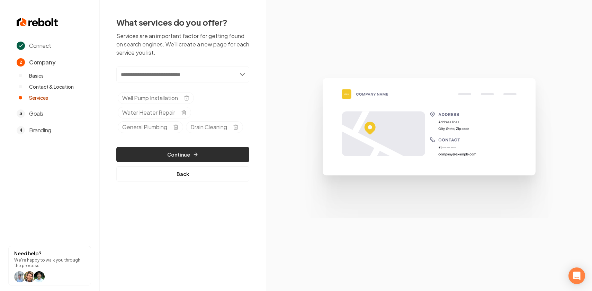
click at [206, 149] on button "Continue" at bounding box center [182, 154] width 133 height 15
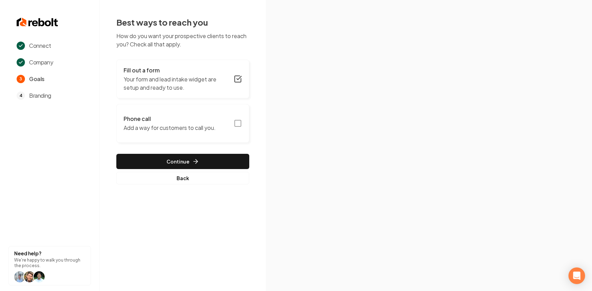
click at [238, 122] on icon "button" at bounding box center [238, 123] width 8 height 8
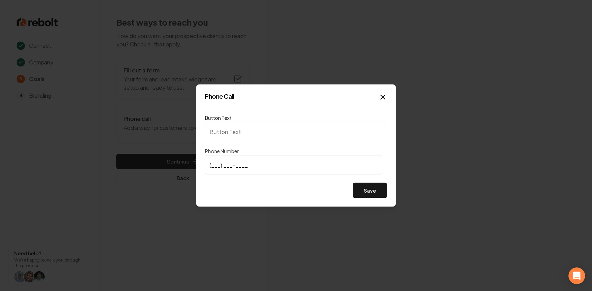
type input "Call us"
type input "[PHONE_NUMBER]"
click at [371, 191] on button "Save" at bounding box center [370, 190] width 34 height 15
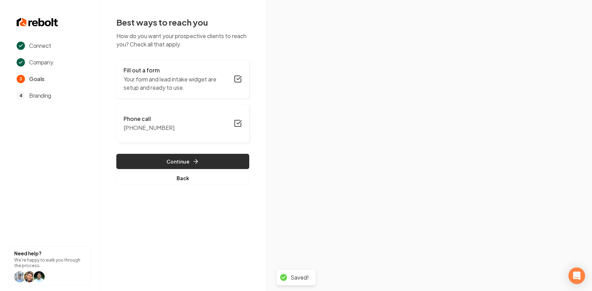
click at [204, 162] on button "Continue" at bounding box center [182, 161] width 133 height 15
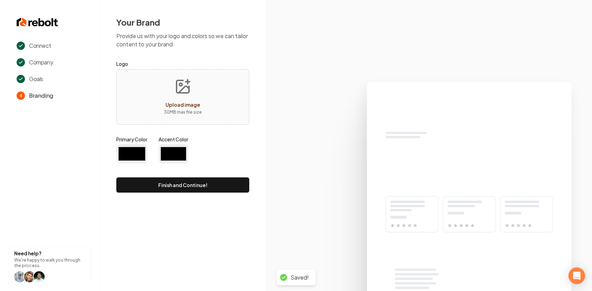
type input "#194d33"
type input "#70be00"
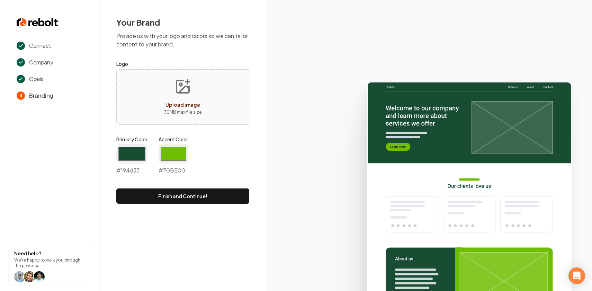
click at [201, 87] on button "Upload image 30 MB max file size" at bounding box center [182, 97] width 49 height 48
type input "**********"
click at [132, 154] on input "#194d33" at bounding box center [131, 153] width 31 height 19
click at [130, 150] on input "#194d33" at bounding box center [131, 153] width 31 height 19
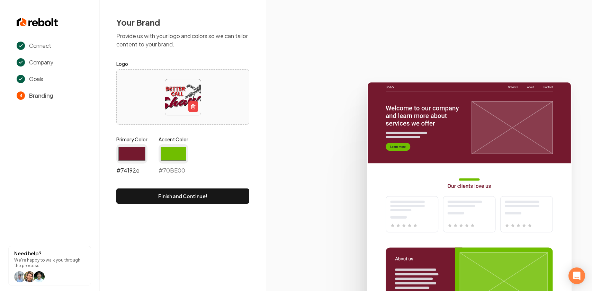
click at [128, 146] on input "#74192e" at bounding box center [131, 153] width 31 height 19
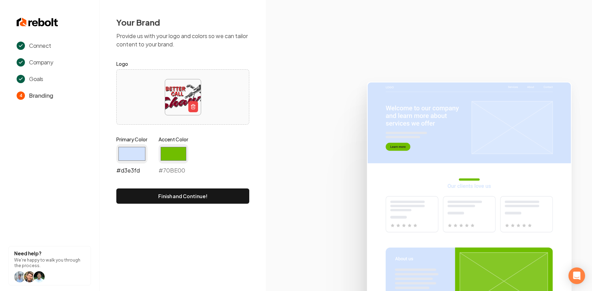
click at [135, 150] on input "#d3e3fd" at bounding box center [131, 153] width 31 height 19
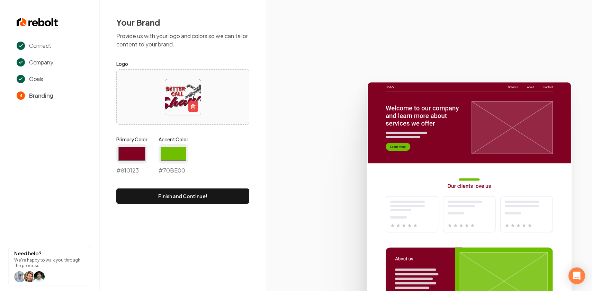
type input "#810123"
click at [228, 83] on div at bounding box center [183, 96] width 132 height 47
click at [169, 153] on input "#70be00" at bounding box center [173, 153] width 30 height 19
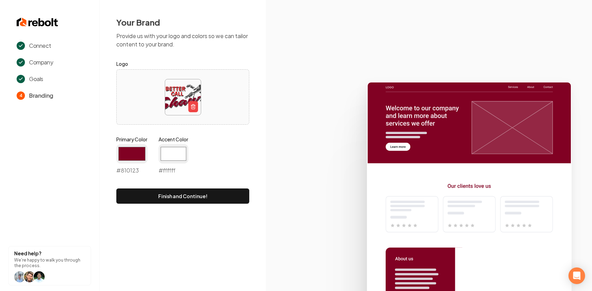
type input "#ffffff"
click at [255, 158] on div "Your Brand Provide us with your logo and colors so we can tailor content to you…" at bounding box center [183, 110] width 166 height 220
click at [179, 200] on button "Finish and Continue!" at bounding box center [182, 195] width 133 height 15
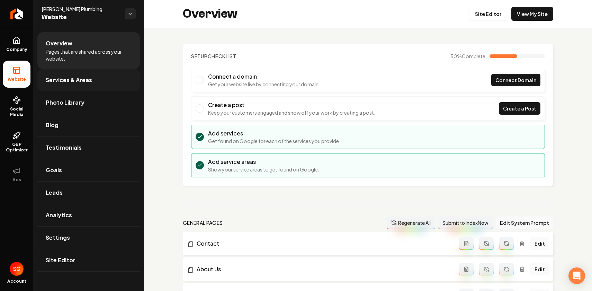
click at [81, 74] on link "Services & Areas" at bounding box center [88, 80] width 102 height 22
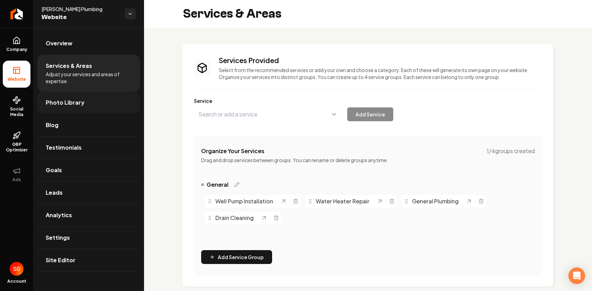
click at [83, 103] on link "Photo Library" at bounding box center [88, 102] width 102 height 22
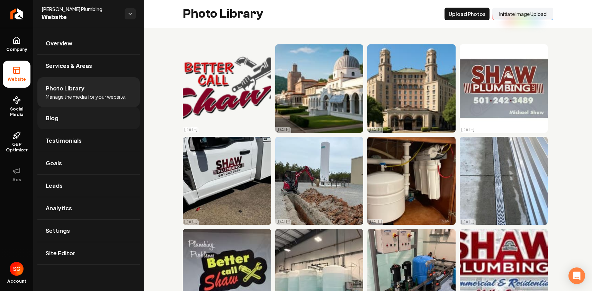
click at [81, 117] on link "Blog" at bounding box center [88, 118] width 102 height 22
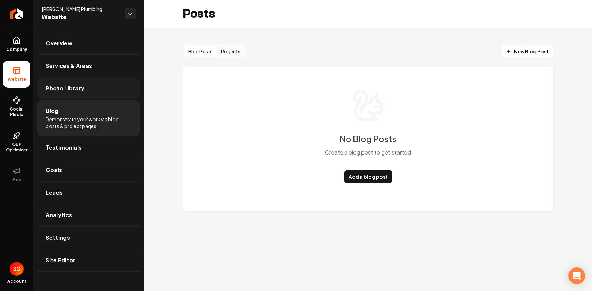
click at [80, 95] on link "Photo Library" at bounding box center [88, 88] width 102 height 22
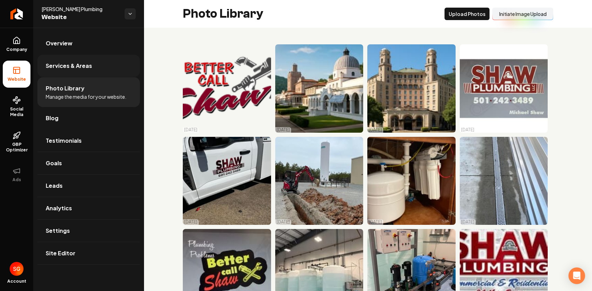
click at [80, 69] on span "Services & Areas" at bounding box center [69, 66] width 46 height 8
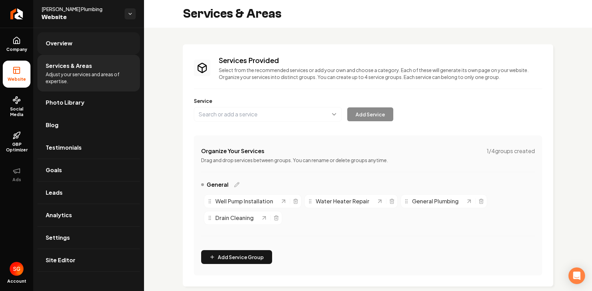
click at [76, 48] on link "Overview" at bounding box center [88, 43] width 102 height 22
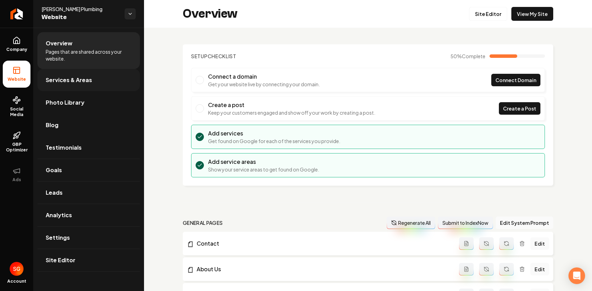
click at [77, 84] on link "Services & Areas" at bounding box center [88, 80] width 102 height 22
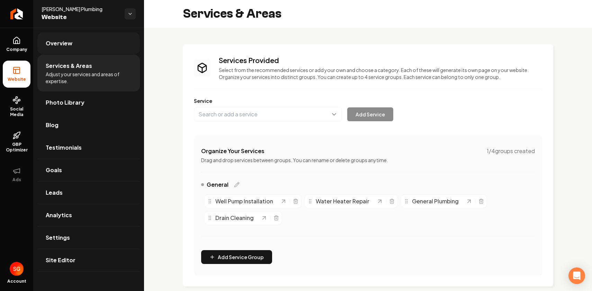
click at [89, 50] on link "Overview" at bounding box center [88, 43] width 102 height 22
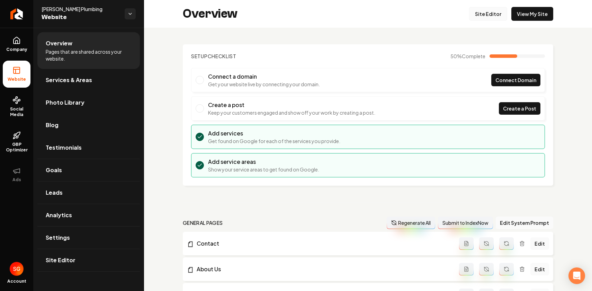
click at [493, 16] on link "Site Editor" at bounding box center [488, 14] width 38 height 14
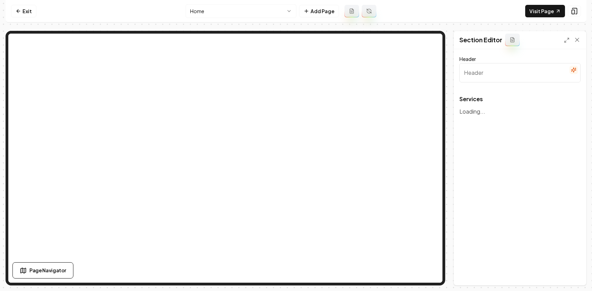
type input "Comprehensive Plumbing Services"
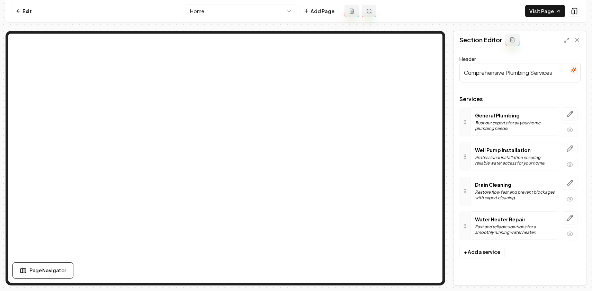
click at [502, 118] on p "General Plumbing" at bounding box center [515, 115] width 80 height 7
click at [567, 114] on icon "button" at bounding box center [569, 113] width 7 height 7
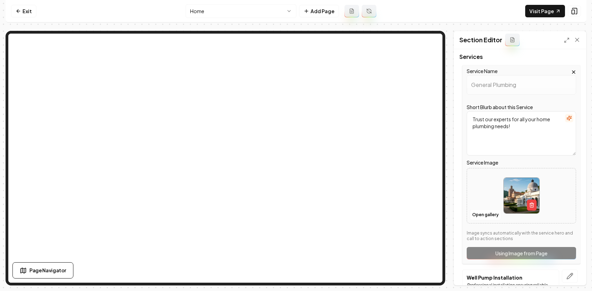
scroll to position [46, 0]
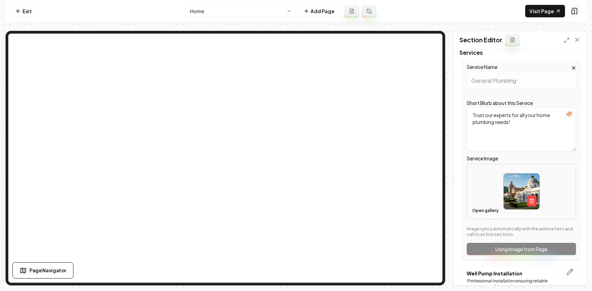
click at [492, 207] on button "Open gallery" at bounding box center [484, 210] width 31 height 11
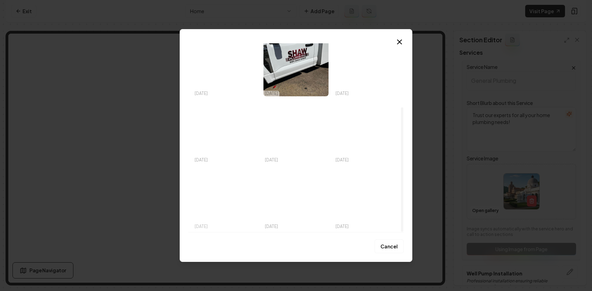
scroll to position [37, 0]
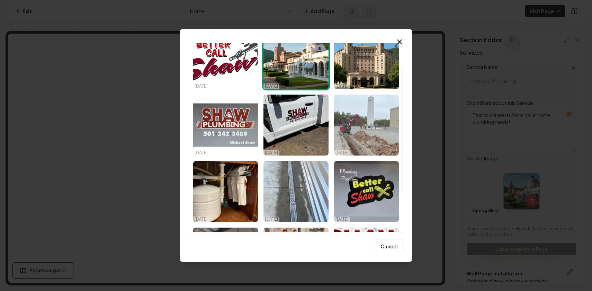
click at [358, 141] on img "Select image image_68dd774b5c7cd75eb8c66f4b.jpeg" at bounding box center [366, 124] width 65 height 61
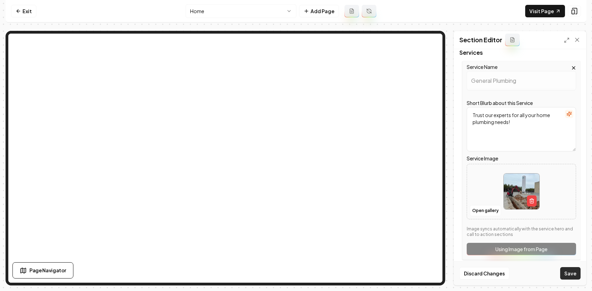
click at [567, 270] on button "Save" at bounding box center [570, 273] width 20 height 12
click at [486, 248] on div "Service Name General Plumbing Short Blurb about this Service Trust our experts …" at bounding box center [521, 160] width 118 height 199
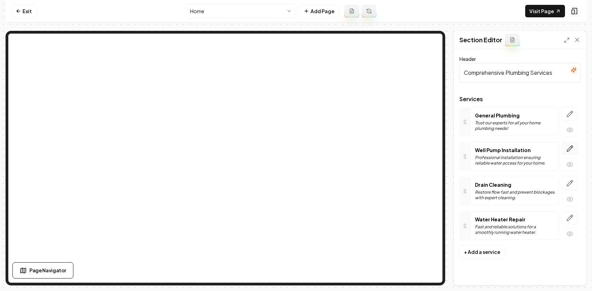
click at [570, 151] on icon "button" at bounding box center [569, 148] width 7 height 7
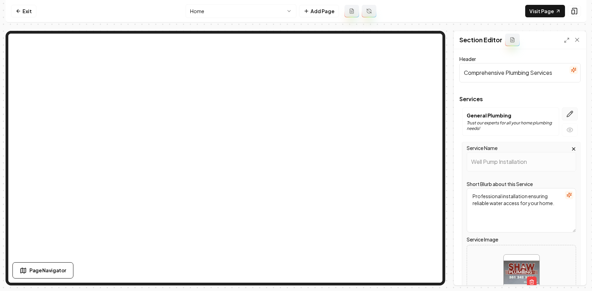
click at [569, 116] on icon "button" at bounding box center [569, 113] width 7 height 7
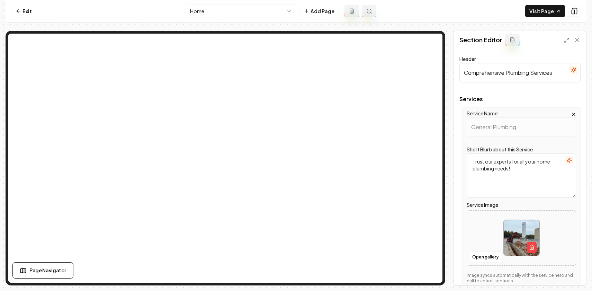
click at [572, 112] on icon "button" at bounding box center [574, 114] width 6 height 6
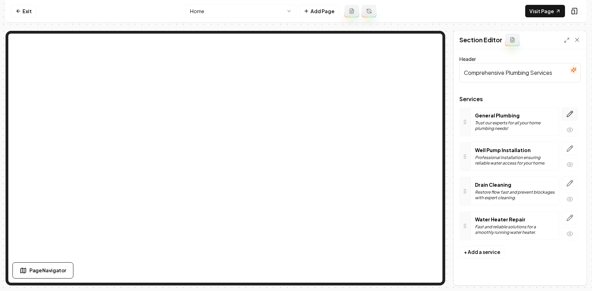
click at [574, 113] on button "button" at bounding box center [570, 113] width 16 height 13
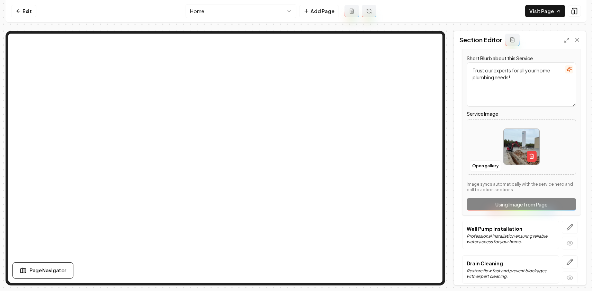
scroll to position [157, 0]
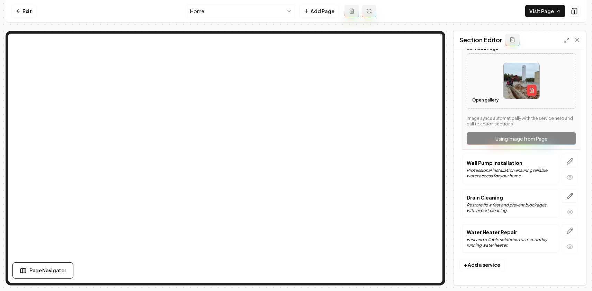
click at [487, 98] on button "Open gallery" at bounding box center [484, 99] width 31 height 11
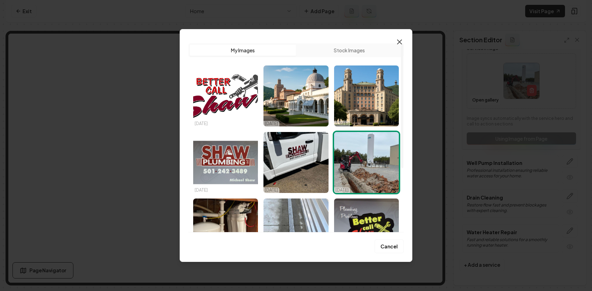
click at [397, 44] on icon "button" at bounding box center [399, 42] width 4 height 4
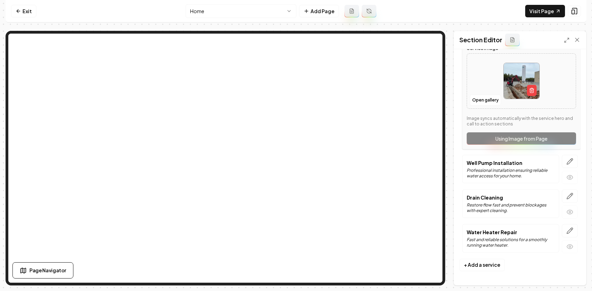
click at [297, 22] on nav "Exit Home Add Page Visit Page" at bounding box center [296, 11] width 581 height 22
click at [566, 230] on icon "button" at bounding box center [569, 230] width 7 height 7
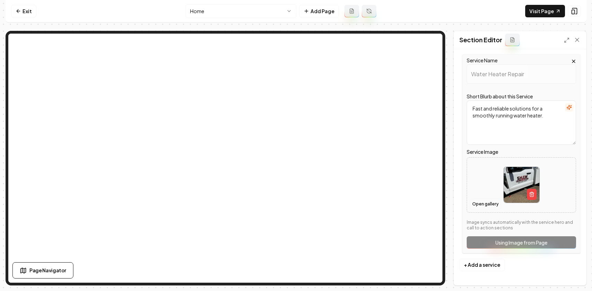
click at [487, 205] on button "Open gallery" at bounding box center [484, 203] width 31 height 11
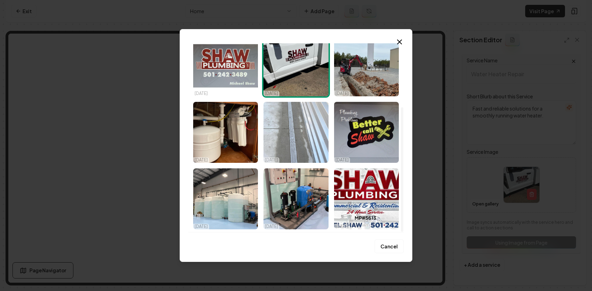
scroll to position [0, 0]
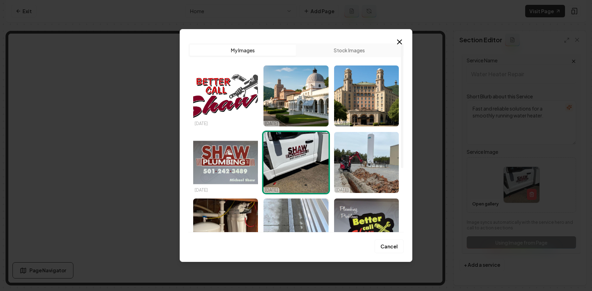
click at [322, 52] on button "Stock Images" at bounding box center [349, 50] width 106 height 11
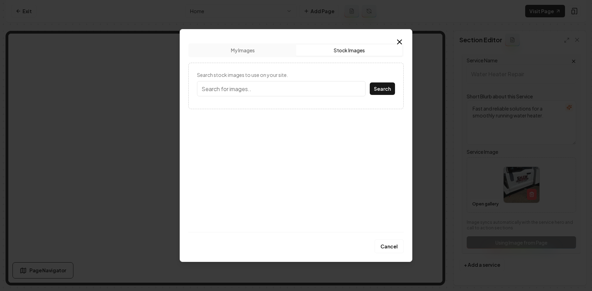
click at [252, 89] on input "Search stock images to use on your site." at bounding box center [281, 88] width 168 height 15
click at [370, 82] on button "Search" at bounding box center [382, 88] width 25 height 12
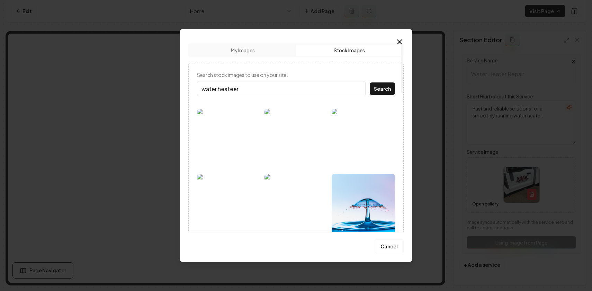
click at [234, 90] on input "water heateer" at bounding box center [281, 88] width 168 height 15
click at [370, 82] on button "Search" at bounding box center [382, 88] width 25 height 12
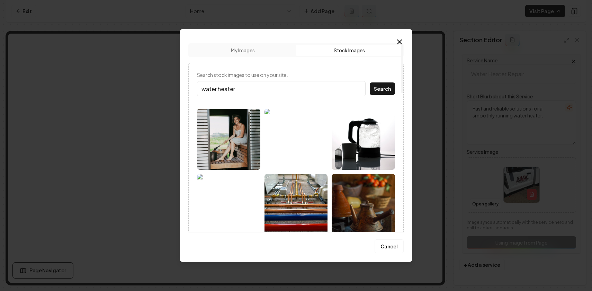
click at [227, 90] on input "water heater" at bounding box center [281, 88] width 168 height 15
type input "repair"
click at [370, 82] on button "Search" at bounding box center [382, 88] width 25 height 12
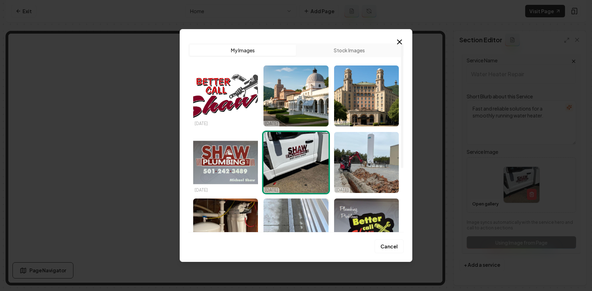
click at [346, 56] on div "Upload My Images Stock Images" at bounding box center [295, 50] width 215 height 14
click at [343, 53] on button "Stock Images" at bounding box center [349, 50] width 106 height 11
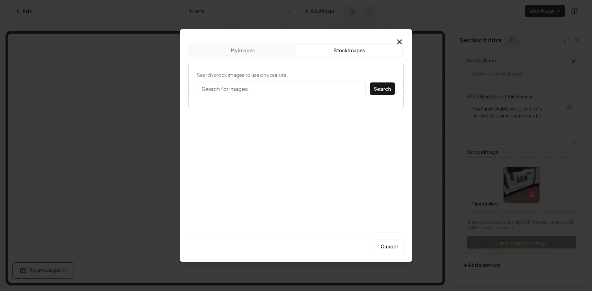
click at [266, 89] on input "Search stock images to use on your site." at bounding box center [281, 88] width 168 height 15
type input "w"
type input "repair"
click at [370, 82] on button "Search" at bounding box center [382, 88] width 25 height 12
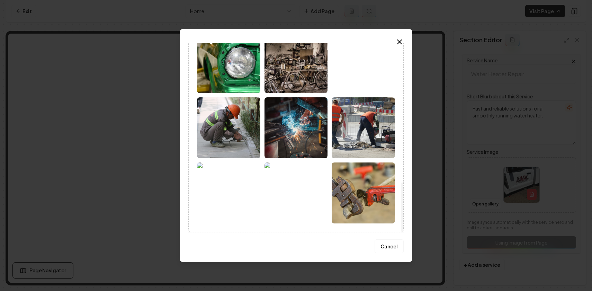
click at [364, 213] on img at bounding box center [362, 192] width 63 height 61
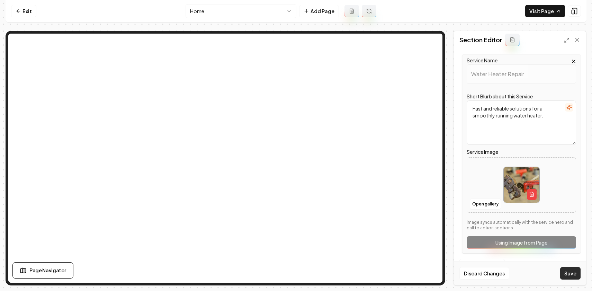
click at [568, 272] on button "Save" at bounding box center [570, 273] width 20 height 12
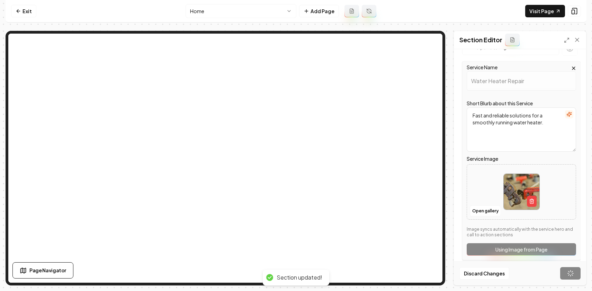
scroll to position [0, 0]
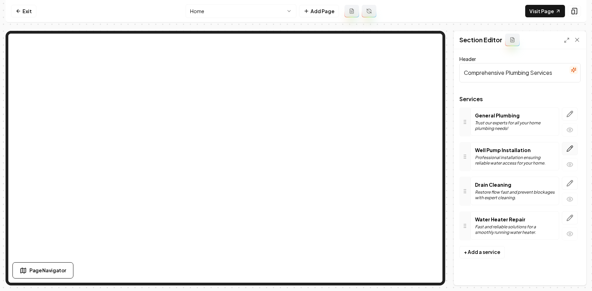
click at [567, 149] on icon "button" at bounding box center [569, 148] width 7 height 7
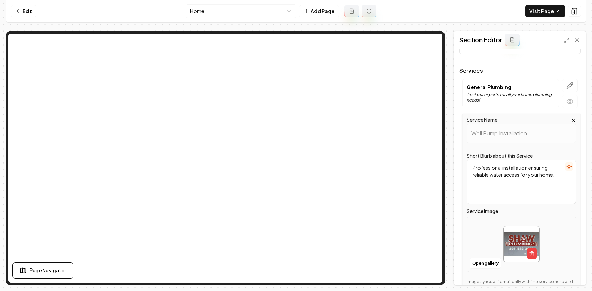
scroll to position [61, 0]
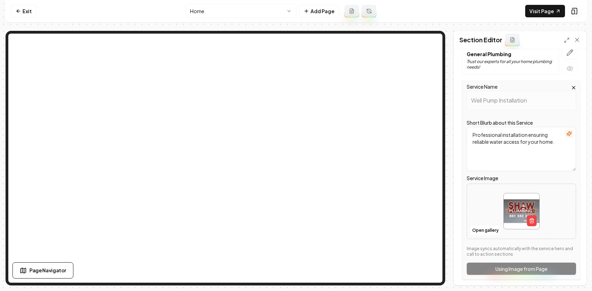
drag, startPoint x: 532, startPoint y: 222, endPoint x: 550, endPoint y: 185, distance: 41.2
click at [551, 185] on div "Open gallery" at bounding box center [520, 210] width 109 height 55
click at [477, 232] on button "Open gallery" at bounding box center [484, 230] width 31 height 11
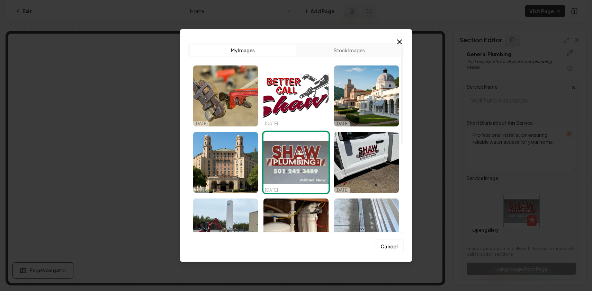
click at [355, 50] on button "Stock Images" at bounding box center [349, 50] width 106 height 11
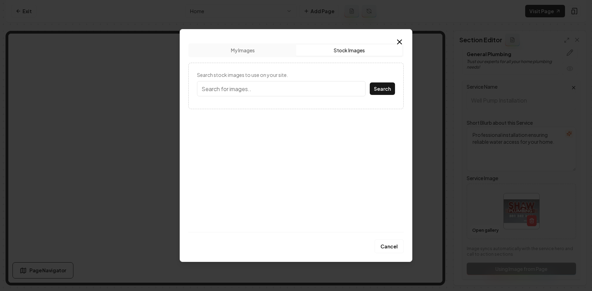
click at [247, 92] on input "Search stock images to use on your site." at bounding box center [281, 88] width 168 height 15
click at [370, 82] on button "Search" at bounding box center [382, 88] width 25 height 12
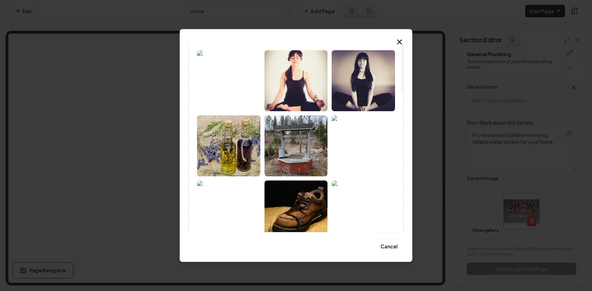
scroll to position [0, 0]
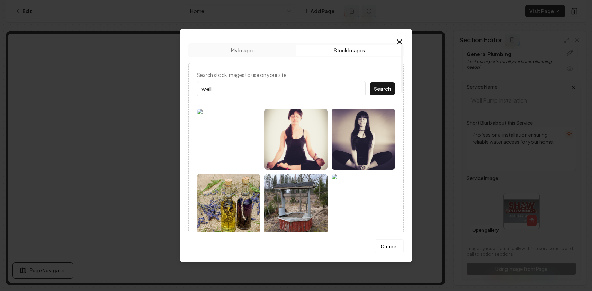
click at [246, 90] on input "well" at bounding box center [281, 88] width 168 height 15
click at [370, 82] on button "Search" at bounding box center [382, 88] width 25 height 12
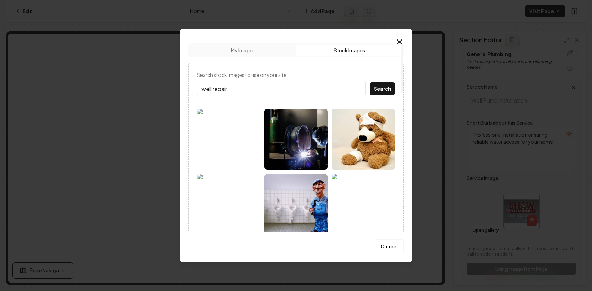
click at [240, 85] on input "well repair" at bounding box center [281, 88] width 168 height 15
click at [219, 88] on input "well repair" at bounding box center [281, 88] width 168 height 15
drag, startPoint x: 214, startPoint y: 88, endPoint x: 280, endPoint y: 88, distance: 66.4
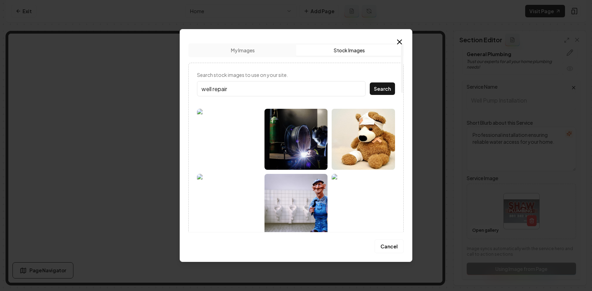
click at [280, 88] on input "well repair" at bounding box center [281, 88] width 168 height 15
type input "well"
click at [370, 82] on button "Search" at bounding box center [382, 88] width 25 height 12
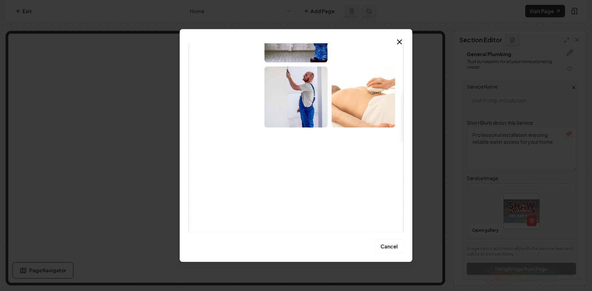
scroll to position [192, 0]
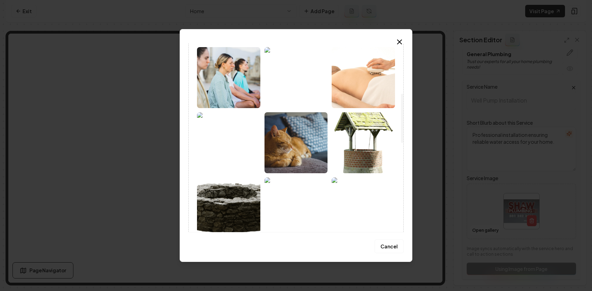
click at [374, 145] on img at bounding box center [362, 142] width 63 height 61
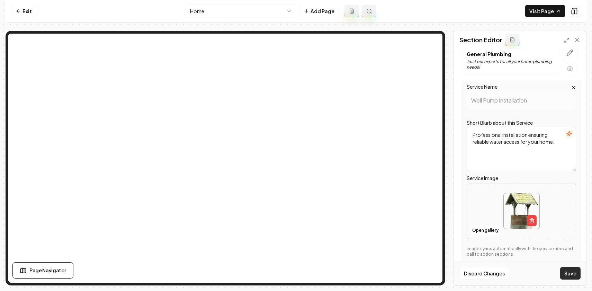
click at [566, 274] on button "Save" at bounding box center [570, 273] width 20 height 12
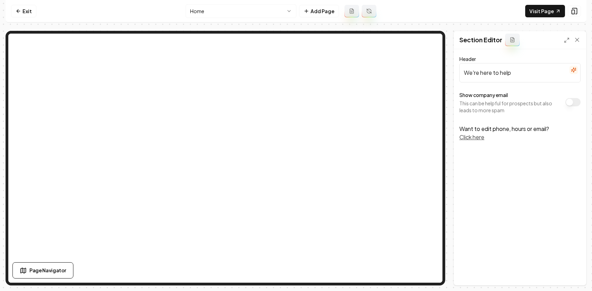
click at [235, 10] on html "Computer Required This feature is only available on a computer. Please switch t…" at bounding box center [296, 145] width 592 height 291
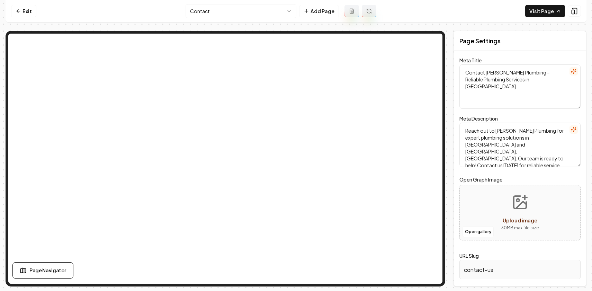
click at [255, 10] on html "Computer Required This feature is only available on a computer. Please switch t…" at bounding box center [296, 145] width 592 height 291
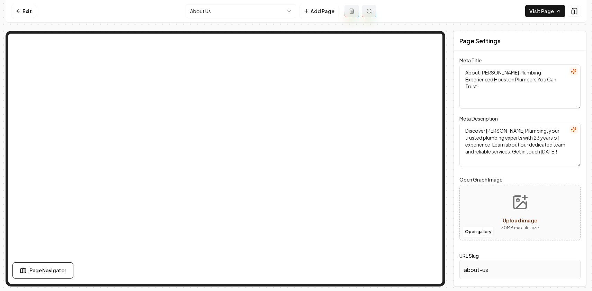
click at [272, 11] on html "Computer Required This feature is only available on a computer. Please switch t…" at bounding box center [296, 145] width 592 height 291
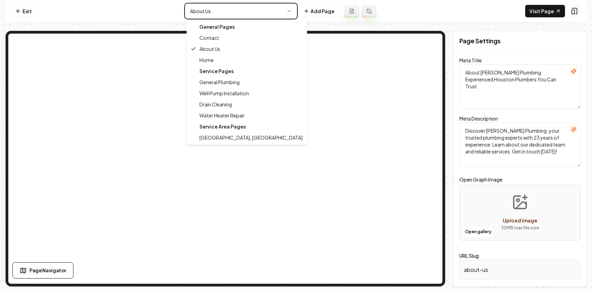
type textarea "Expert Plumbing Services | Local & Reliable | [PERSON_NAME] Plumbing"
type textarea "Trust [PERSON_NAME] Plumbing in [GEOGRAPHIC_DATA], [GEOGRAPHIC_DATA], [GEOGRAPH…"
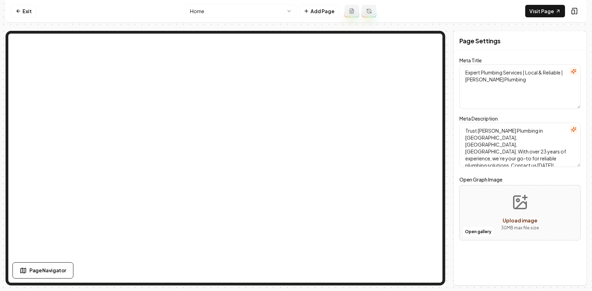
click at [252, 8] on html "Computer Required This feature is only available on a computer. Please switch t…" at bounding box center [296, 145] width 592 height 291
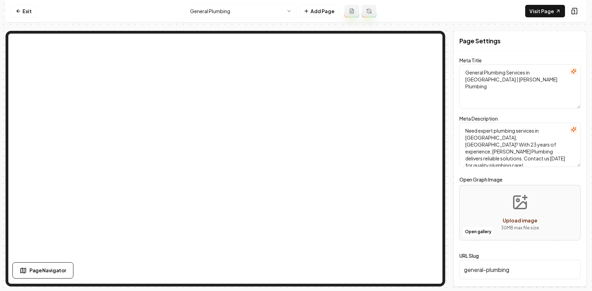
click at [240, 15] on html "Computer Required This feature is only available on a computer. Please switch t…" at bounding box center [296, 145] width 592 height 291
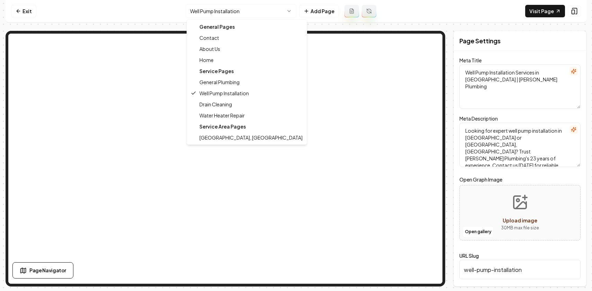
click at [232, 12] on html "Computer Required This feature is only available on a computer. Please switch t…" at bounding box center [296, 145] width 592 height 291
click at [227, 29] on div "General Pages" at bounding box center [246, 26] width 117 height 11
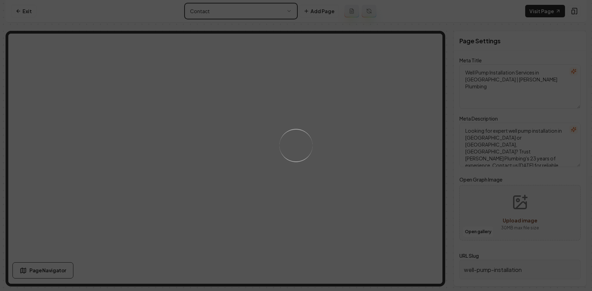
type textarea "Contact [PERSON_NAME] Plumbing – Reliable Plumbing Services in [GEOGRAPHIC_DATA]"
type textarea "Reach out to [PERSON_NAME] Plumbing for expert plumbing solutions in [GEOGRAPHI…"
type input "contact-us"
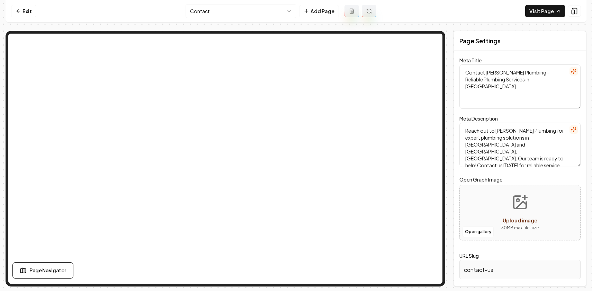
click at [208, 12] on html "Computer Required This feature is only available on a computer. Please switch t…" at bounding box center [296, 145] width 592 height 291
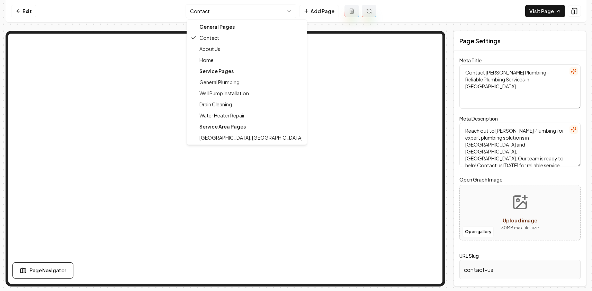
click at [208, 25] on div "General Pages" at bounding box center [246, 26] width 117 height 11
click at [146, 16] on html "Computer Required This feature is only available on a computer. Please switch t…" at bounding box center [296, 145] width 592 height 291
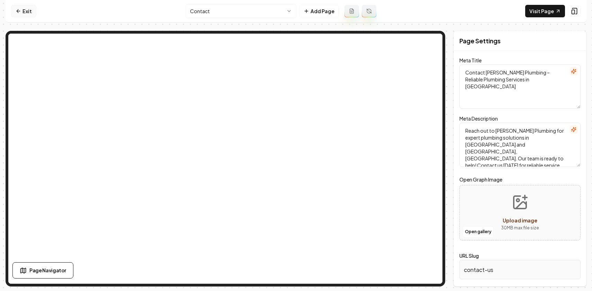
click at [27, 10] on link "Exit" at bounding box center [23, 11] width 25 height 12
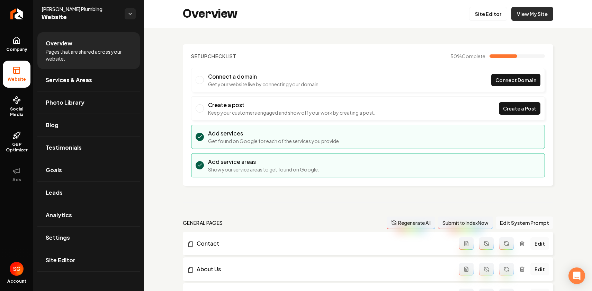
click at [530, 15] on link "View My Site" at bounding box center [532, 14] width 42 height 14
click at [498, 16] on link "Site Editor" at bounding box center [488, 14] width 38 height 14
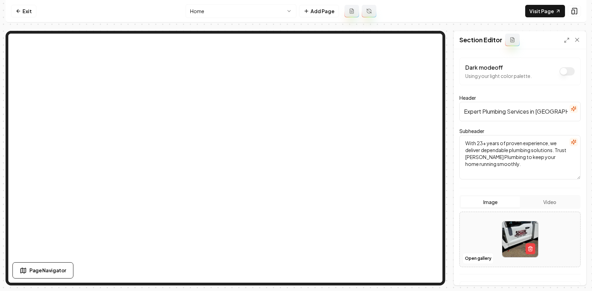
click at [478, 264] on div "Open gallery" at bounding box center [519, 238] width 121 height 55
click at [481, 260] on button "Open gallery" at bounding box center [477, 258] width 31 height 11
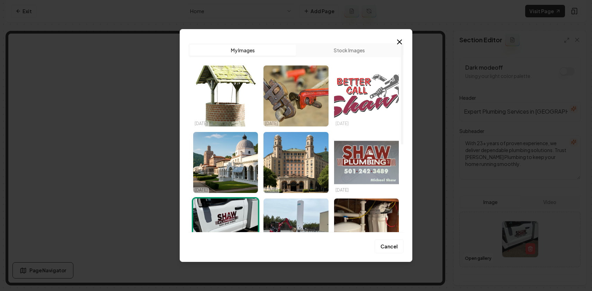
click at [371, 102] on img "Select image image_68dd78e65c7cd75eb8ce9725.png" at bounding box center [366, 95] width 65 height 61
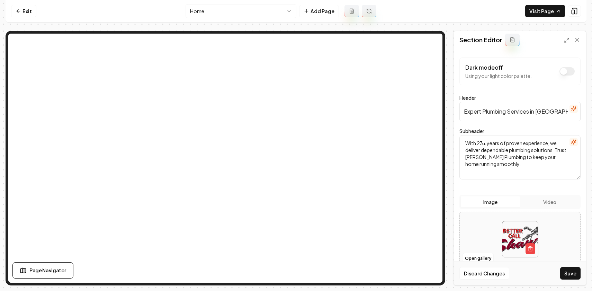
click at [496, 205] on button "Image" at bounding box center [489, 201] width 59 height 11
click at [483, 258] on button "Open gallery" at bounding box center [477, 258] width 31 height 11
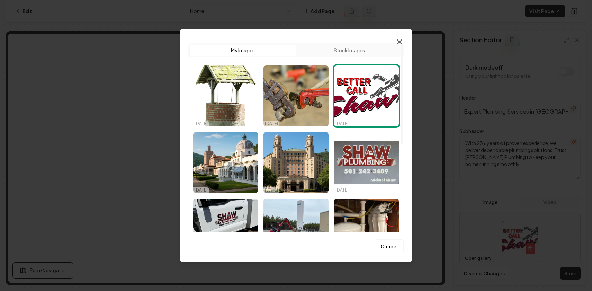
click at [399, 42] on icon "button" at bounding box center [399, 42] width 4 height 4
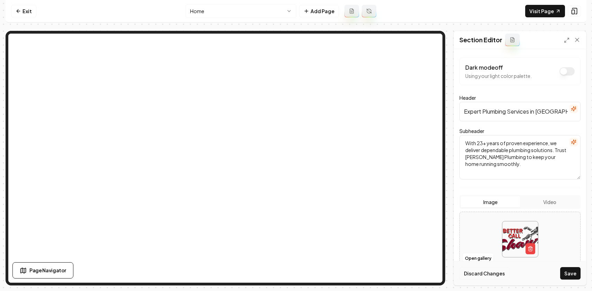
click at [493, 272] on button "Discard Changes" at bounding box center [484, 273] width 50 height 12
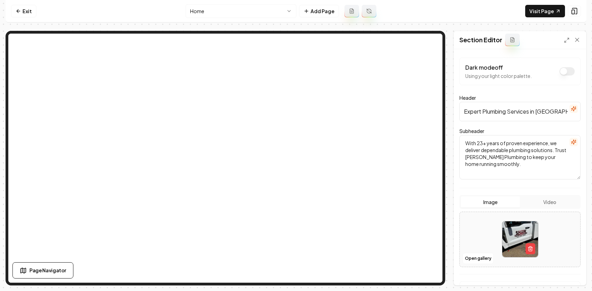
scroll to position [67, 0]
